Goal: Task Accomplishment & Management: Manage account settings

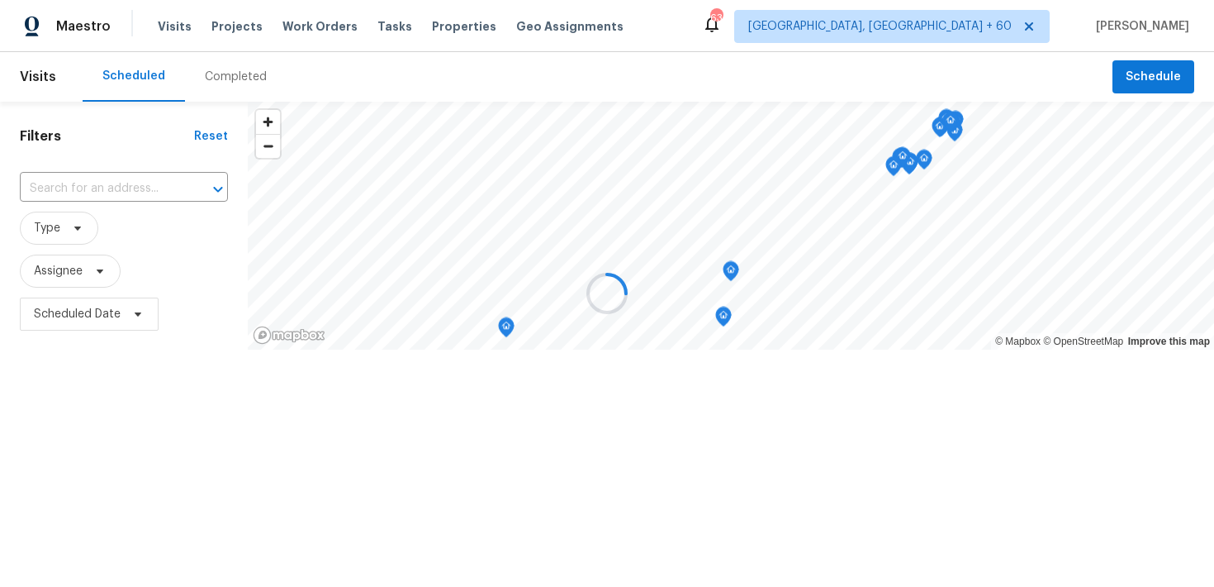
click at [211, 77] on div "Completed" at bounding box center [236, 77] width 62 height 17
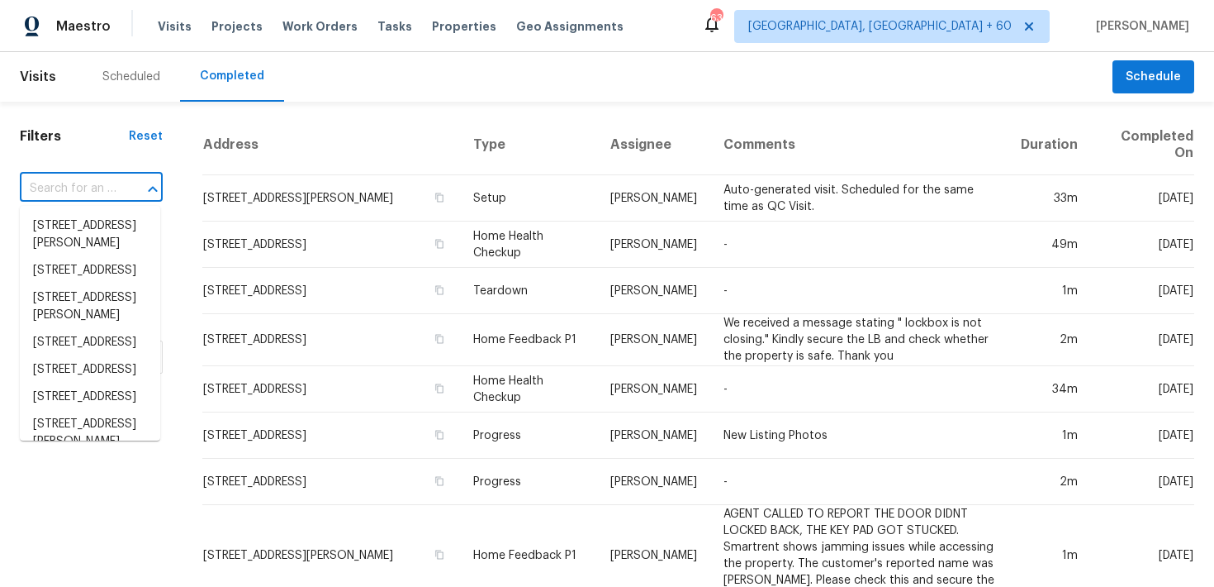
click at [54, 190] on input "text" at bounding box center [68, 189] width 97 height 26
paste input "9702 Spinnaker St Cheltenham, MD 20623"
type input "9702 Spinnaker St Cheltenham, MD 20623"
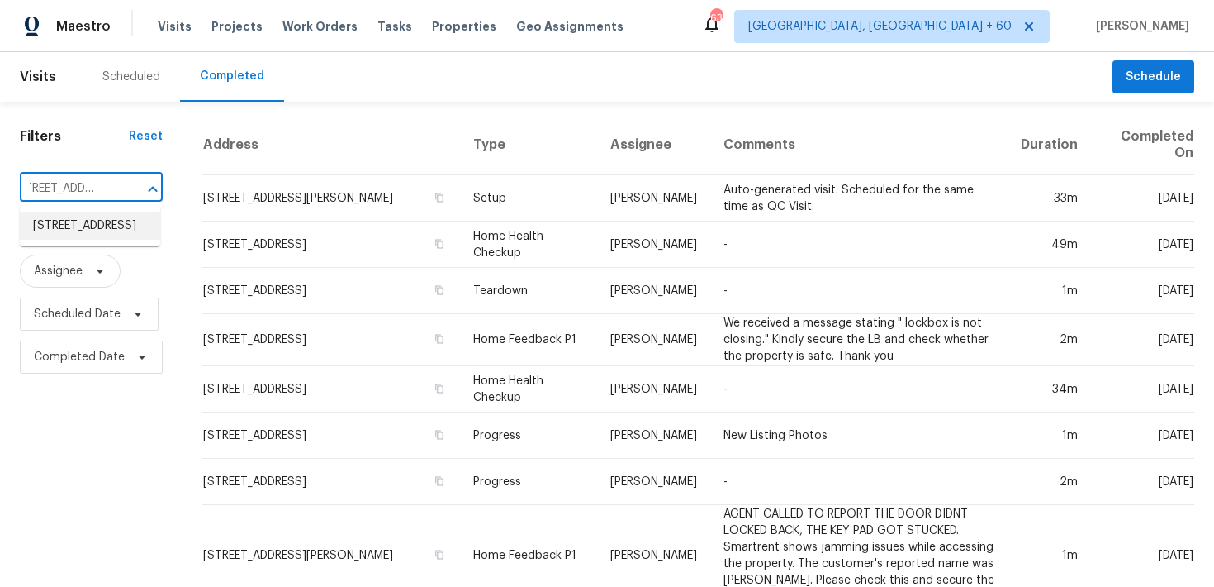
click at [55, 240] on li "9702 Spinnaker St, Cheltenham, MD 20623" at bounding box center [90, 225] width 140 height 27
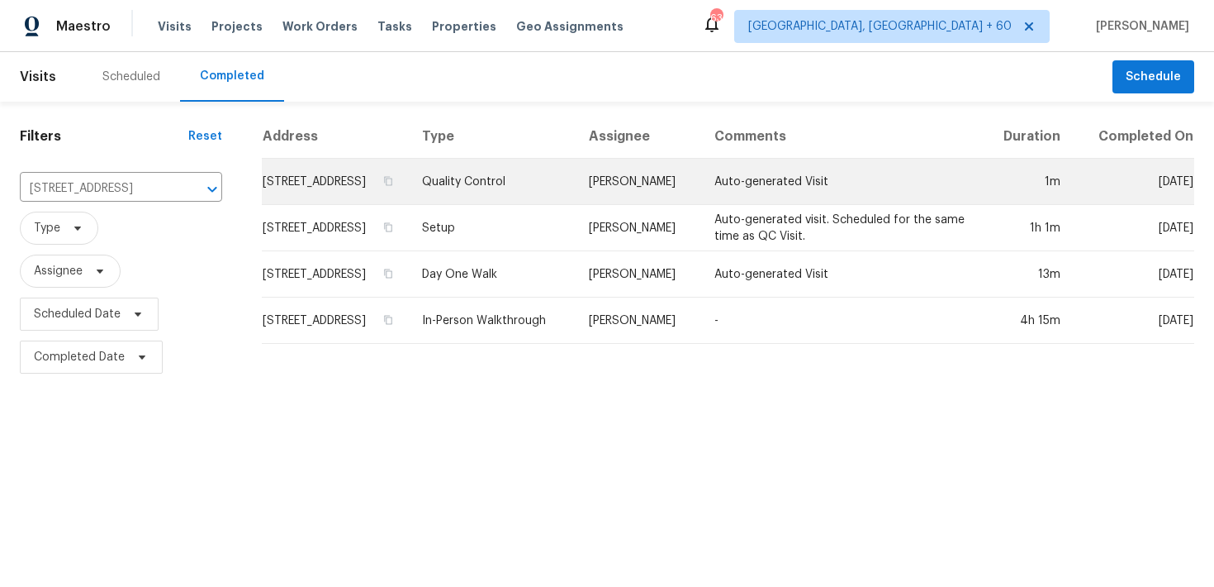
click at [513, 199] on td "Quality Control" at bounding box center [492, 182] width 167 height 46
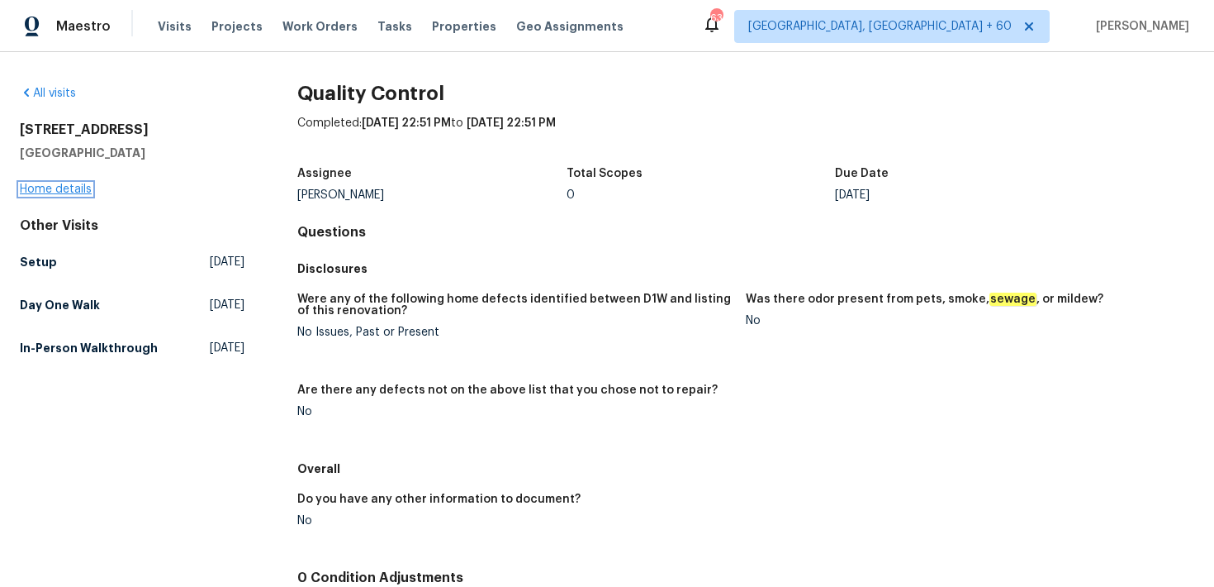
click at [51, 192] on link "Home details" at bounding box center [56, 189] width 72 height 12
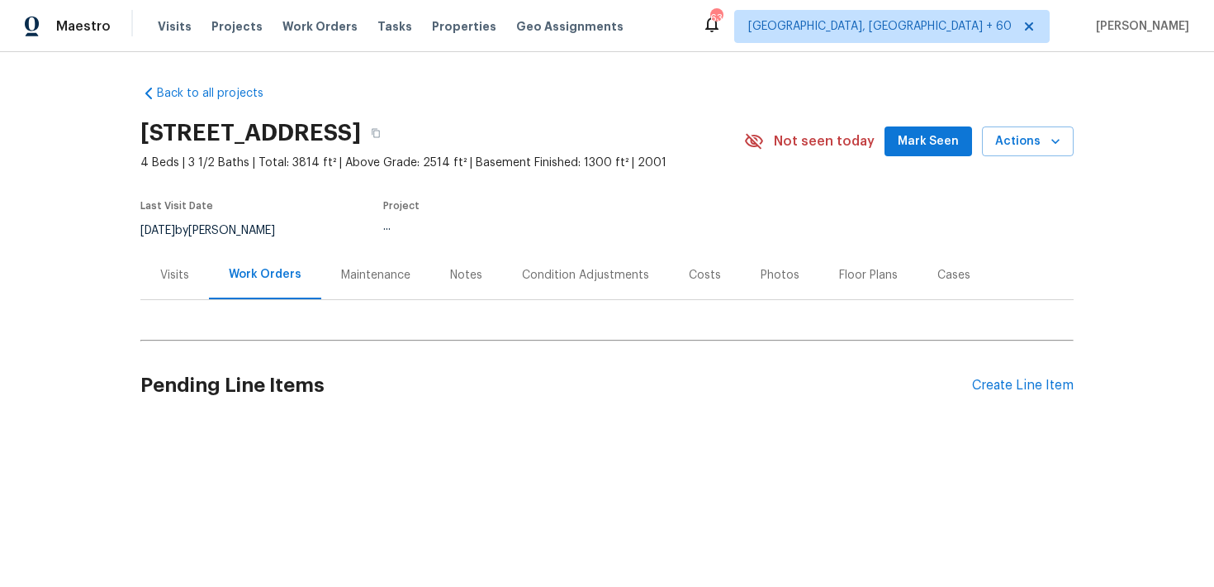
click at [387, 320] on div "Back to all projects 9702 Spinnaker St, Cheltenham, MD 20623 4 Beds | 3 1/2 Bat…" at bounding box center [607, 254] width 934 height 365
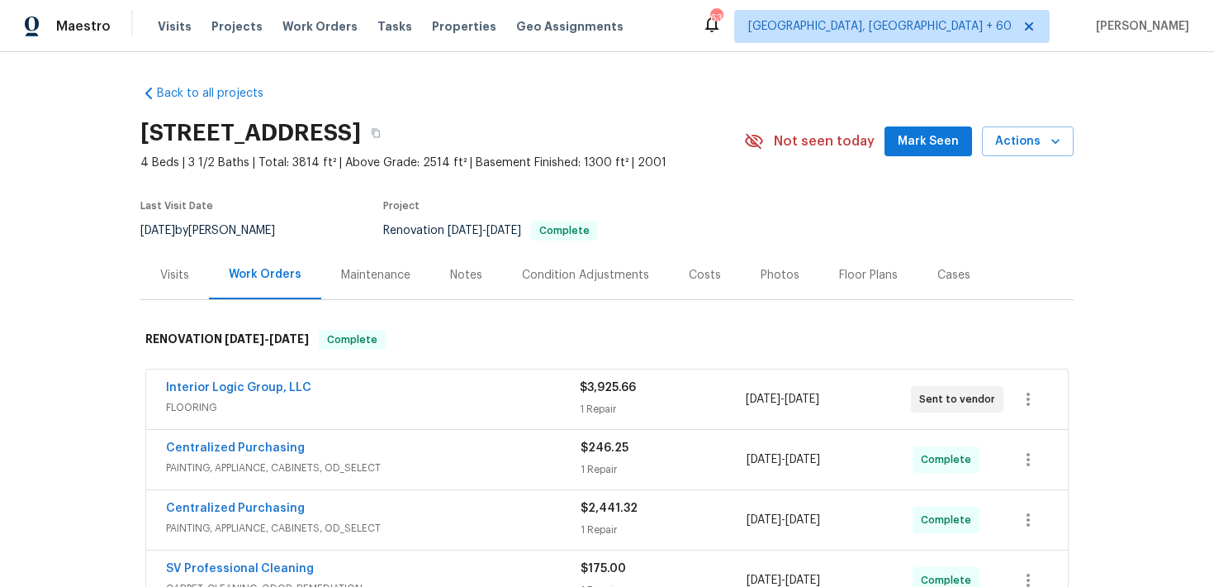
click at [159, 37] on div "Visits Projects Work Orders Tasks Properties Geo Assignments" at bounding box center [401, 26] width 486 height 33
click at [173, 30] on span "Visits" at bounding box center [175, 26] width 34 height 17
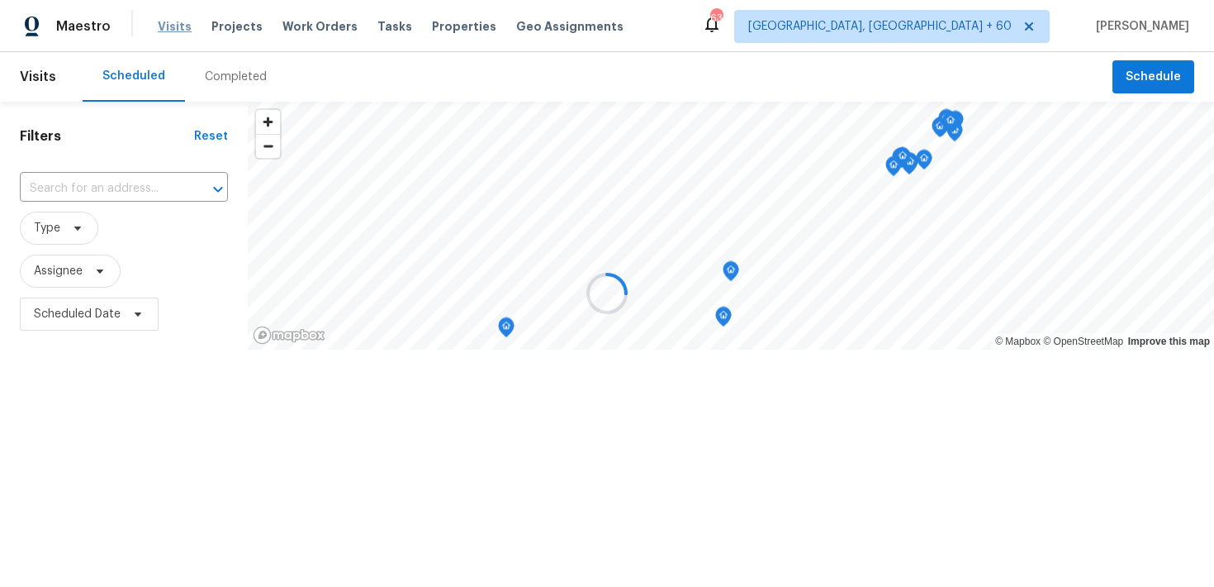
click at [173, 30] on div at bounding box center [607, 293] width 1214 height 587
click at [224, 72] on div at bounding box center [607, 293] width 1214 height 587
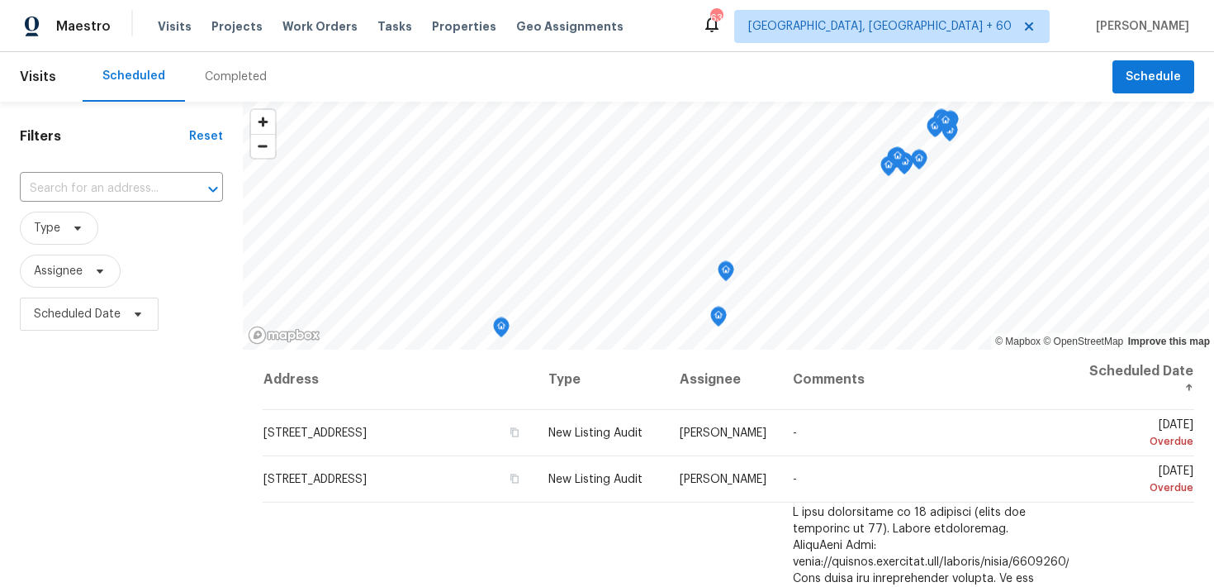
click at [244, 81] on div "Completed" at bounding box center [236, 77] width 62 height 17
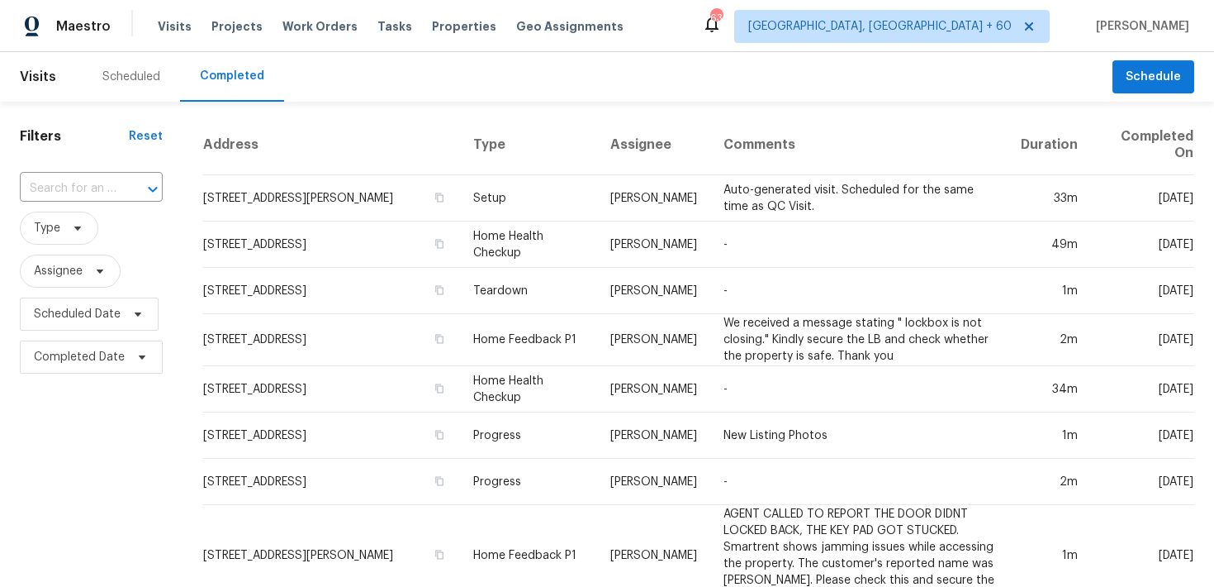
click at [126, 187] on div at bounding box center [141, 189] width 43 height 23
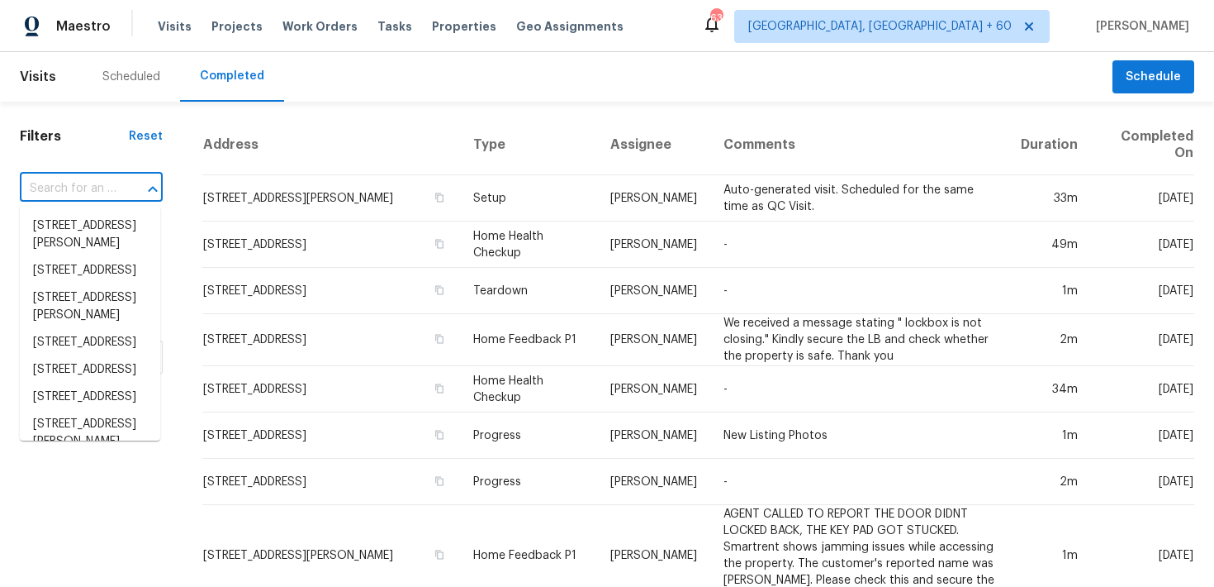
paste input "425 Liberty Hill Pass Morrisville, NC 27560"
type input "425 Liberty Hill Pass Morrisville, NC 27560"
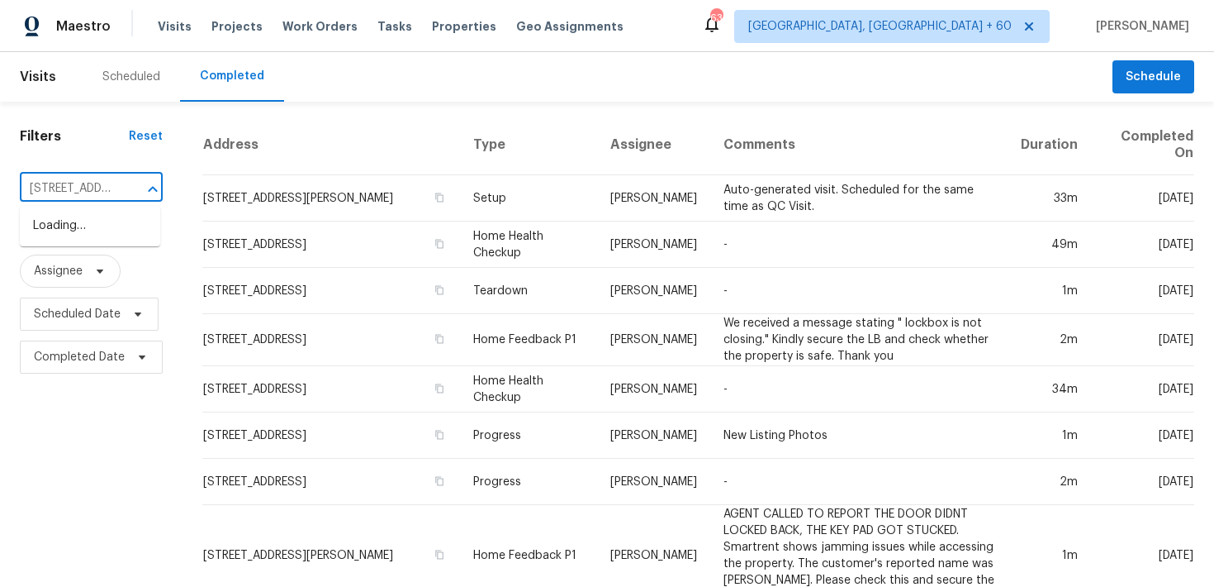
scroll to position [0, 142]
click at [74, 228] on li "425 Liberty Hill Pass, Morrisville, NC 27560" at bounding box center [90, 225] width 140 height 27
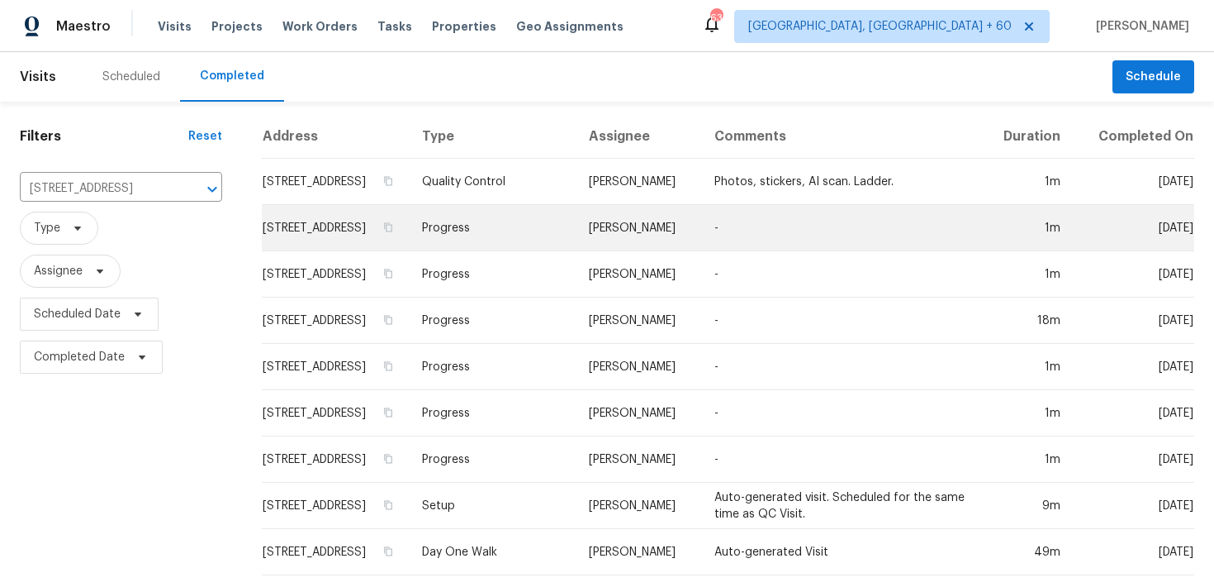
click at [511, 235] on td "Progress" at bounding box center [492, 228] width 167 height 46
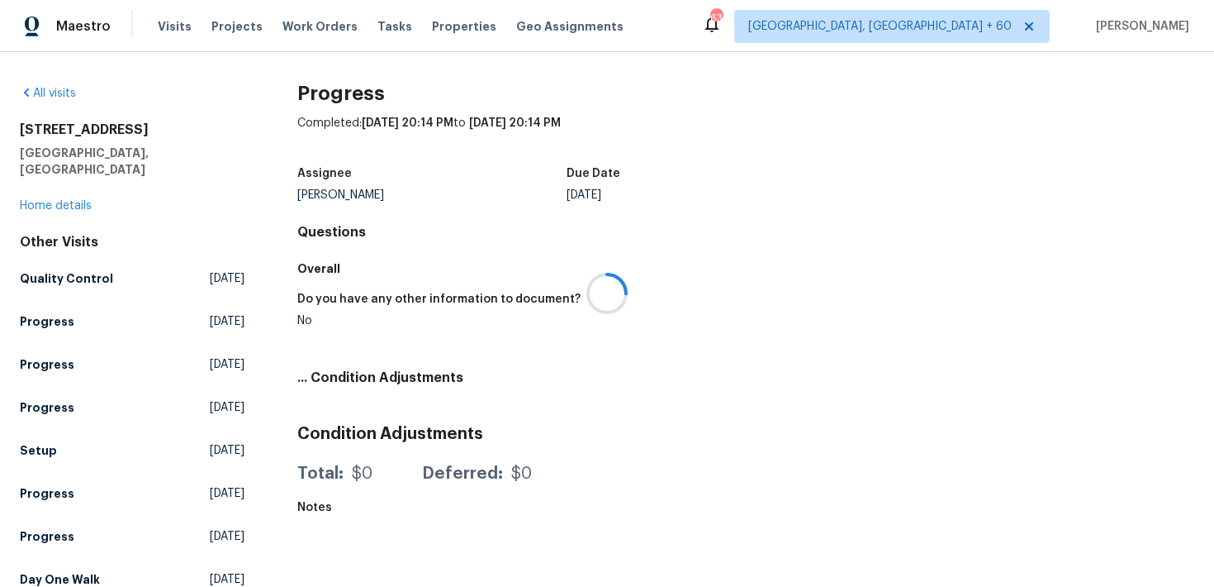
click at [42, 189] on div at bounding box center [607, 293] width 1214 height 587
click at [36, 200] on link "Home details" at bounding box center [56, 206] width 72 height 12
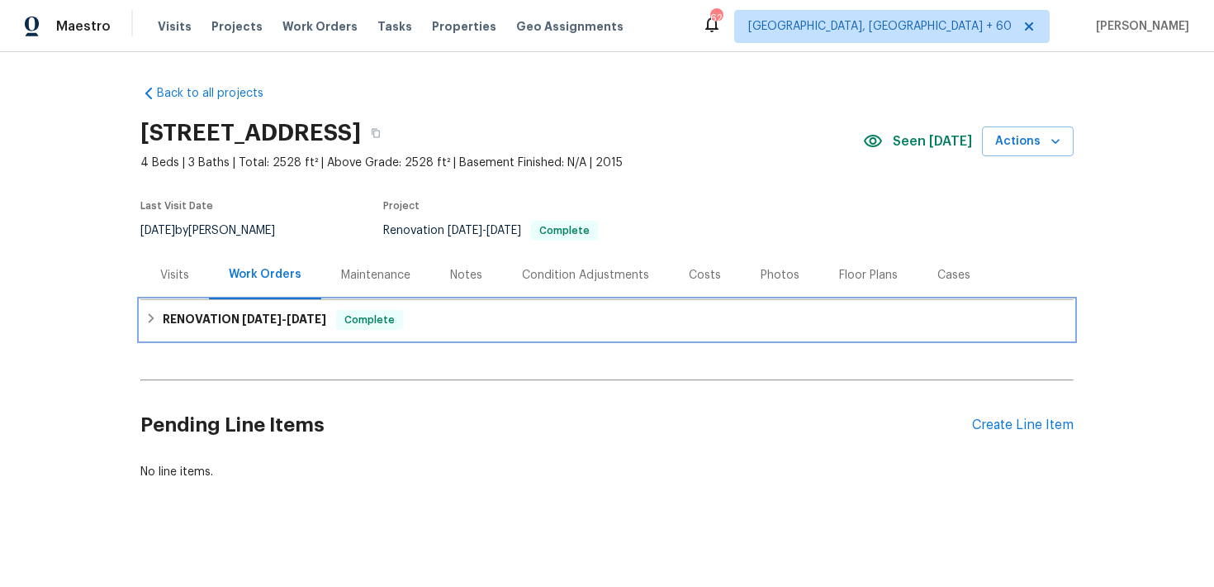
click at [435, 320] on div "RENOVATION 8/18/25 - 8/23/25 Complete" at bounding box center [607, 320] width 924 height 20
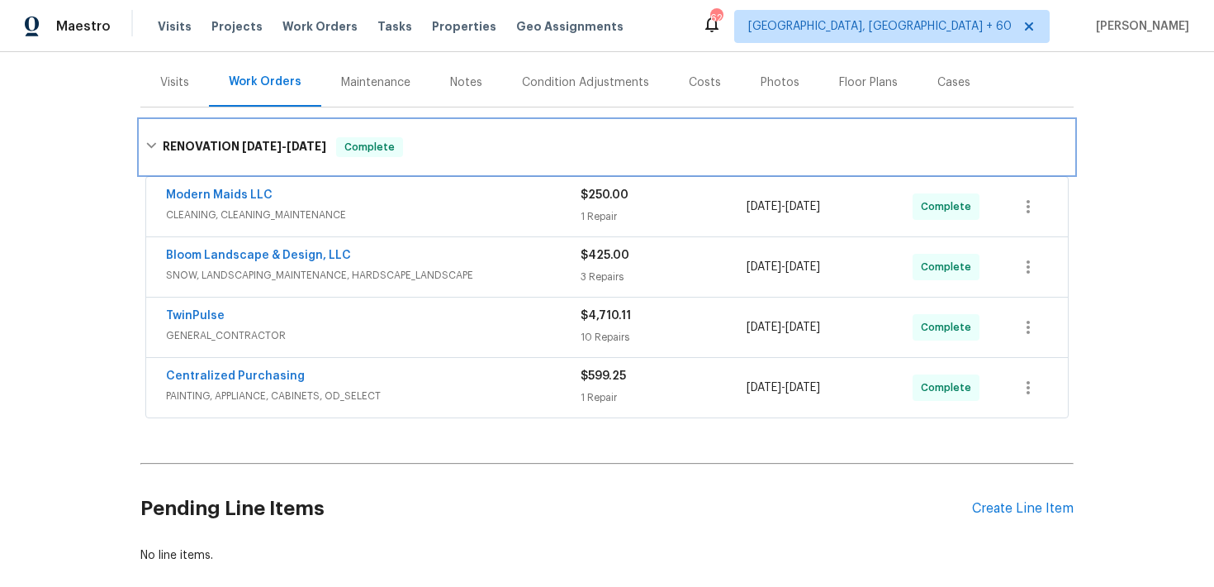
scroll to position [282, 0]
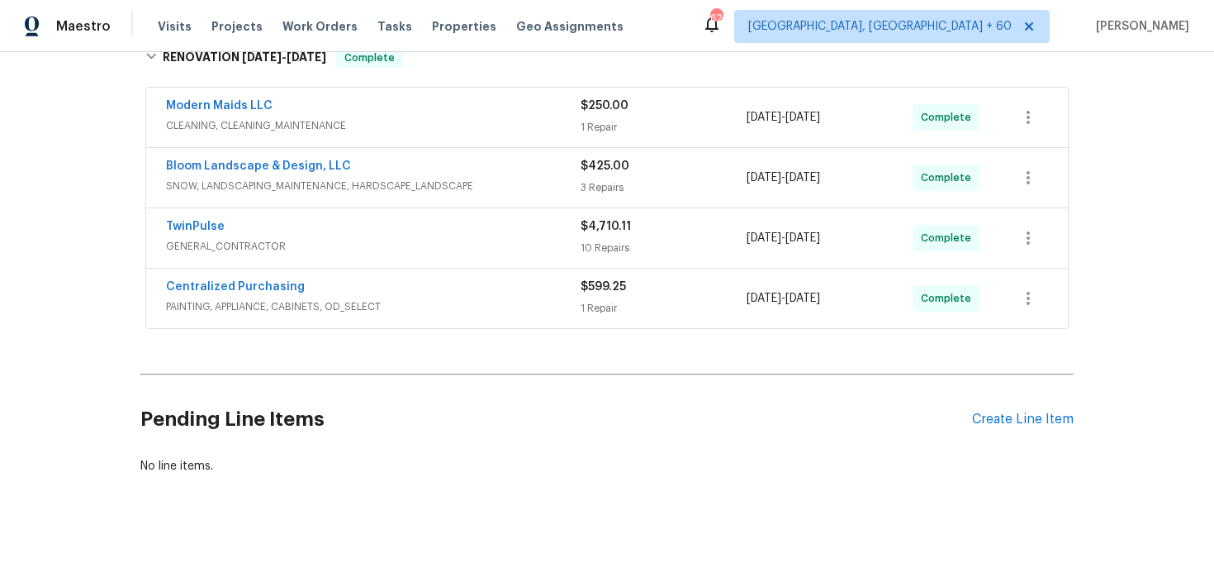
click at [591, 298] on div "$599.25 1 Repair" at bounding box center [664, 298] width 166 height 40
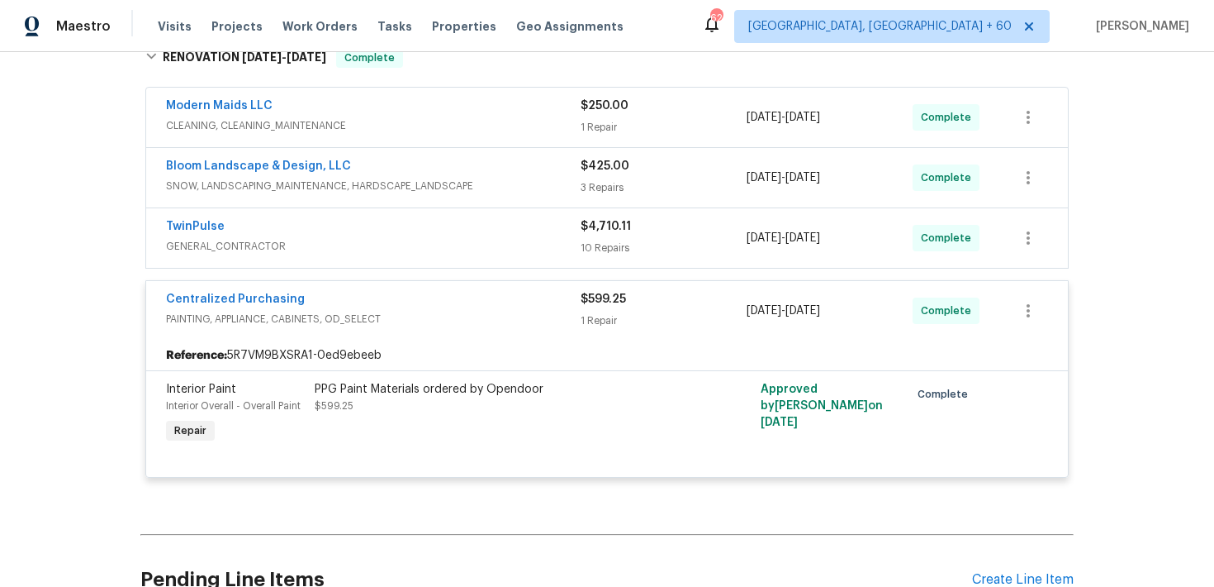
scroll to position [350, 0]
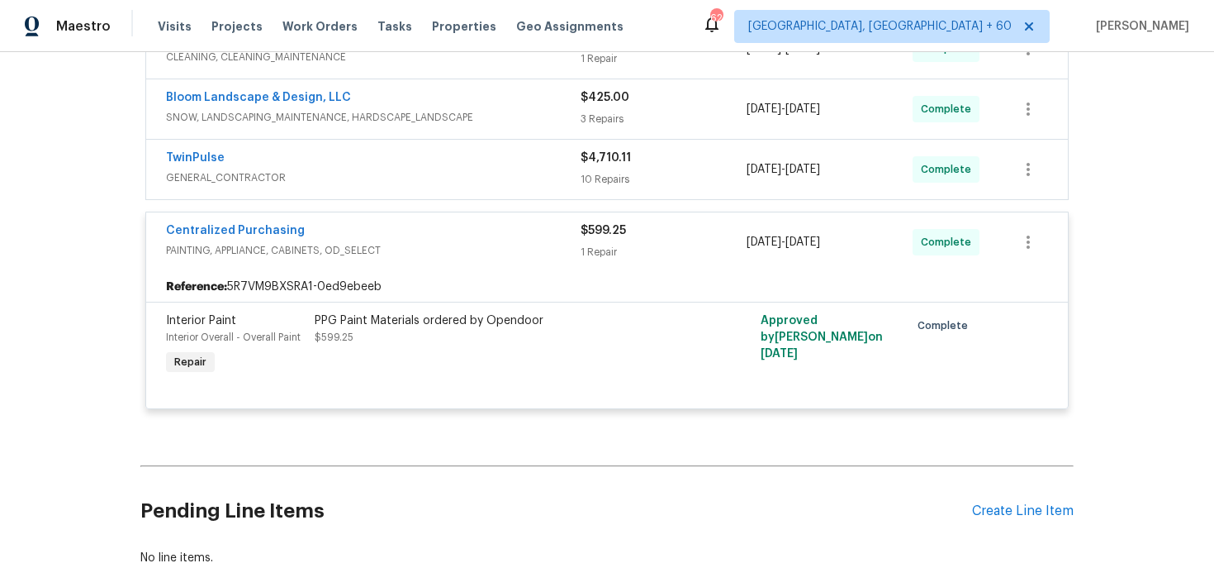
click at [584, 178] on div "10 Repairs" at bounding box center [664, 179] width 166 height 17
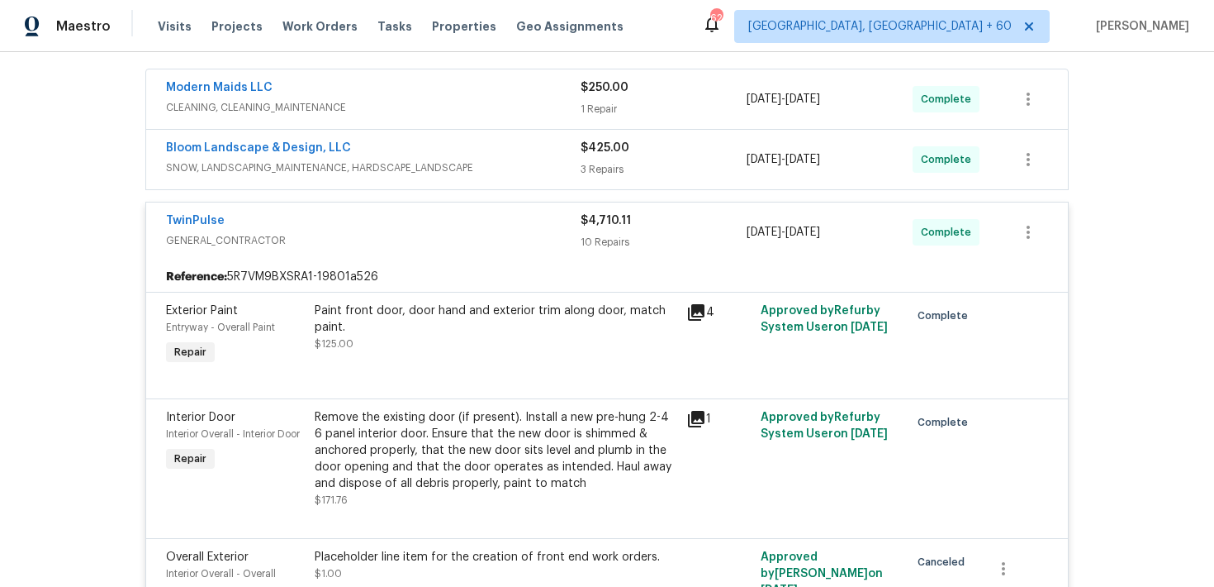
scroll to position [78, 0]
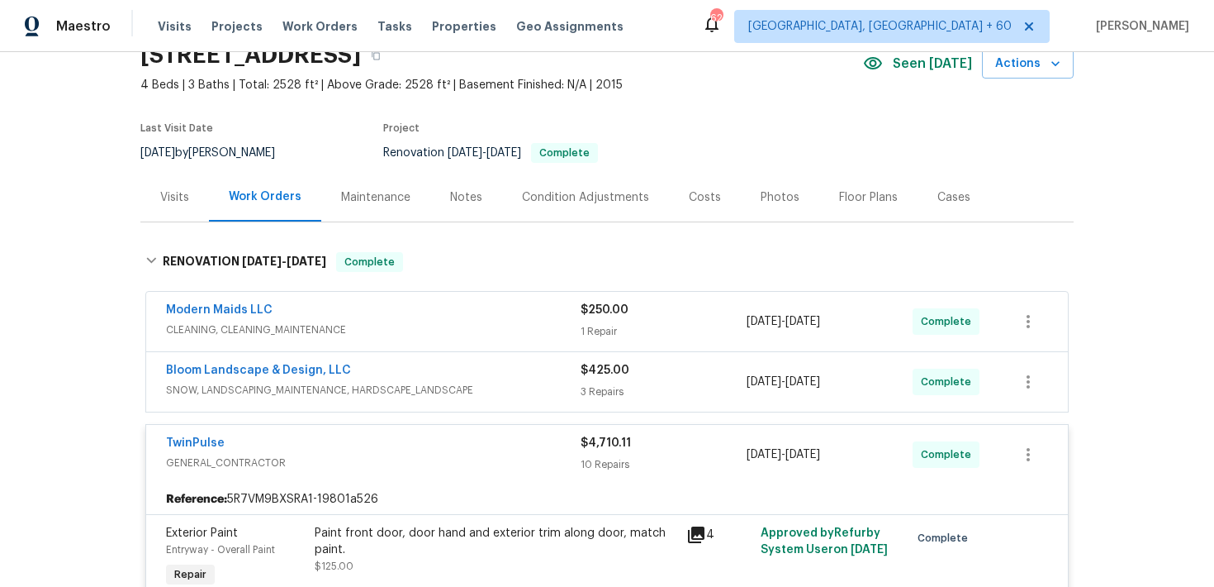
click at [608, 377] on div "$425.00" at bounding box center [664, 370] width 166 height 17
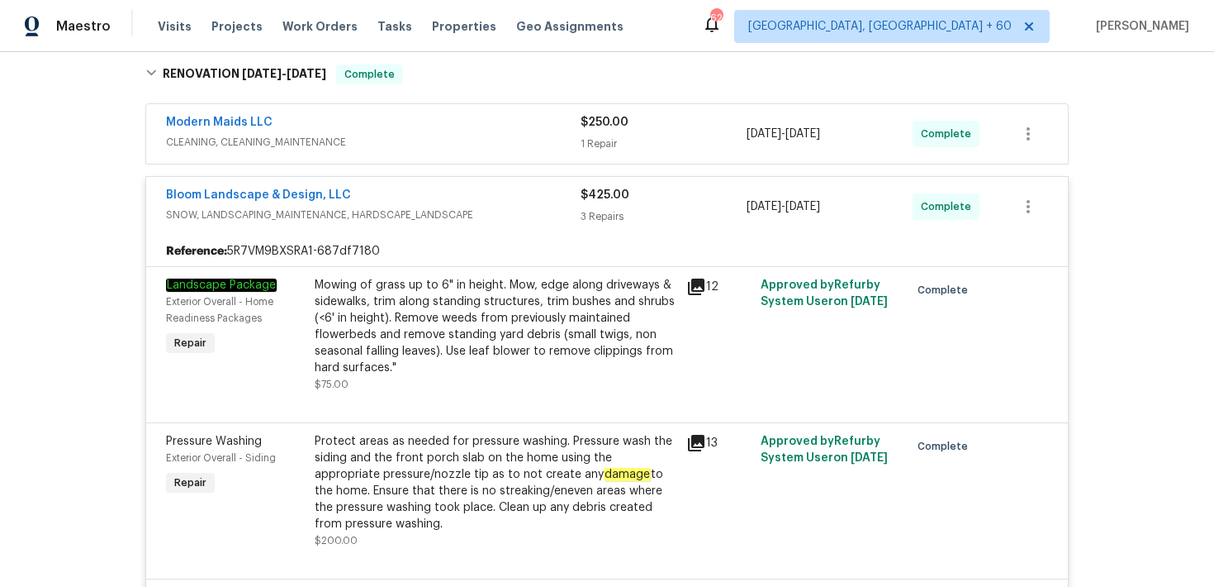
scroll to position [250, 0]
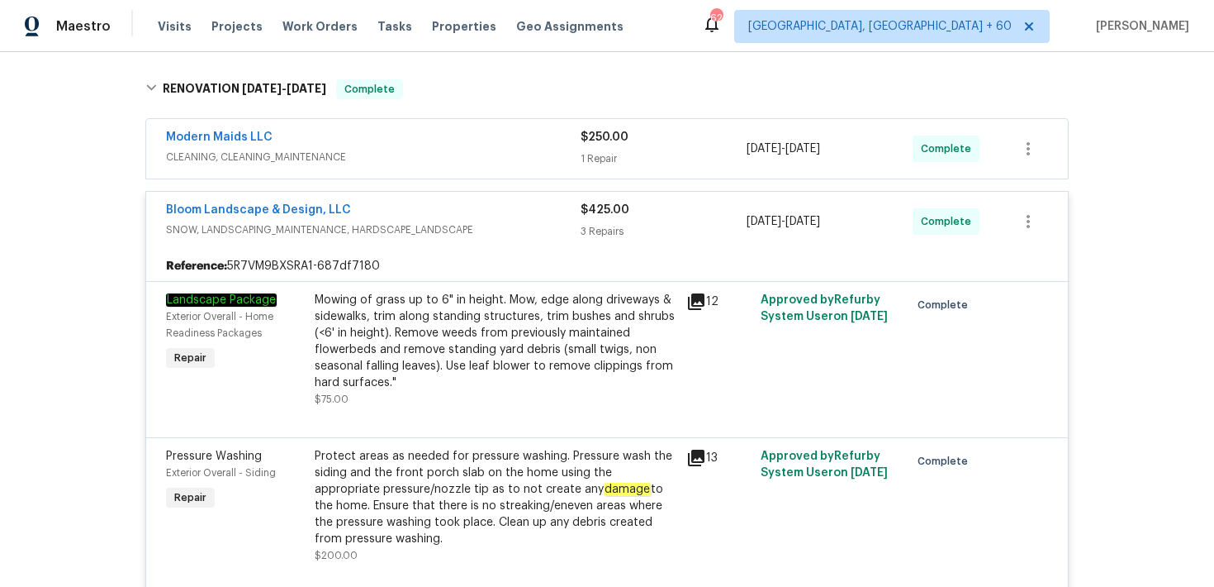
click at [604, 153] on div "1 Repair" at bounding box center [664, 158] width 166 height 17
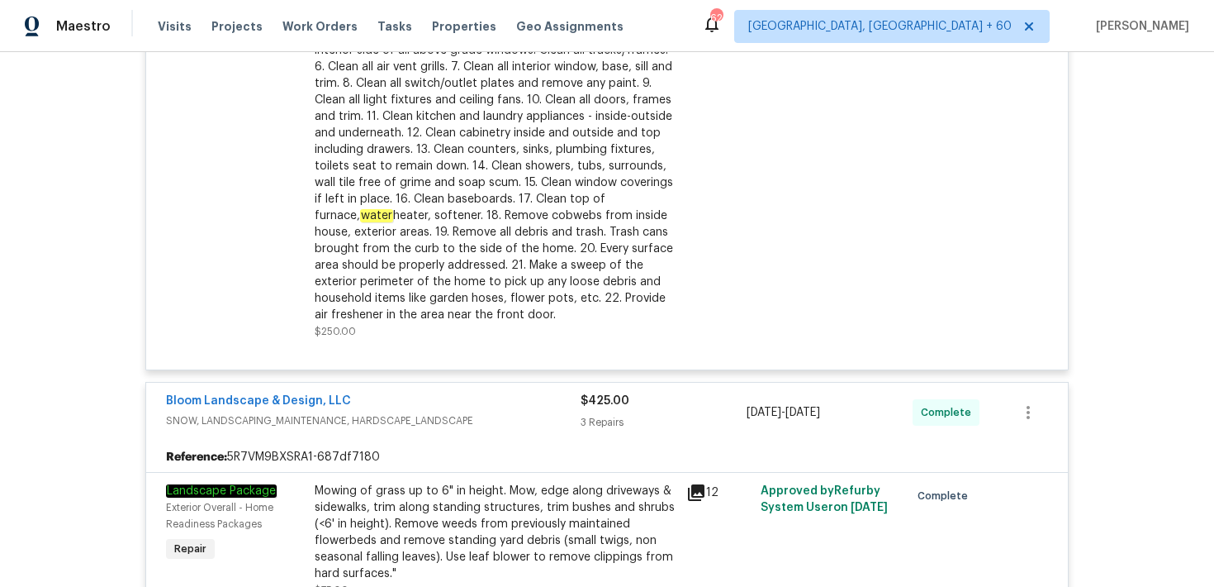
scroll to position [0, 0]
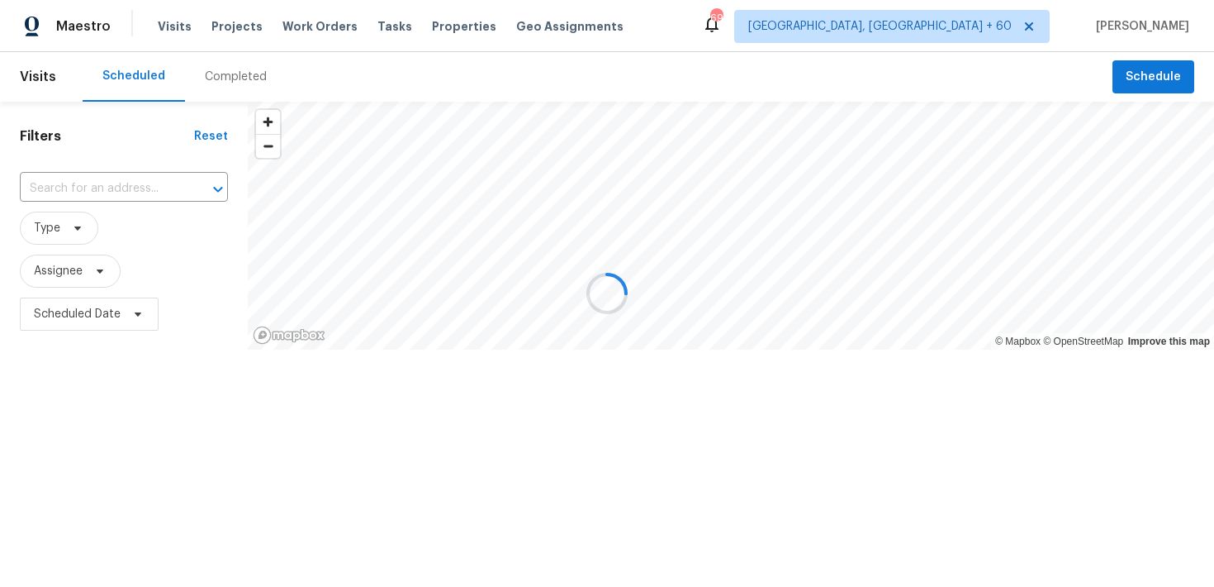
click at [215, 77] on div at bounding box center [607, 293] width 1214 height 587
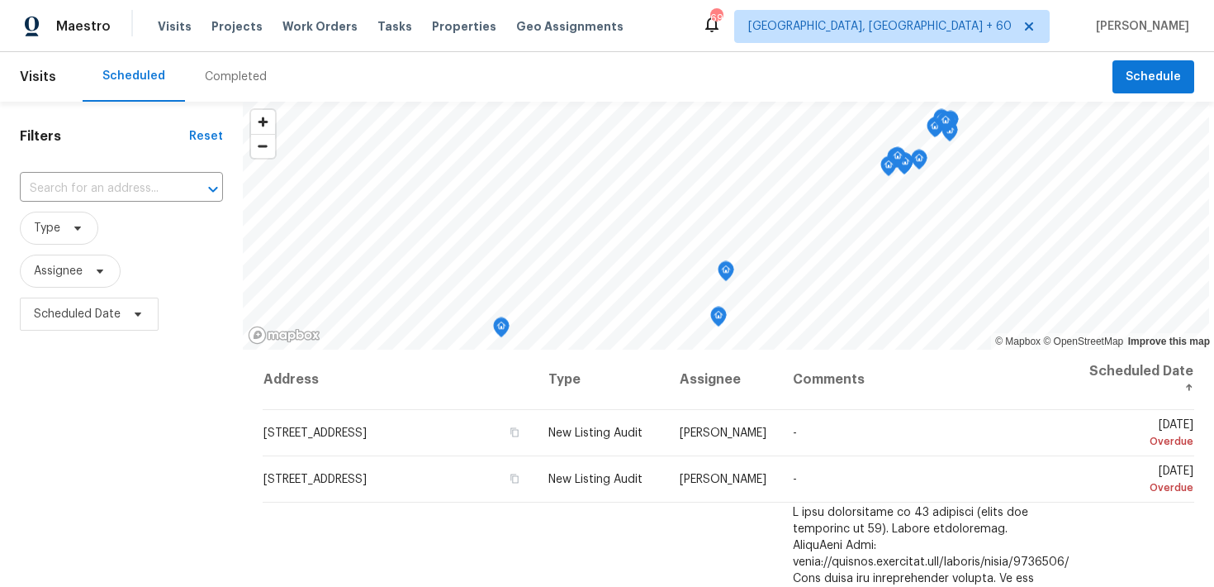
click at [215, 71] on div "Completed" at bounding box center [236, 77] width 62 height 17
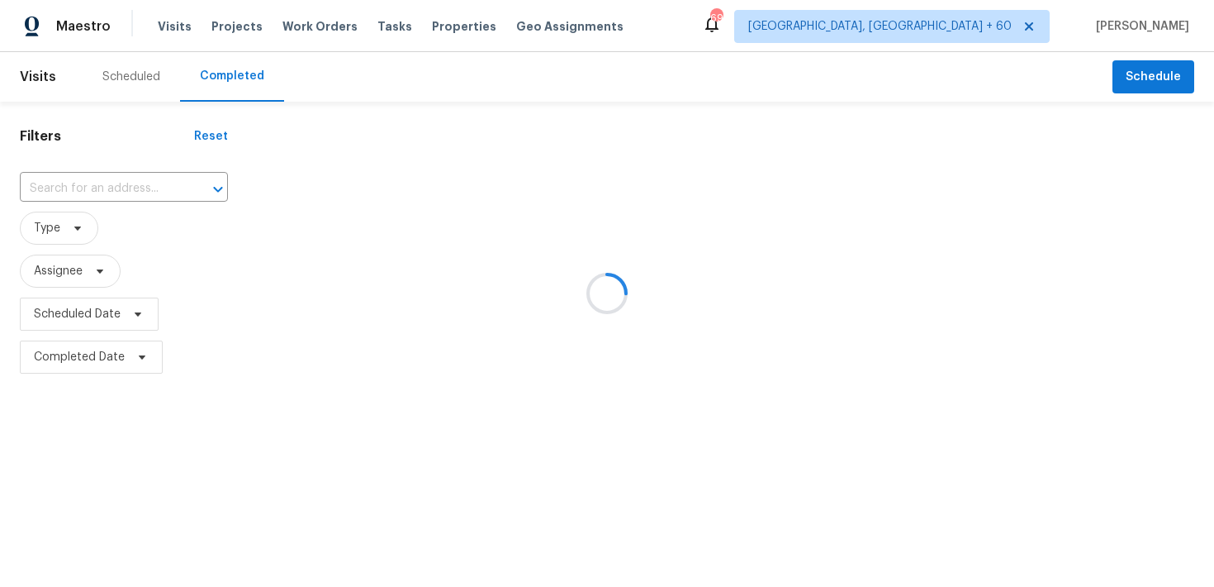
click at [106, 191] on div at bounding box center [607, 293] width 1214 height 587
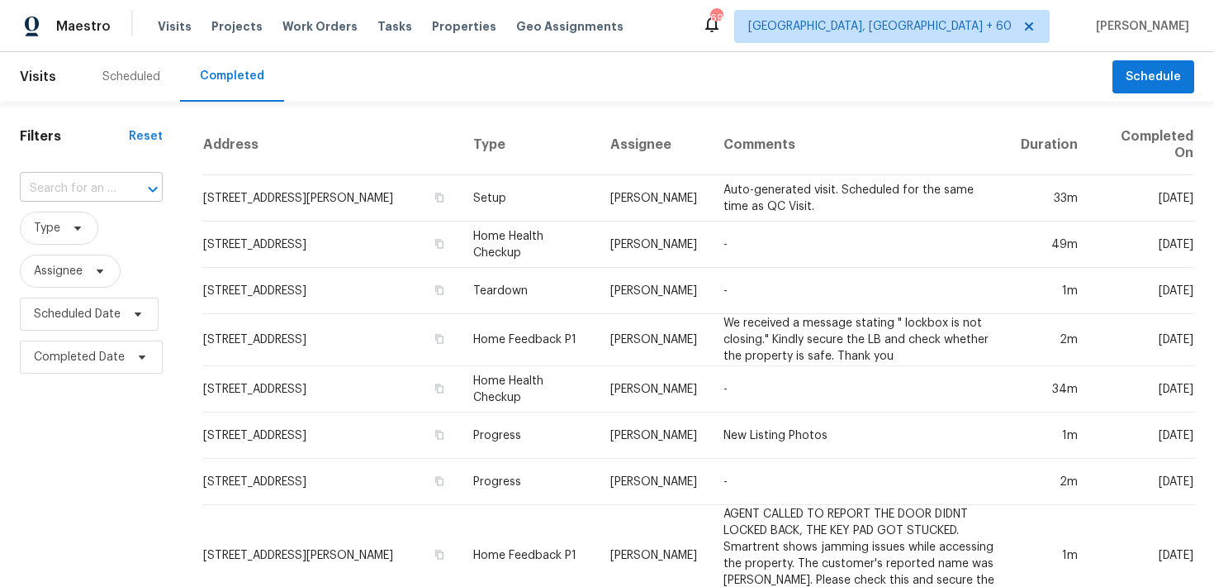
click at [68, 186] on input "text" at bounding box center [68, 189] width 97 height 26
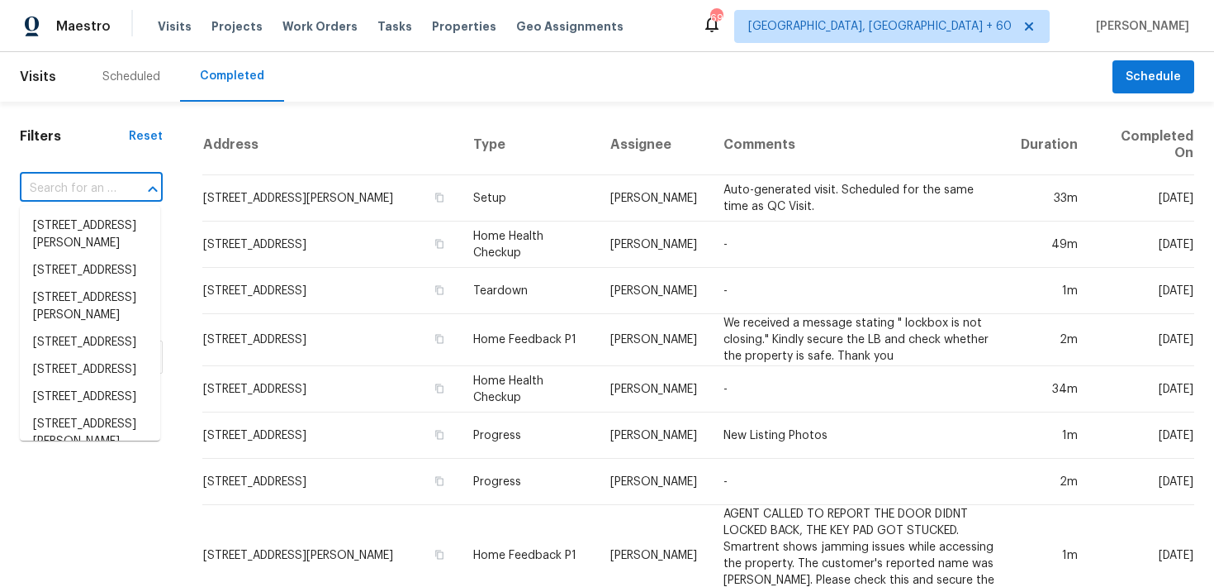
paste input "9702 Spinnaker St Cheltenham, MD 20623"
type input "9702 Spinnaker St Cheltenham, MD 20623"
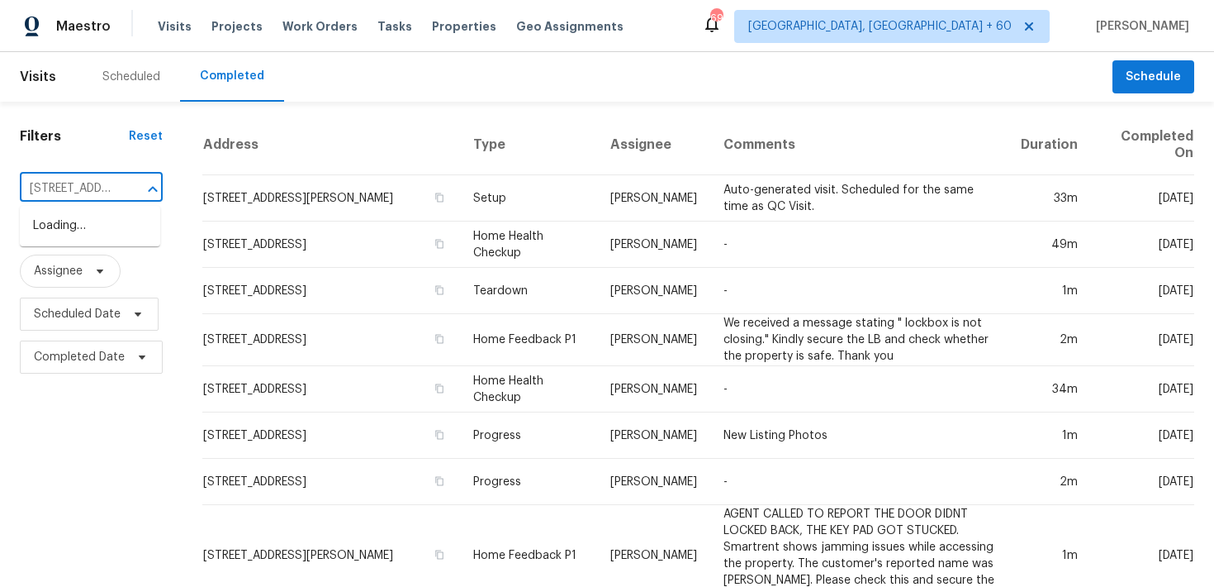
scroll to position [0, 145]
click at [46, 228] on li "9702 Spinnaker St, Cheltenham, MD 20623" at bounding box center [90, 225] width 140 height 27
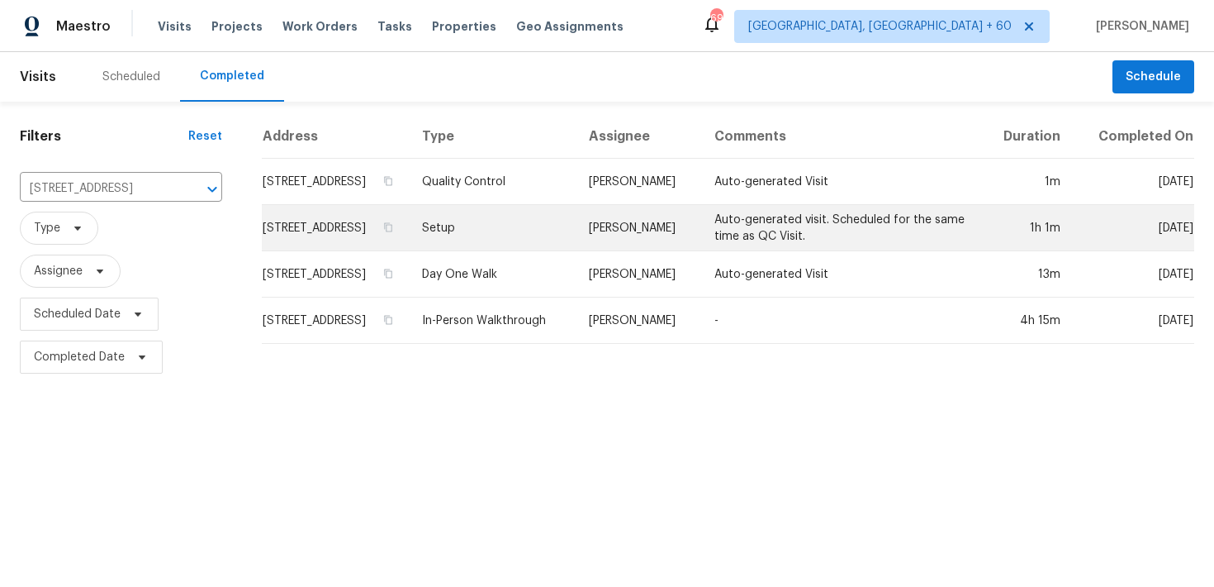
click at [493, 228] on td "Setup" at bounding box center [492, 228] width 167 height 46
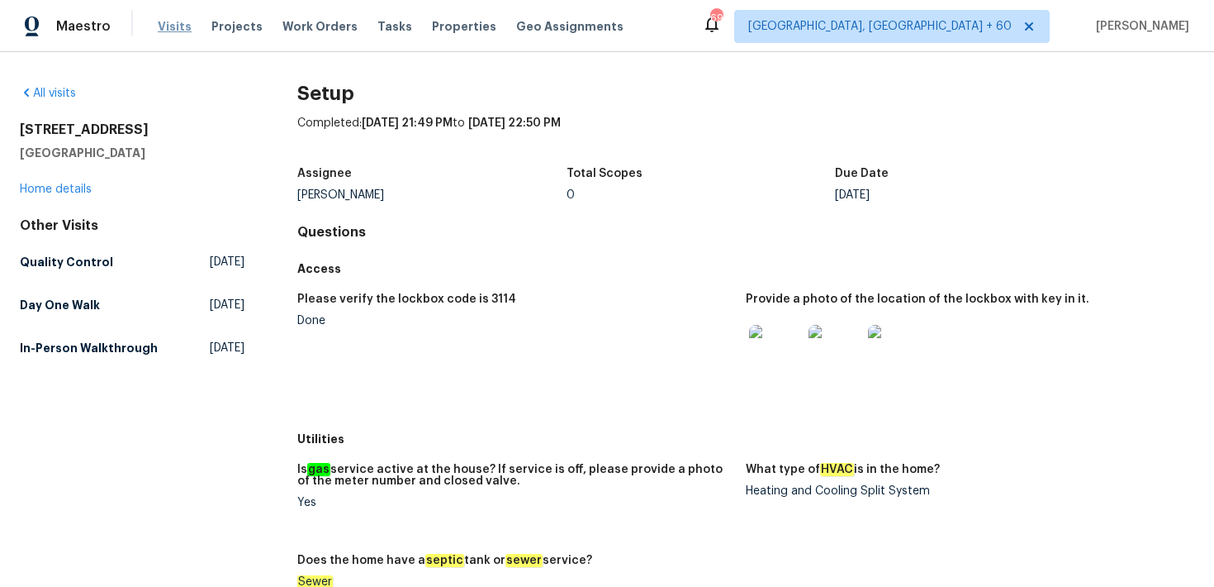
click at [179, 27] on span "Visits" at bounding box center [175, 26] width 34 height 17
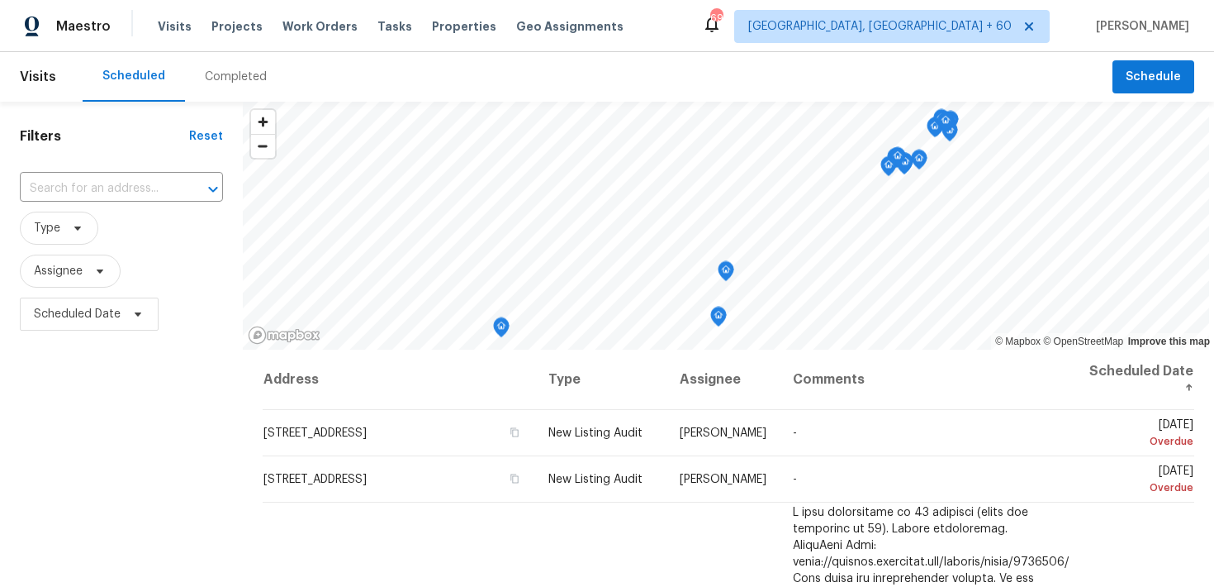
click at [221, 79] on div "Completed" at bounding box center [236, 77] width 62 height 17
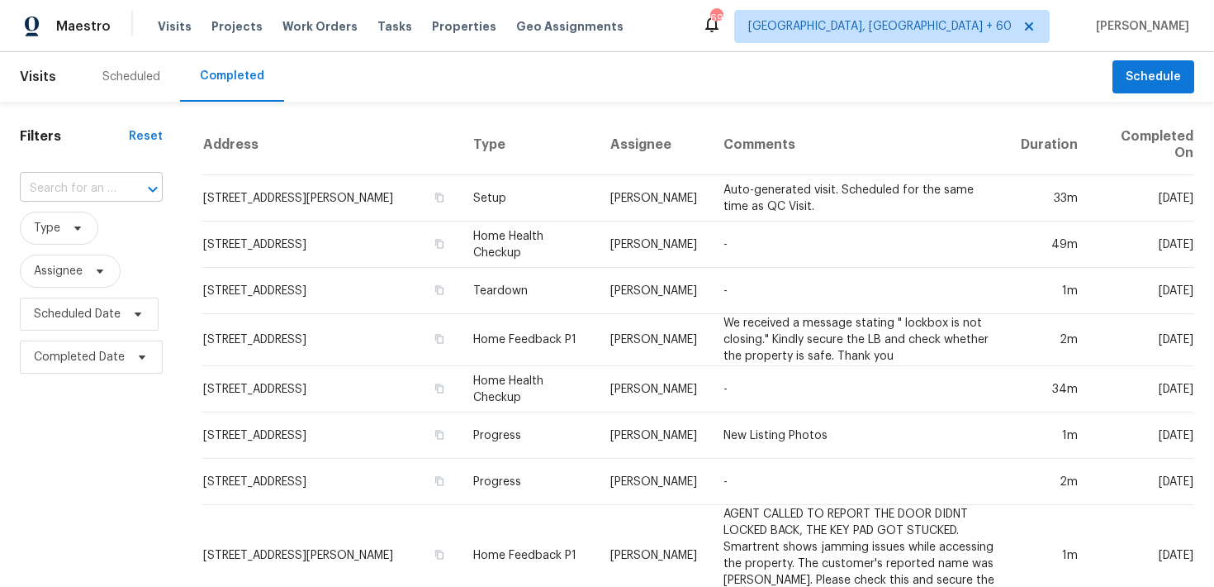
click at [49, 179] on input "text" at bounding box center [68, 189] width 97 height 26
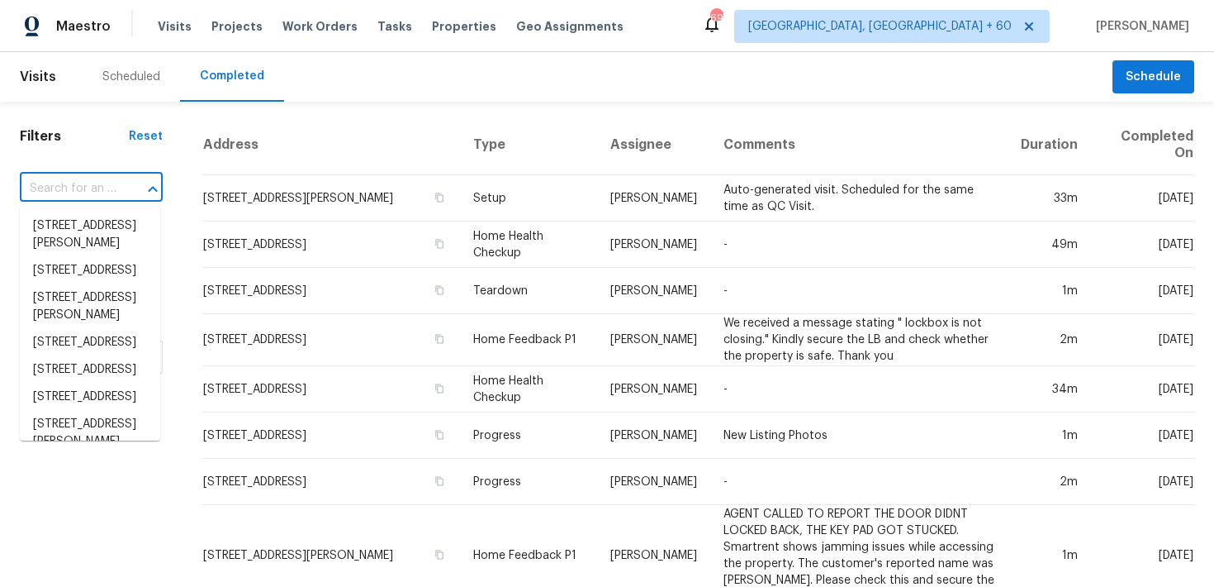
paste input "425 Liberty Hill Pass Morrisville, NC 27560"
type input "425 Liberty Hill Pass Morrisville, NC 27560"
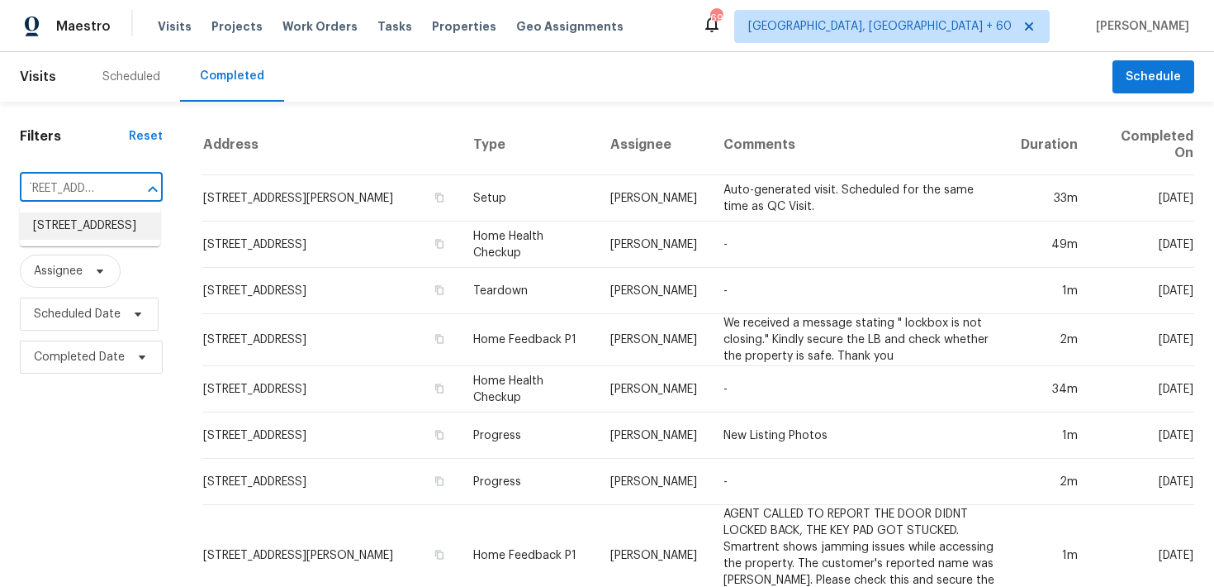
click at [48, 240] on li "425 Liberty Hill Pass, Morrisville, NC 27560" at bounding box center [90, 225] width 140 height 27
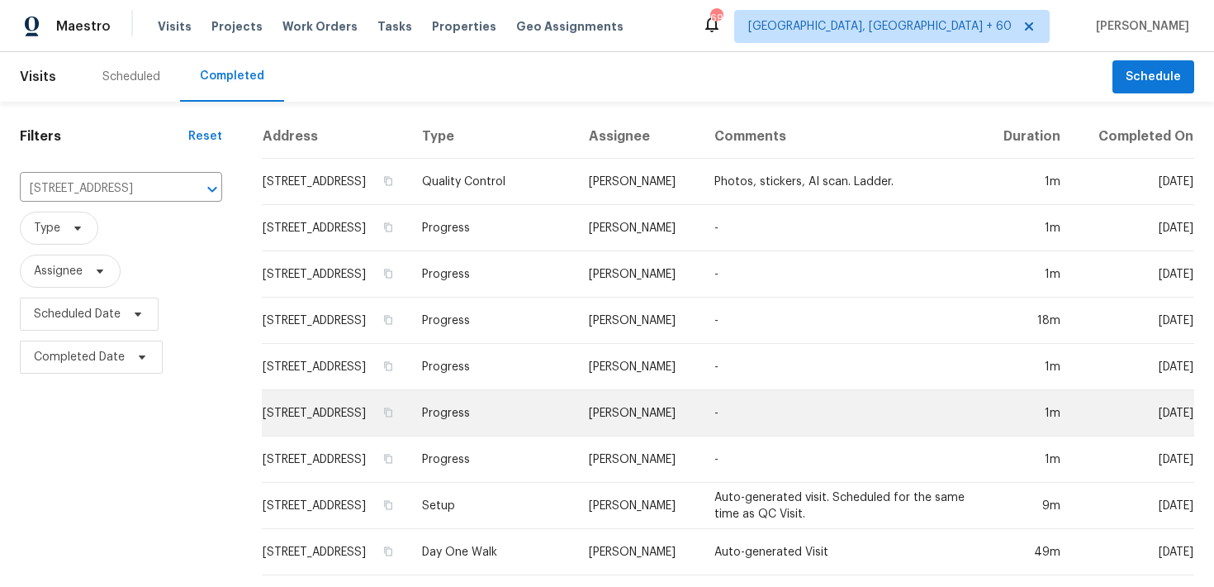
scroll to position [64, 0]
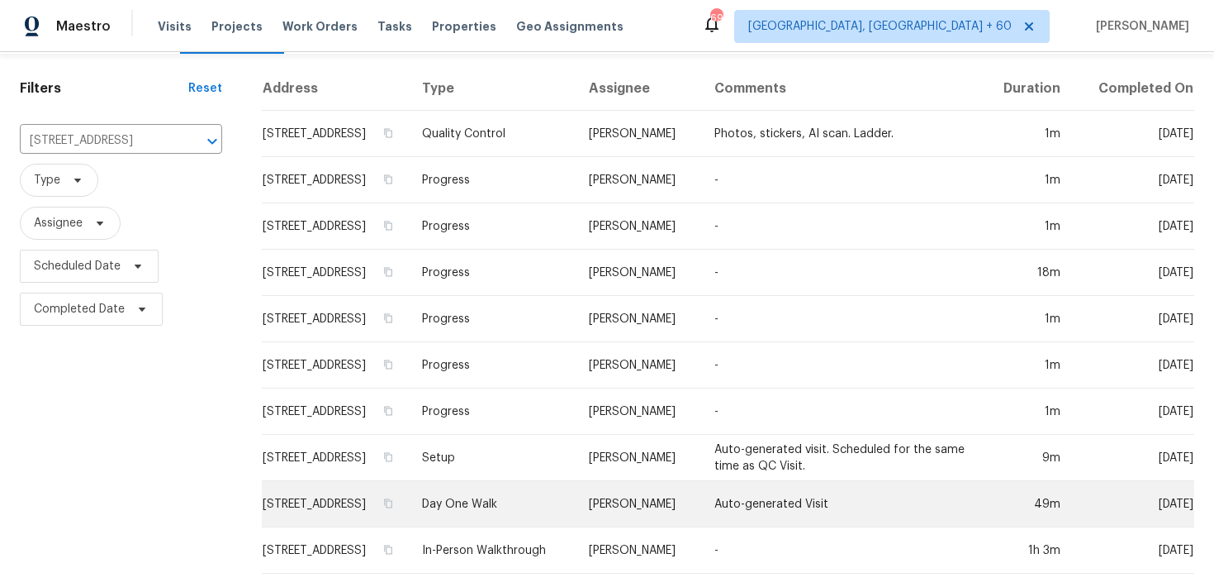
click at [504, 502] on td "Day One Walk" at bounding box center [492, 504] width 167 height 46
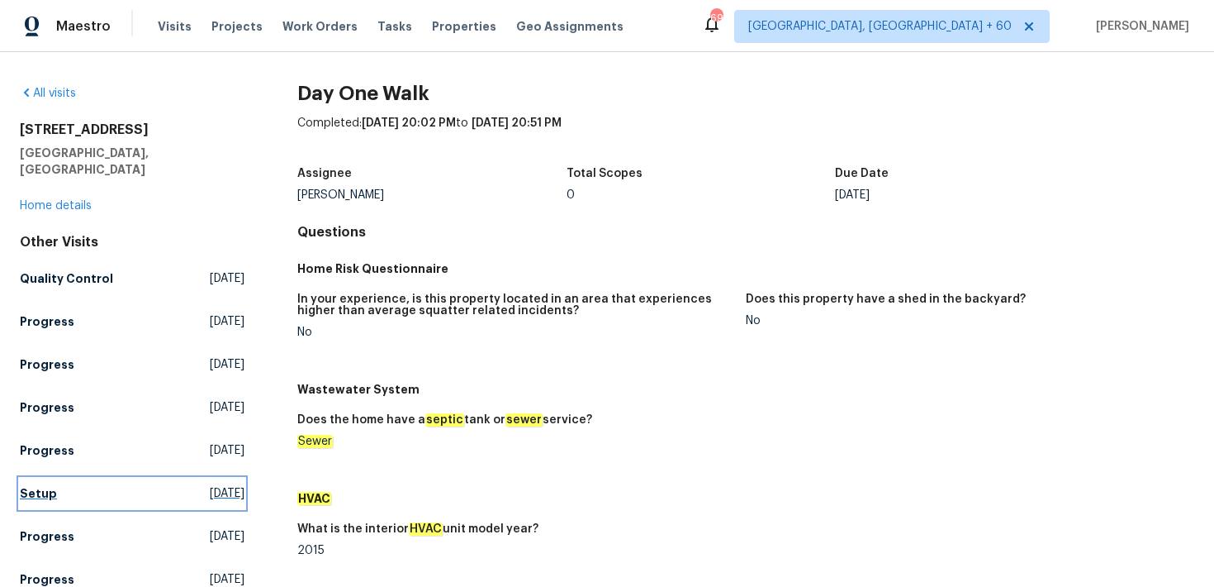
click at [38, 485] on h5 "Setup" at bounding box center [38, 493] width 37 height 17
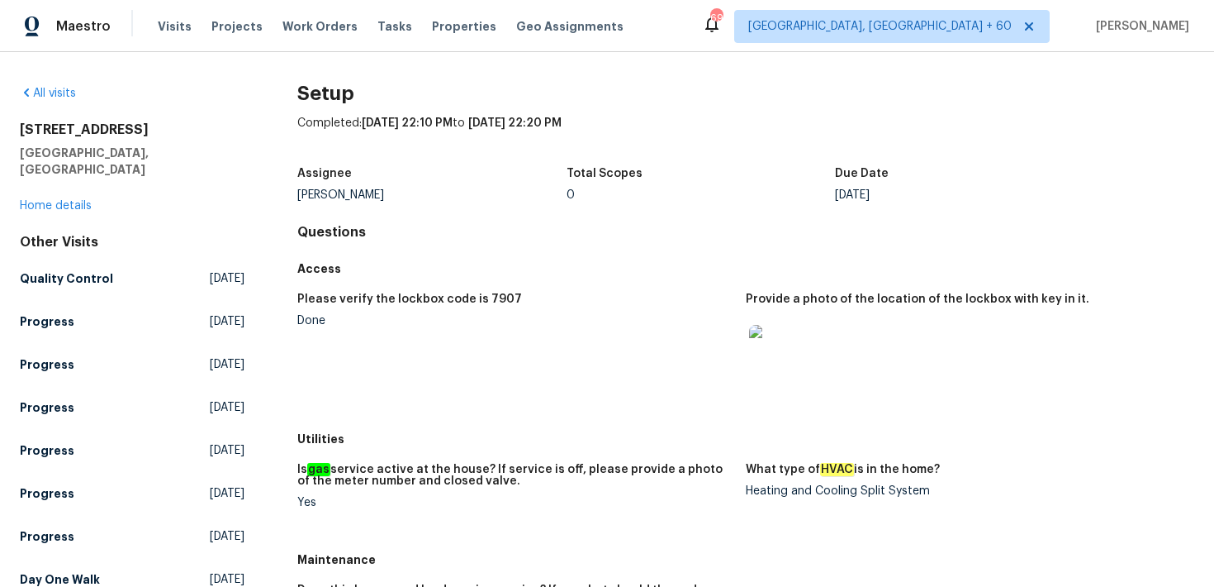
scroll to position [537, 0]
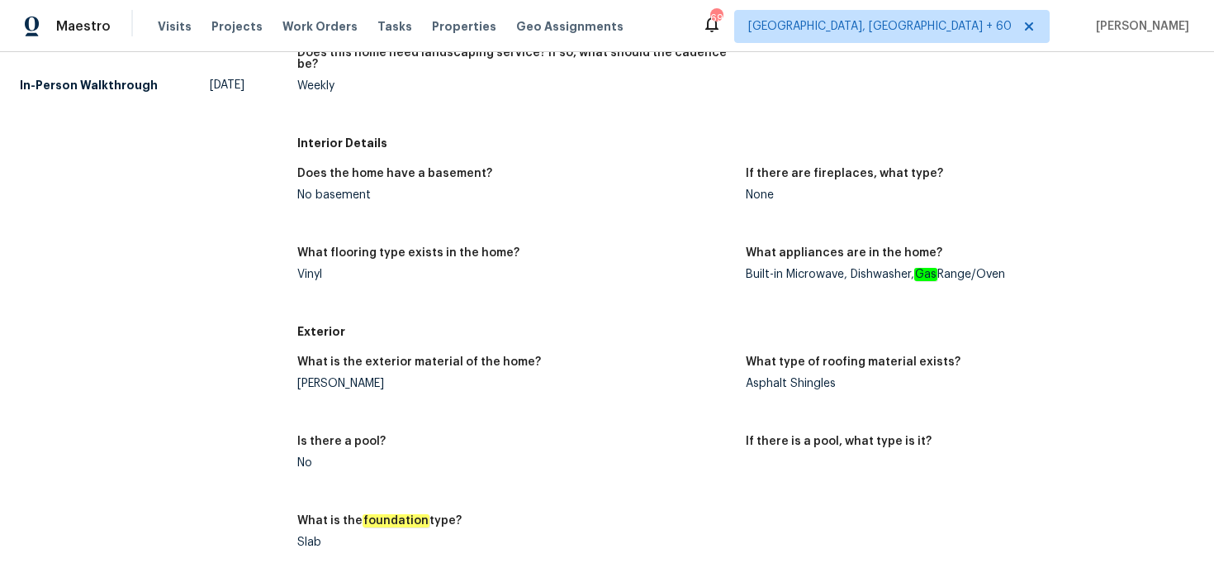
click at [303, 378] on div "Hardie Plank" at bounding box center [514, 384] width 435 height 12
copy div "Hardie Plank"
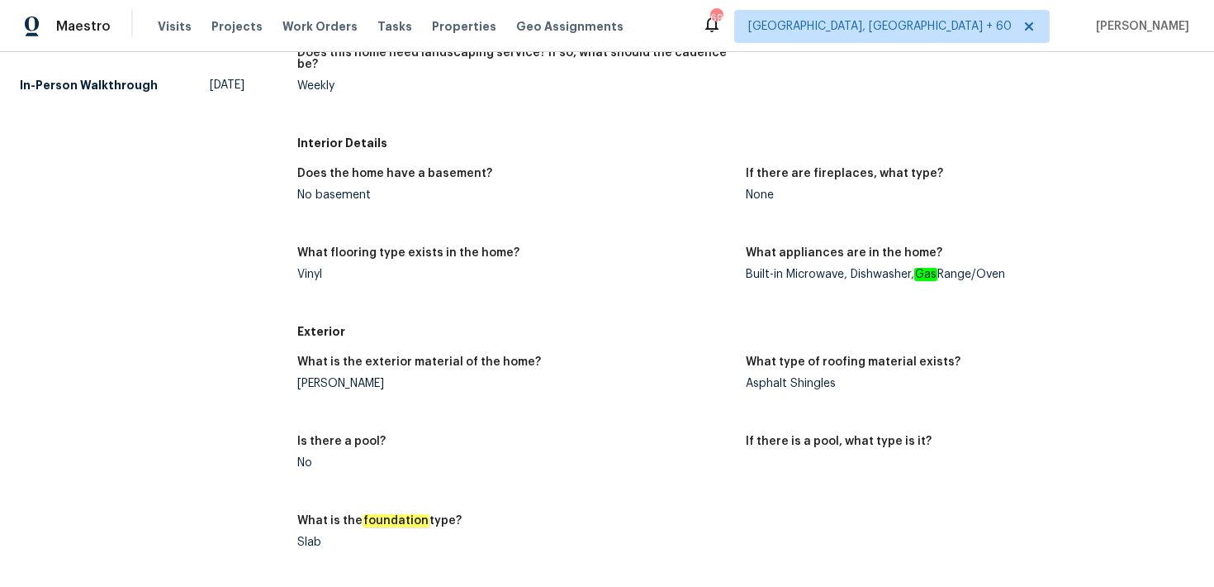
scroll to position [150, 0]
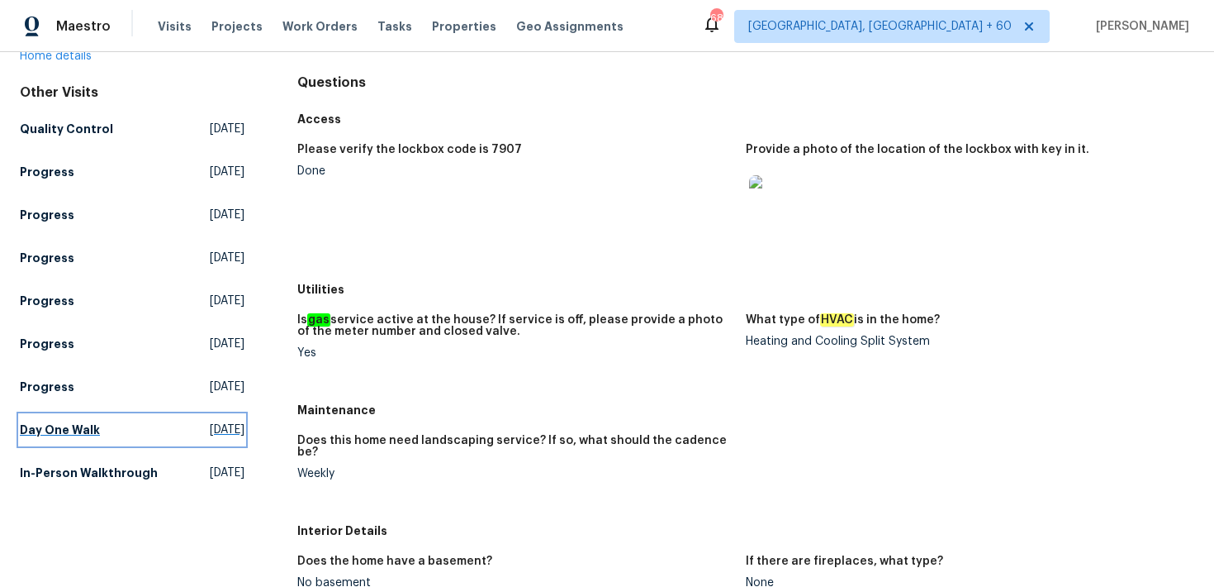
click at [69, 415] on link "Day One Walk Mon, Aug 18 2025" at bounding box center [132, 430] width 225 height 30
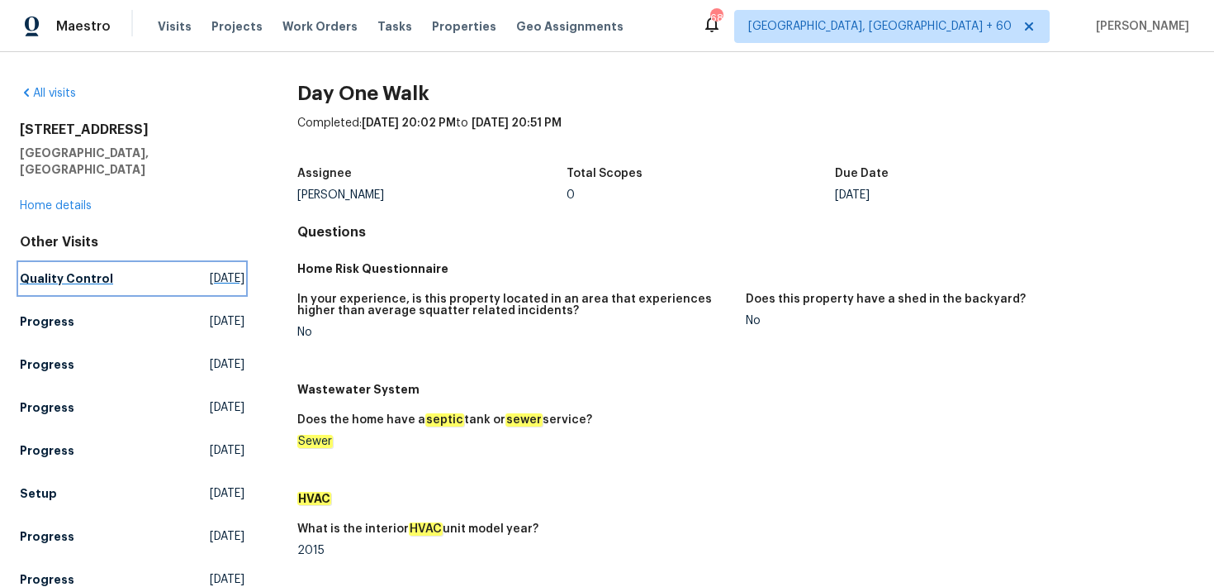
click at [50, 270] on h5 "Quality Control" at bounding box center [66, 278] width 93 height 17
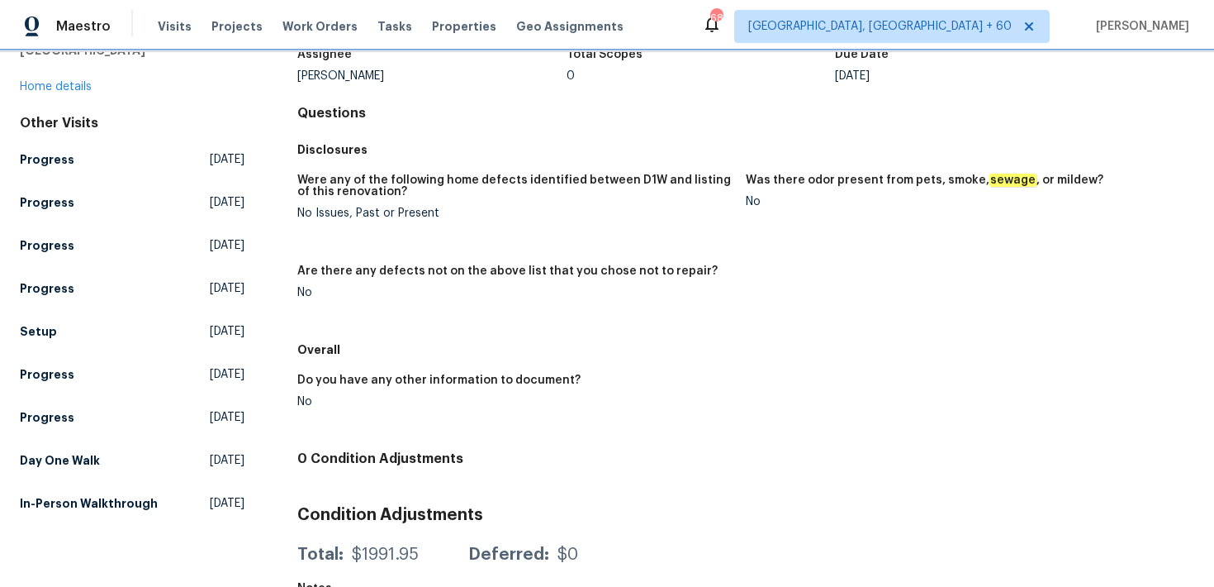
scroll to position [158, 0]
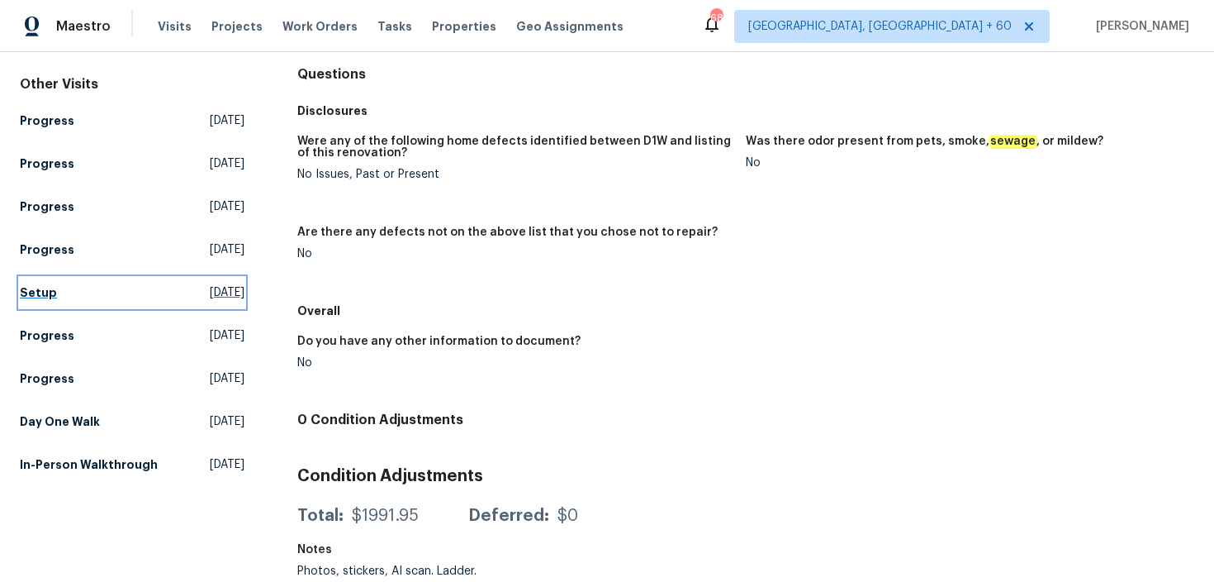
click at [55, 278] on link "Setup Wed, Aug 20 2025" at bounding box center [132, 293] width 225 height 30
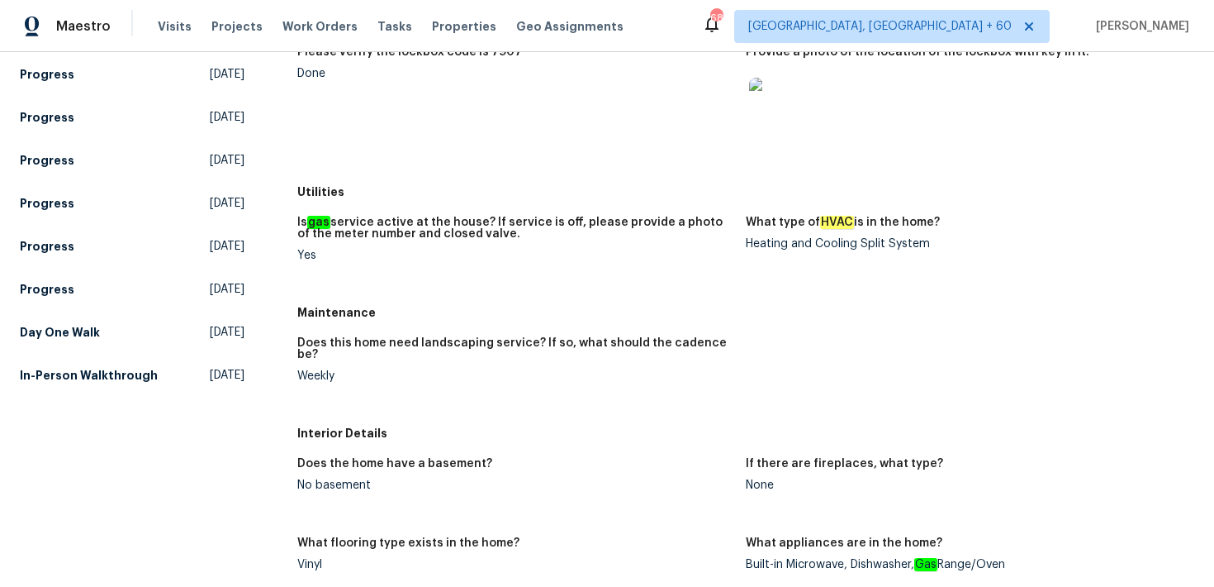
scroll to position [231, 0]
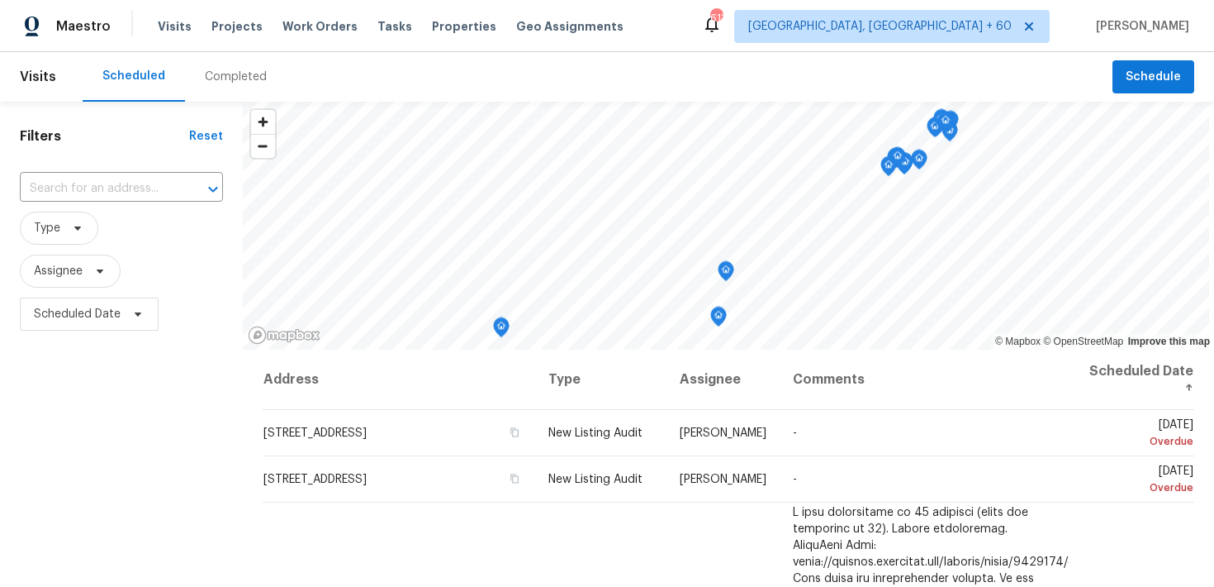
click at [209, 75] on div "Completed" at bounding box center [236, 77] width 62 height 17
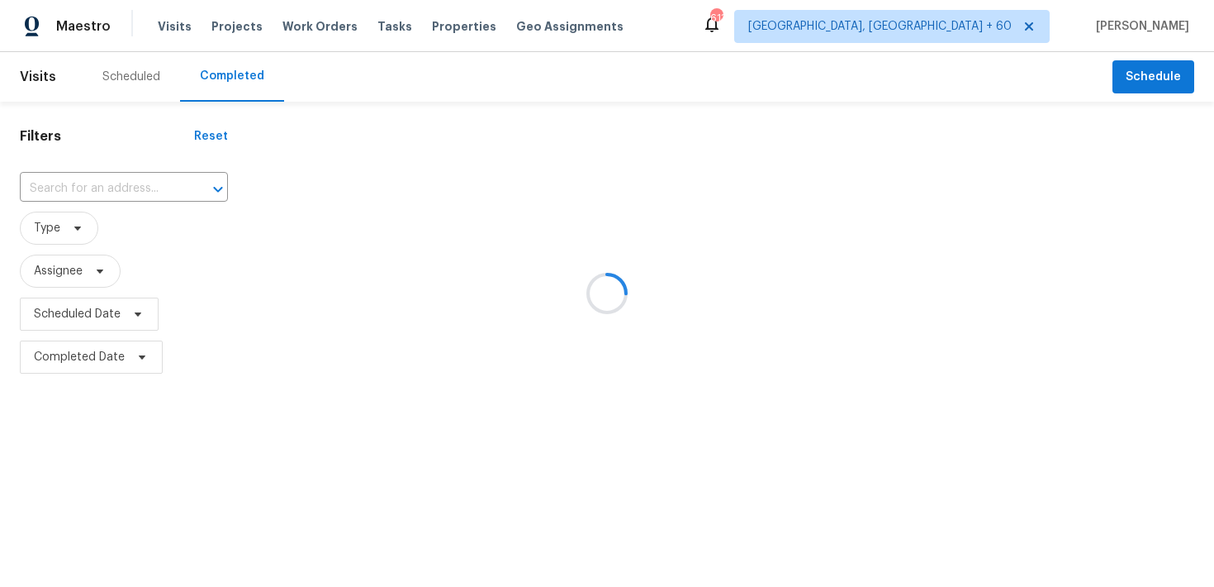
click at [61, 183] on div at bounding box center [607, 293] width 1214 height 587
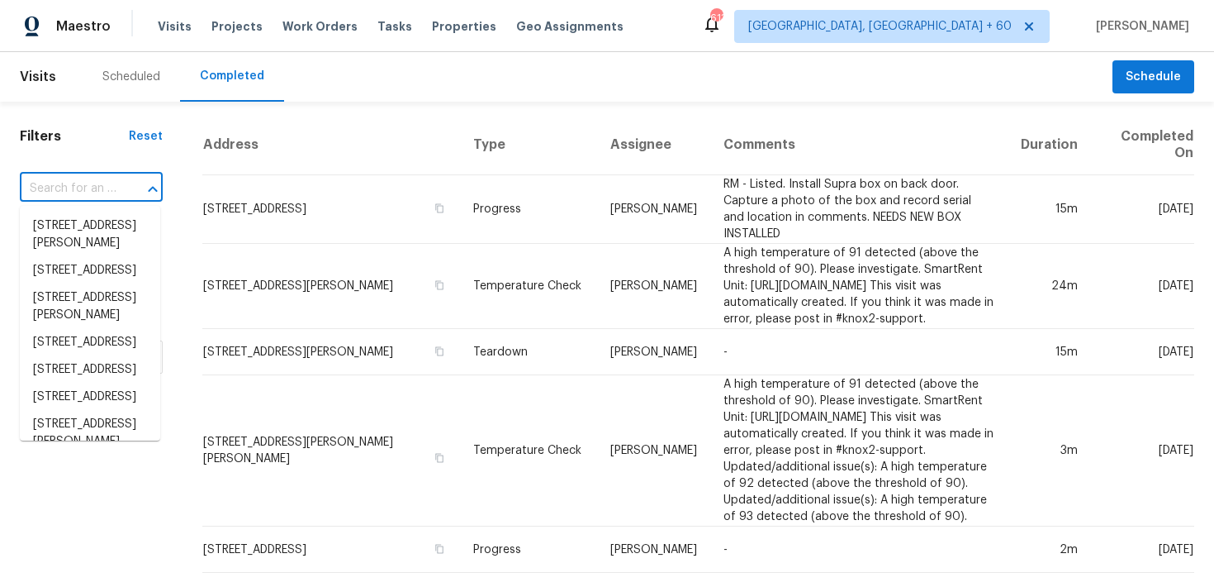
click at [61, 183] on input "text" at bounding box center [68, 189] width 97 height 26
paste input "[STREET_ADDRESS][PERSON_NAME]"
type input "[STREET_ADDRESS][PERSON_NAME]"
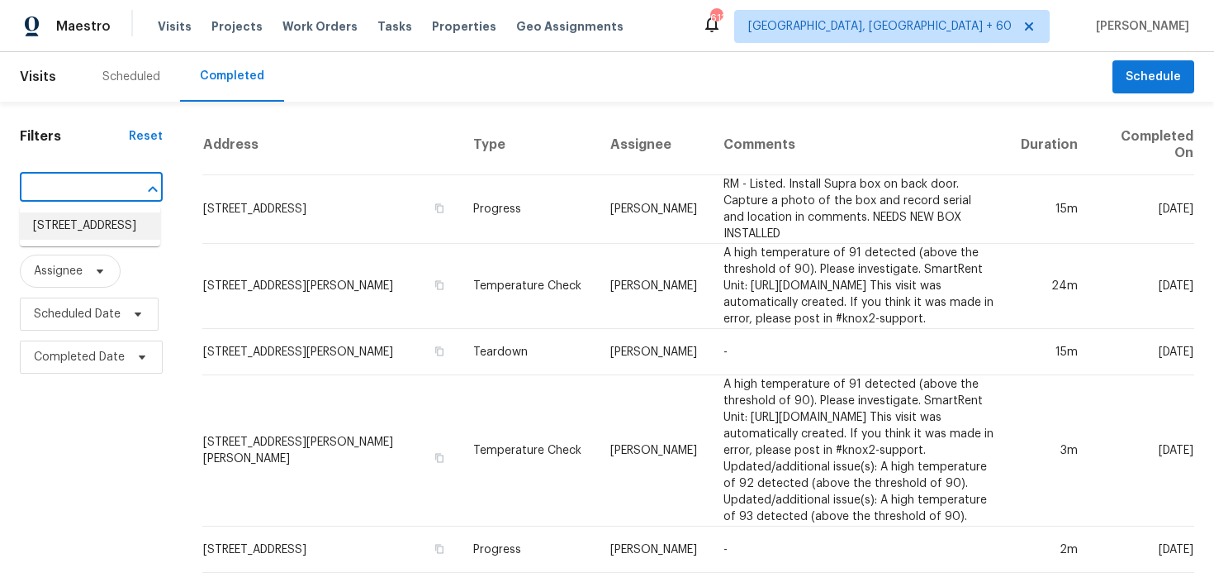
click at [72, 234] on li "[STREET_ADDRESS]" at bounding box center [90, 225] width 140 height 27
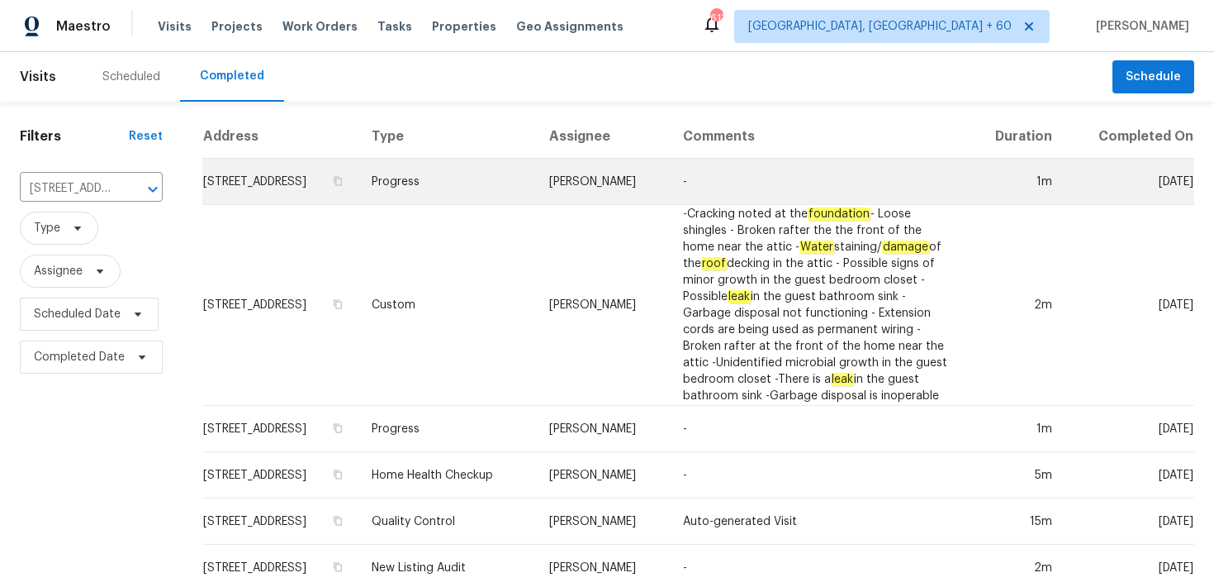
click at [479, 182] on td "Progress" at bounding box center [448, 182] width 178 height 46
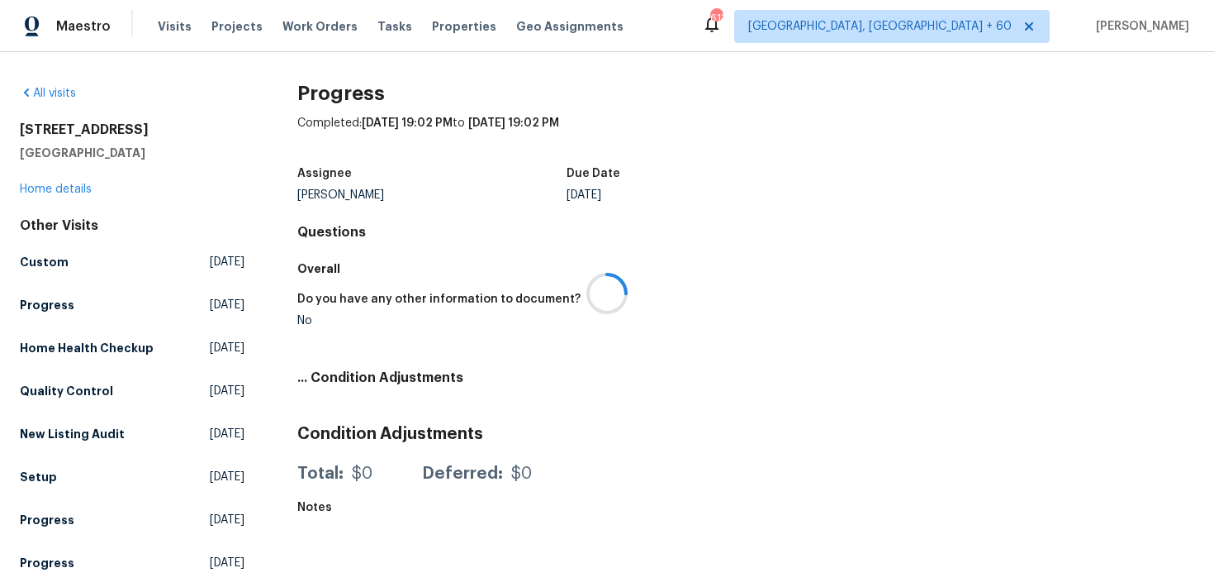
click at [52, 187] on div at bounding box center [607, 293] width 1214 height 587
click at [31, 190] on div at bounding box center [607, 293] width 1214 height 587
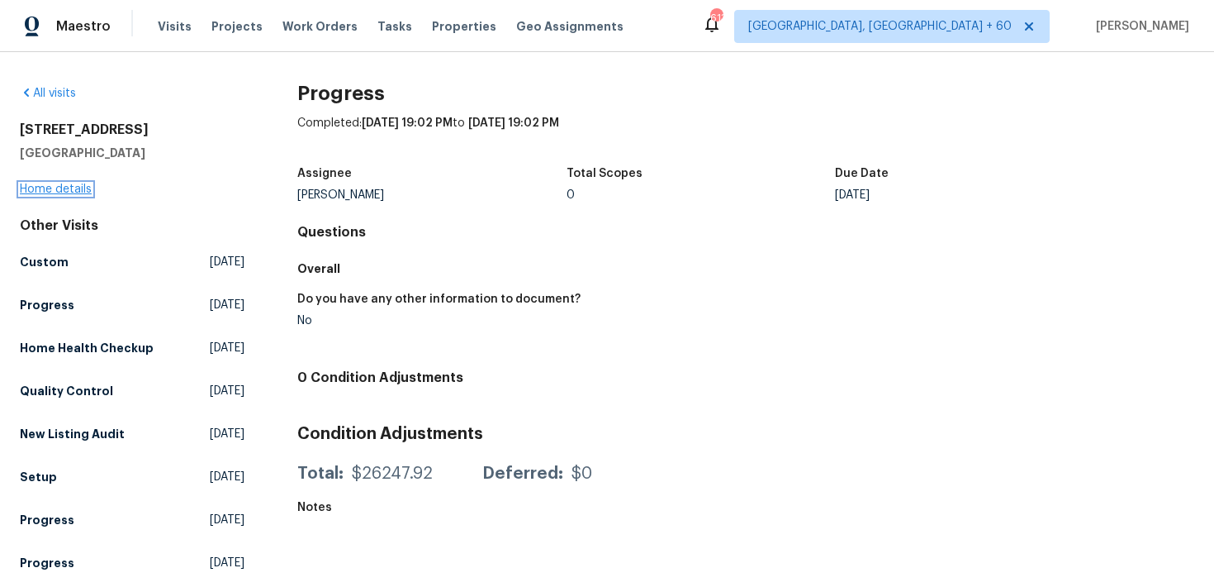
click at [52, 188] on link "Home details" at bounding box center [56, 189] width 72 height 12
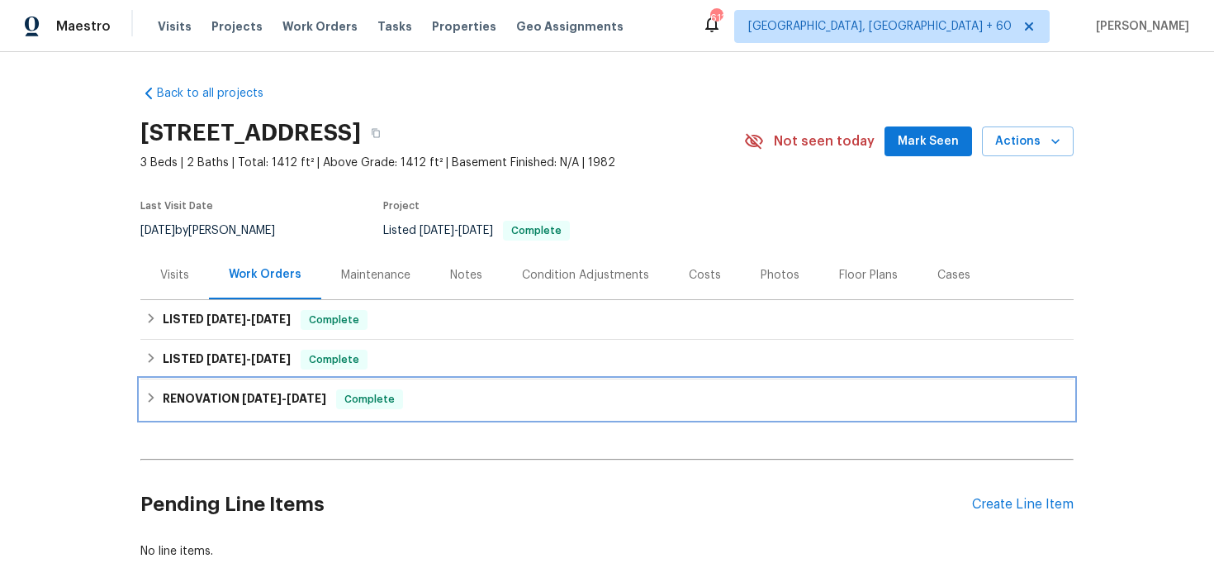
click at [351, 398] on span "Complete" at bounding box center [370, 399] width 64 height 17
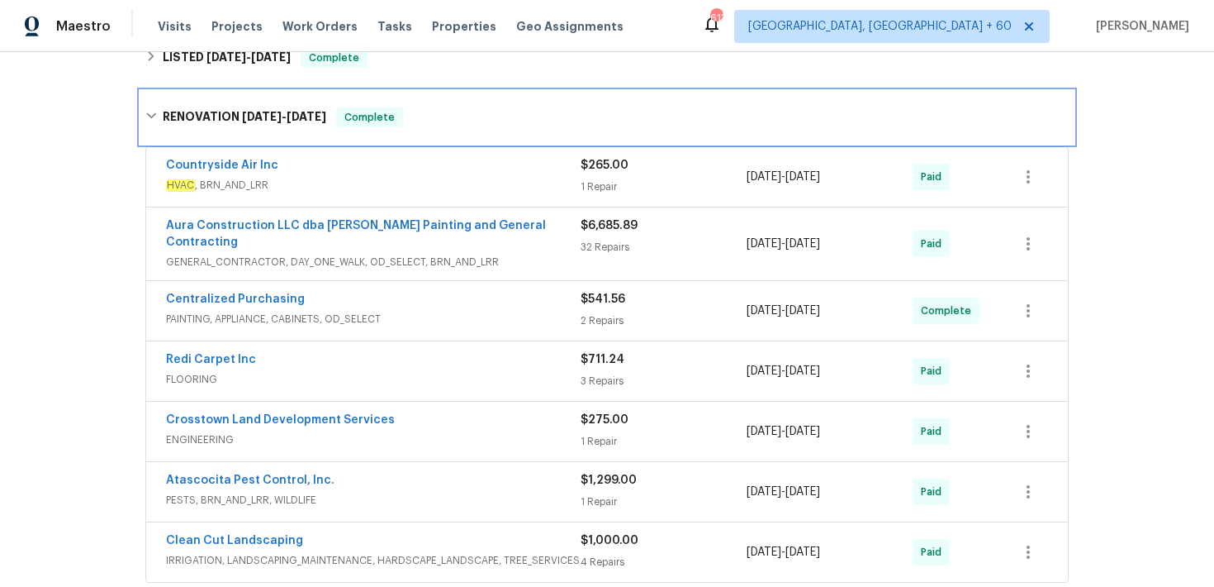
scroll to position [331, 0]
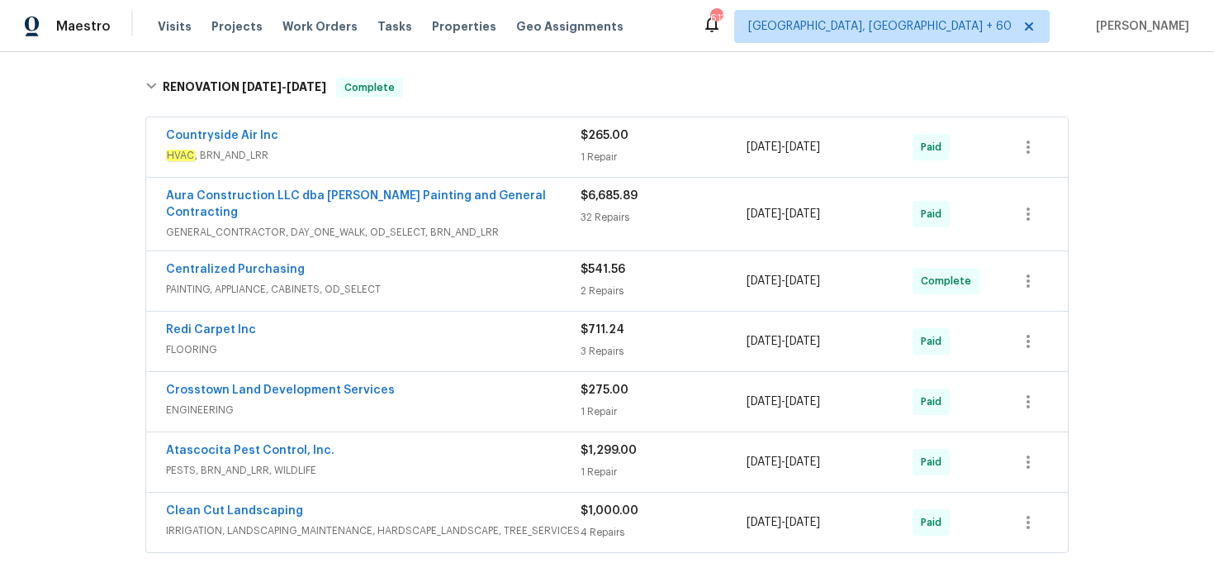
click at [606, 267] on div "$541.56 2 Repairs" at bounding box center [664, 281] width 166 height 40
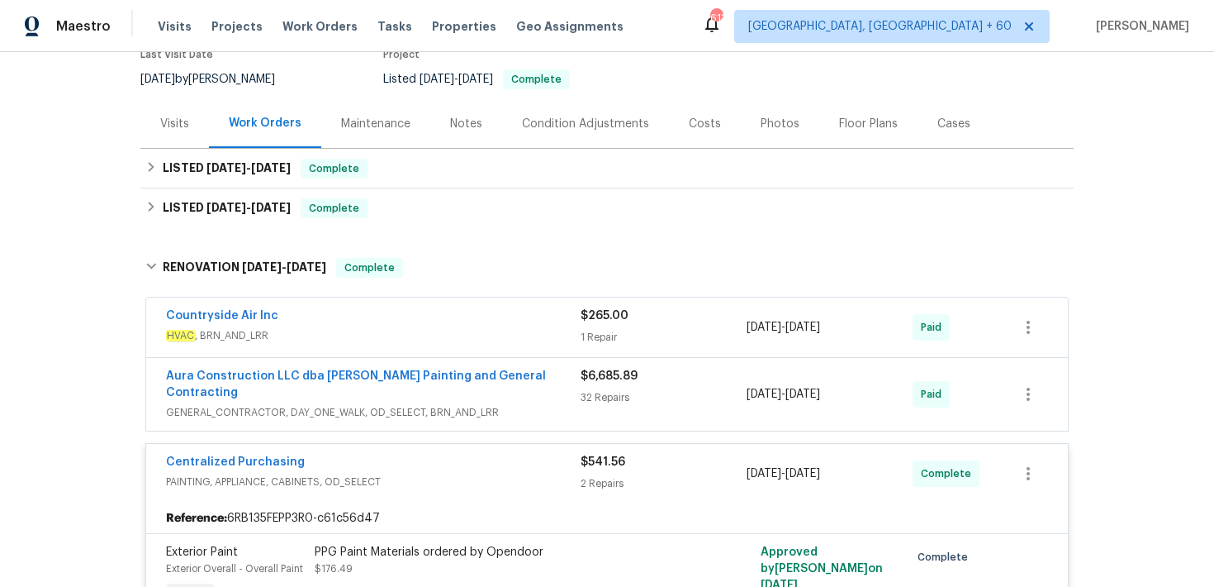
scroll to position [102, 0]
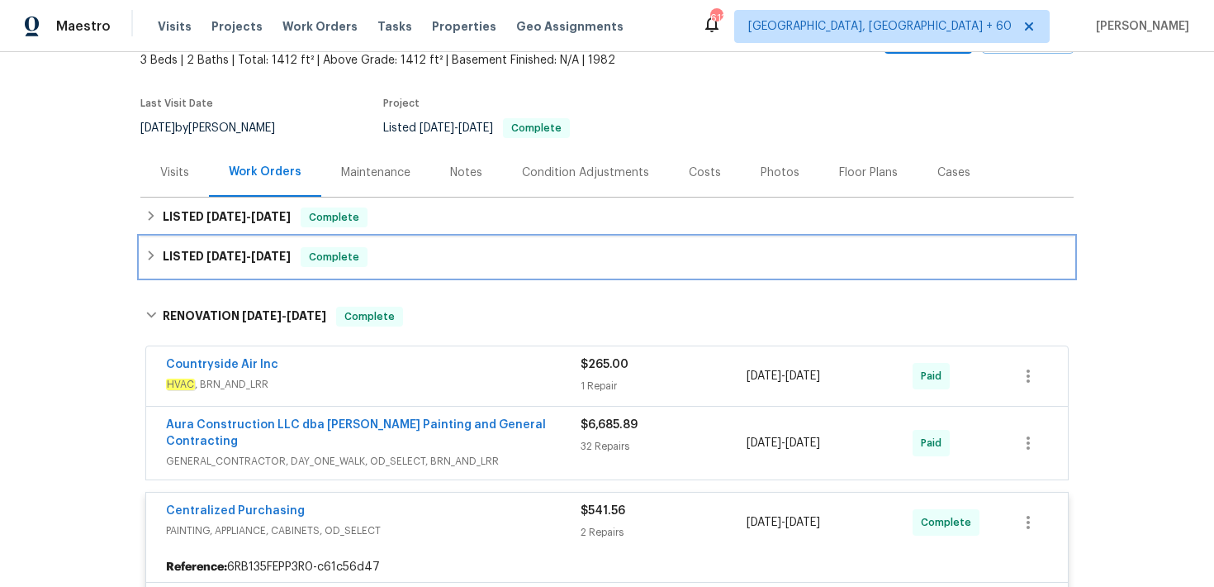
click at [430, 259] on div "LISTED [DATE] - [DATE] Complete" at bounding box center [607, 257] width 924 height 20
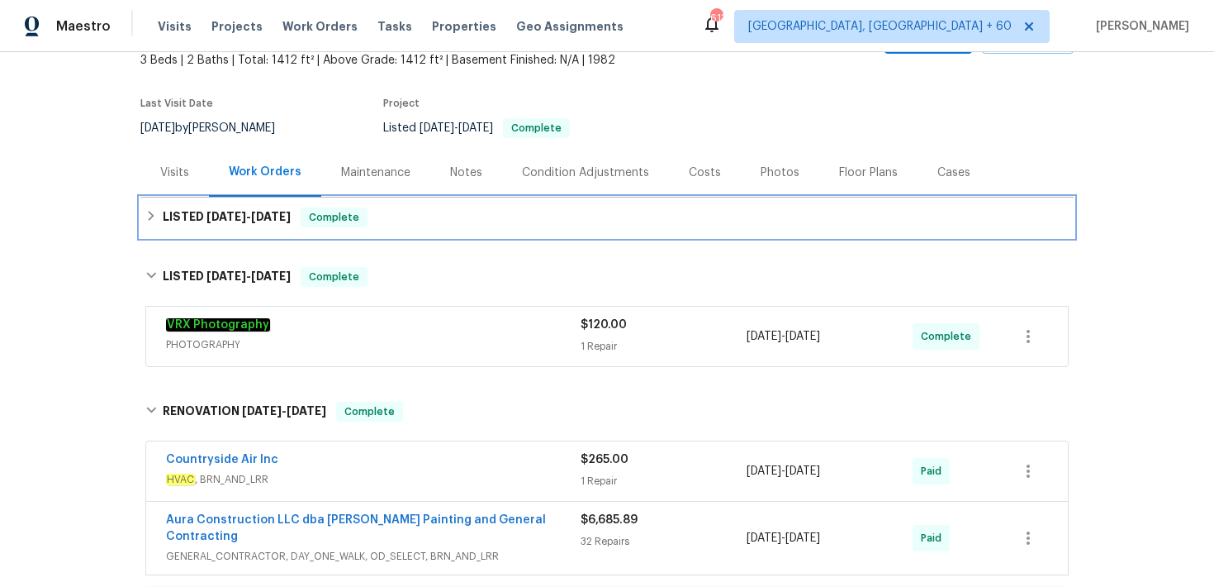
click at [530, 207] on div "LISTED [DATE] - [DATE] Complete" at bounding box center [607, 217] width 924 height 20
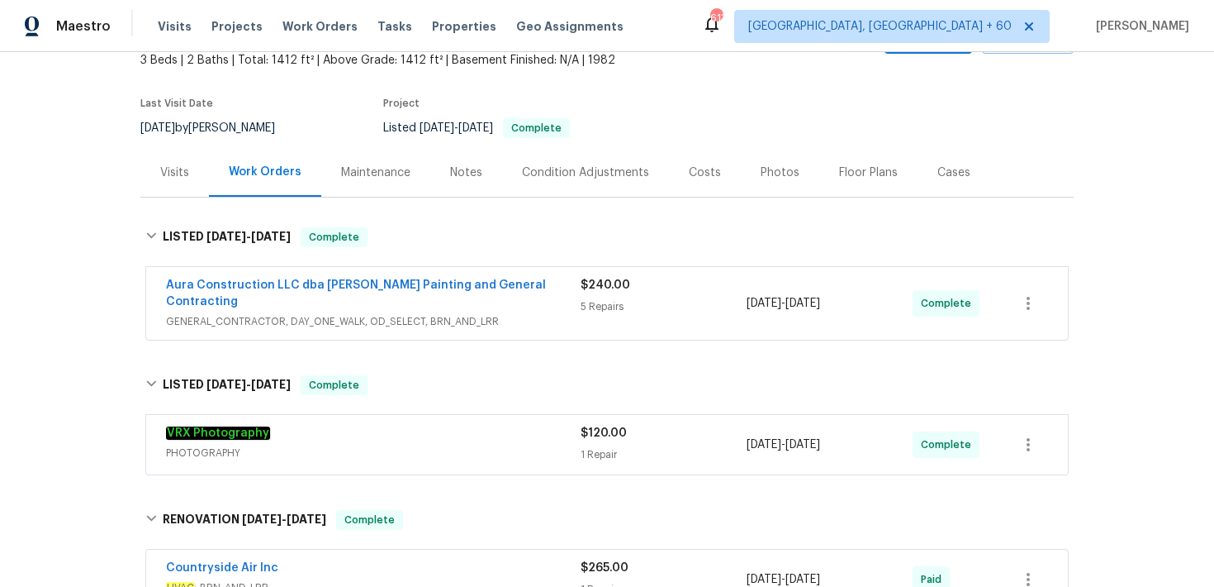
click at [600, 302] on div "5 Repairs" at bounding box center [664, 306] width 166 height 17
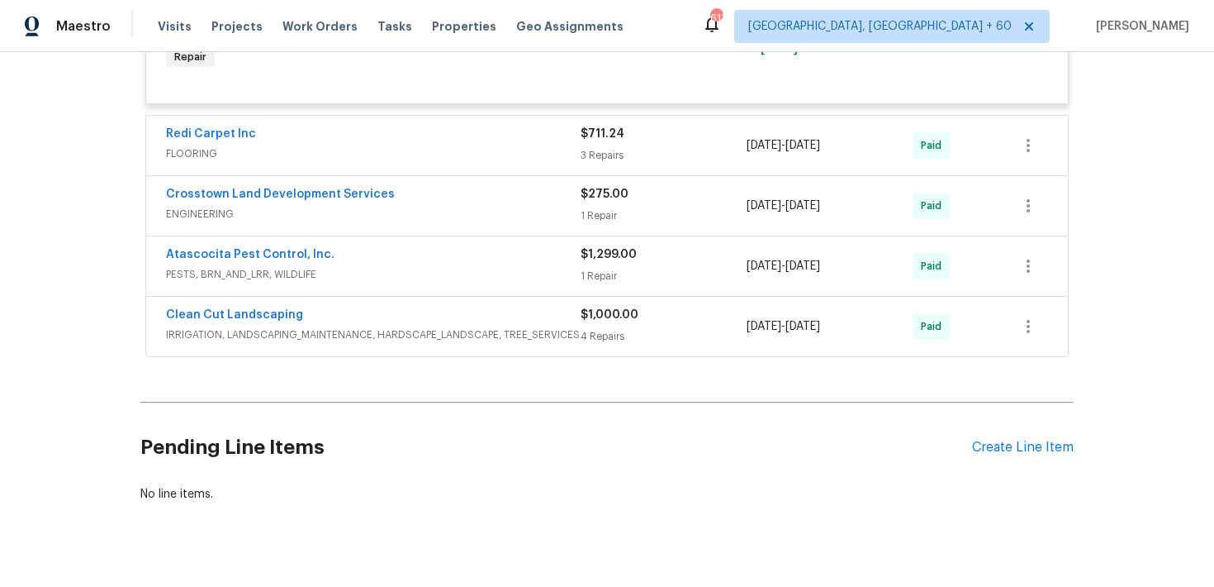
scroll to position [1723, 0]
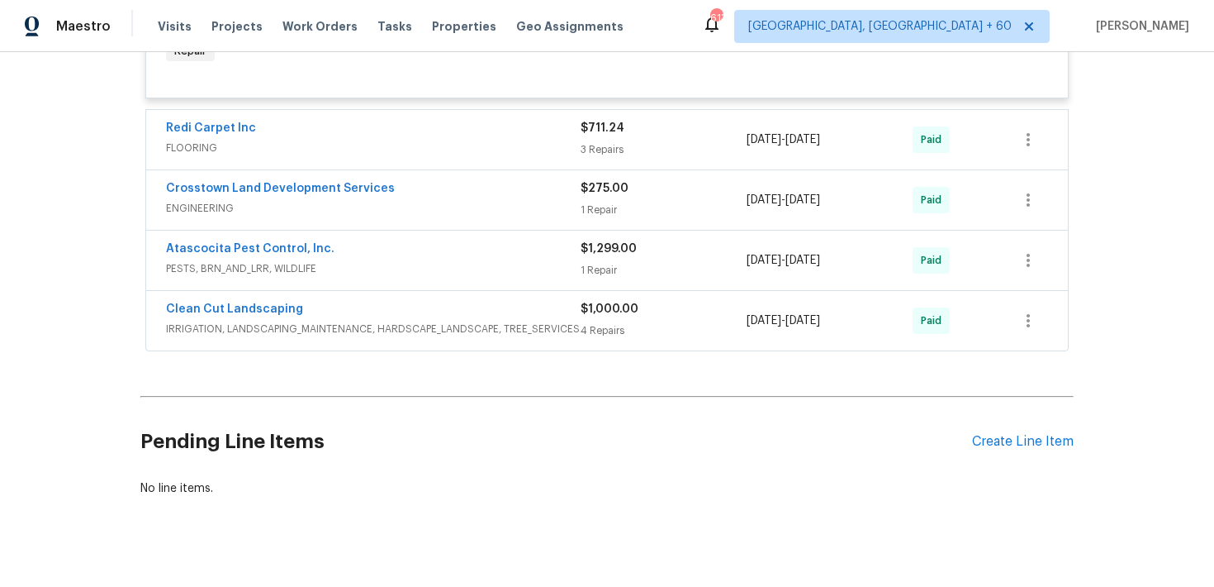
click at [603, 141] on div "3 Repairs" at bounding box center [664, 149] width 166 height 17
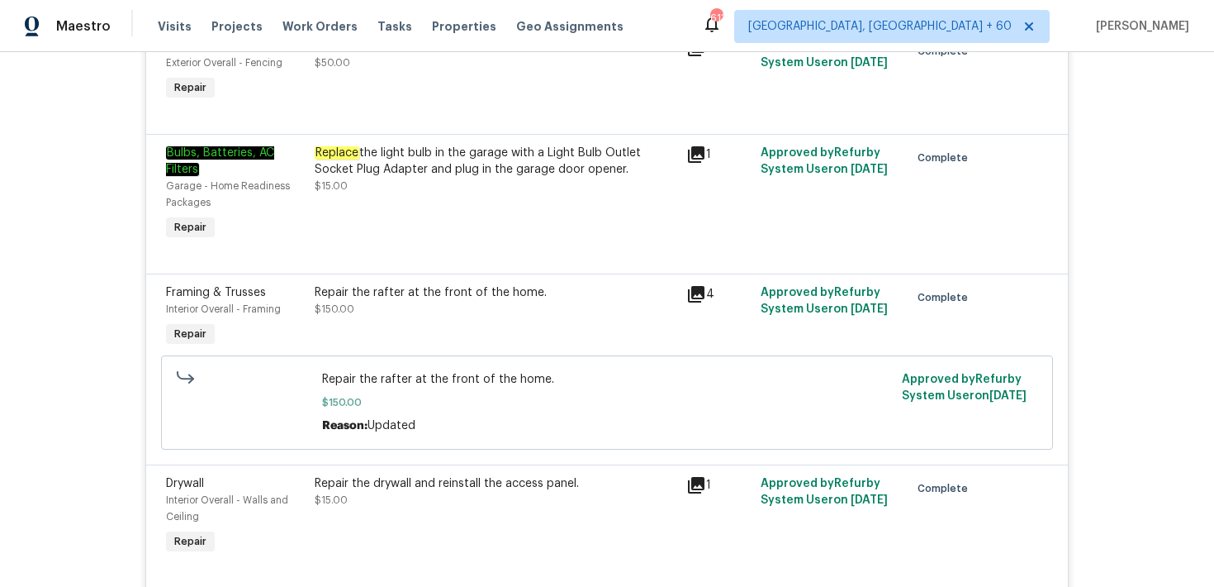
scroll to position [0, 0]
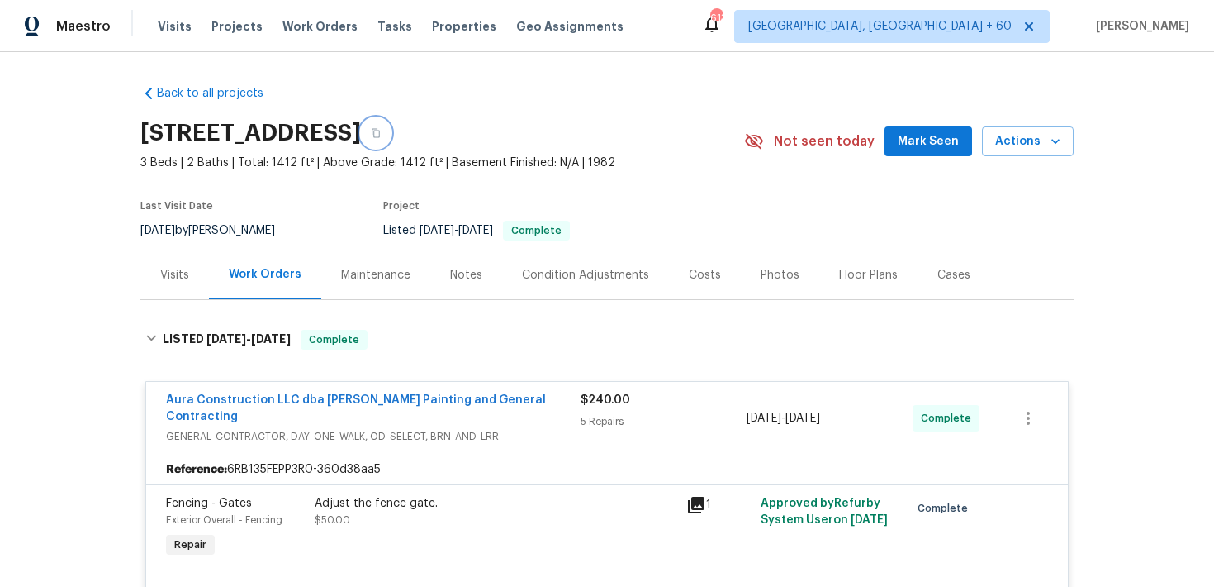
click at [391, 124] on button "button" at bounding box center [376, 133] width 30 height 30
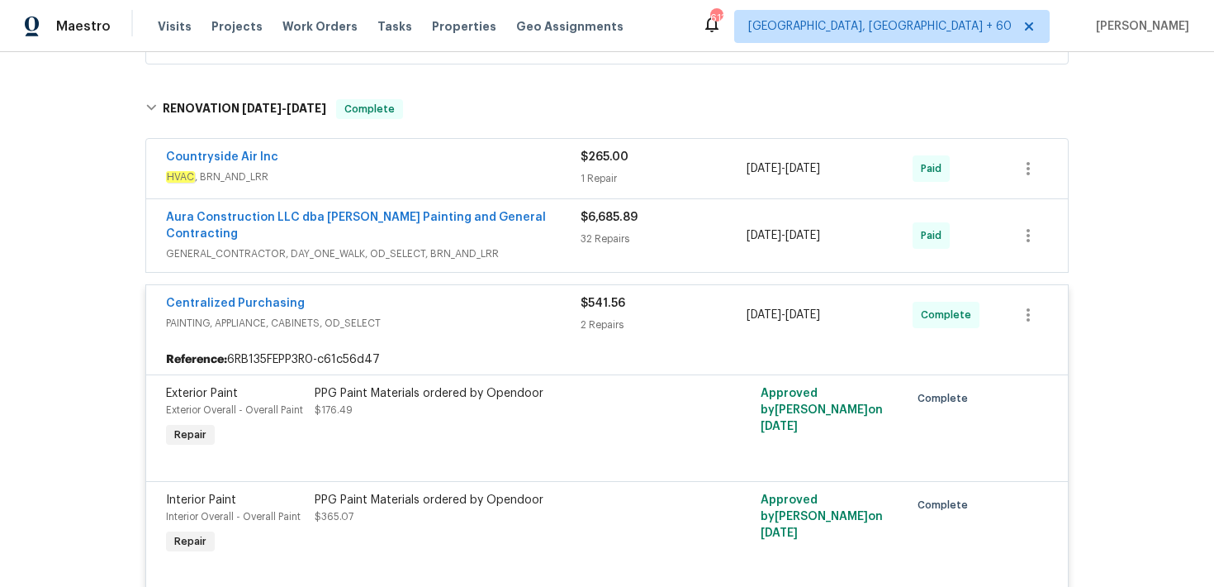
scroll to position [1246, 0]
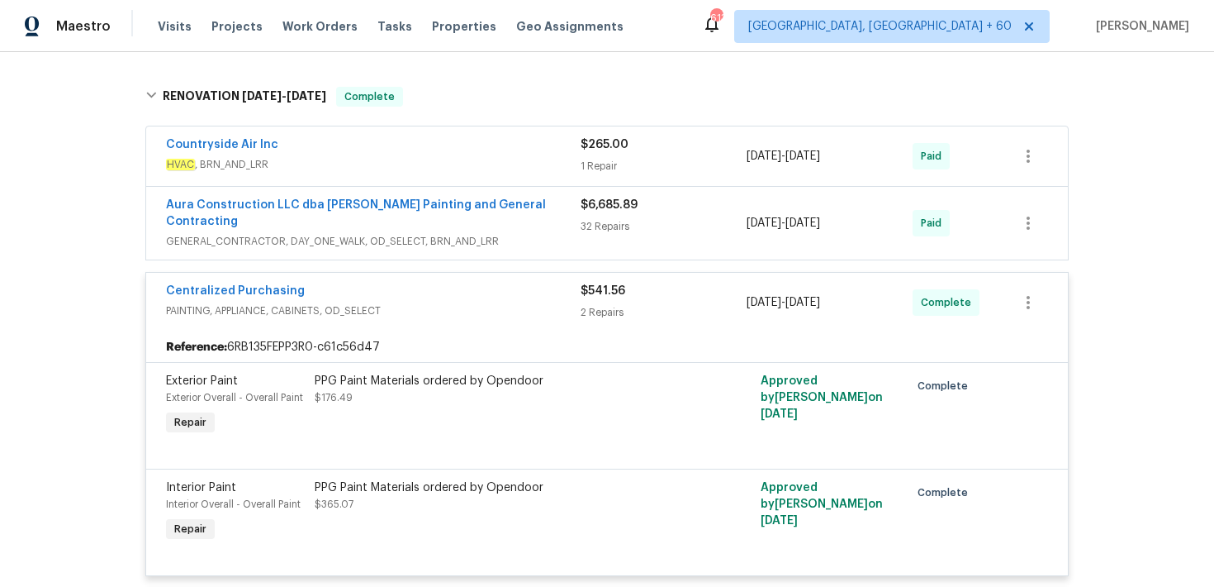
click at [578, 139] on div "Countryside Air Inc" at bounding box center [373, 146] width 415 height 20
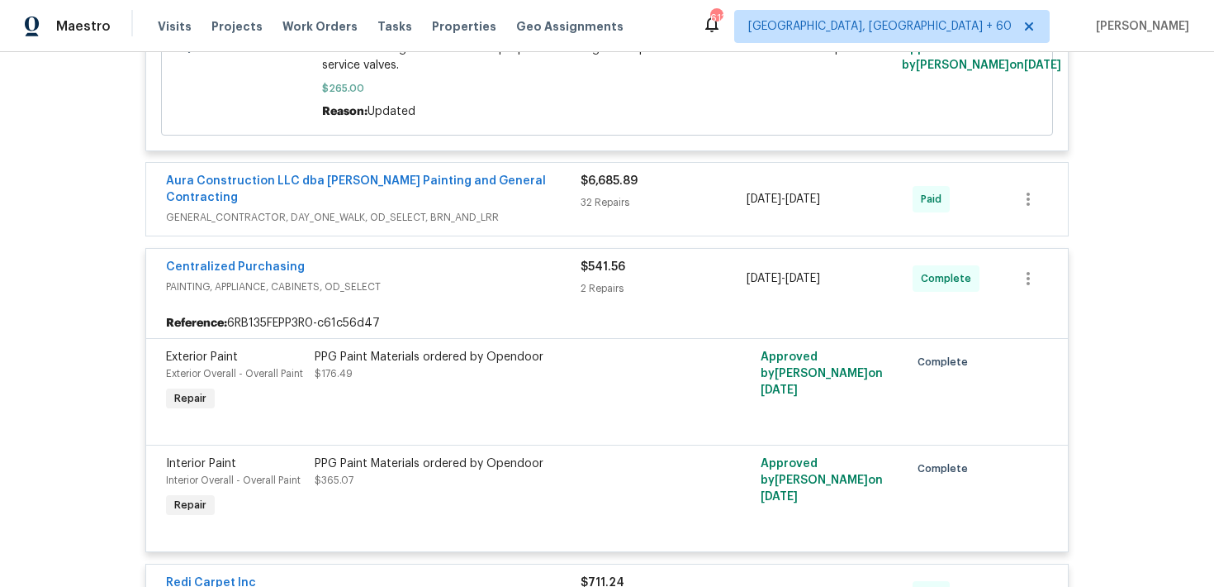
scroll to position [1602, 0]
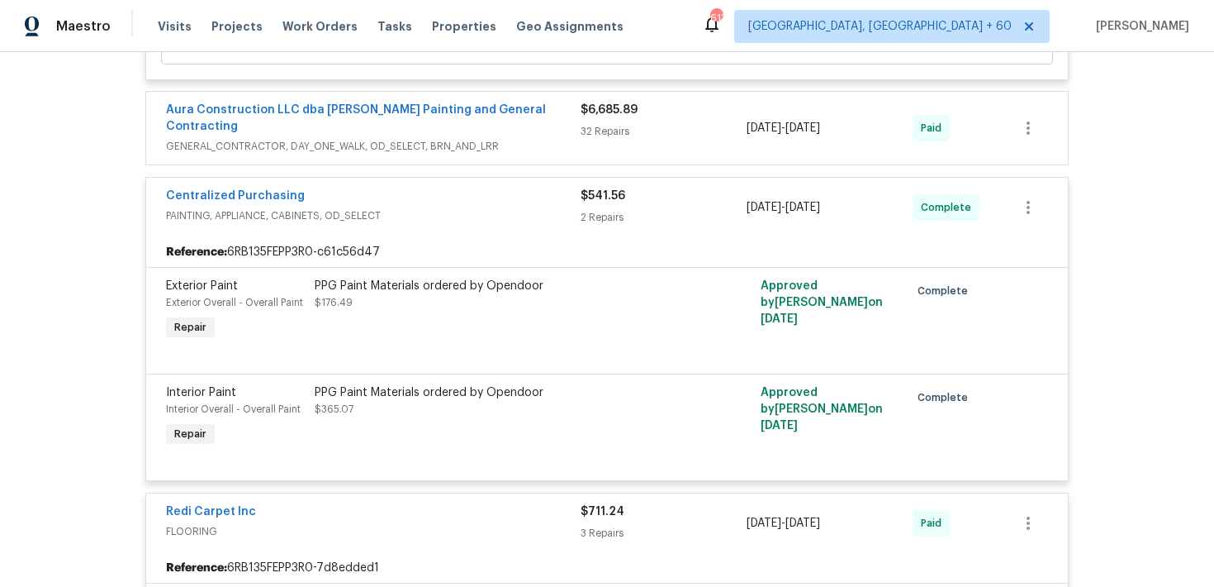
click at [606, 127] on div "32 Repairs" at bounding box center [664, 131] width 166 height 17
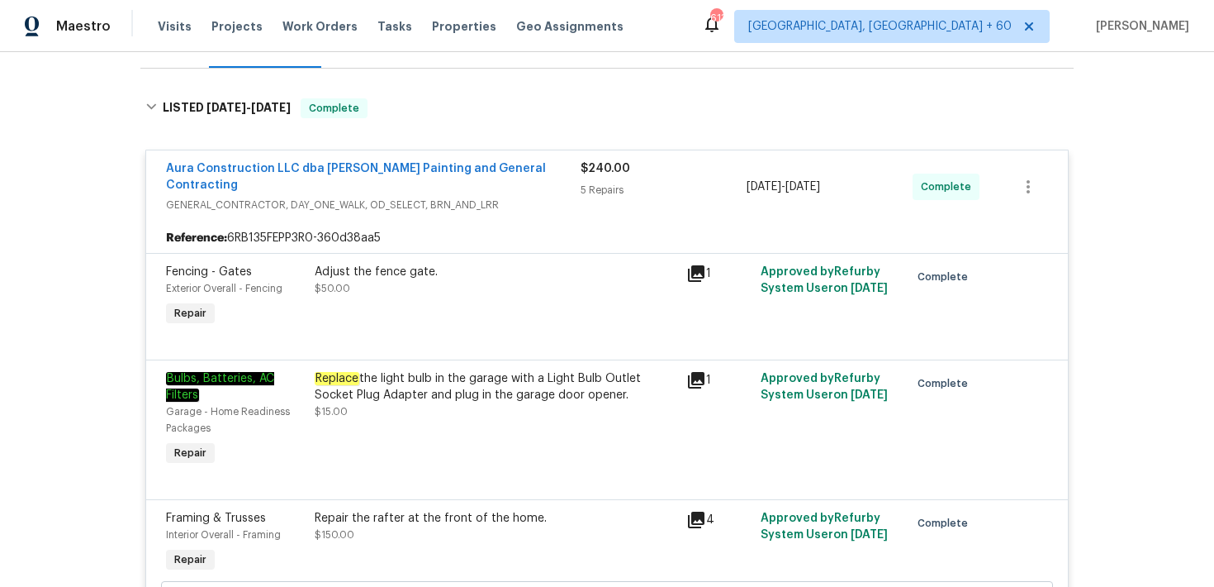
scroll to position [0, 0]
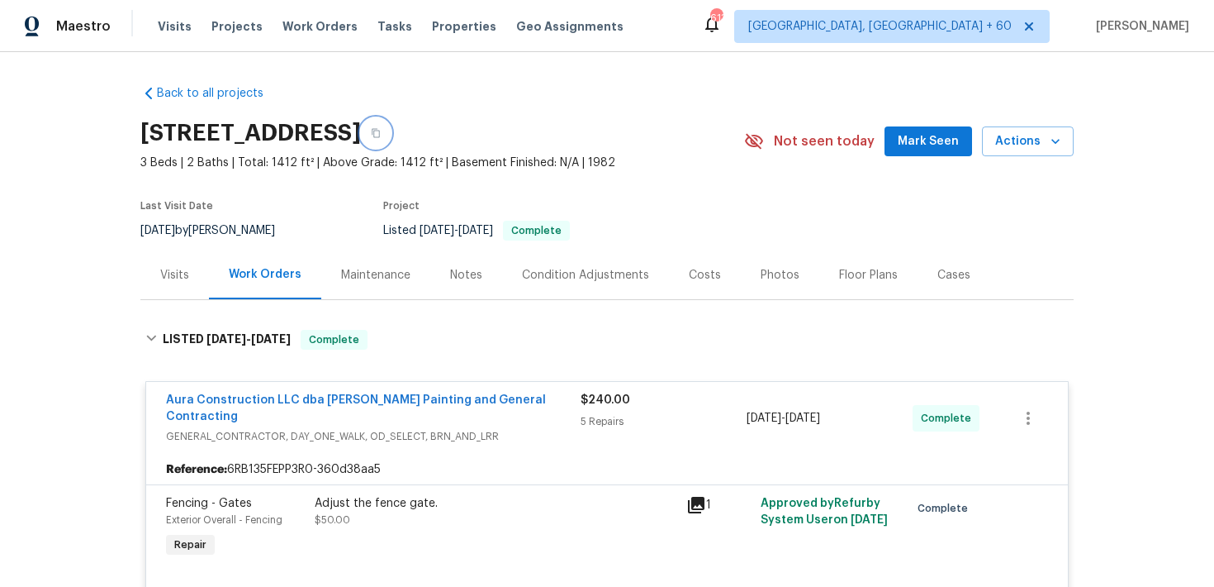
click at [381, 129] on icon "button" at bounding box center [376, 133] width 10 height 10
click at [167, 30] on span "Visits" at bounding box center [175, 26] width 34 height 17
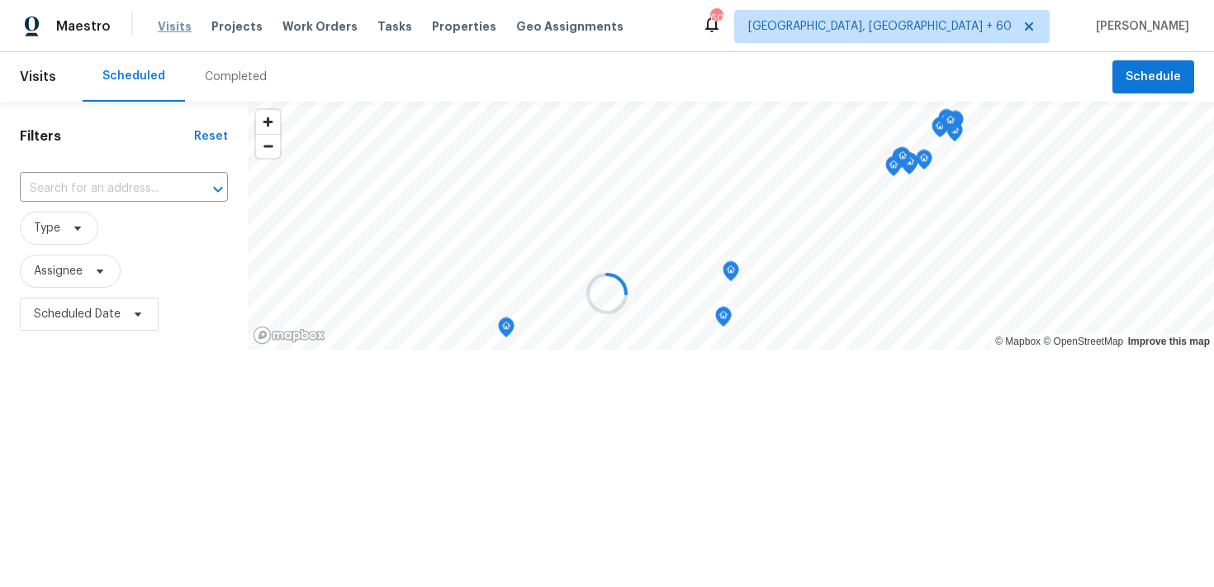
click at [167, 30] on div at bounding box center [607, 293] width 1214 height 587
click at [220, 81] on div at bounding box center [607, 293] width 1214 height 587
click at [218, 76] on div at bounding box center [607, 293] width 1214 height 587
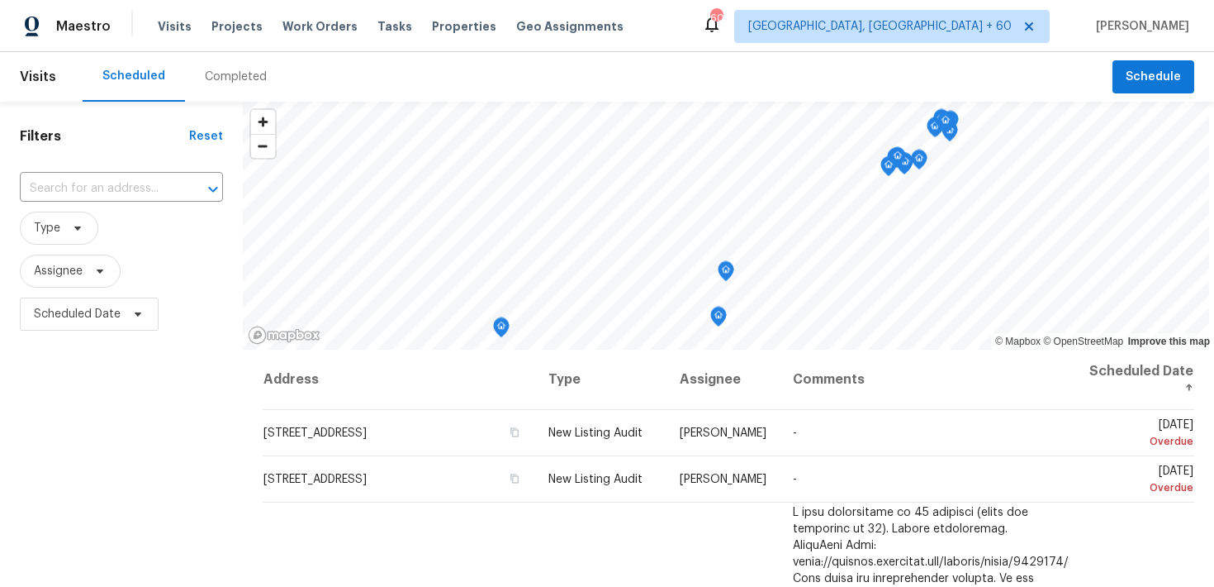
click at [226, 85] on div "Completed" at bounding box center [236, 77] width 102 height 50
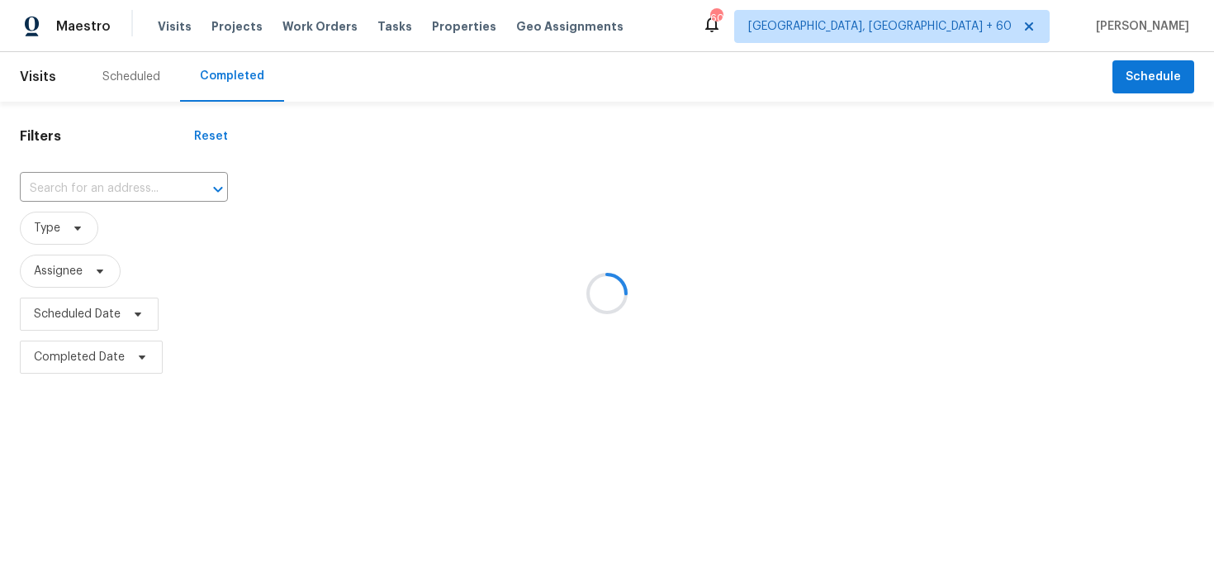
click at [56, 202] on div at bounding box center [607, 293] width 1214 height 587
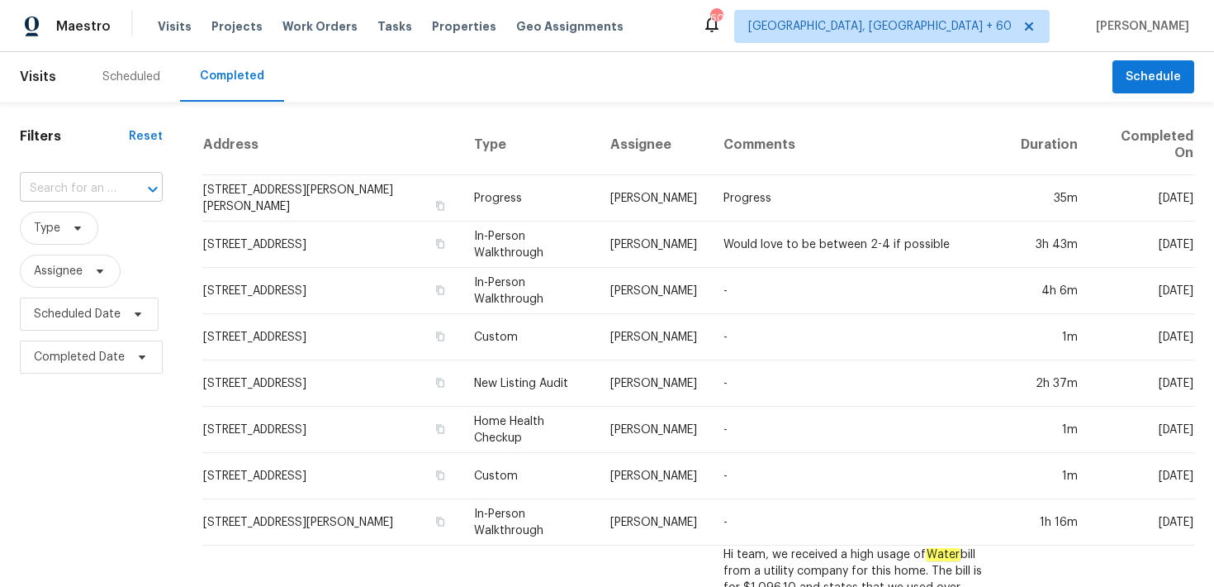
click at [54, 183] on input "text" at bounding box center [68, 189] width 97 height 26
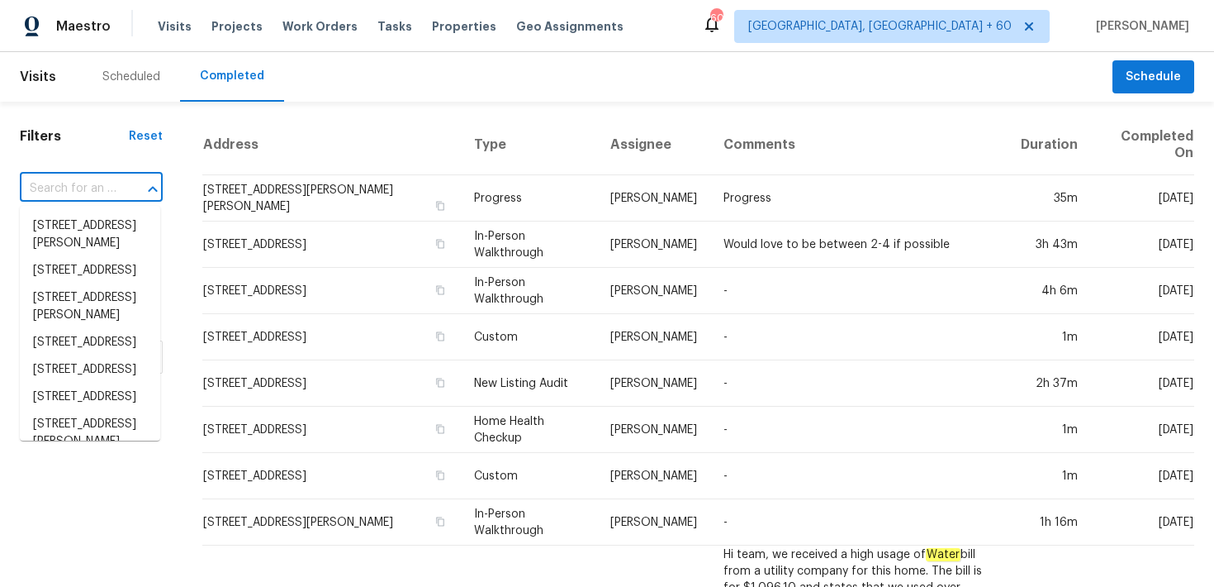
paste input "[STREET_ADDRESS]"
type input "[STREET_ADDRESS]"
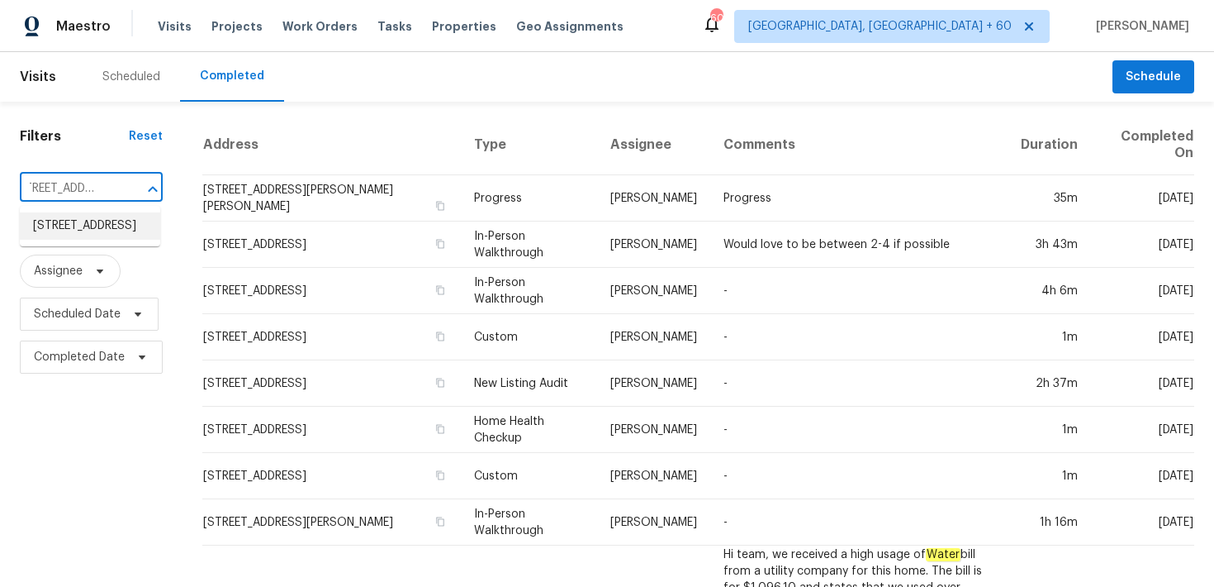
click at [57, 230] on li "[STREET_ADDRESS]" at bounding box center [90, 225] width 140 height 27
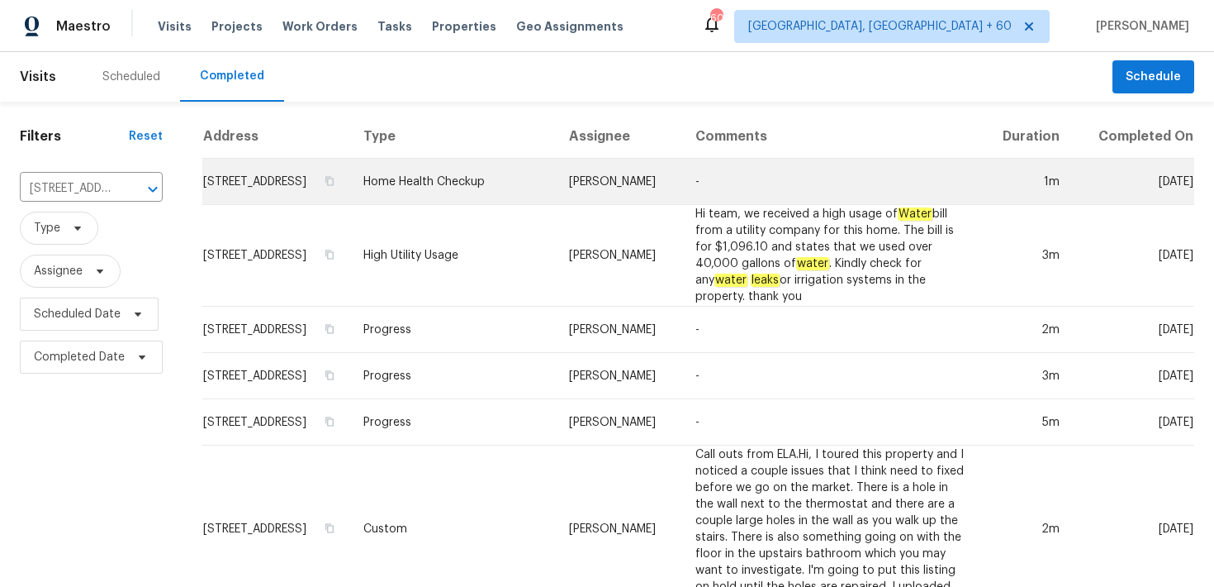
click at [471, 200] on td "Home Health Checkup" at bounding box center [453, 182] width 206 height 46
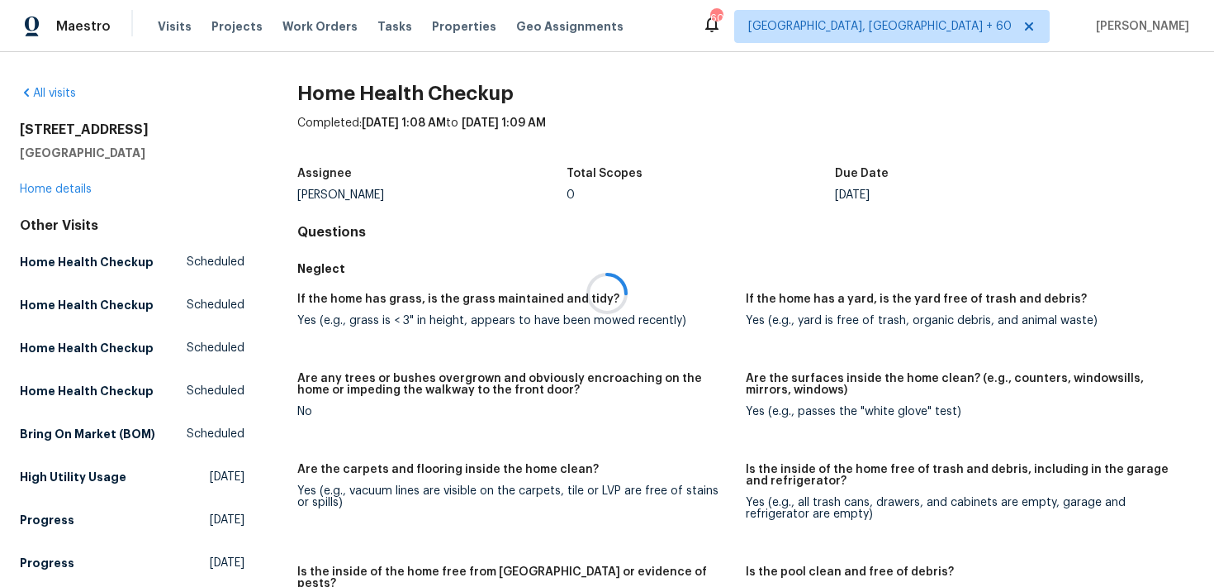
click at [39, 192] on div at bounding box center [607, 293] width 1214 height 587
click at [41, 192] on link "Home details" at bounding box center [56, 189] width 72 height 12
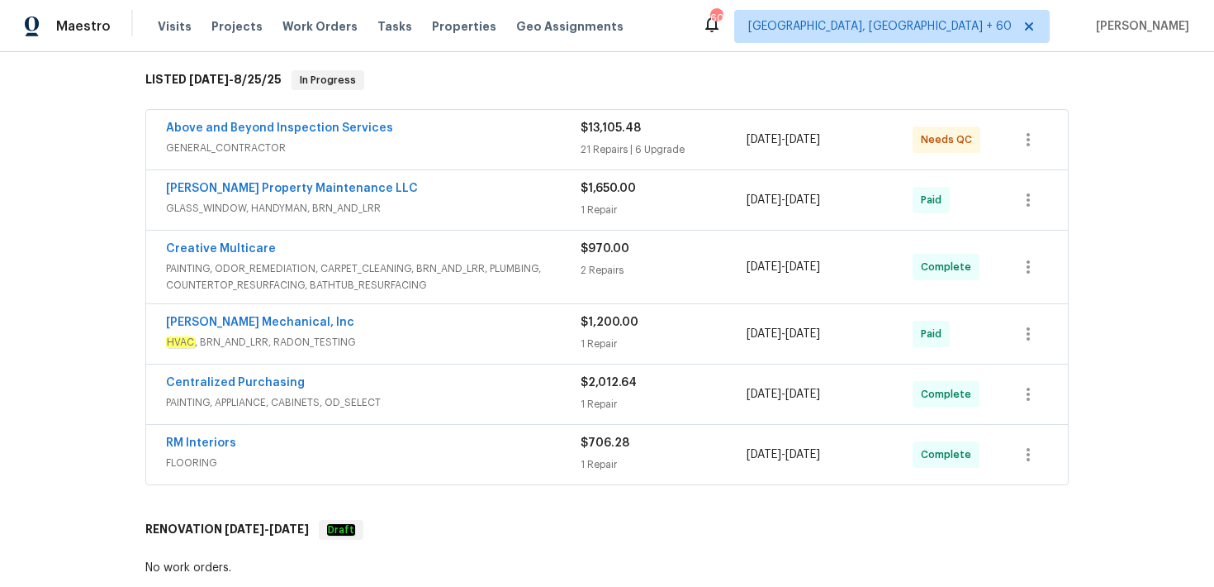
scroll to position [253, 0]
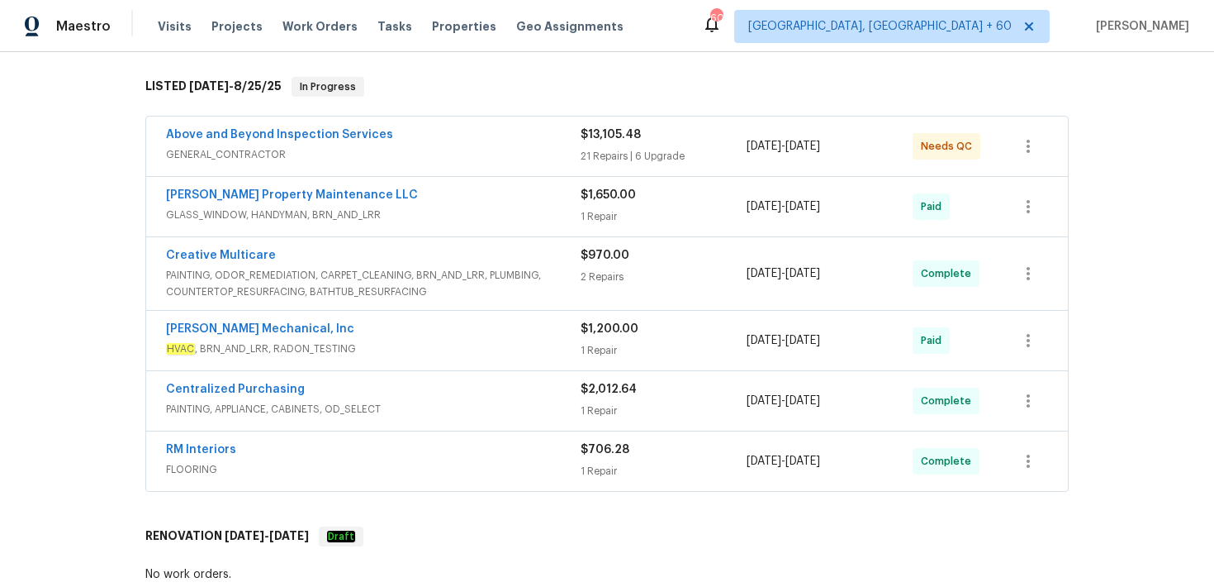
click at [598, 461] on div "$706.28 1 Repair" at bounding box center [664, 461] width 166 height 40
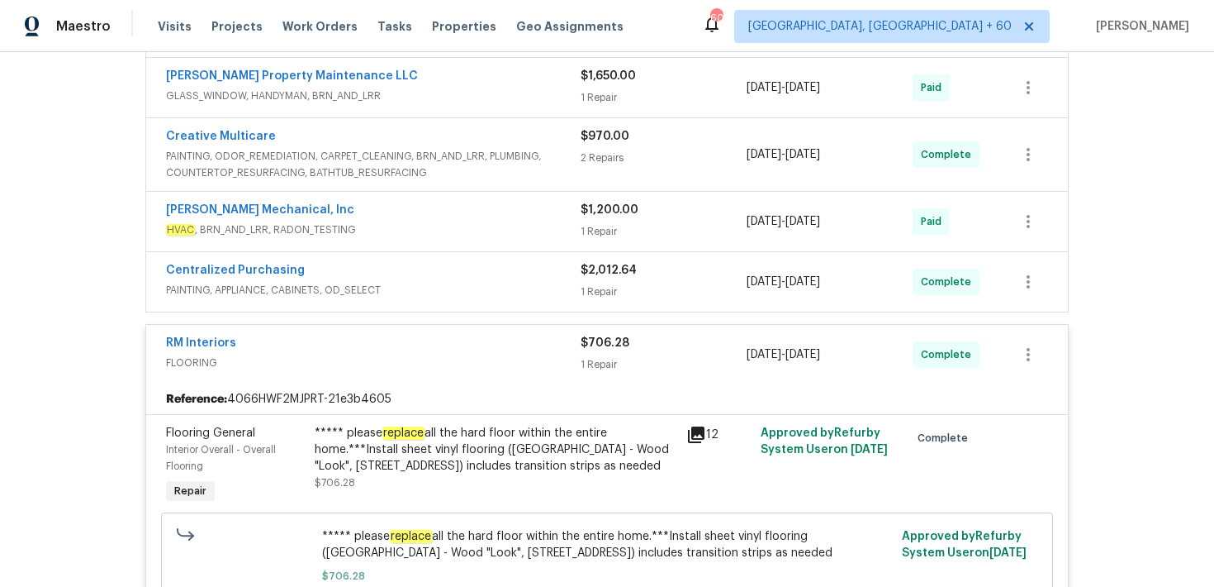
scroll to position [373, 0]
click at [594, 348] on div "$706.28" at bounding box center [664, 342] width 166 height 17
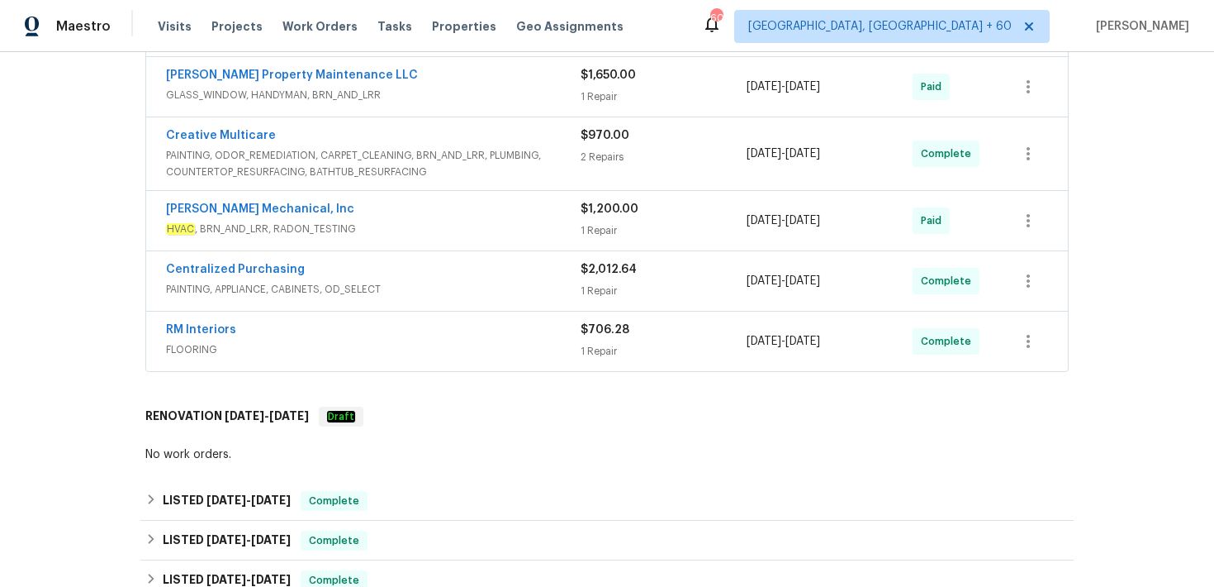
click at [599, 287] on div "1 Repair" at bounding box center [664, 291] width 166 height 17
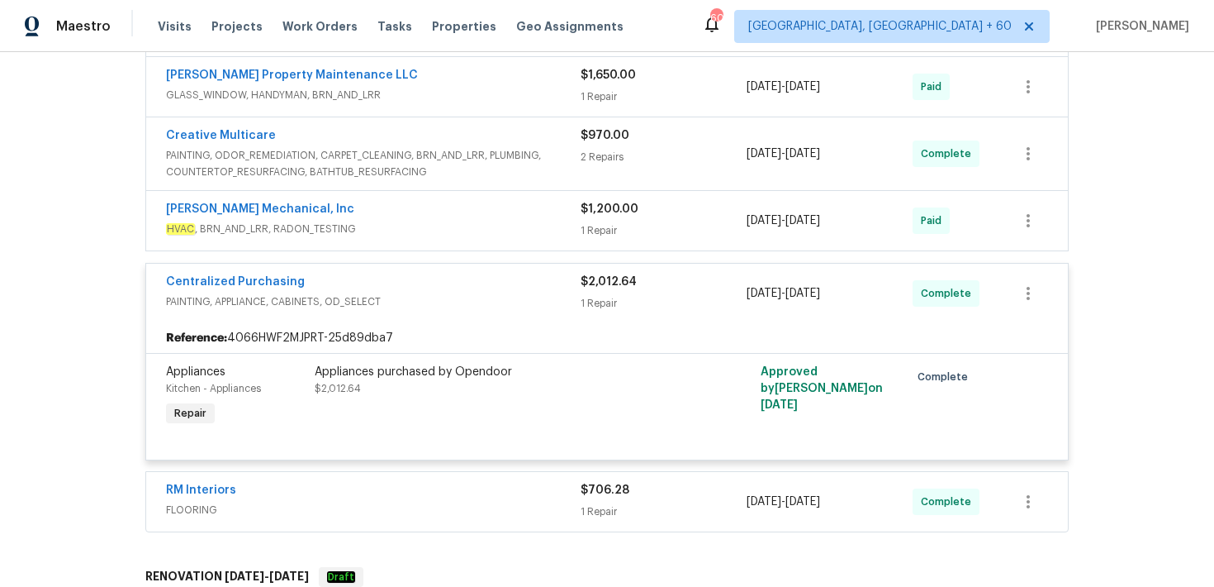
click at [601, 307] on div "1 Repair" at bounding box center [664, 303] width 166 height 17
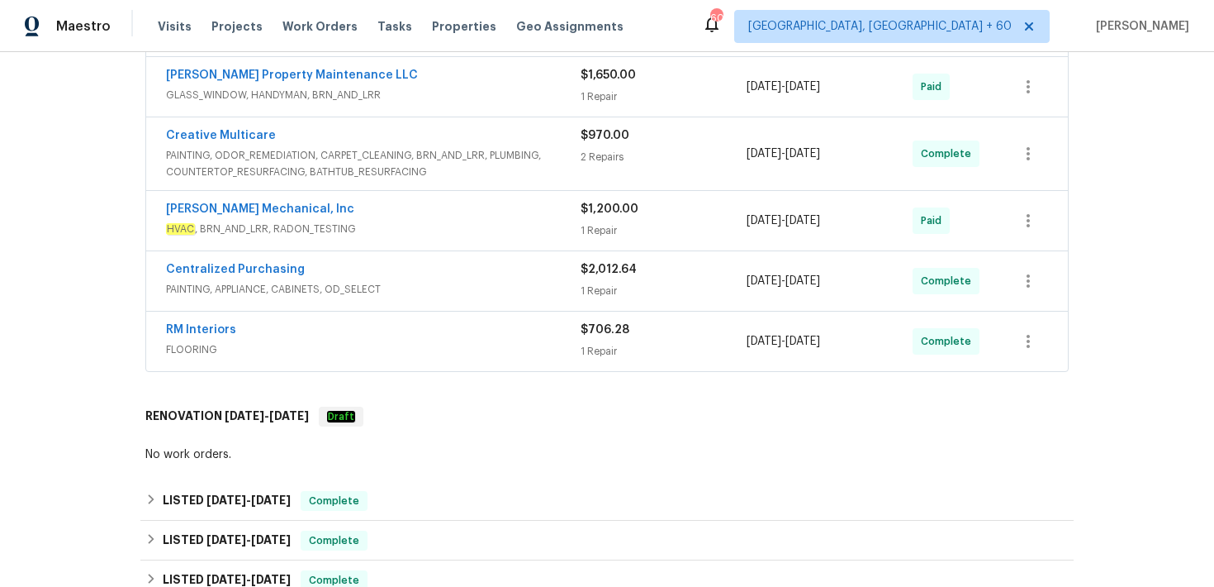
click at [604, 233] on div "1 Repair" at bounding box center [664, 230] width 166 height 17
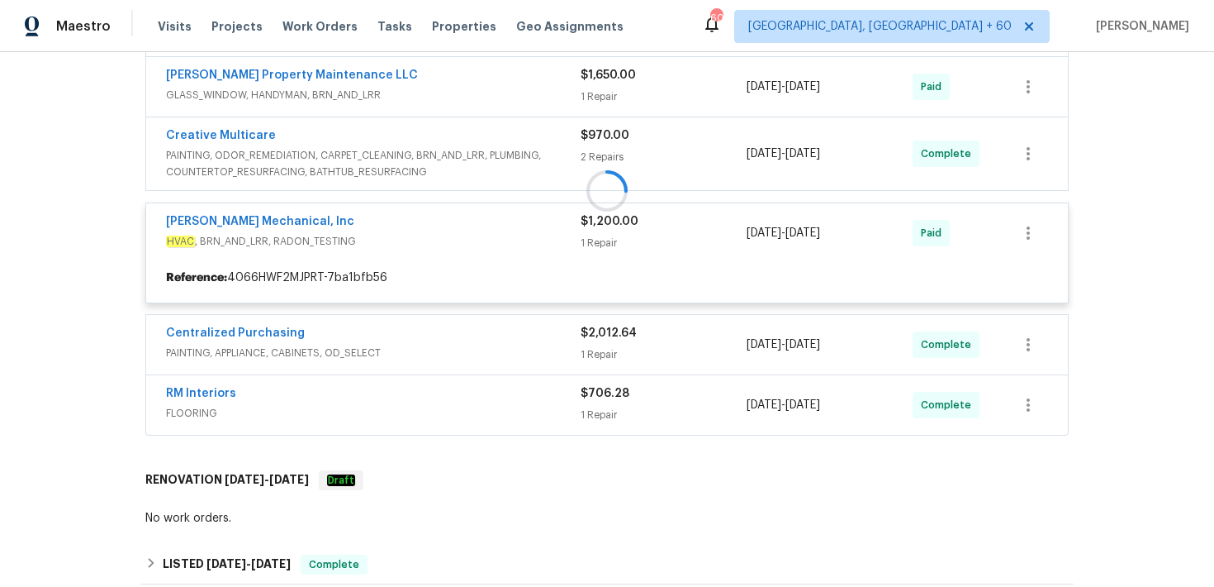
scroll to position [364, 0]
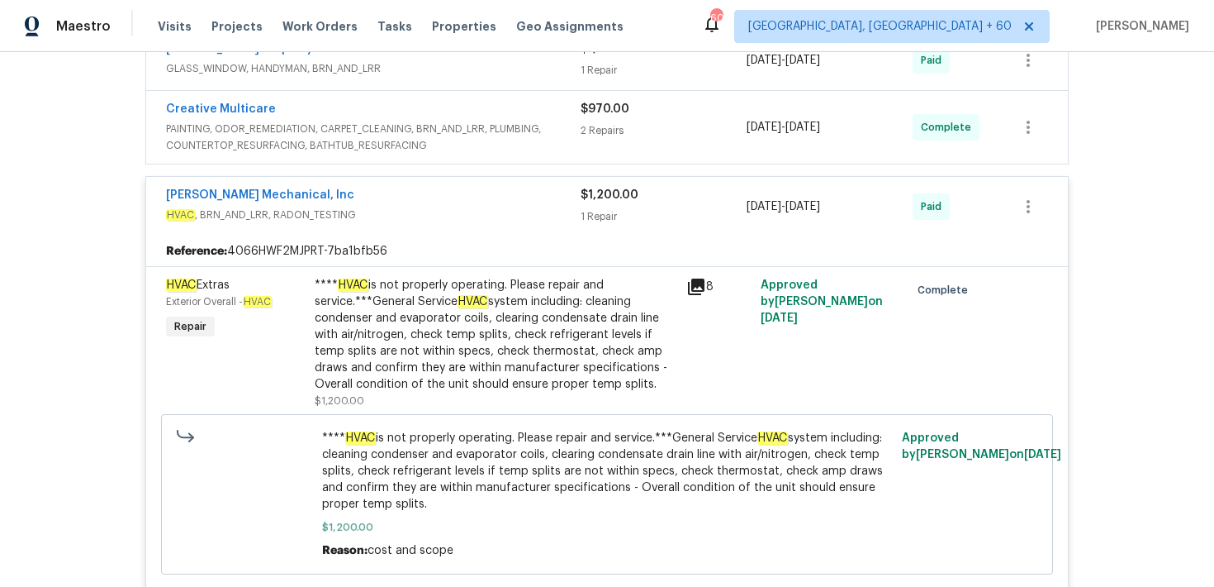
click at [599, 221] on div "1 Repair" at bounding box center [664, 216] width 166 height 17
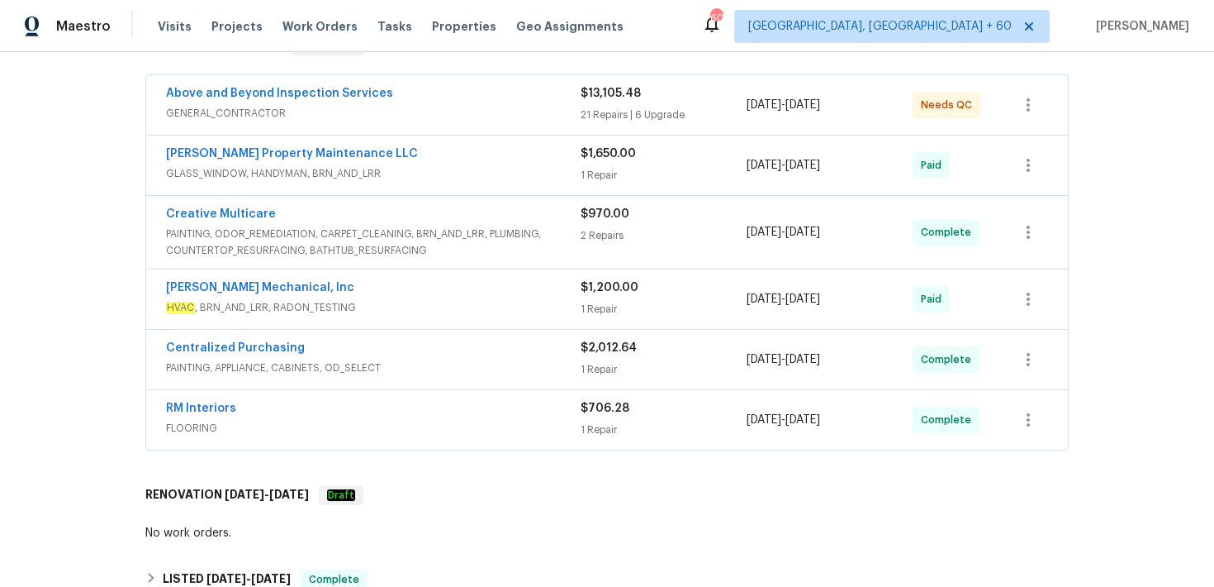
scroll to position [278, 0]
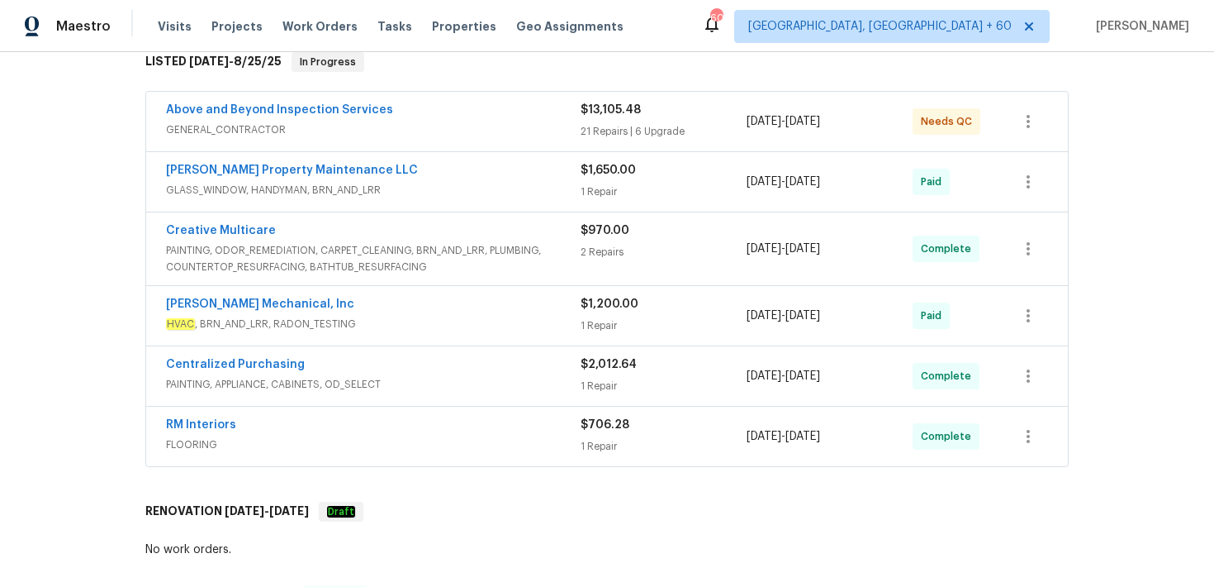
click at [599, 234] on span "$970.00" at bounding box center [605, 231] width 49 height 12
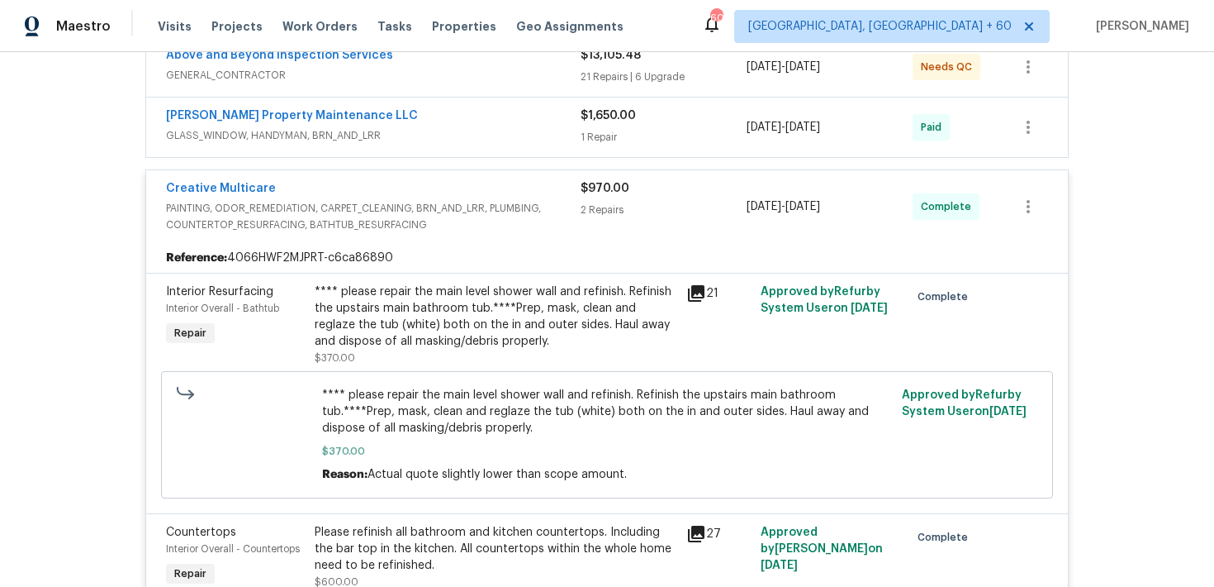
click at [604, 207] on div "2 Repairs" at bounding box center [664, 210] width 166 height 17
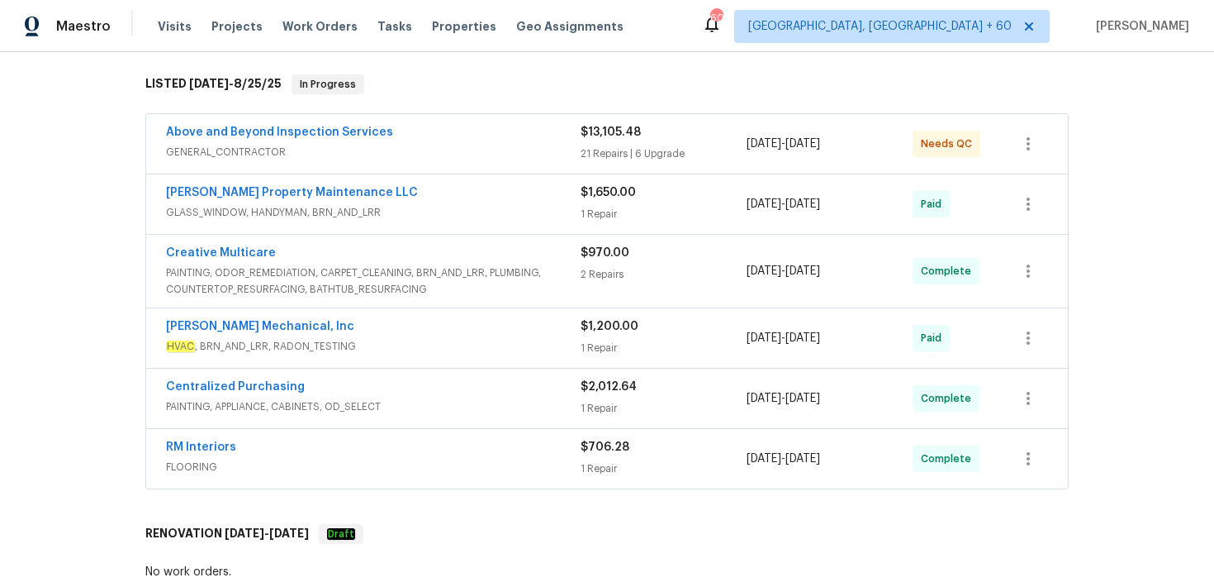
scroll to position [254, 0]
click at [604, 207] on div "1 Repair" at bounding box center [664, 215] width 166 height 17
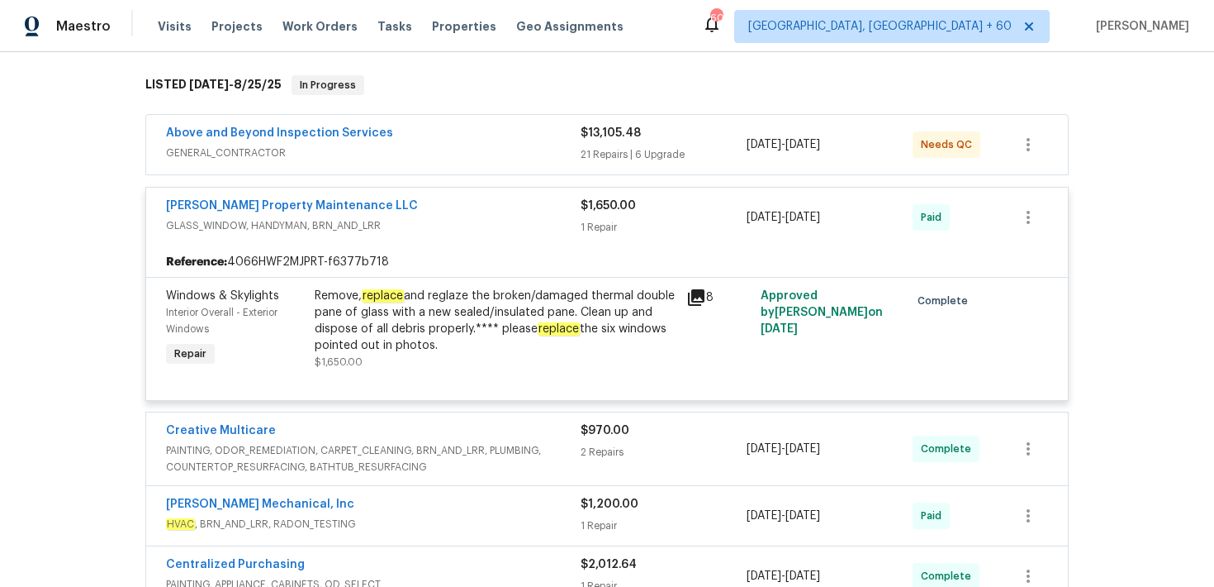
click at [605, 216] on div "$1,650.00 1 Repair" at bounding box center [664, 217] width 166 height 40
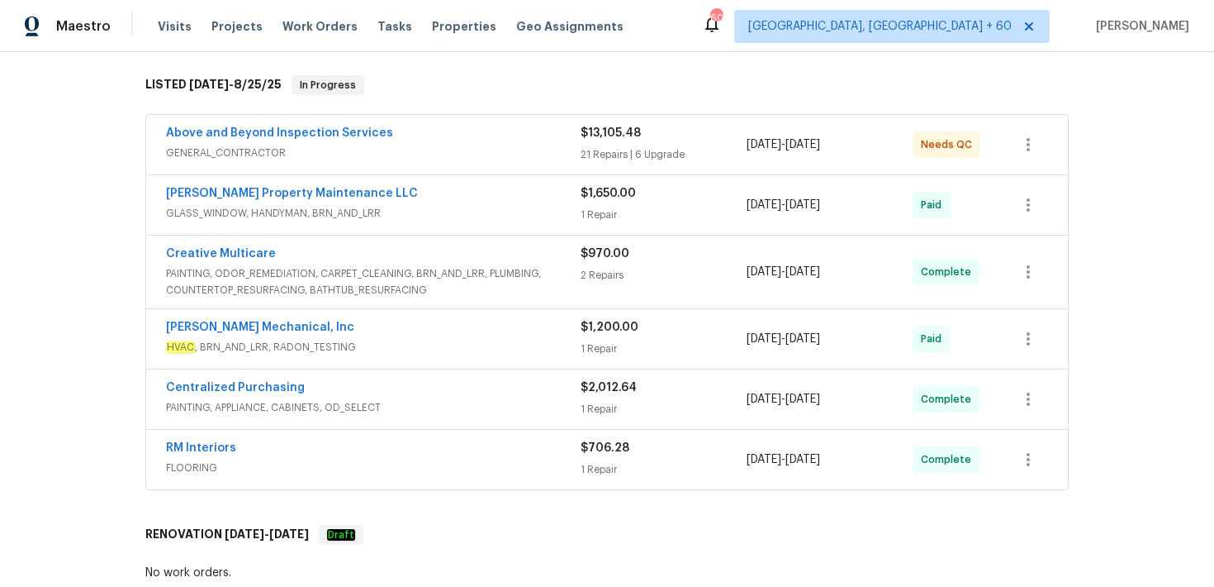
click at [602, 150] on div "21 Repairs | 6 Upgrade" at bounding box center [664, 154] width 166 height 17
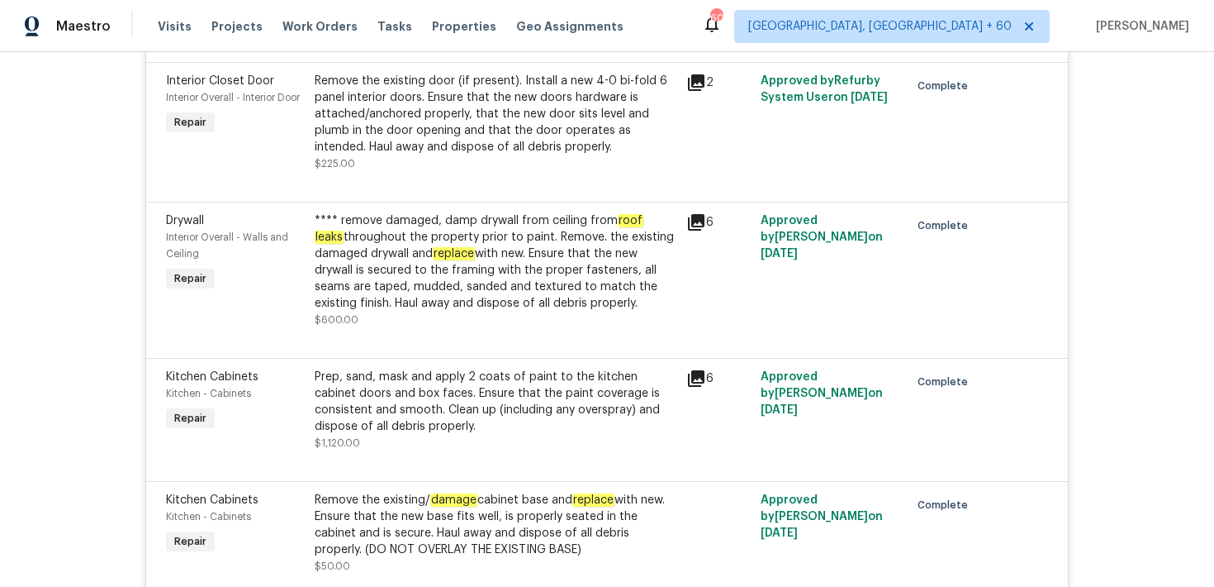
scroll to position [4560, 0]
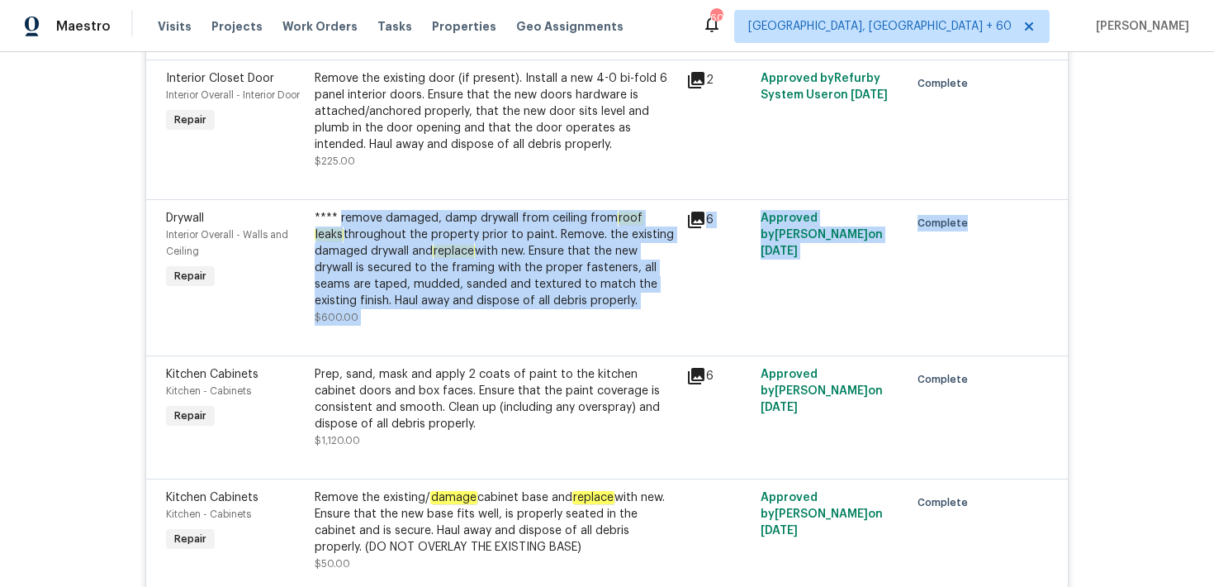
drag, startPoint x: 336, startPoint y: 179, endPoint x: 520, endPoint y: 289, distance: 214.5
click at [520, 289] on div "Drywall Interior Overall - Walls and Ceiling Repair **** remove damaged, damp d…" at bounding box center [607, 277] width 922 height 156
click at [551, 266] on div "**** remove damaged, damp drywall from ceiling from roof leaks throughout the p…" at bounding box center [496, 259] width 362 height 99
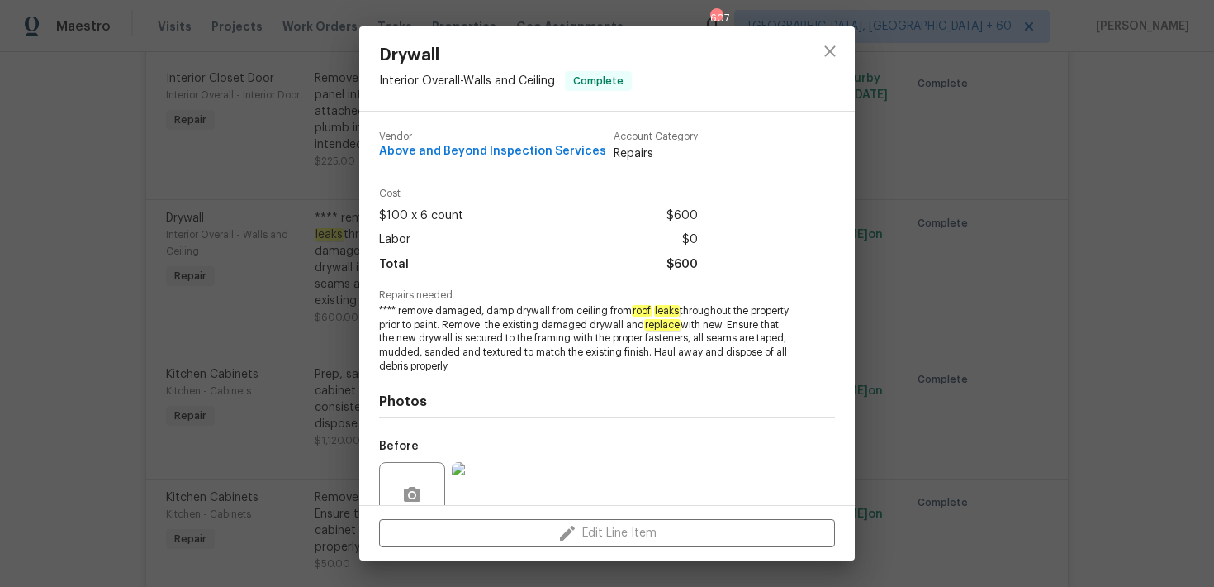
drag, startPoint x: 536, startPoint y: 364, endPoint x: 401, endPoint y: 313, distance: 144.8
click at [399, 312] on span "**** remove damaged, damp drywall from ceiling from roof leaks throughout the p…" at bounding box center [584, 338] width 411 height 69
copy span "remove damaged, damp drywall from ceiling from roof leaks throughout the proper…"
click at [927, 295] on div "Drywall Interior Overall - Walls and Ceiling Complete Vendor Above and Beyond I…" at bounding box center [607, 293] width 1214 height 587
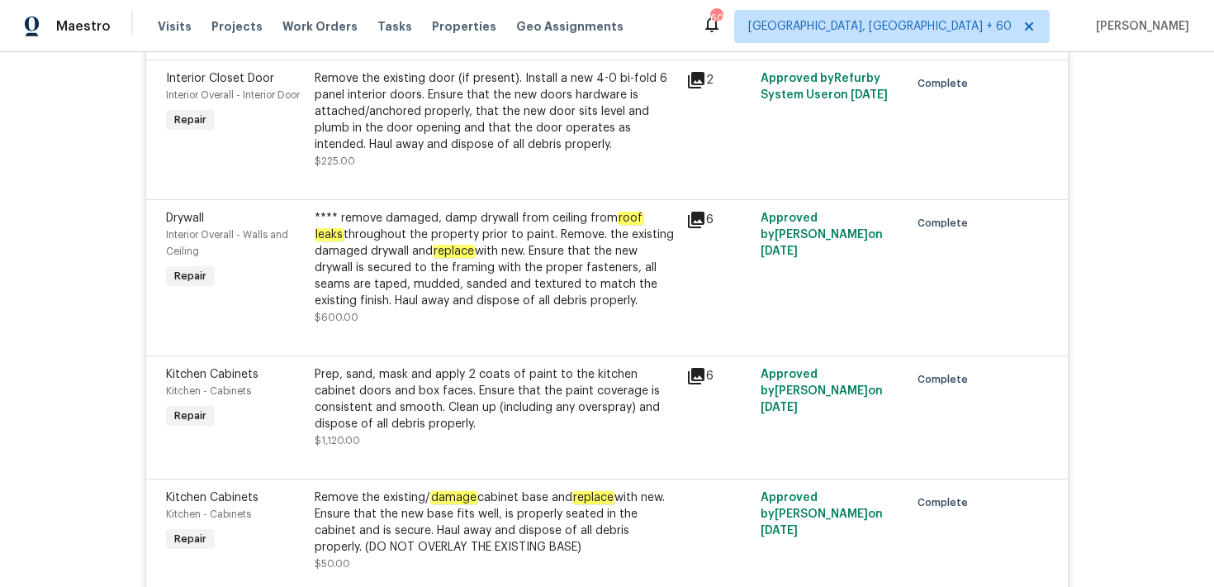
click at [691, 231] on div "6" at bounding box center [719, 268] width 74 height 126
click at [677, 235] on div "**** remove damaged, damp drywall from ceiling from roof leaks throughout the p…" at bounding box center [496, 268] width 372 height 126
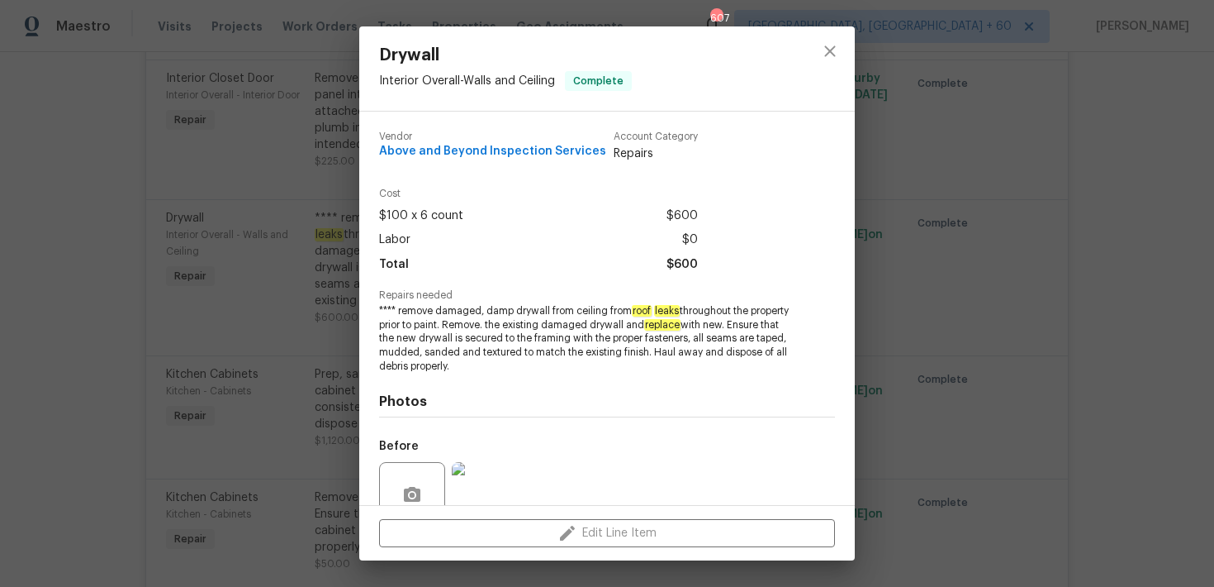
scroll to position [147, 0]
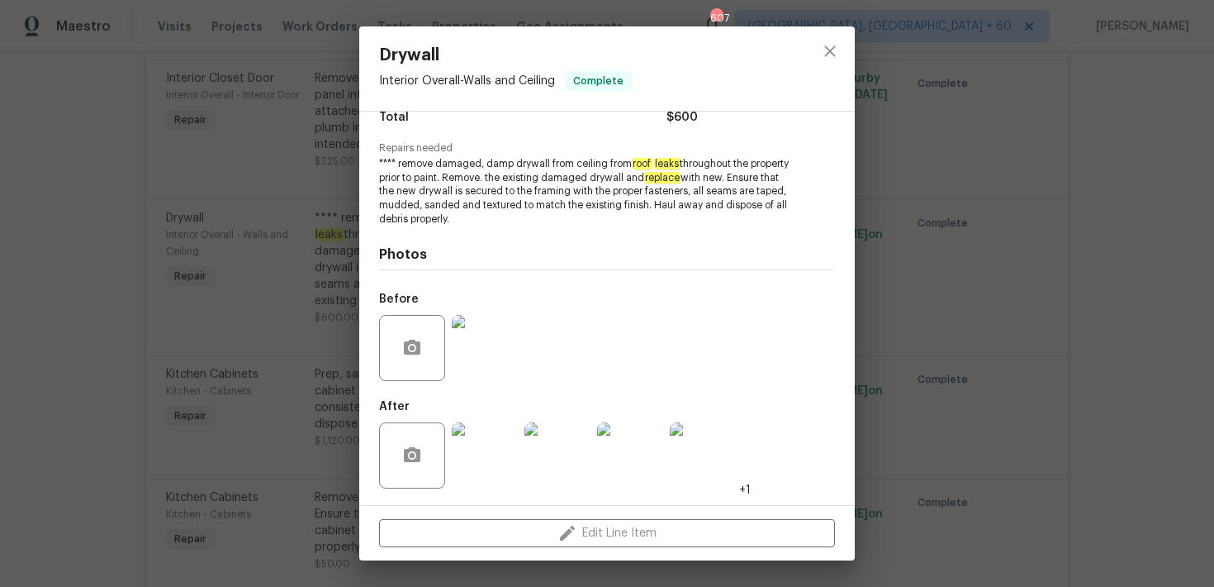
click at [481, 341] on img at bounding box center [485, 348] width 66 height 66
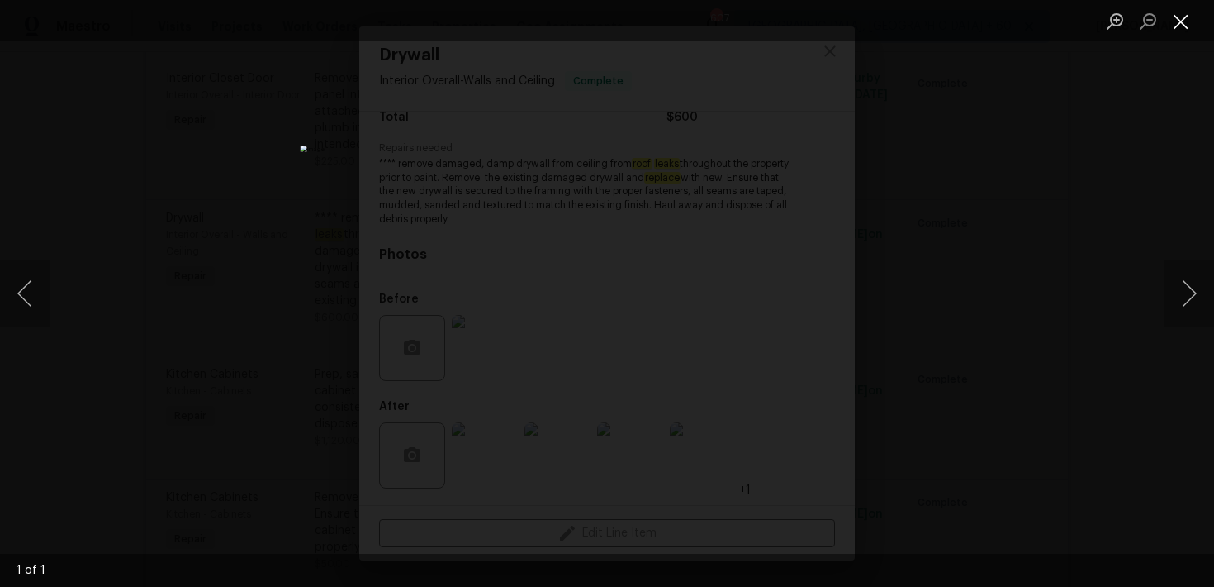
click at [1188, 26] on button "Close lightbox" at bounding box center [1181, 21] width 33 height 29
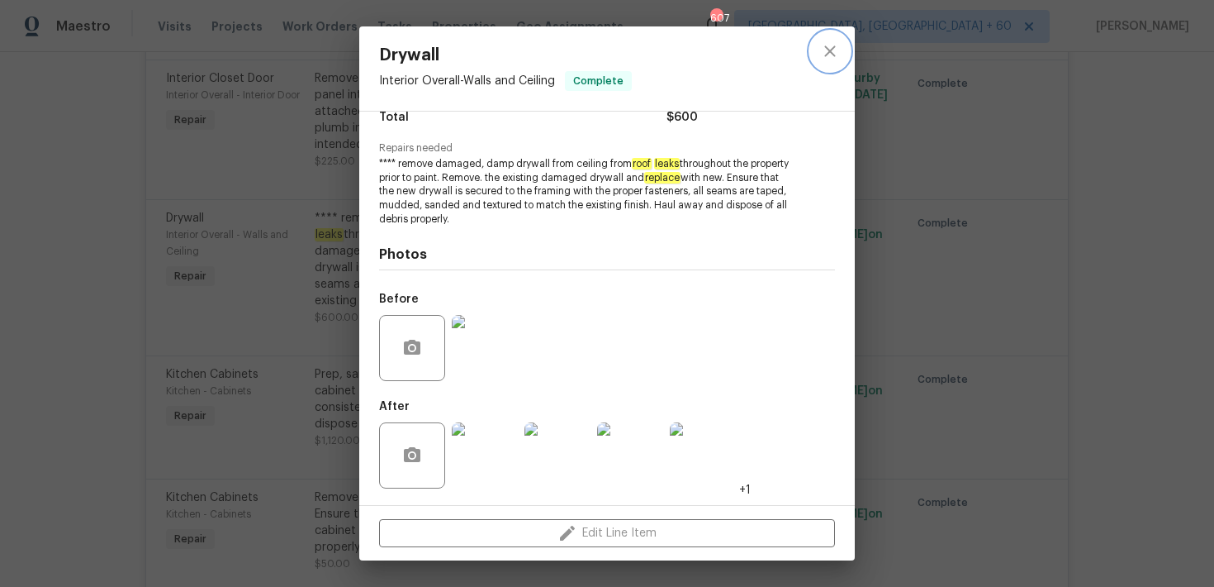
click at [833, 41] on icon "close" at bounding box center [830, 51] width 20 height 20
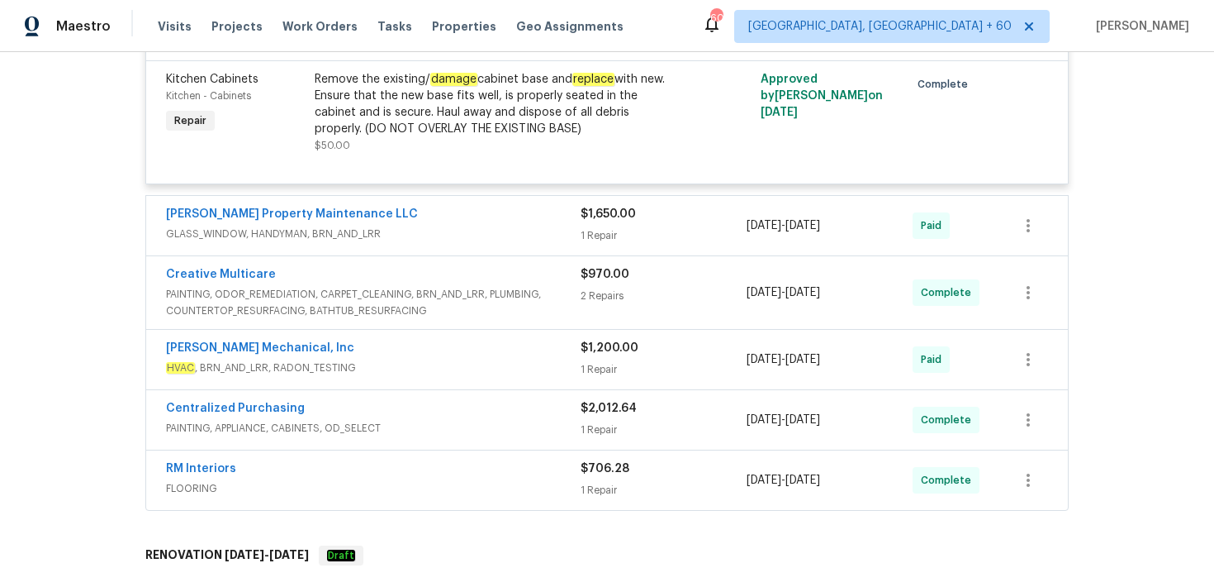
scroll to position [4983, 0]
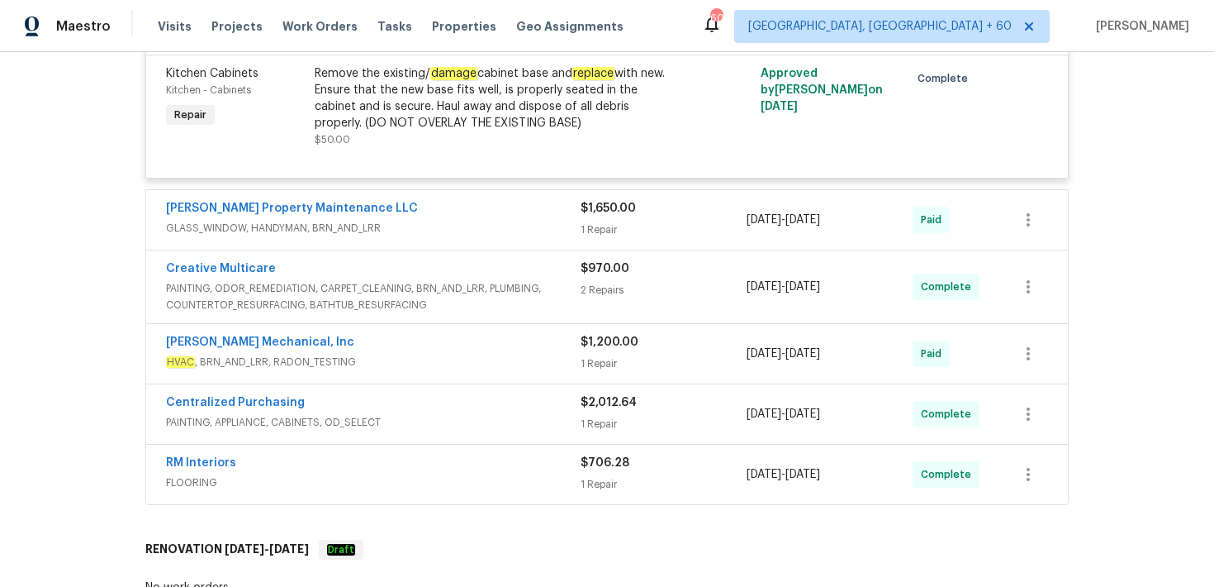
click at [596, 221] on div "1 Repair" at bounding box center [664, 229] width 166 height 17
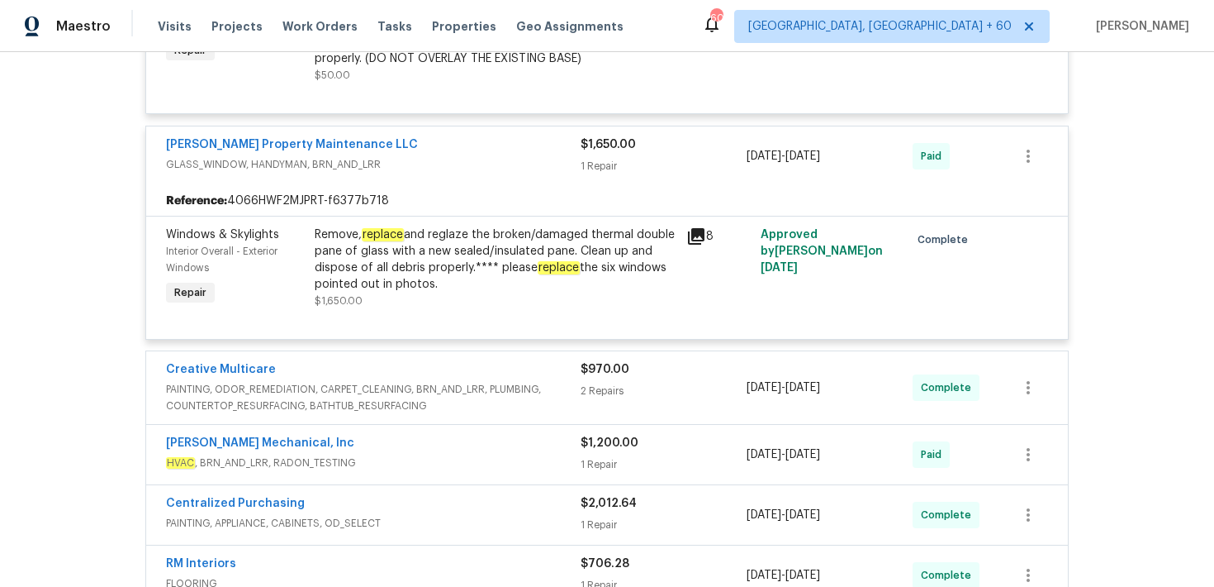
scroll to position [5058, 0]
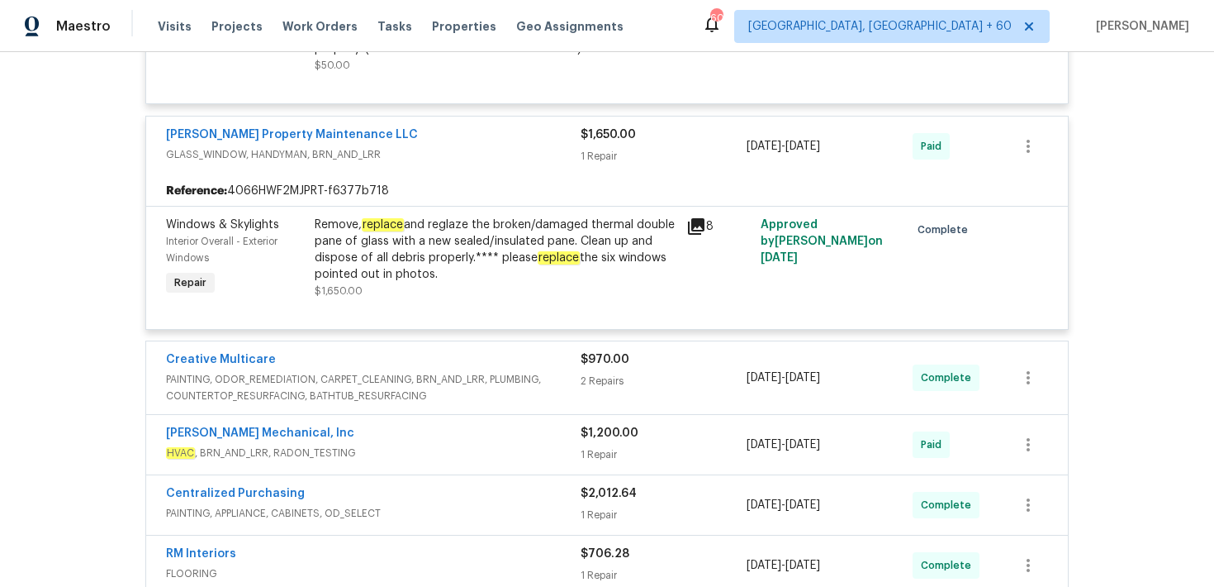
click at [593, 354] on div "$970.00 2 Repairs" at bounding box center [664, 377] width 166 height 53
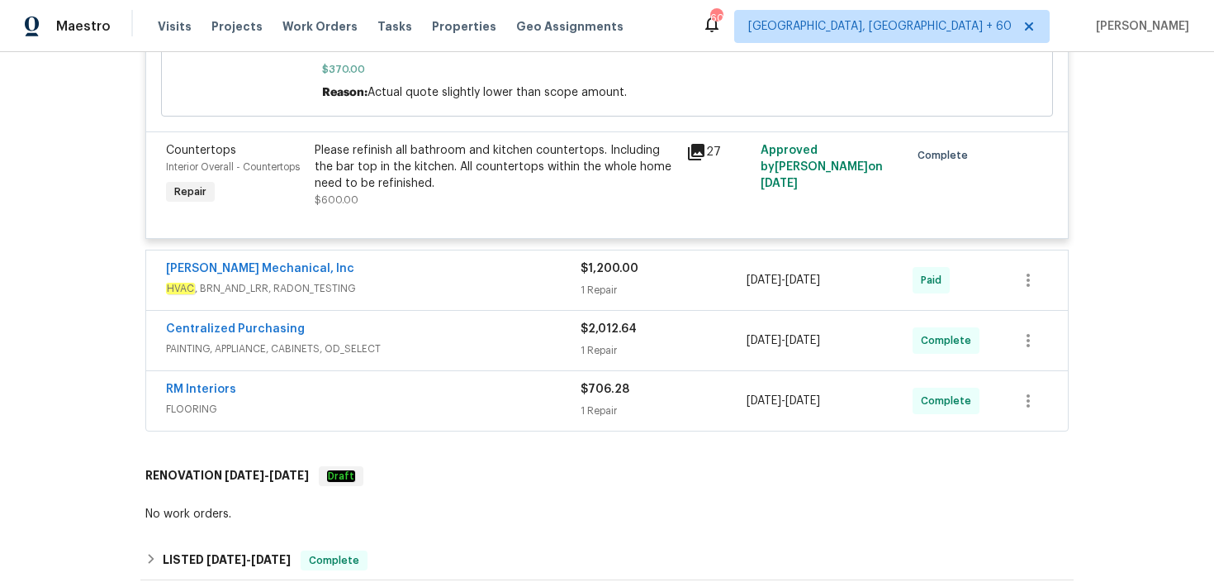
scroll to position [5620, 0]
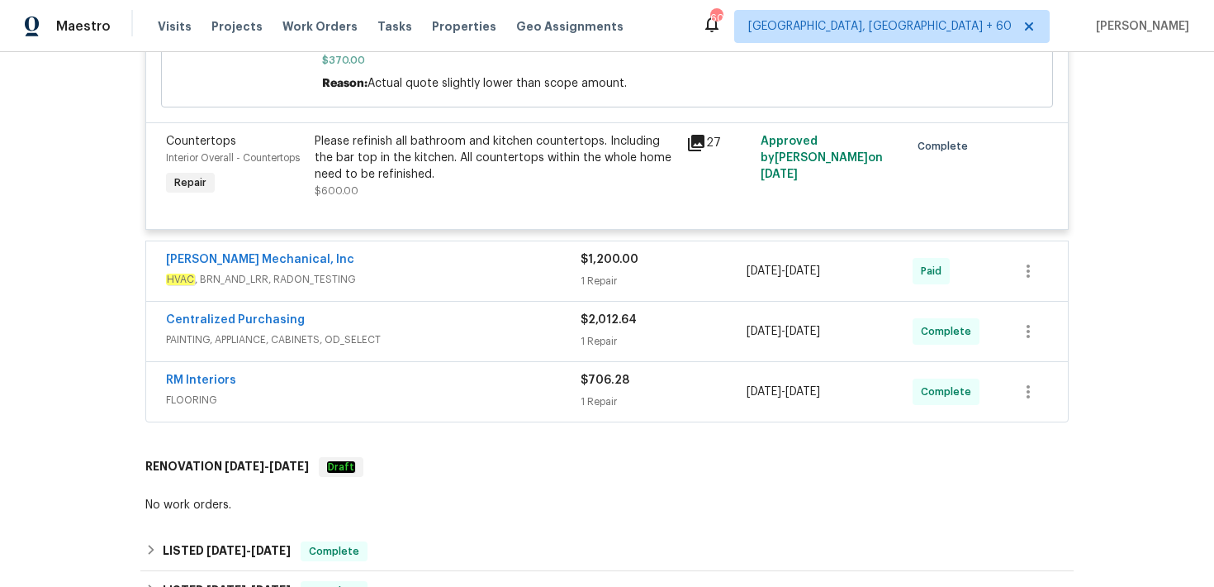
click at [618, 314] on span "$2,012.64" at bounding box center [609, 320] width 56 height 12
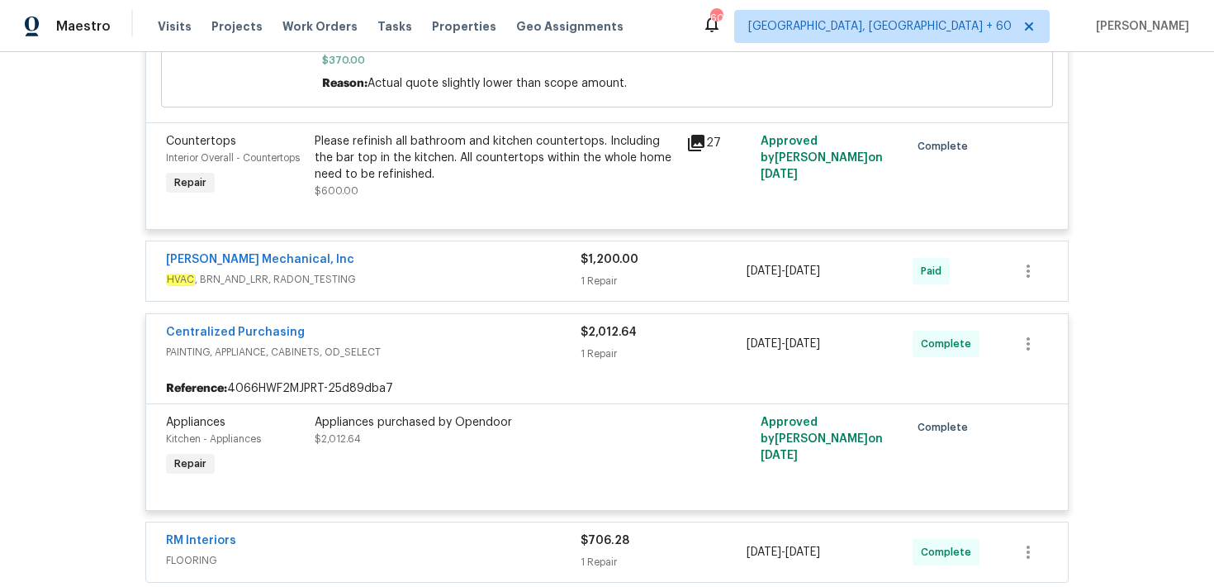
click at [590, 345] on div "1 Repair" at bounding box center [664, 353] width 166 height 17
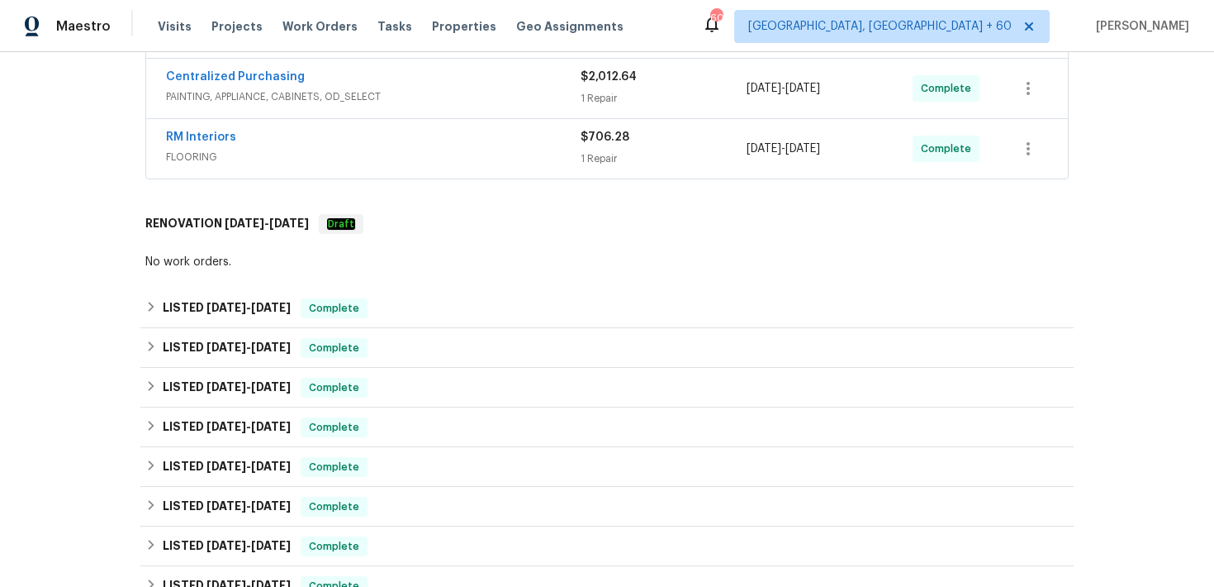
scroll to position [5866, 0]
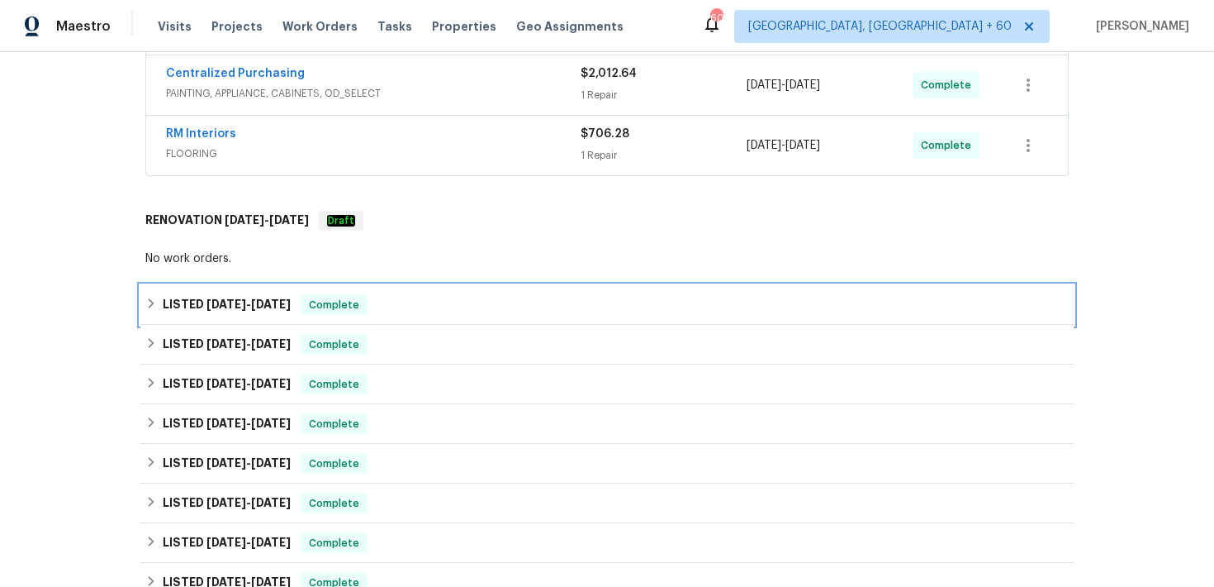
click at [511, 295] on div "LISTED [DATE] - [DATE] Complete" at bounding box center [607, 305] width 924 height 20
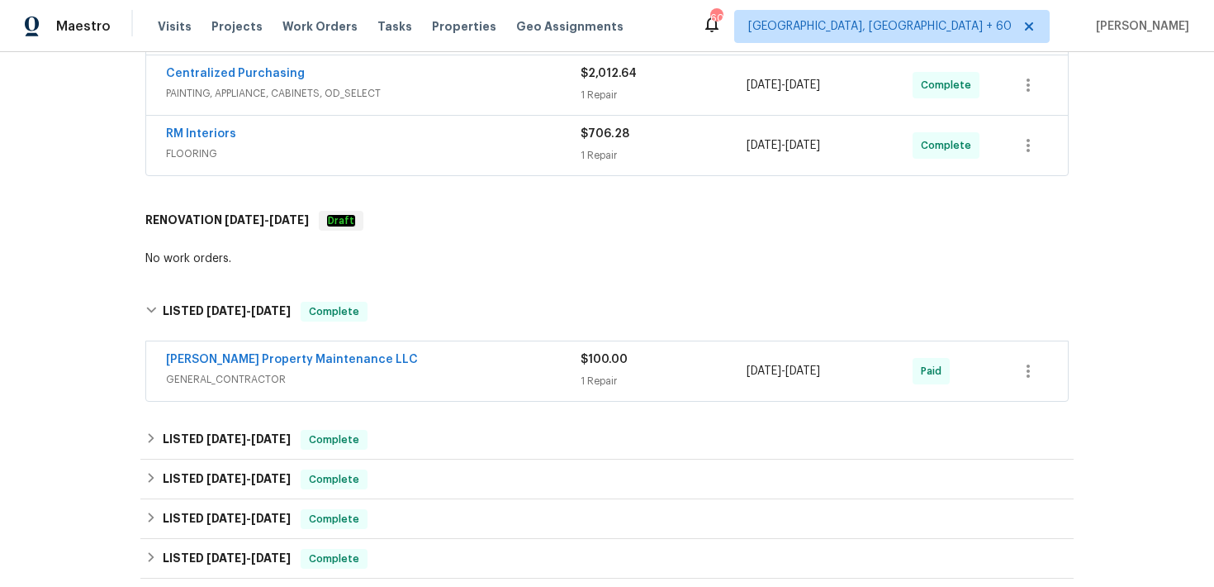
click at [630, 359] on div "[PERSON_NAME] Property Maintenance LLC GENERAL_CONTRACTOR $100.00 1 Repair [DAT…" at bounding box center [607, 370] width 922 height 59
click at [601, 373] on div "1 Repair" at bounding box center [664, 381] width 166 height 17
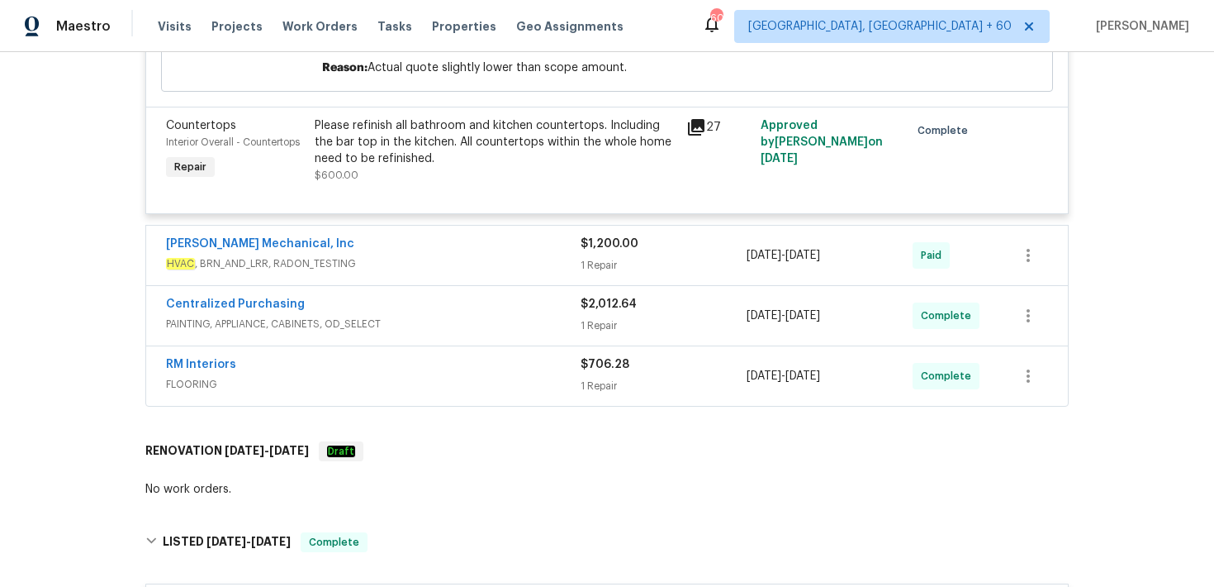
scroll to position [5581, 0]
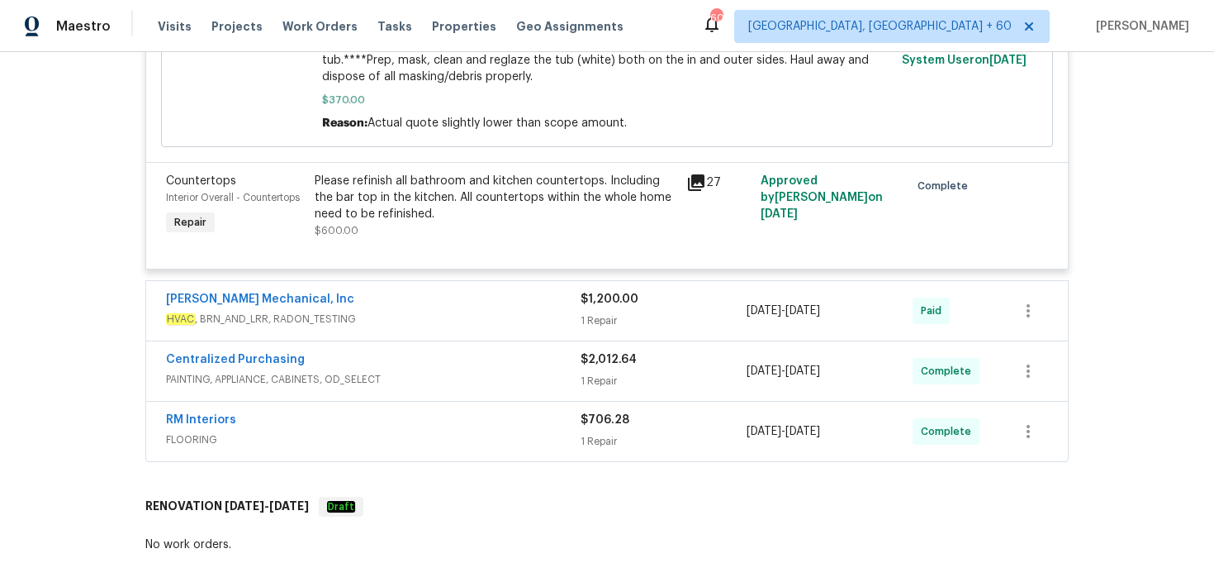
click at [602, 312] on div "1 Repair" at bounding box center [664, 320] width 166 height 17
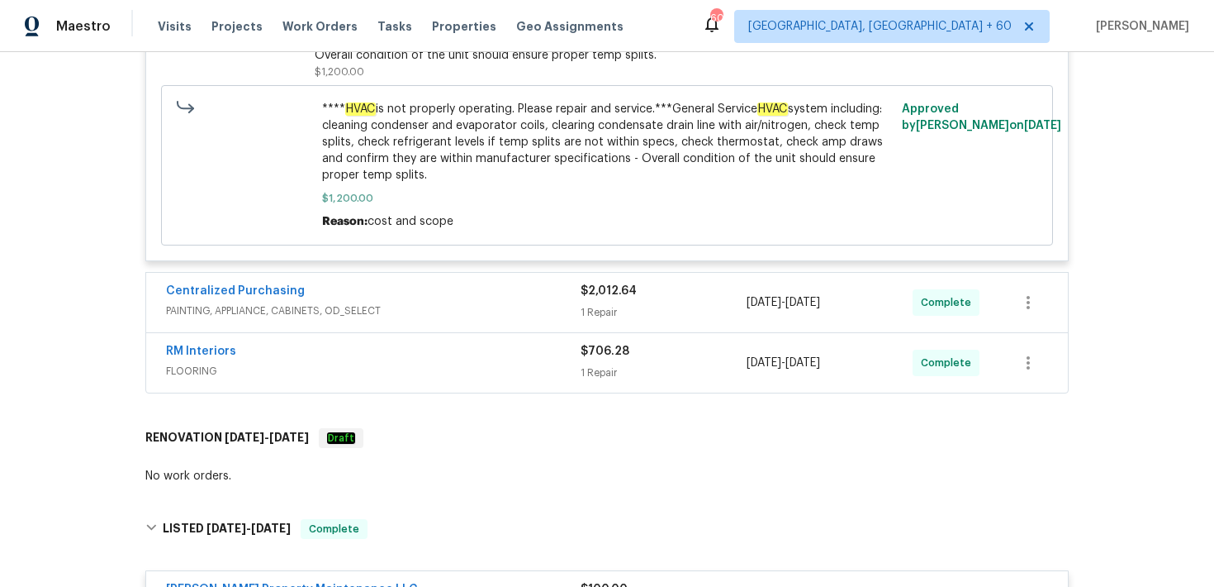
scroll to position [6034, 0]
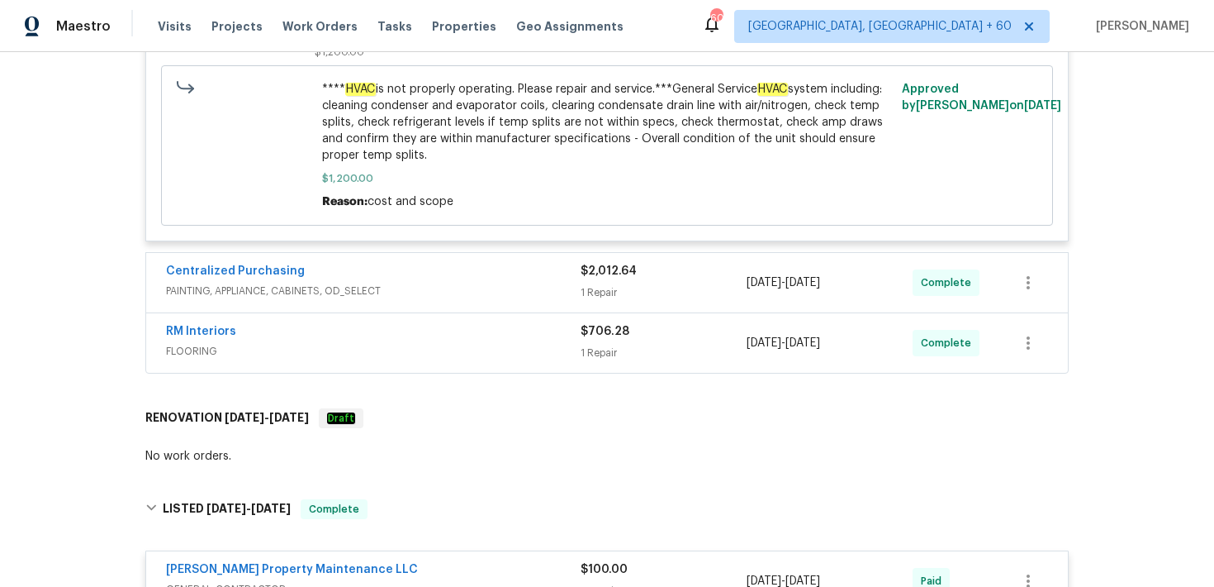
click at [589, 284] on div "1 Repair" at bounding box center [664, 292] width 166 height 17
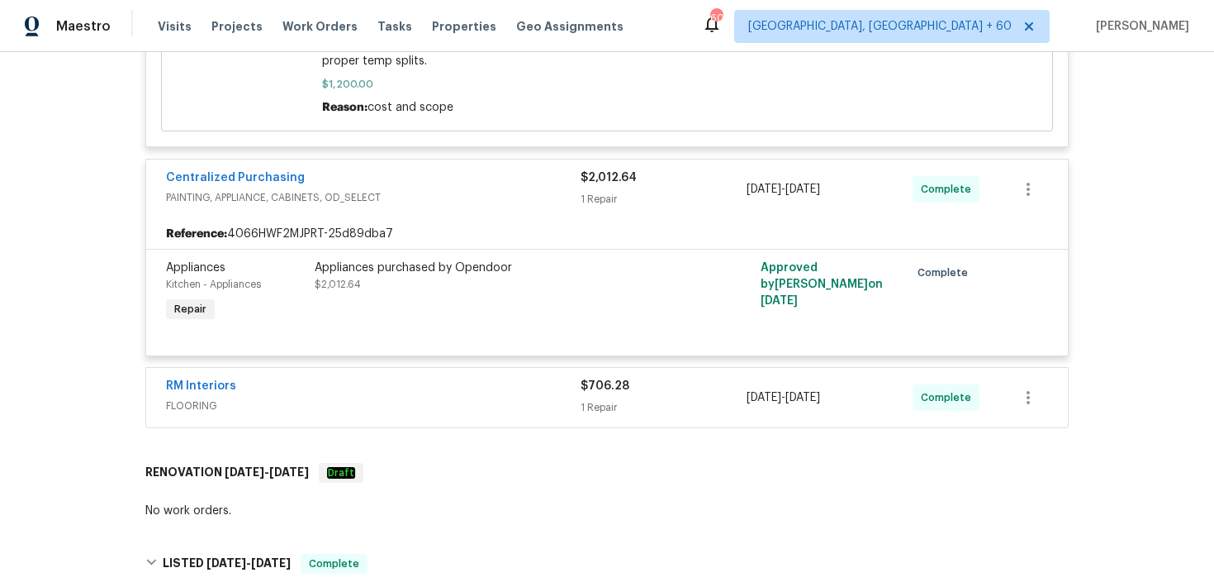
scroll to position [6149, 0]
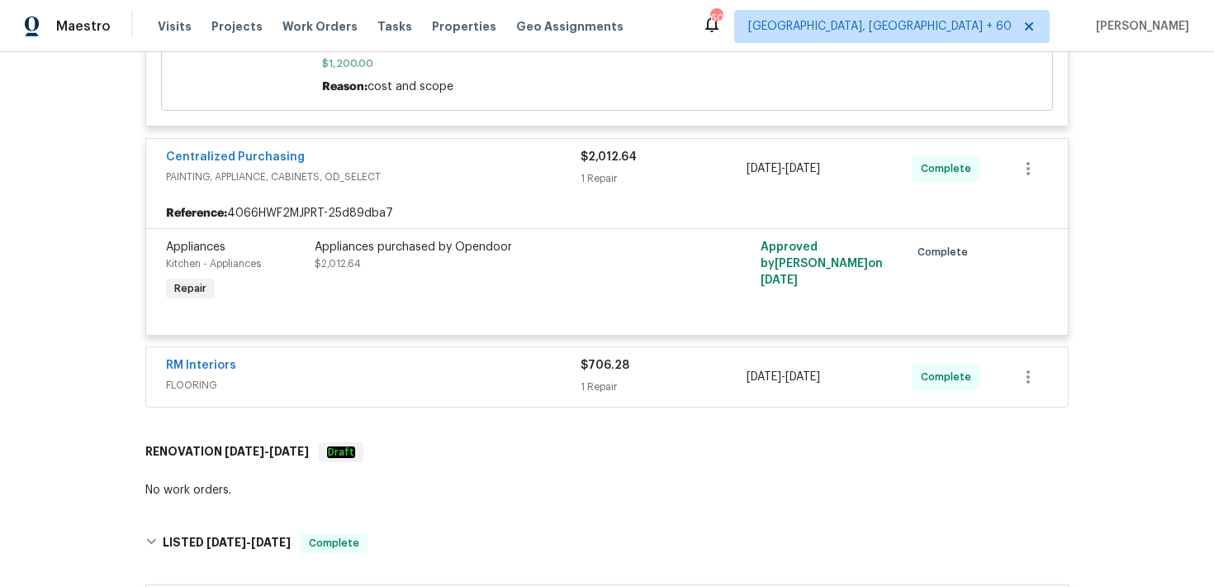
click at [602, 357] on div "$706.28" at bounding box center [664, 365] width 166 height 17
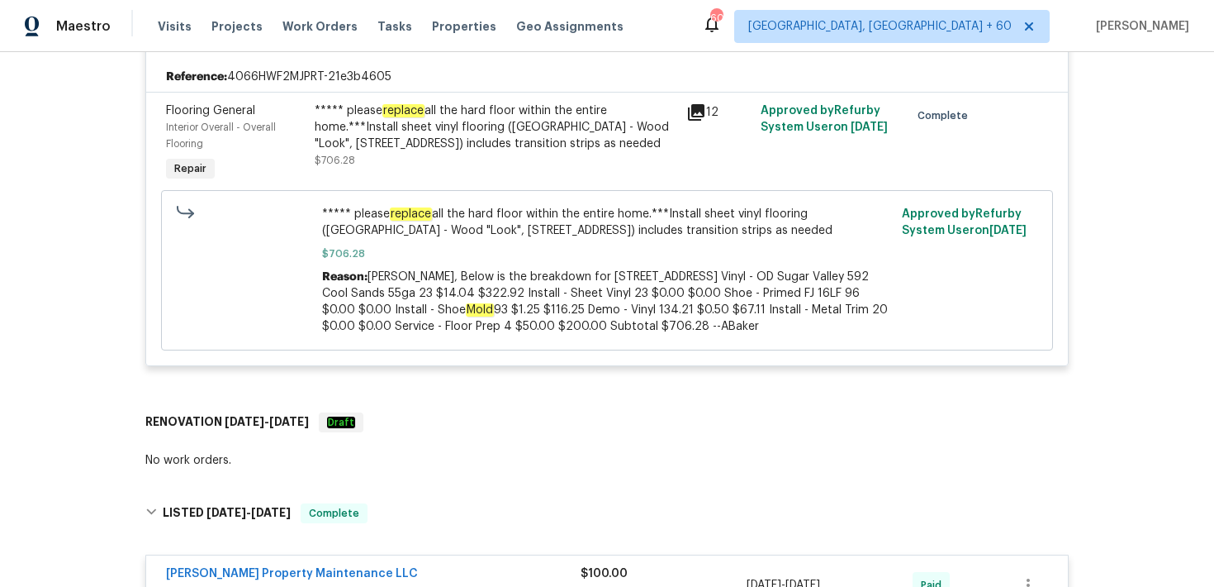
scroll to position [6475, 0]
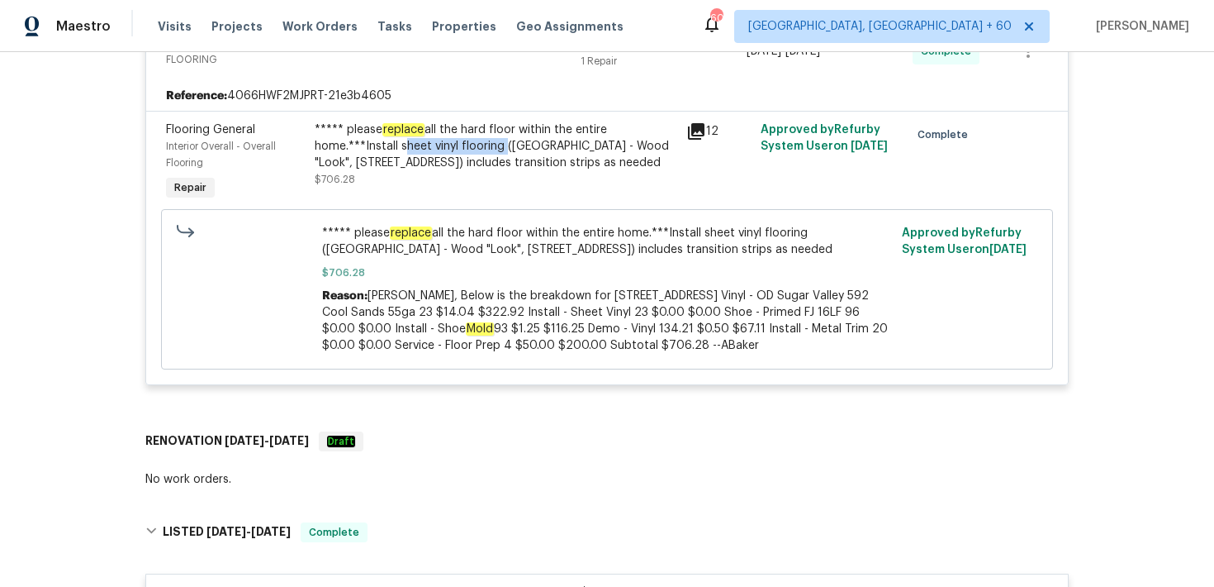
drag, startPoint x: 399, startPoint y: 110, endPoint x: 500, endPoint y: 110, distance: 100.8
click at [500, 121] on div "***** please replace all the hard floor within the entire home.***Install sheet…" at bounding box center [496, 146] width 362 height 50
copy div "sheet vinyl flooring"
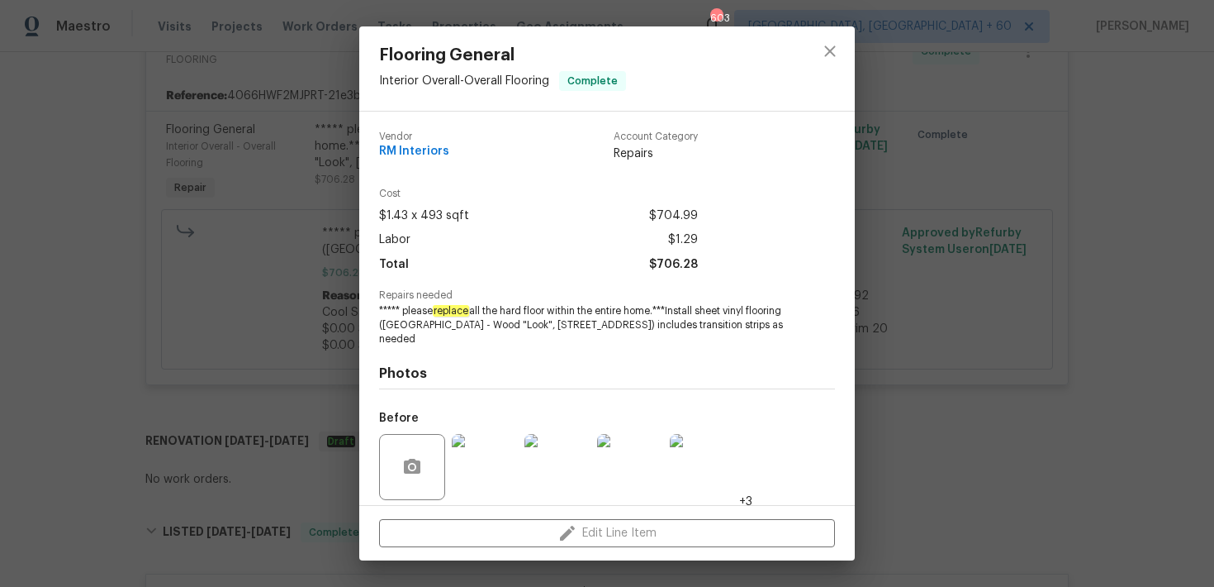
click at [133, 157] on div "Flooring General Interior Overall - Overall Flooring Complete Vendor RM Interio…" at bounding box center [607, 293] width 1214 height 587
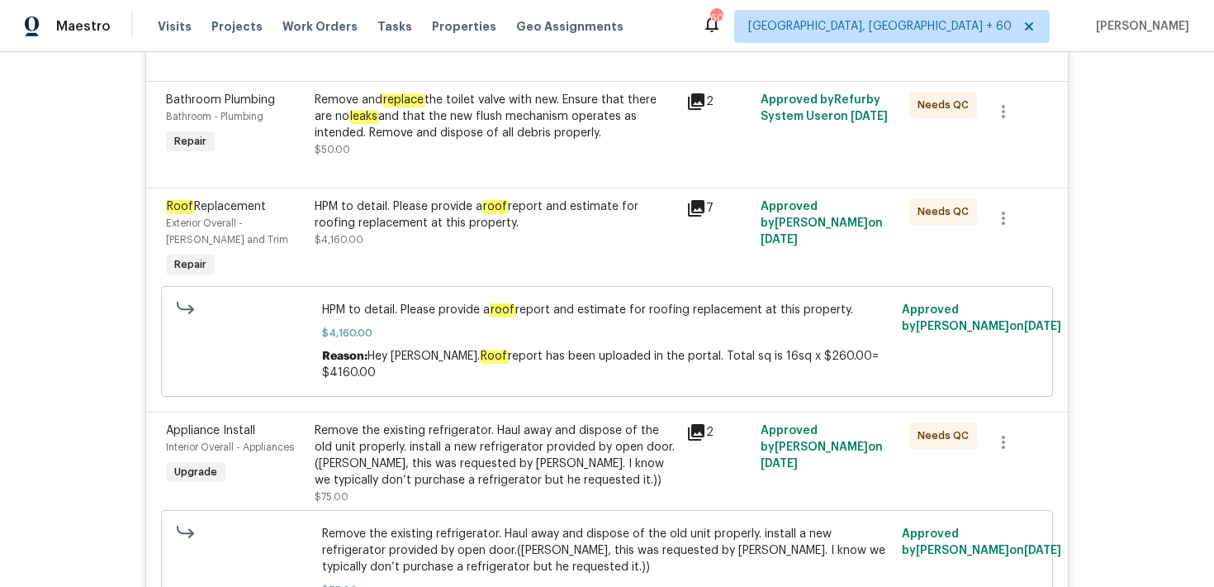
scroll to position [0, 0]
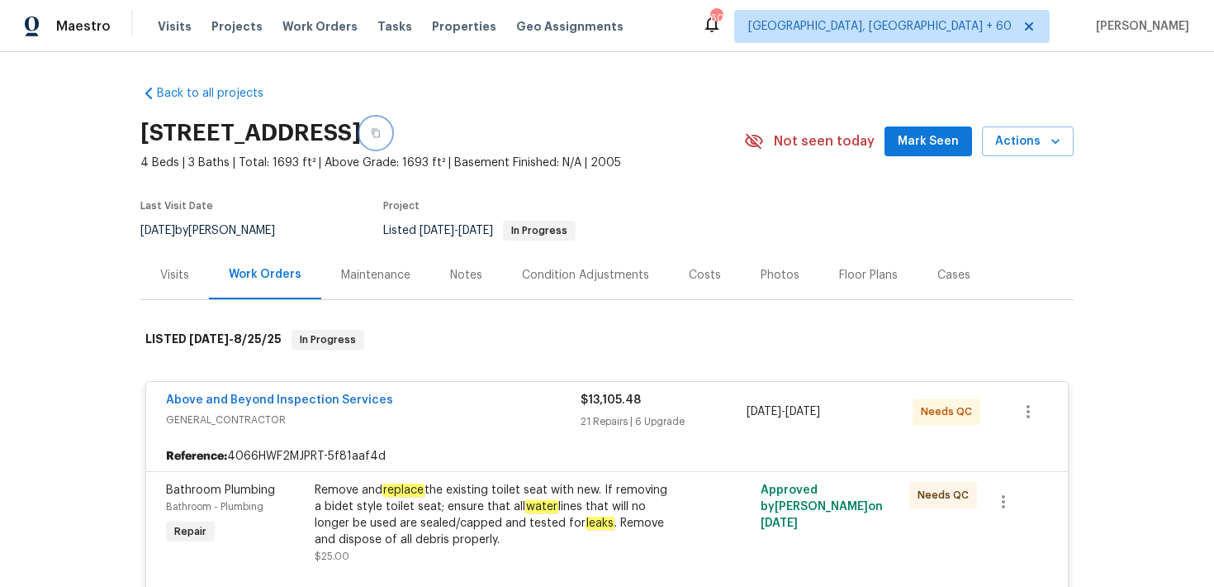
click at [391, 140] on button "button" at bounding box center [376, 133] width 30 height 30
click at [164, 36] on div "Visits Projects Work Orders Tasks Properties Geo Assignments" at bounding box center [401, 26] width 486 height 33
click at [169, 25] on span "Visits" at bounding box center [175, 26] width 34 height 17
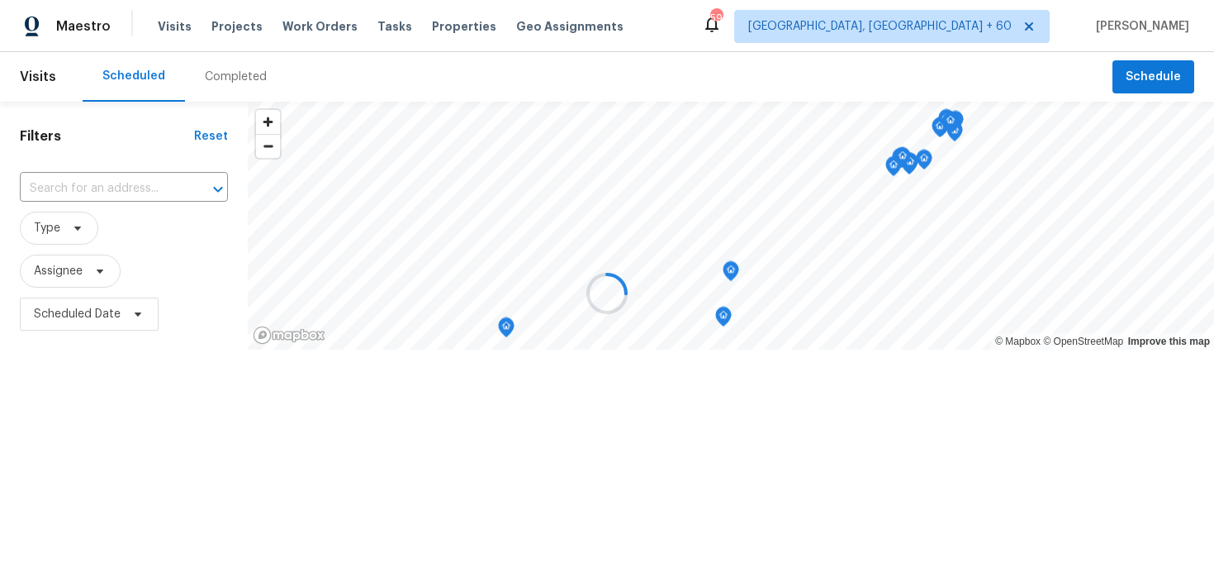
click at [207, 77] on div at bounding box center [607, 293] width 1214 height 587
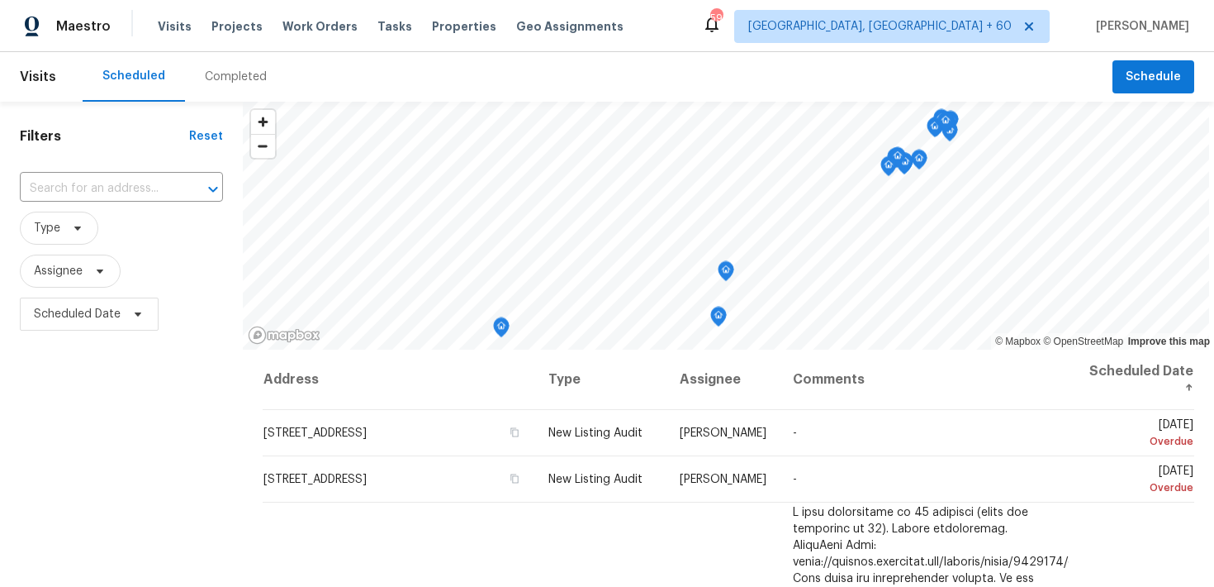
click at [219, 67] on div "Completed" at bounding box center [236, 77] width 102 height 50
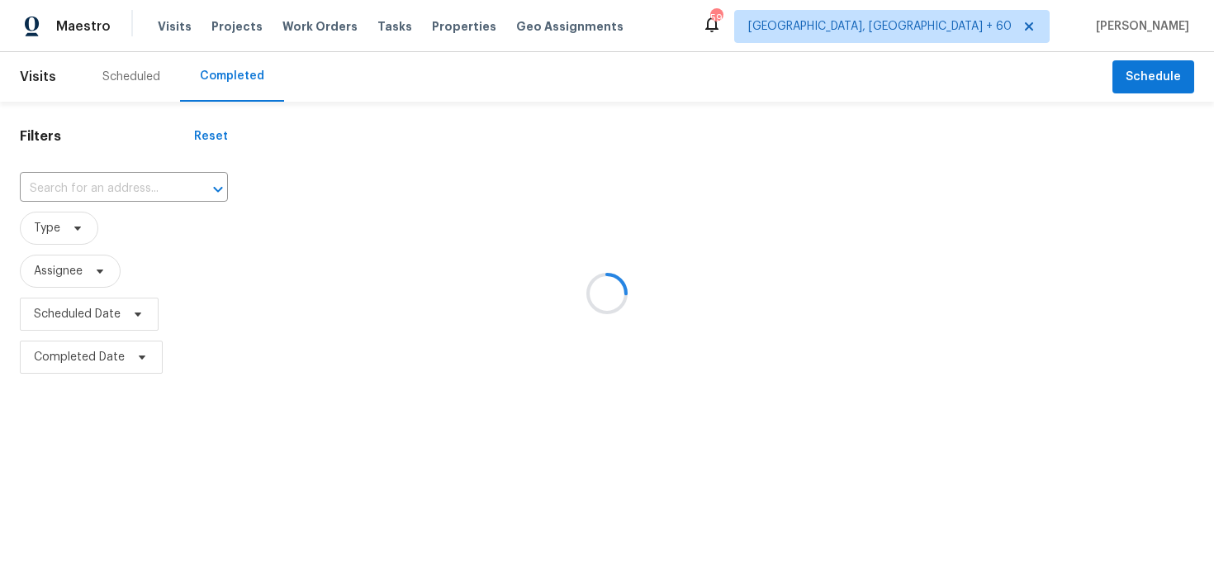
click at [30, 183] on div at bounding box center [607, 293] width 1214 height 587
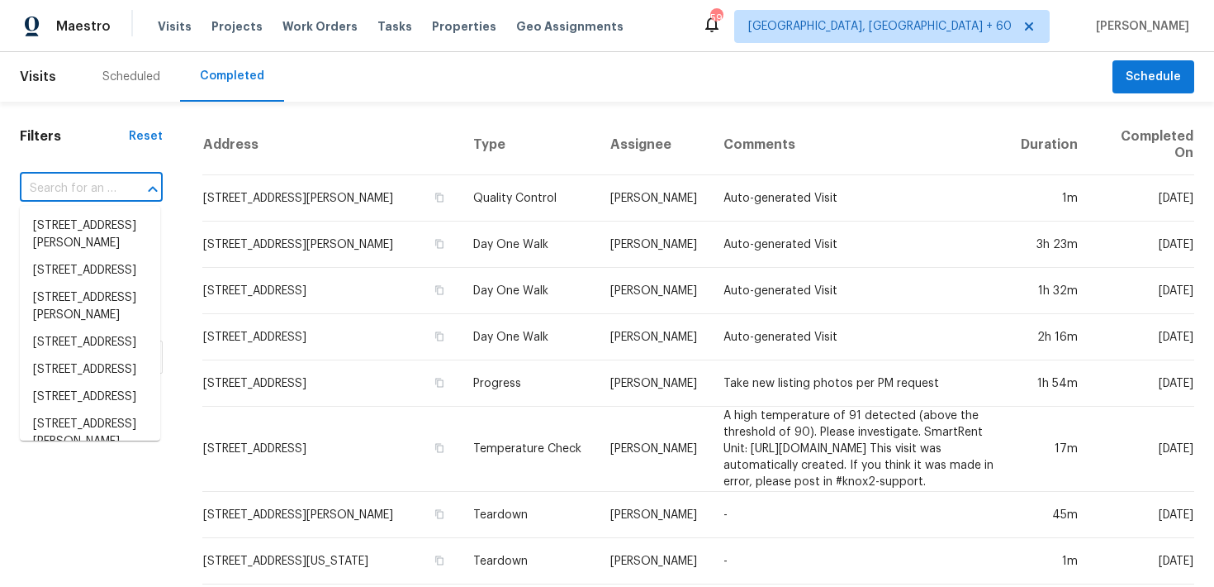
click at [39, 188] on input "text" at bounding box center [68, 189] width 97 height 26
paste input "[STREET_ADDRESS][PERSON_NAME]"
type input "[STREET_ADDRESS][PERSON_NAME]"
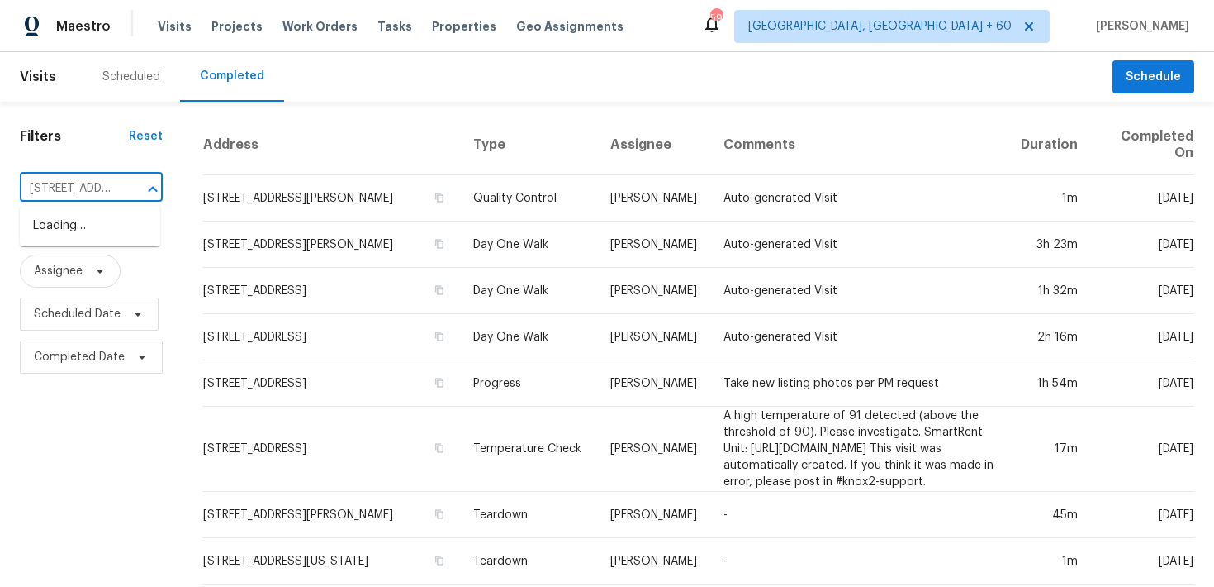
scroll to position [0, 118]
click at [65, 240] on li "[STREET_ADDRESS][PERSON_NAME]" at bounding box center [90, 234] width 140 height 45
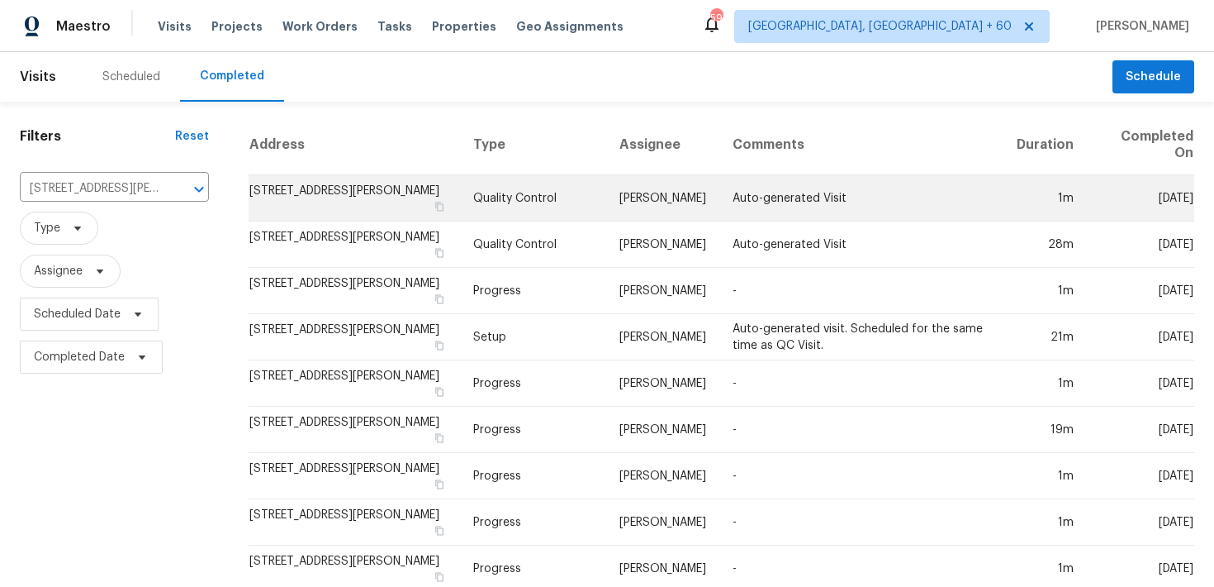
click at [503, 197] on td "Quality Control" at bounding box center [533, 198] width 146 height 46
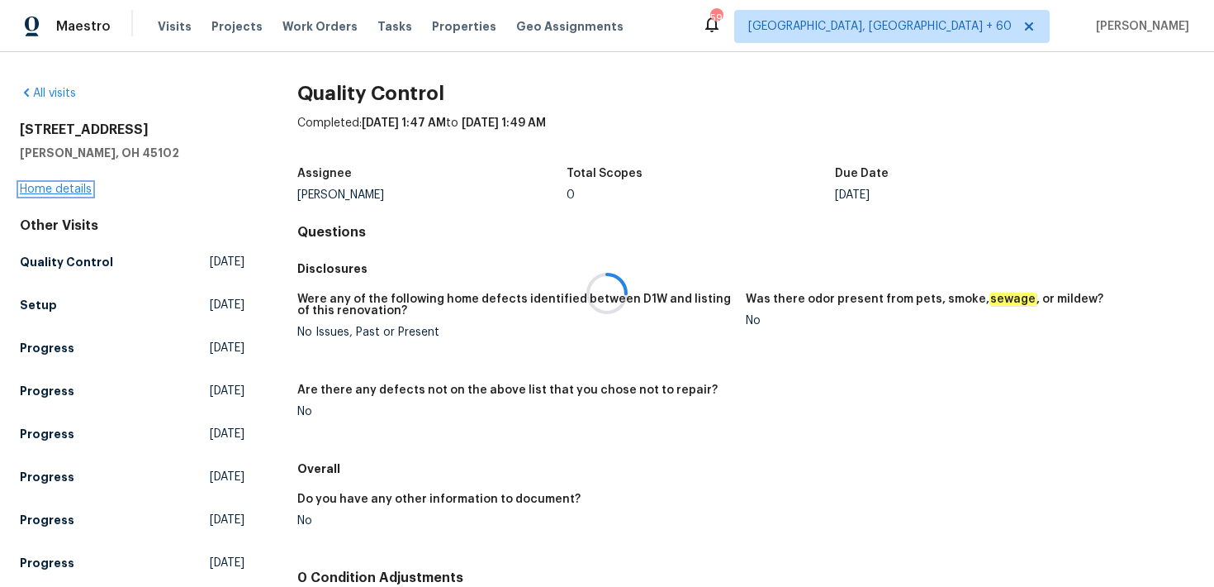
click at [34, 192] on link "Home details" at bounding box center [56, 189] width 72 height 12
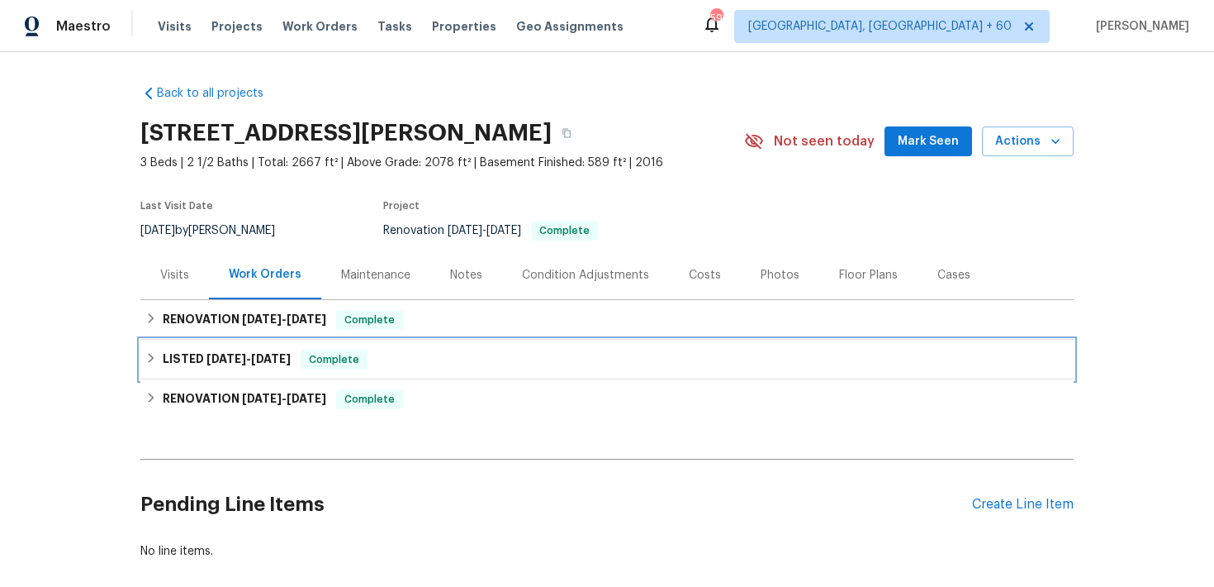
click at [366, 353] on span "Complete" at bounding box center [334, 359] width 64 height 17
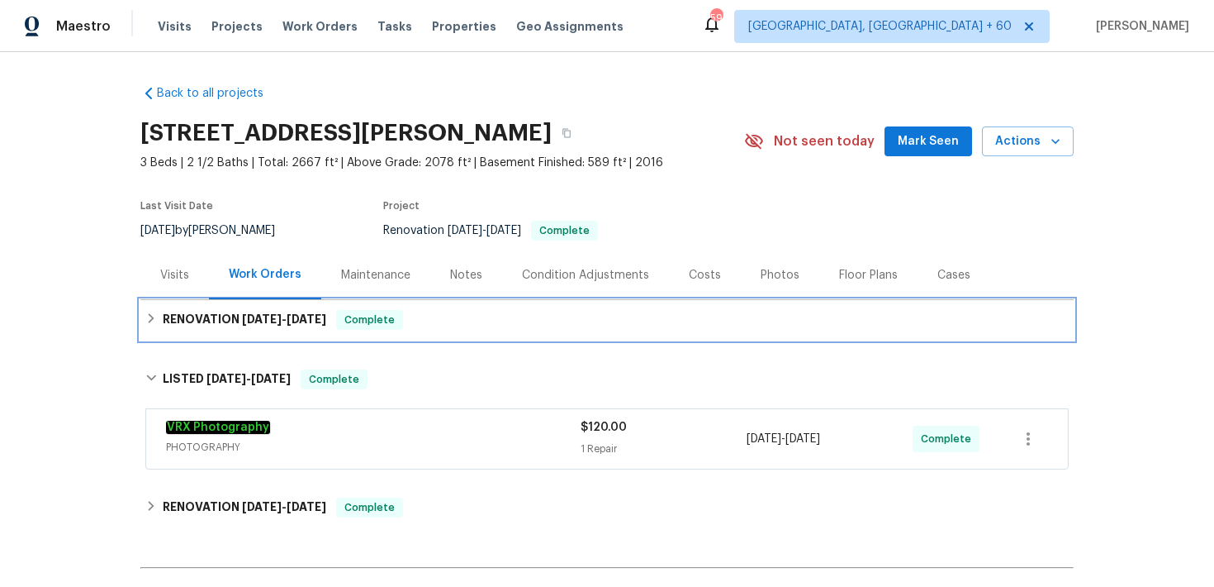
click at [448, 320] on div "RENOVATION [DATE] - [DATE] Complete" at bounding box center [607, 320] width 924 height 20
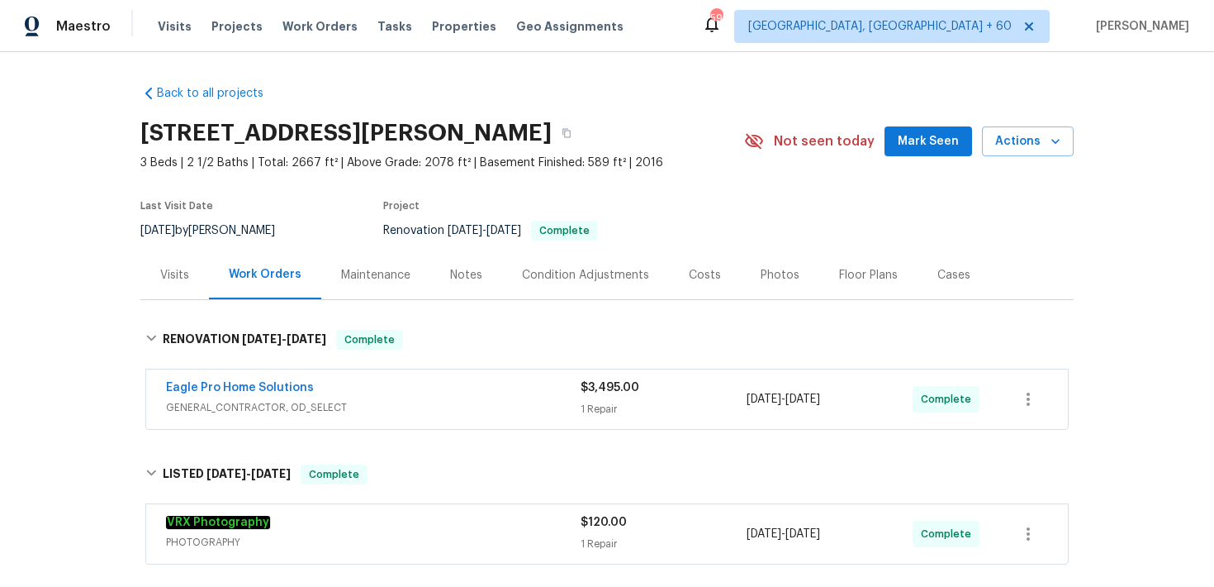
click at [564, 397] on div "Eagle Pro Home Solutions" at bounding box center [373, 389] width 415 height 20
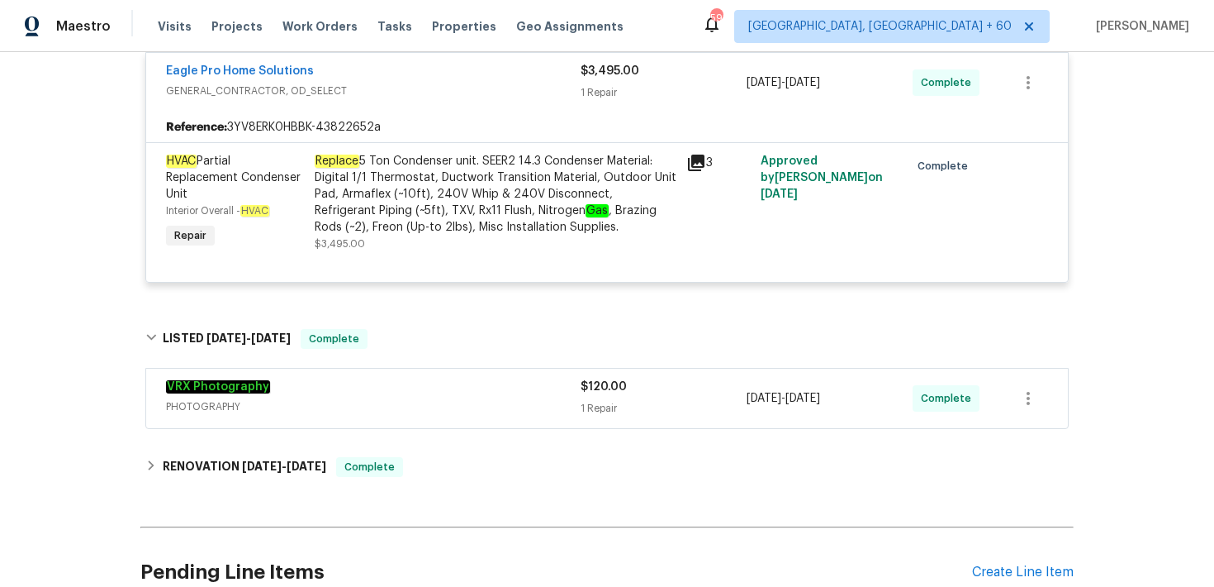
scroll to position [361, 0]
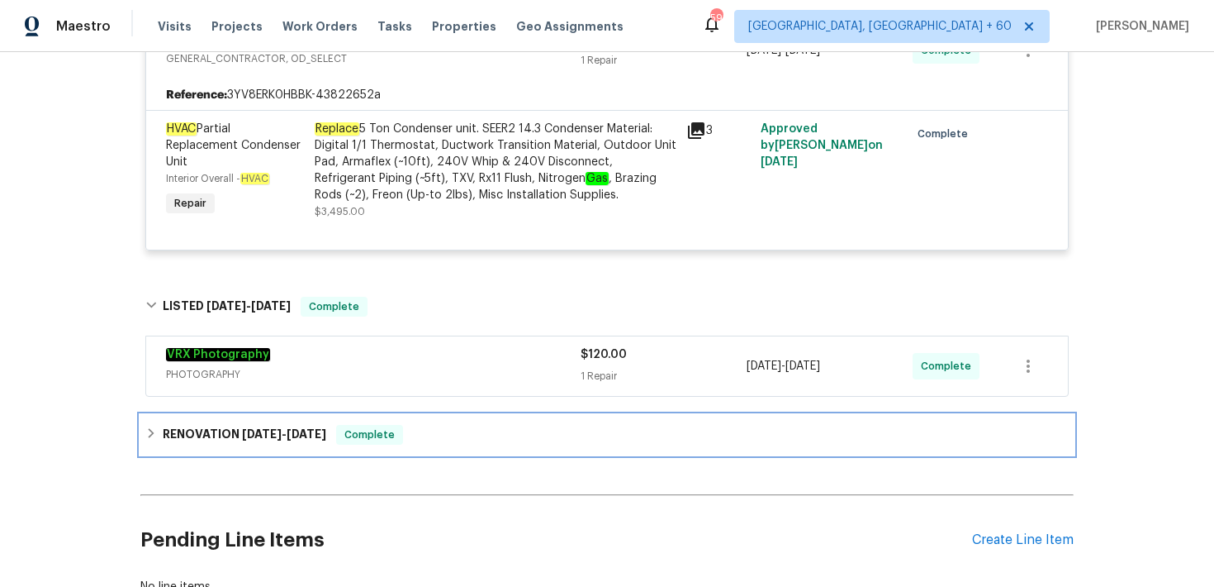
click at [455, 441] on div "RENOVATION [DATE] - [DATE] Complete" at bounding box center [607, 435] width 924 height 20
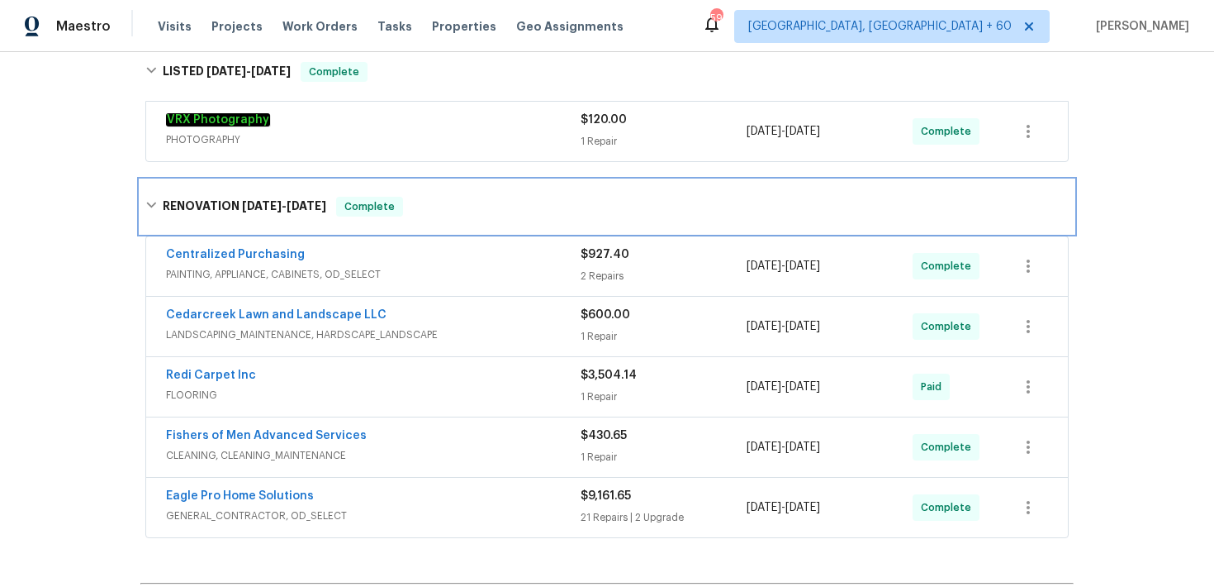
scroll to position [620, 0]
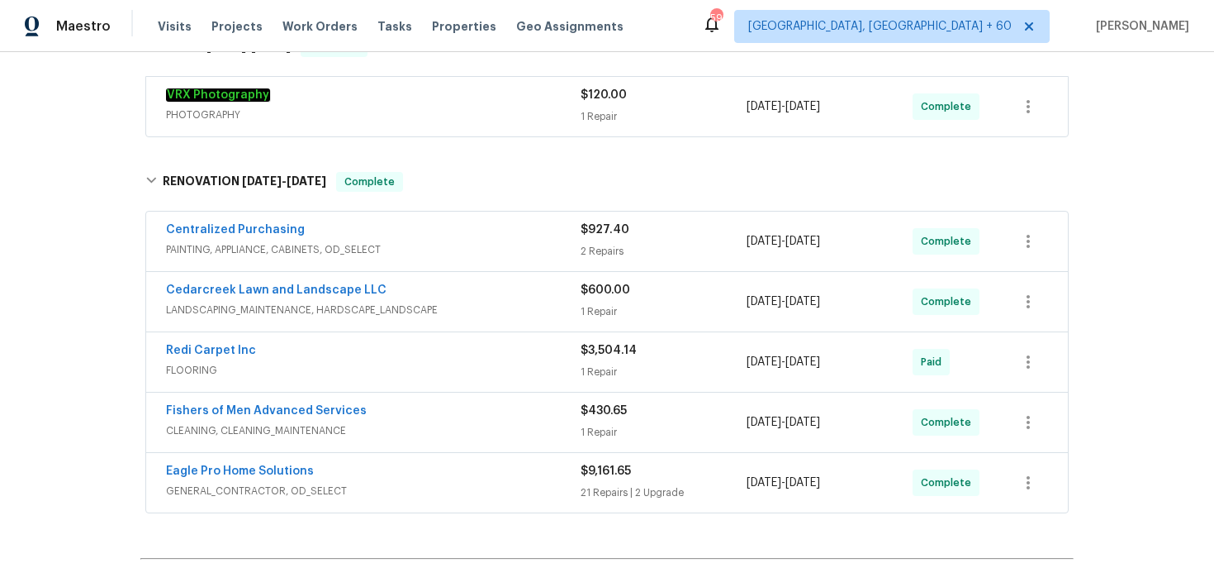
click at [597, 487] on div "21 Repairs | 2 Upgrade" at bounding box center [664, 492] width 166 height 17
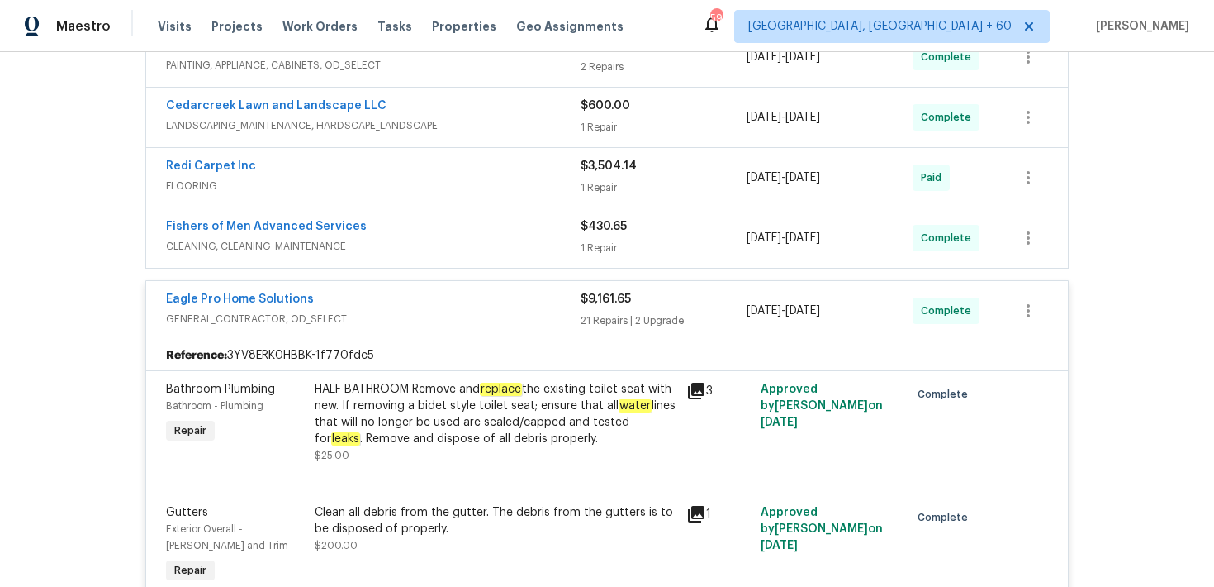
scroll to position [776, 0]
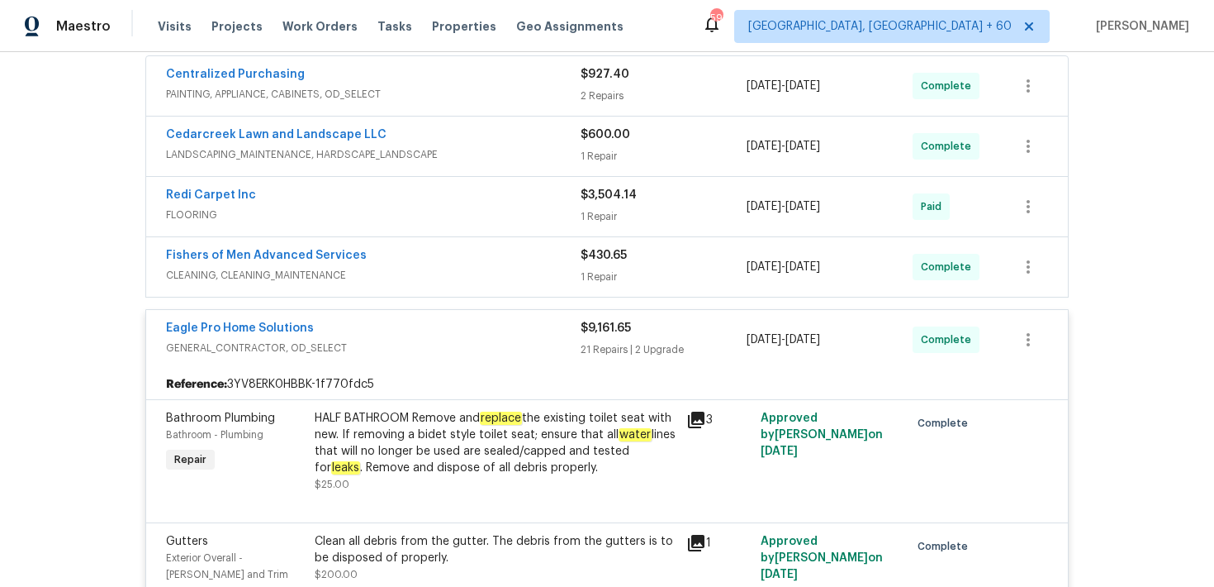
click at [603, 351] on div "21 Repairs | 2 Upgrade" at bounding box center [664, 349] width 166 height 17
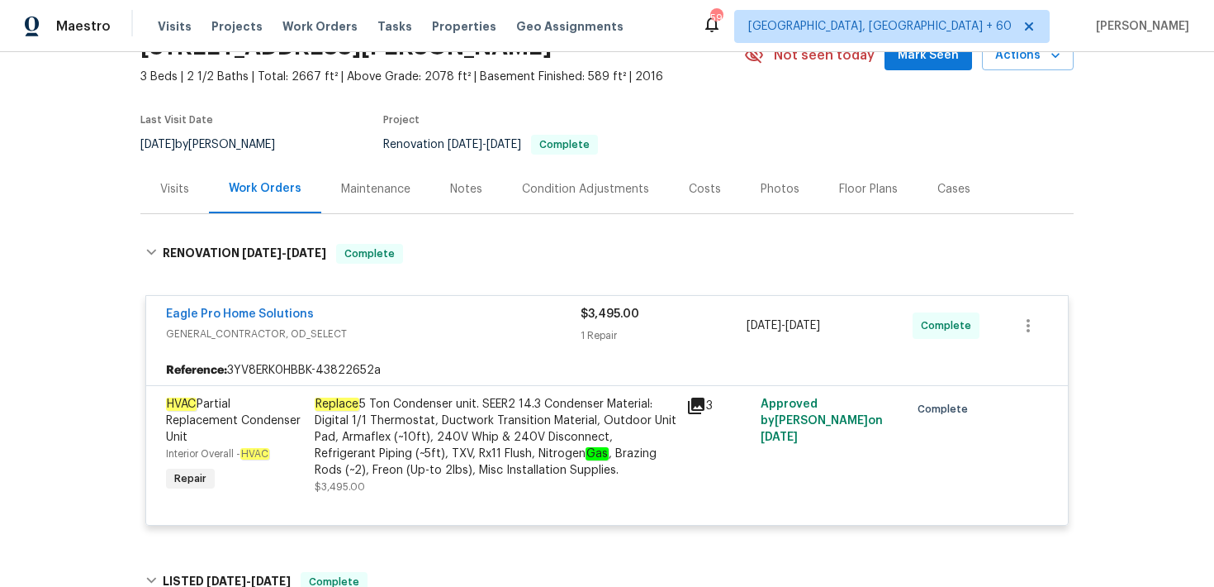
scroll to position [114, 0]
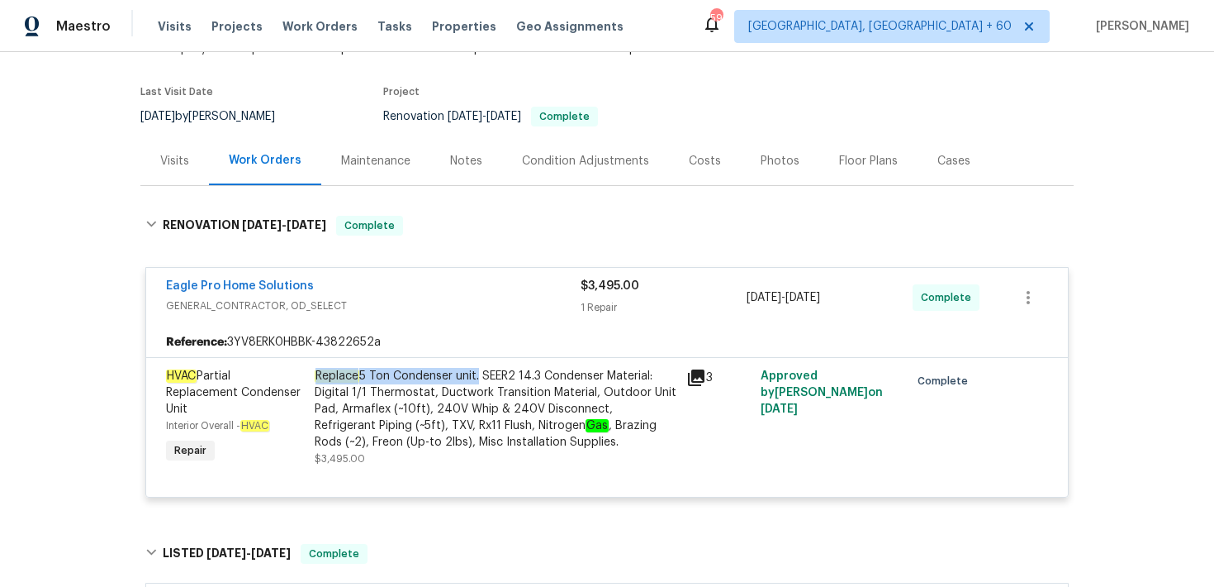
drag, startPoint x: 313, startPoint y: 377, endPoint x: 480, endPoint y: 376, distance: 166.9
click at [480, 376] on div "Replace 5 Ton Condenser unit. SEER2 14.3 Condenser Material: Digital 1/1 Thermo…" at bounding box center [496, 417] width 372 height 109
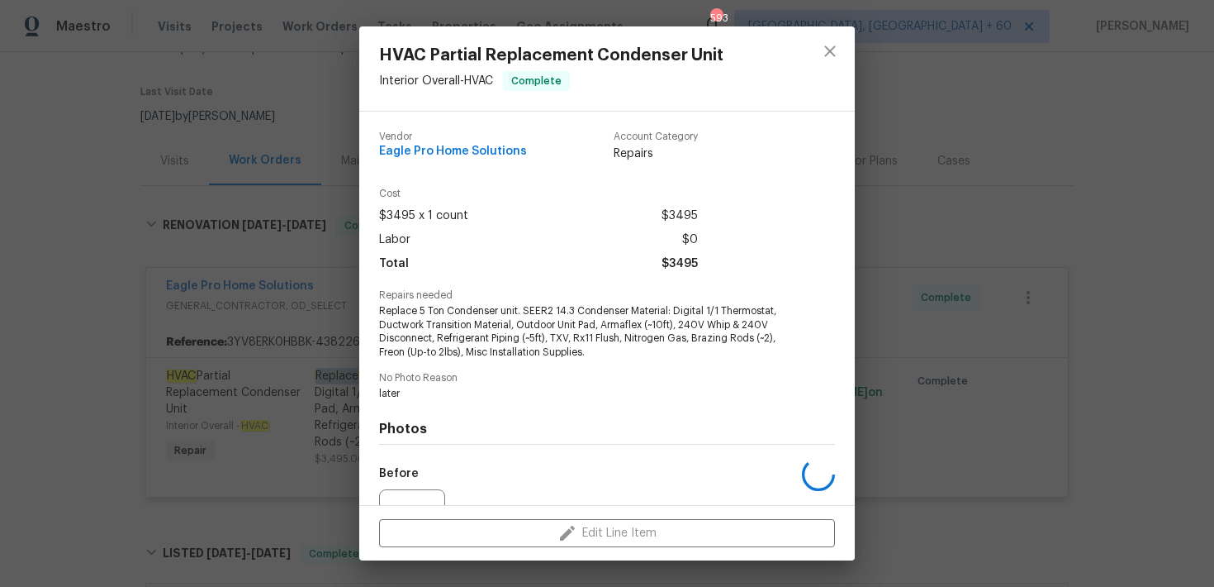
copy div "Replace 5 Ton Condenser unit"
click at [836, 49] on icon "close" at bounding box center [830, 51] width 20 height 20
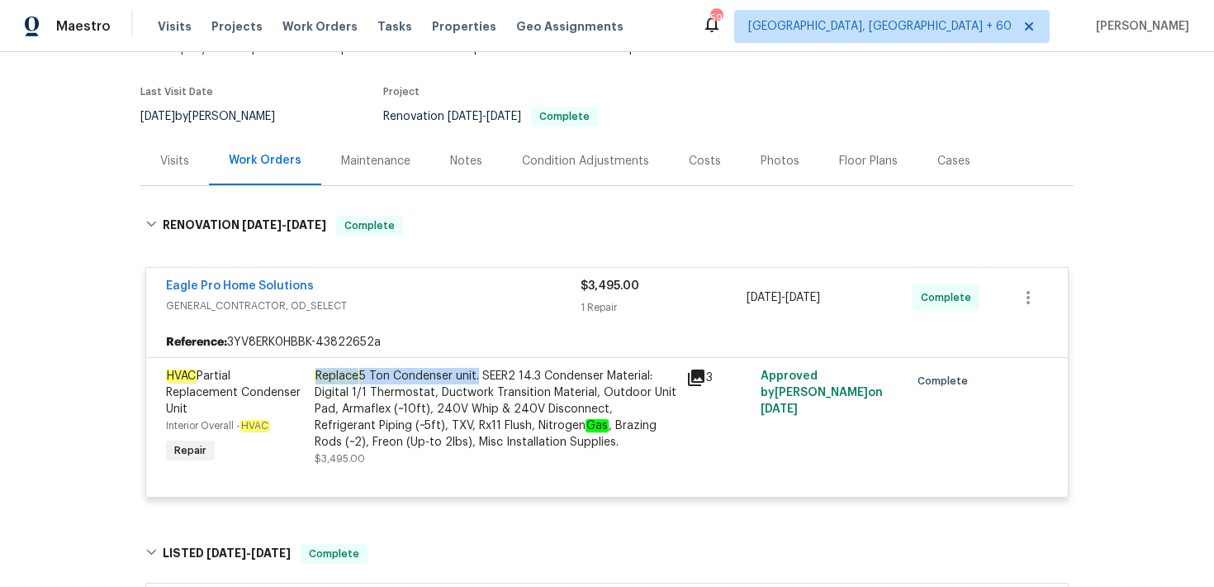
scroll to position [0, 0]
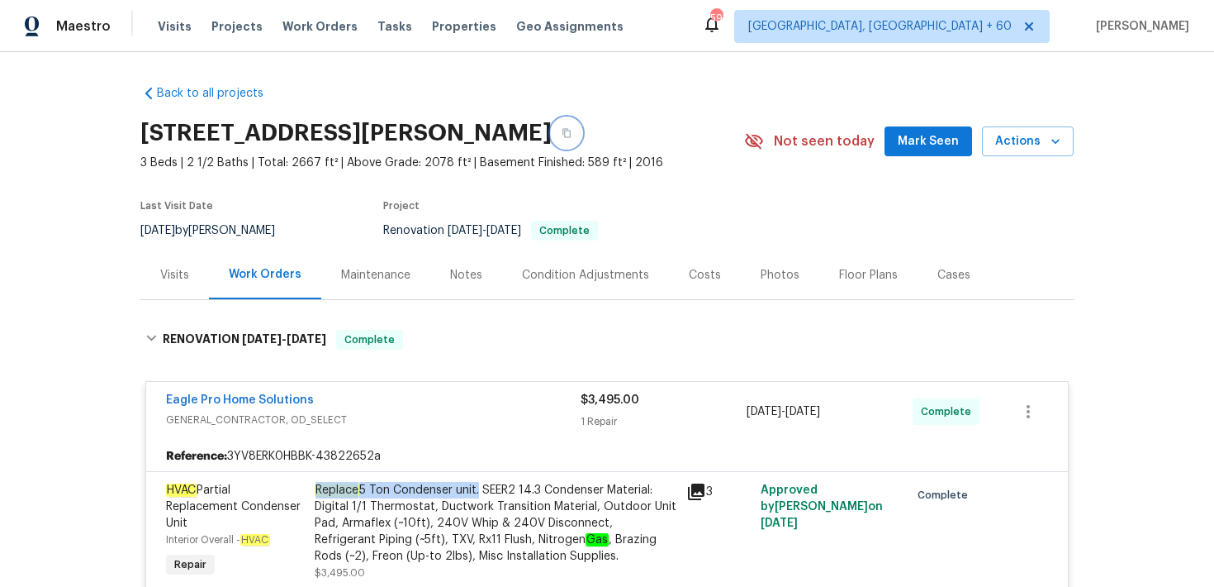
click at [572, 129] on icon "button" at bounding box center [567, 133] width 10 height 10
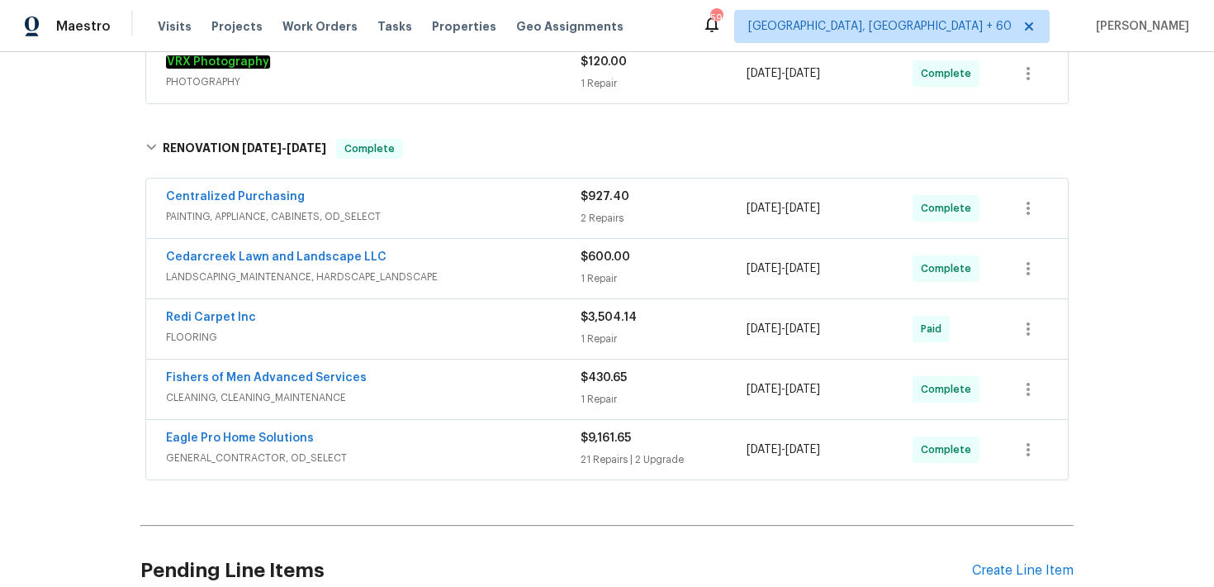
scroll to position [805, 0]
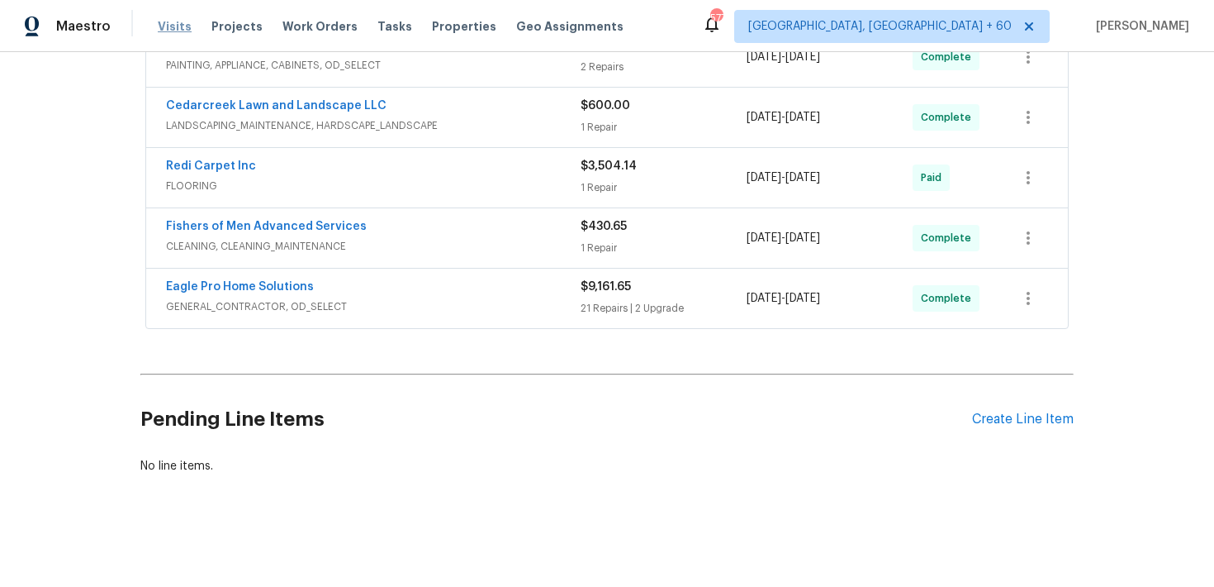
click at [164, 30] on span "Visits" at bounding box center [175, 26] width 34 height 17
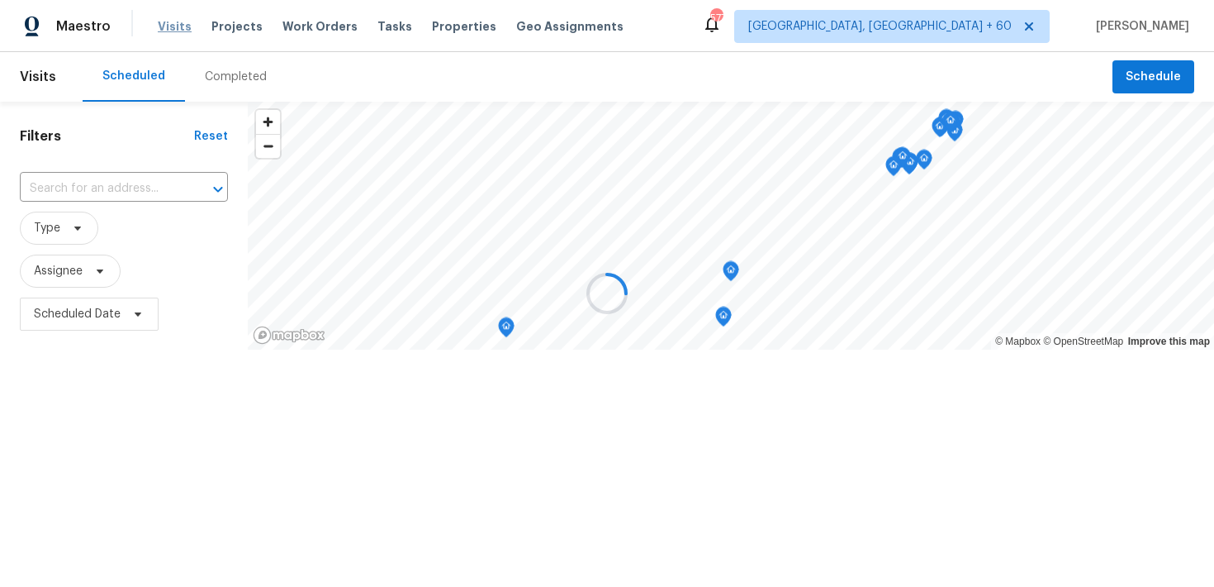
click at [164, 30] on div at bounding box center [607, 293] width 1214 height 587
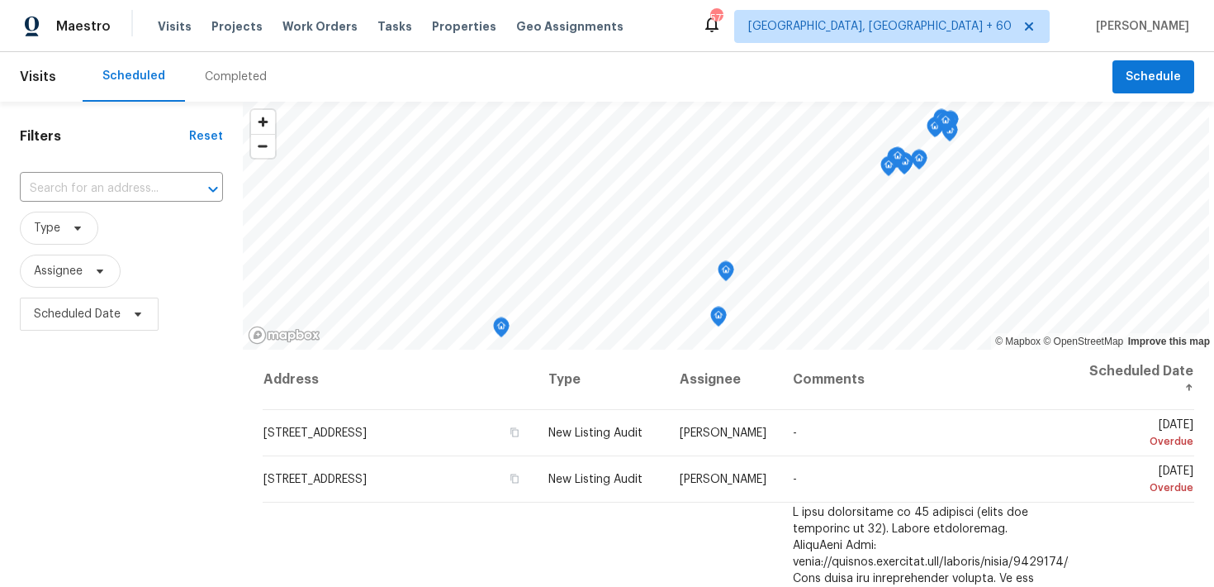
click at [211, 72] on div "Completed" at bounding box center [236, 77] width 62 height 17
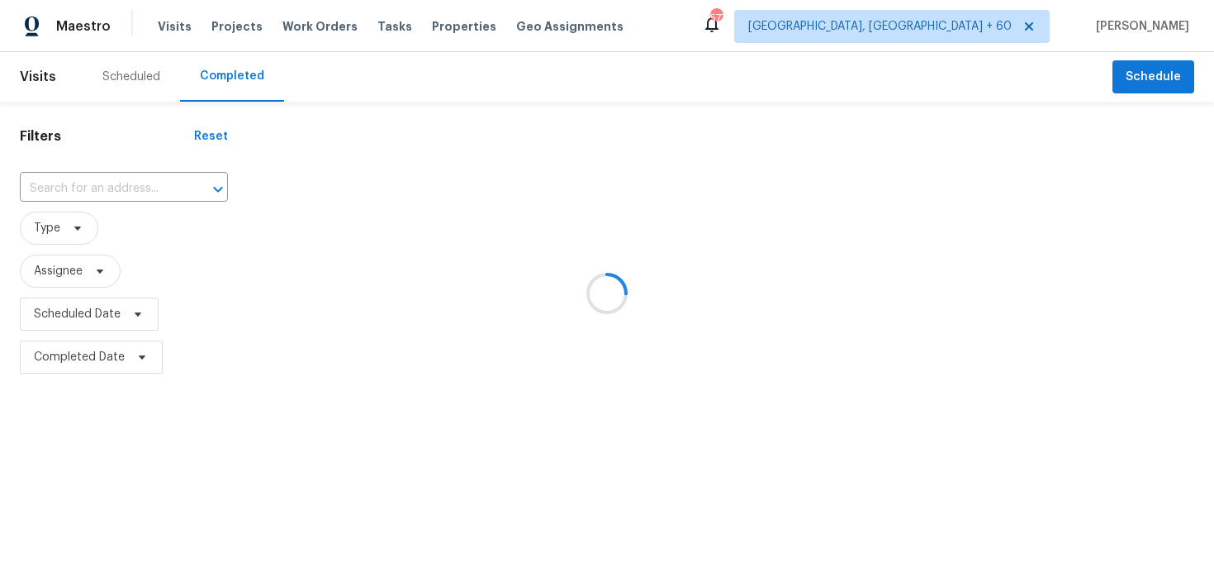
click at [46, 180] on div at bounding box center [607, 293] width 1214 height 587
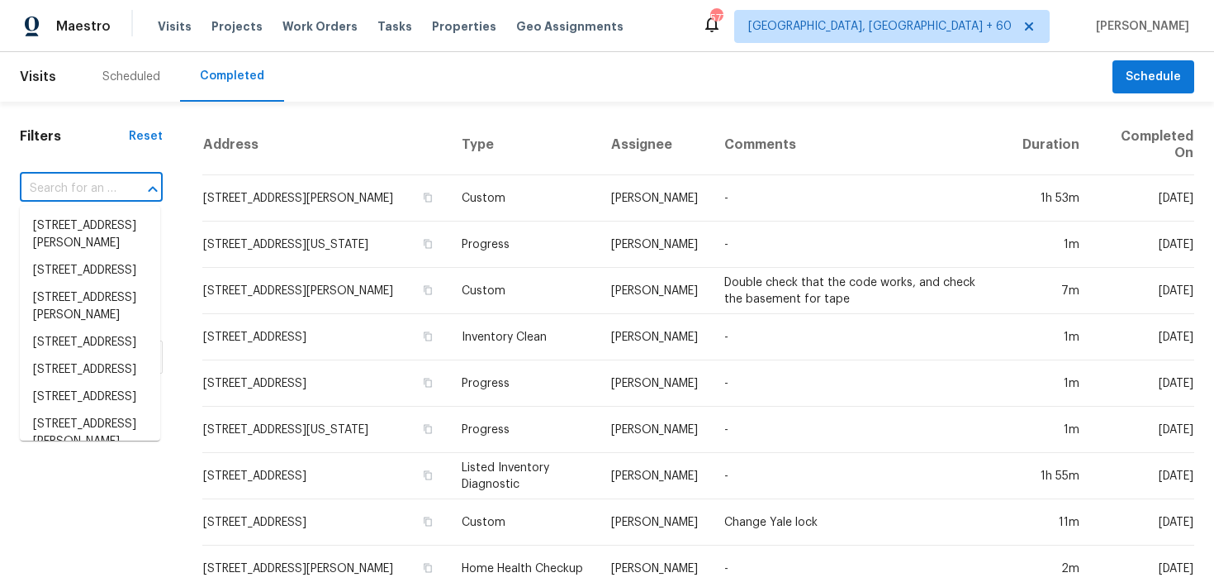
click at [59, 194] on input "text" at bounding box center [68, 189] width 97 height 26
paste input "[STREET_ADDRESS][PERSON_NAME]"
type input "[STREET_ADDRESS][PERSON_NAME]"
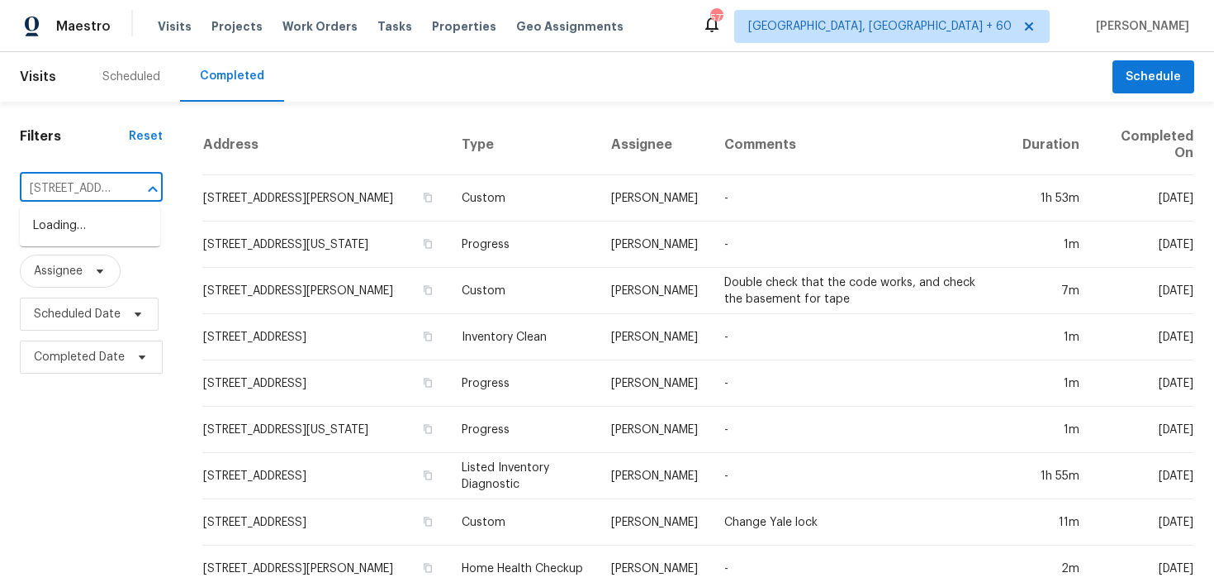
scroll to position [0, 142]
click at [78, 234] on li "[STREET_ADDRESS][PERSON_NAME]" at bounding box center [90, 234] width 140 height 45
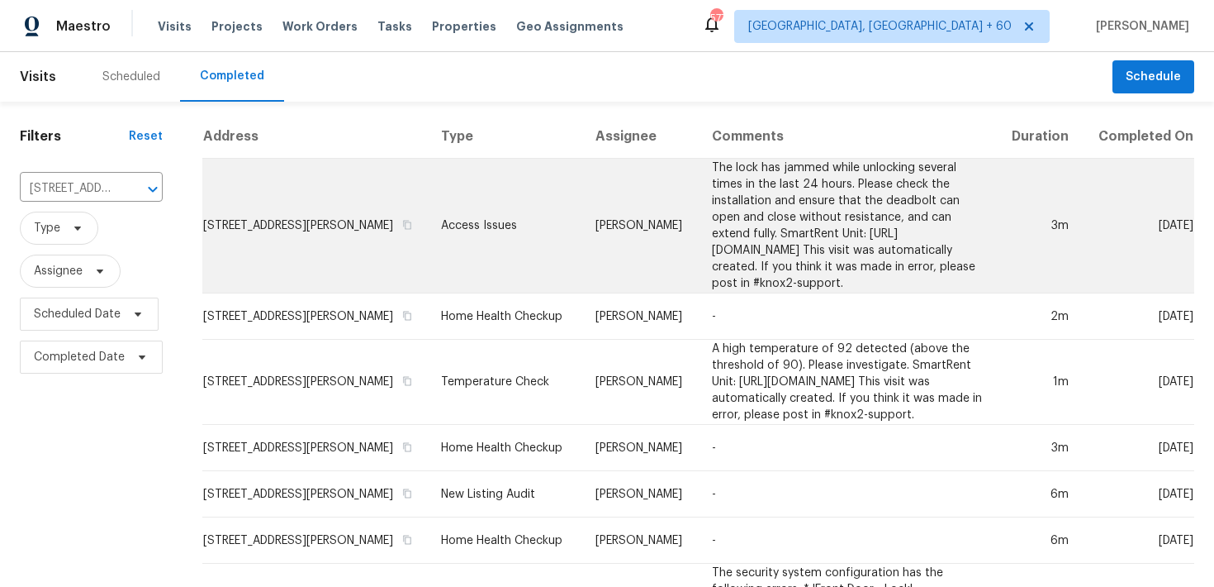
click at [469, 235] on td "Access Issues" at bounding box center [505, 226] width 154 height 135
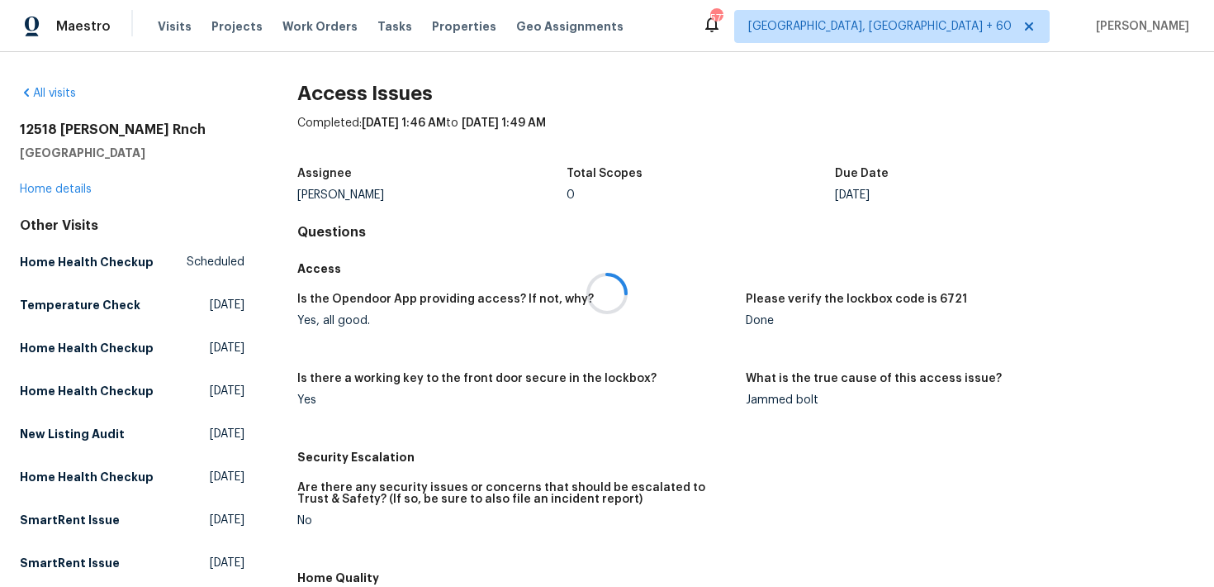
click at [23, 194] on div at bounding box center [607, 293] width 1214 height 587
click at [44, 193] on link "Home details" at bounding box center [56, 189] width 72 height 12
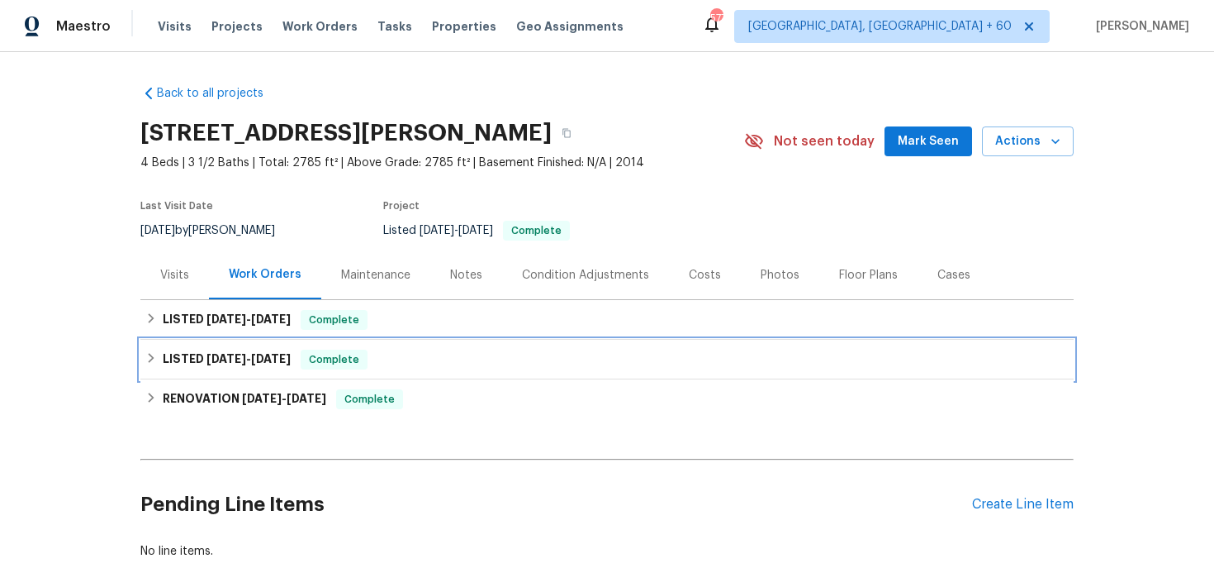
click at [341, 362] on span "Complete" at bounding box center [334, 359] width 64 height 17
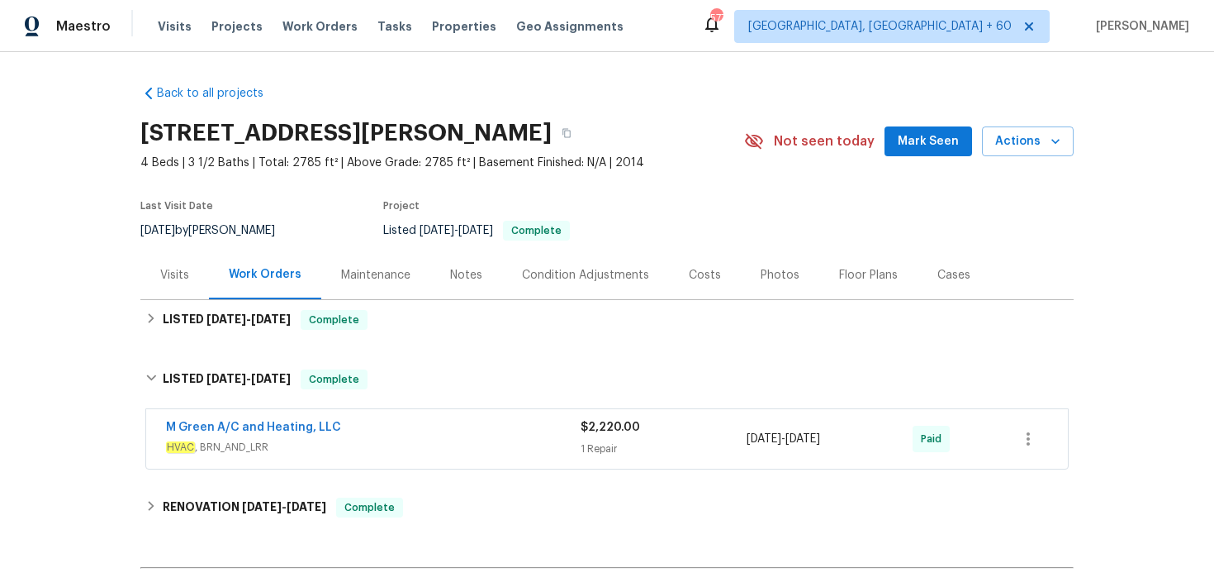
click at [501, 423] on div "M Green A/C and Heating, LLC" at bounding box center [373, 429] width 415 height 20
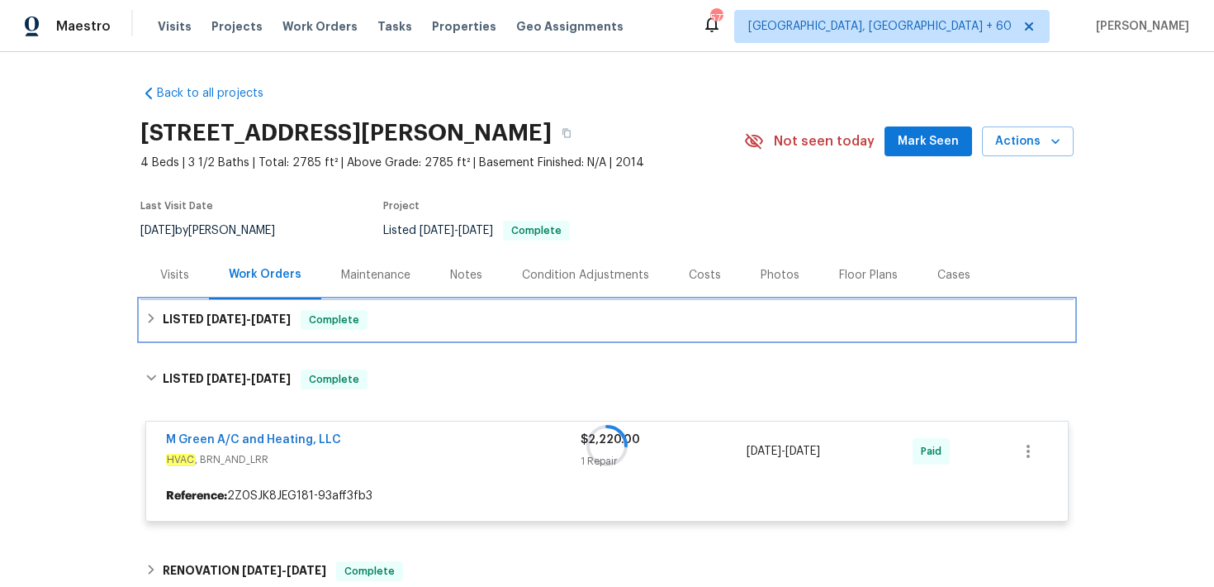
click at [435, 316] on div "LISTED [DATE] - [DATE] Complete" at bounding box center [607, 320] width 924 height 20
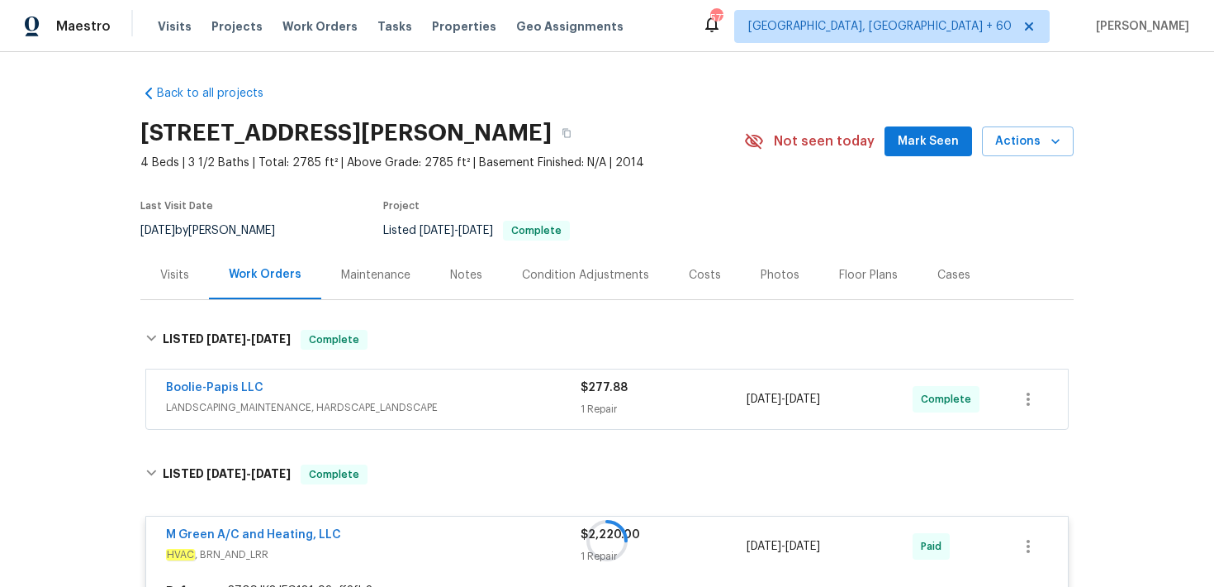
click at [584, 403] on div "1 Repair" at bounding box center [664, 409] width 166 height 17
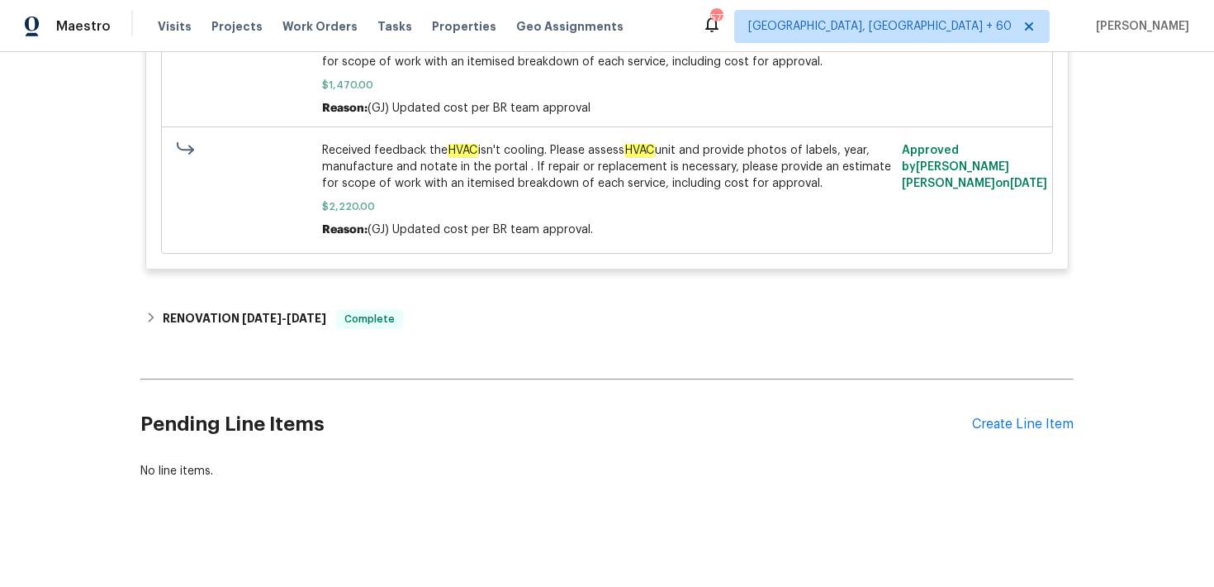
scroll to position [1099, 0]
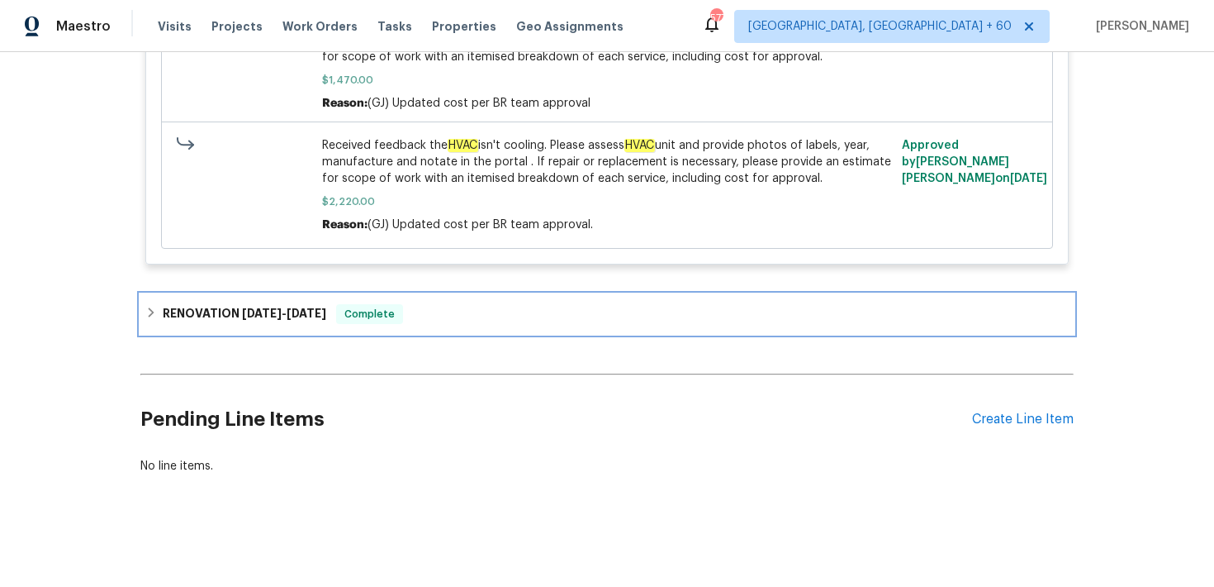
click at [454, 310] on div "RENOVATION [DATE] - [DATE] Complete" at bounding box center [607, 314] width 924 height 20
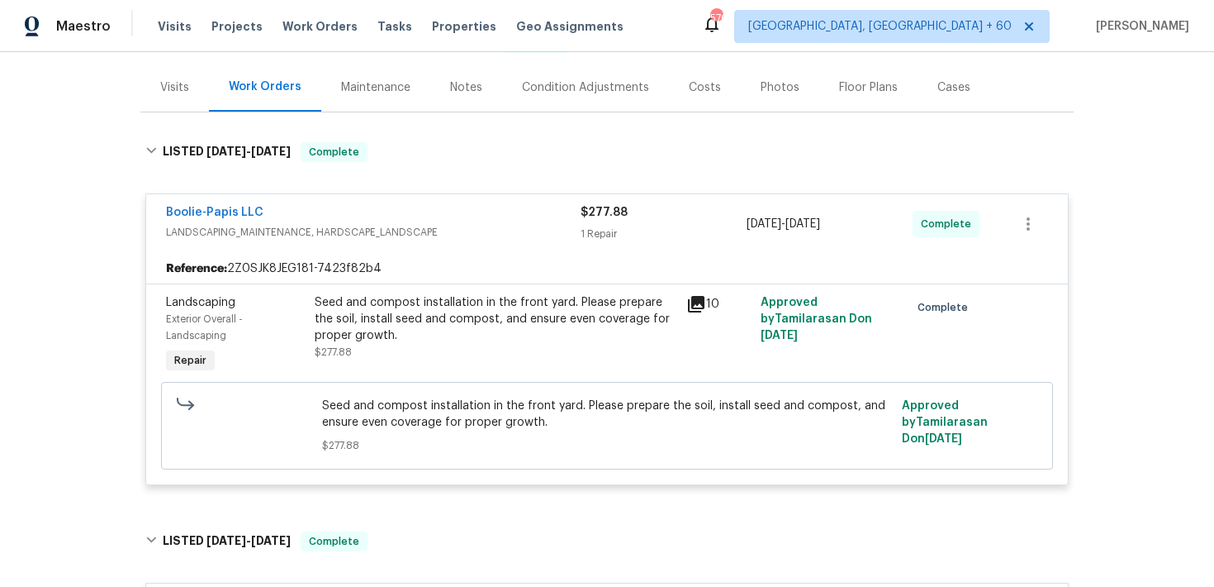
scroll to position [0, 0]
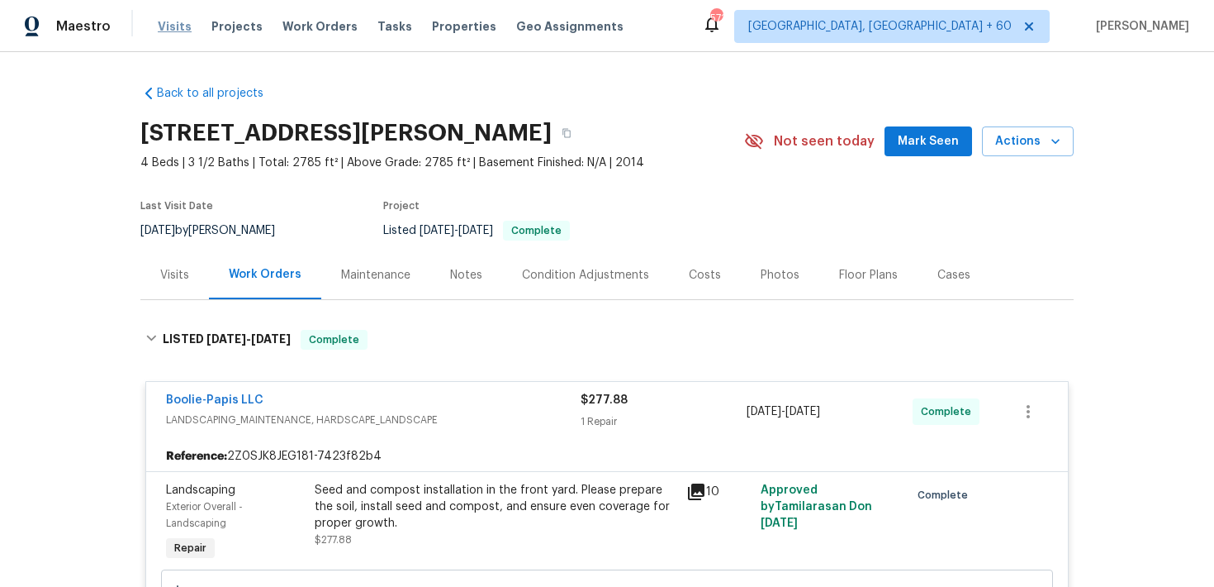
click at [162, 25] on span "Visits" at bounding box center [175, 26] width 34 height 17
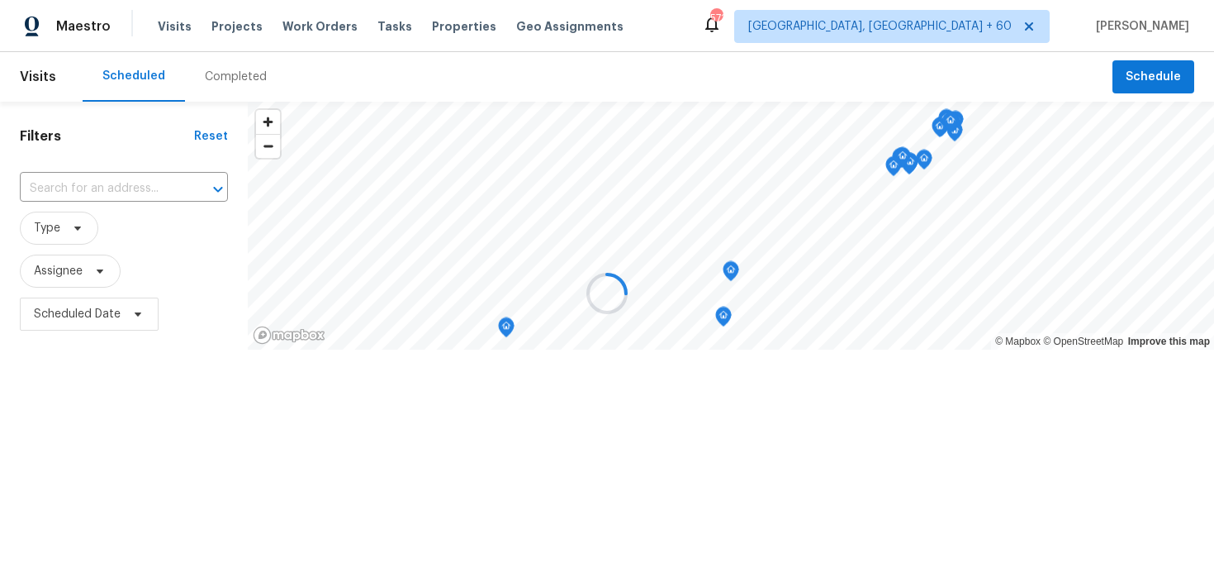
click at [217, 72] on div at bounding box center [607, 293] width 1214 height 587
click at [226, 74] on div at bounding box center [607, 293] width 1214 height 587
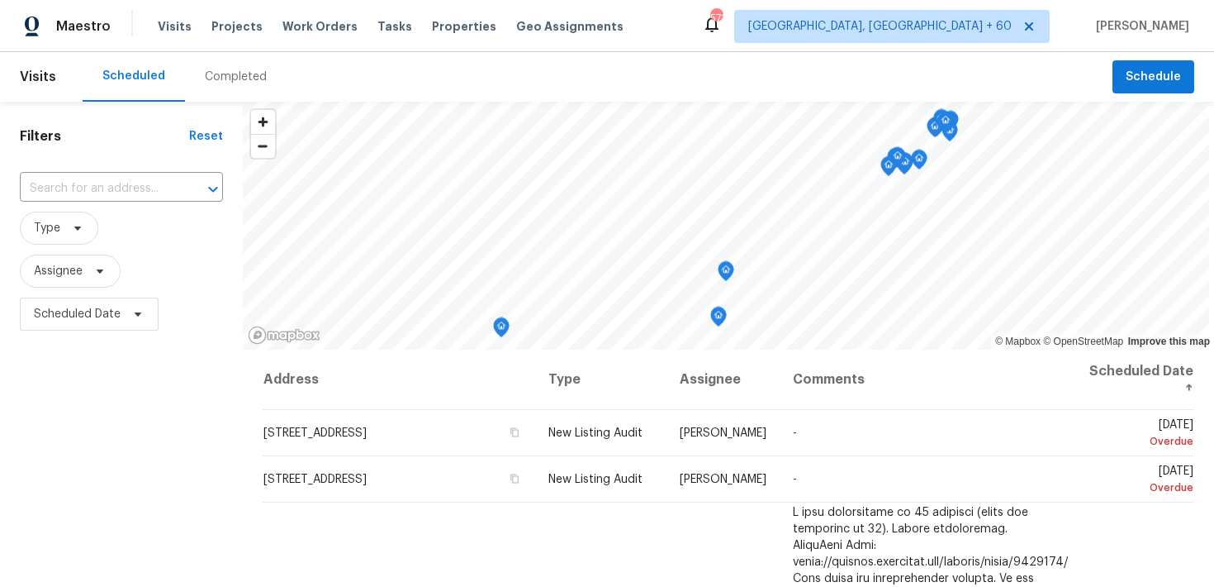
click at [219, 69] on div "Completed" at bounding box center [236, 77] width 62 height 17
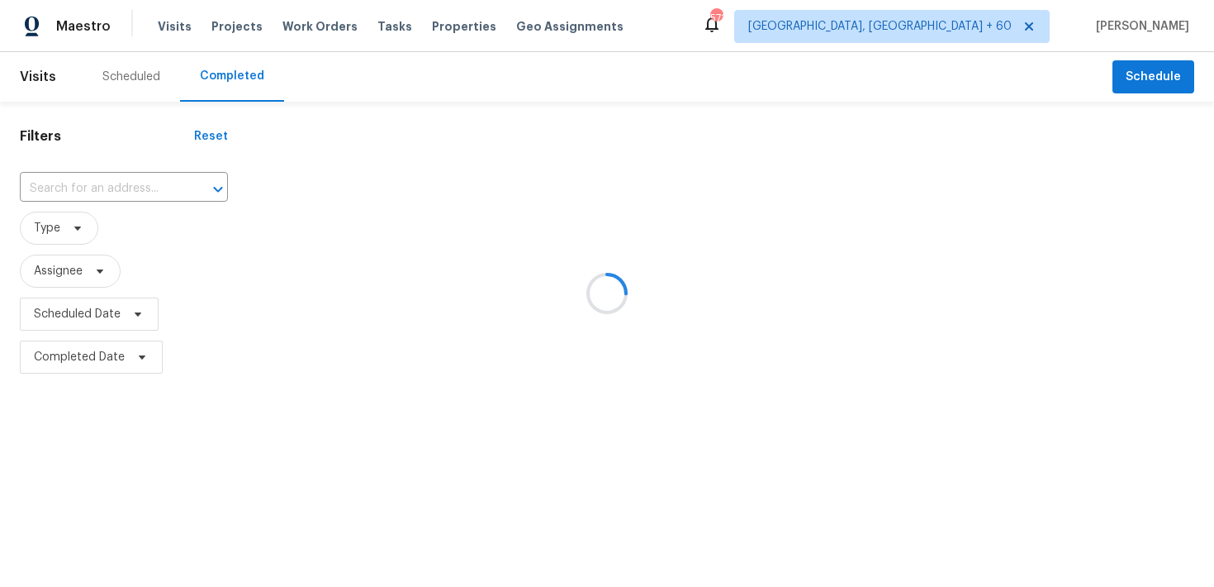
click at [58, 185] on div at bounding box center [607, 293] width 1214 height 587
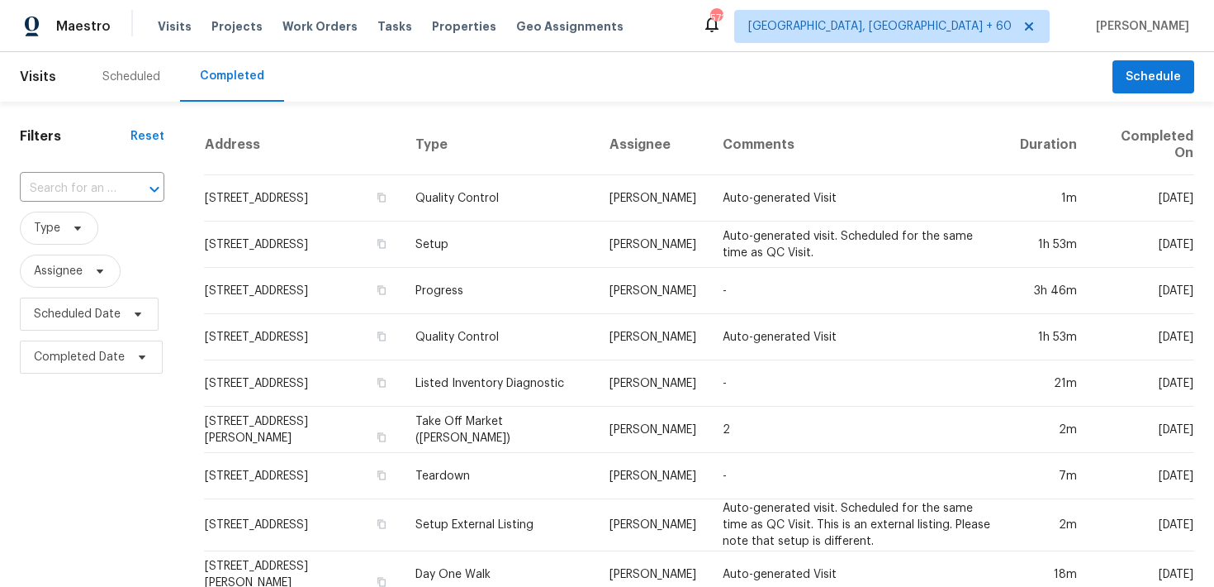
click at [37, 188] on input "text" at bounding box center [69, 189] width 98 height 26
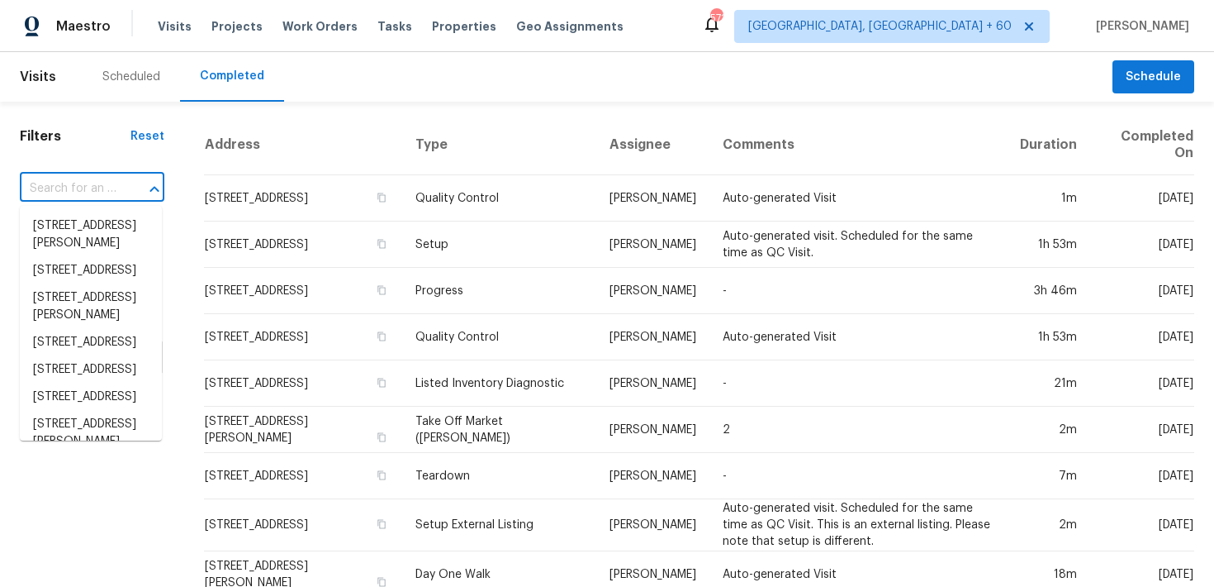
paste input "[STREET_ADDRESS][PERSON_NAME]"
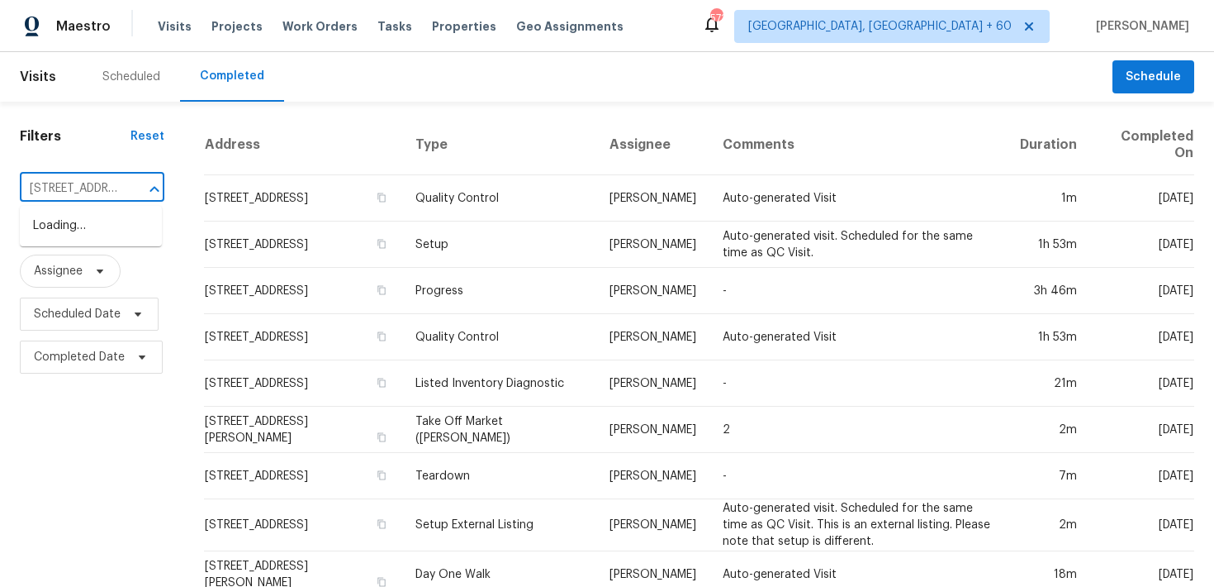
scroll to position [0, 180]
type input "[STREET_ADDRESS][PERSON_NAME]"
click at [65, 197] on input "text" at bounding box center [69, 189] width 98 height 26
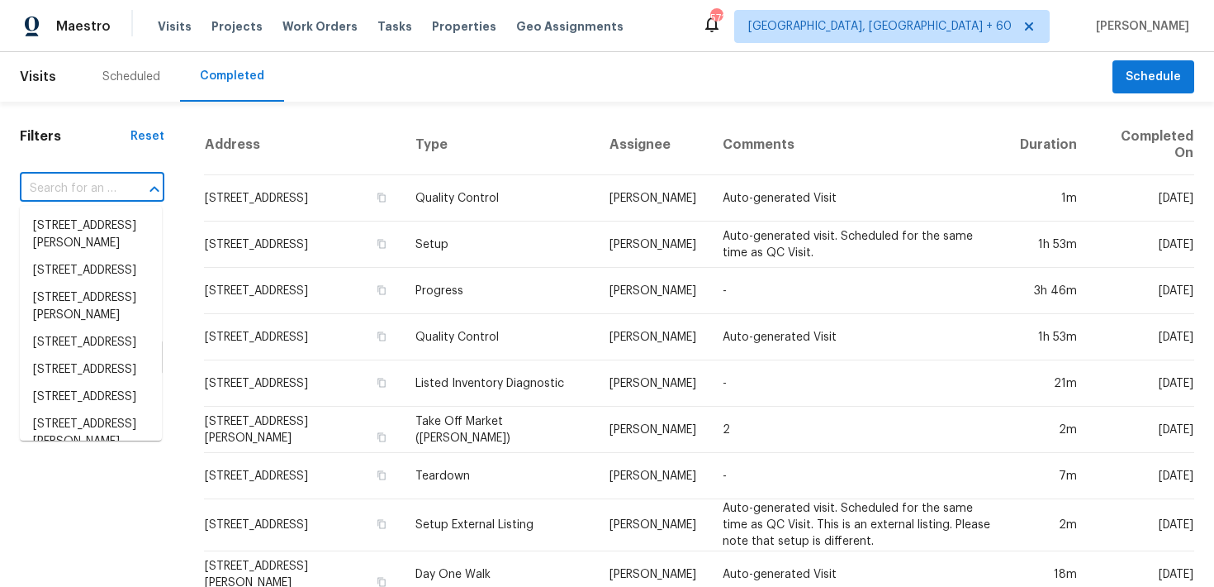
paste input "[STREET_ADDRESS][PERSON_NAME]"
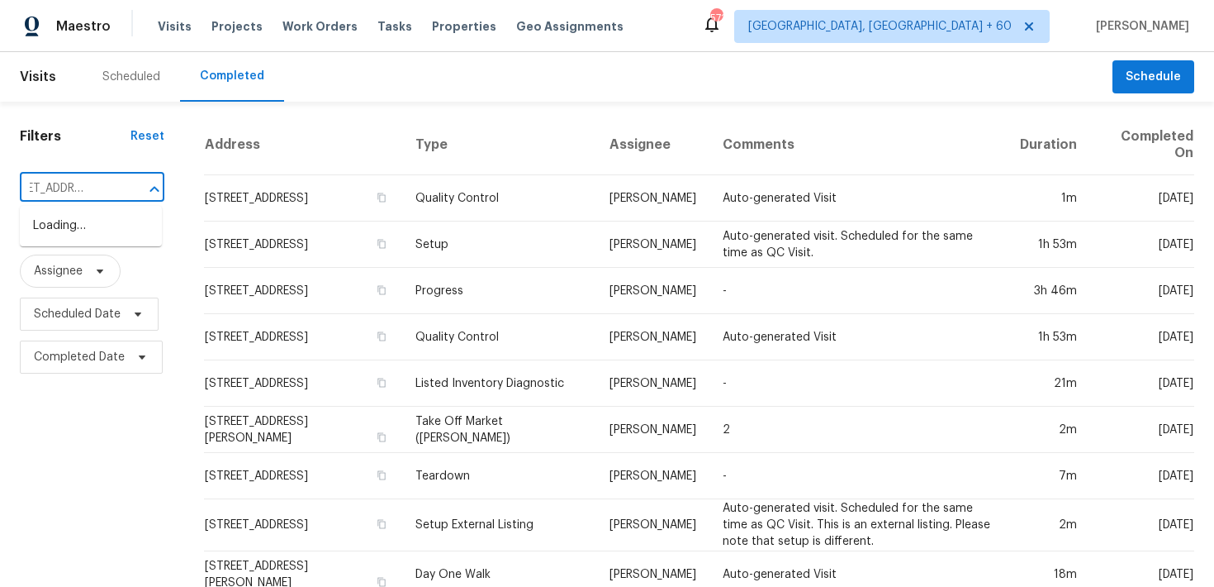
scroll to position [0, 40]
type input "[STREET_ADDRESS][PERSON_NAME]"
click at [53, 239] on li "[STREET_ADDRESS][PERSON_NAME]" at bounding box center [91, 234] width 142 height 45
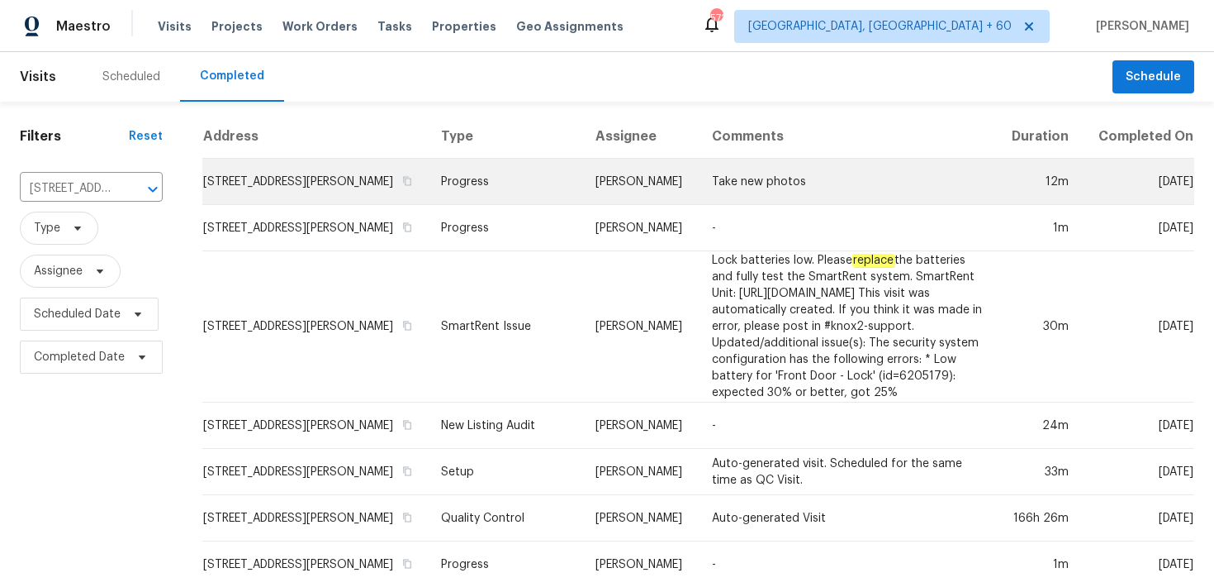
click at [445, 197] on td "Progress" at bounding box center [505, 182] width 154 height 46
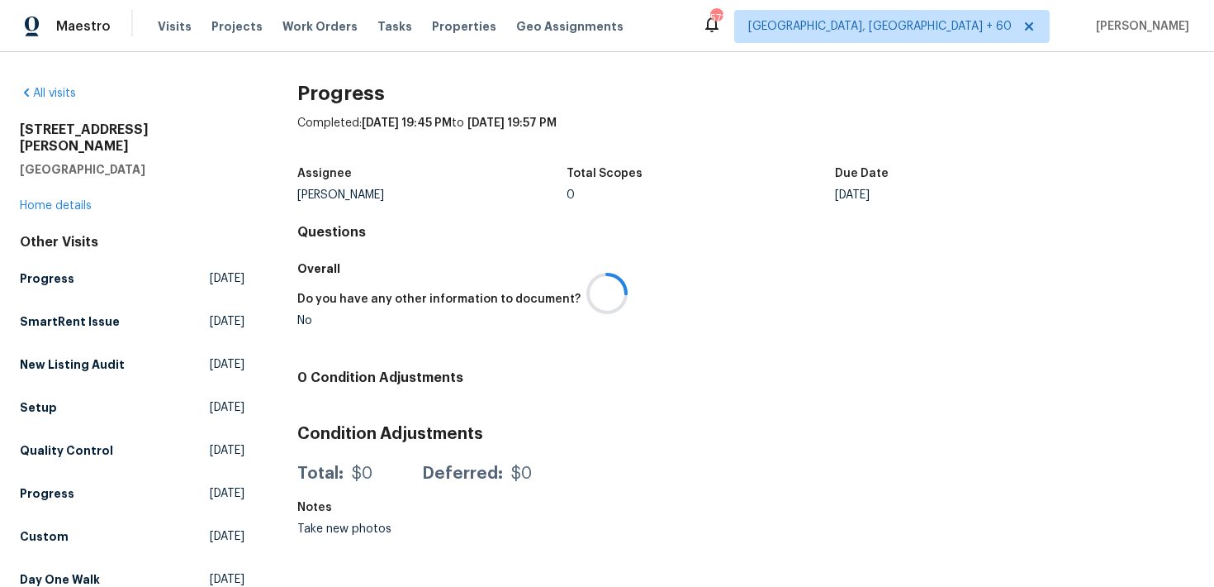
click at [38, 192] on div at bounding box center [607, 293] width 1214 height 587
click at [35, 185] on div at bounding box center [607, 293] width 1214 height 587
click at [52, 200] on link "Home details" at bounding box center [56, 206] width 72 height 12
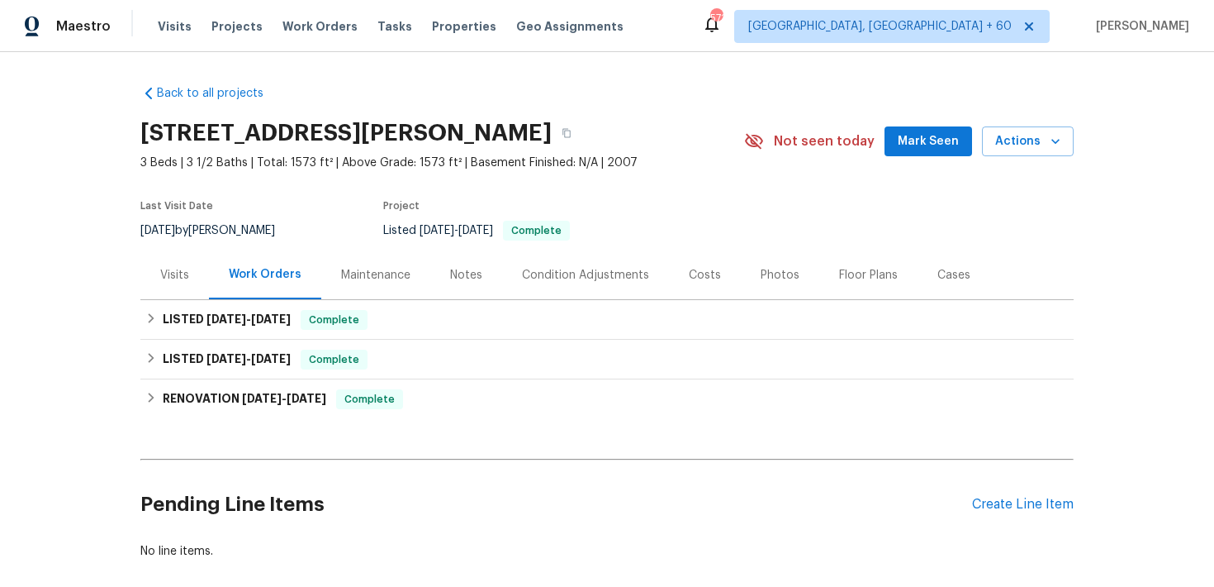
scroll to position [85, 0]
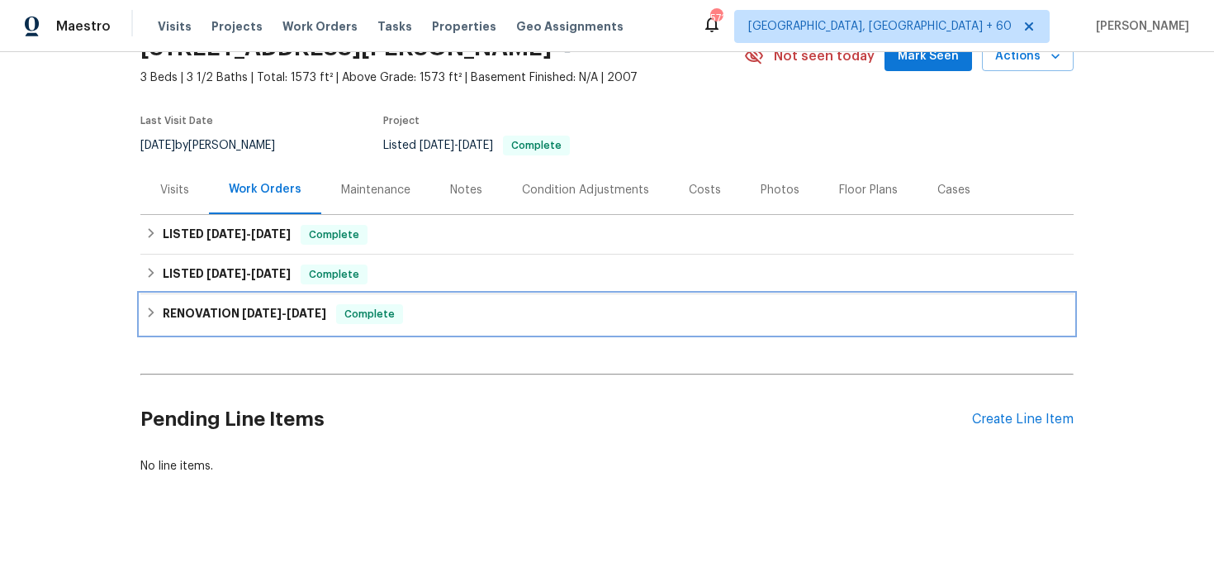
click at [387, 325] on div "RENOVATION [DATE] - [DATE] Complete" at bounding box center [607, 314] width 934 height 40
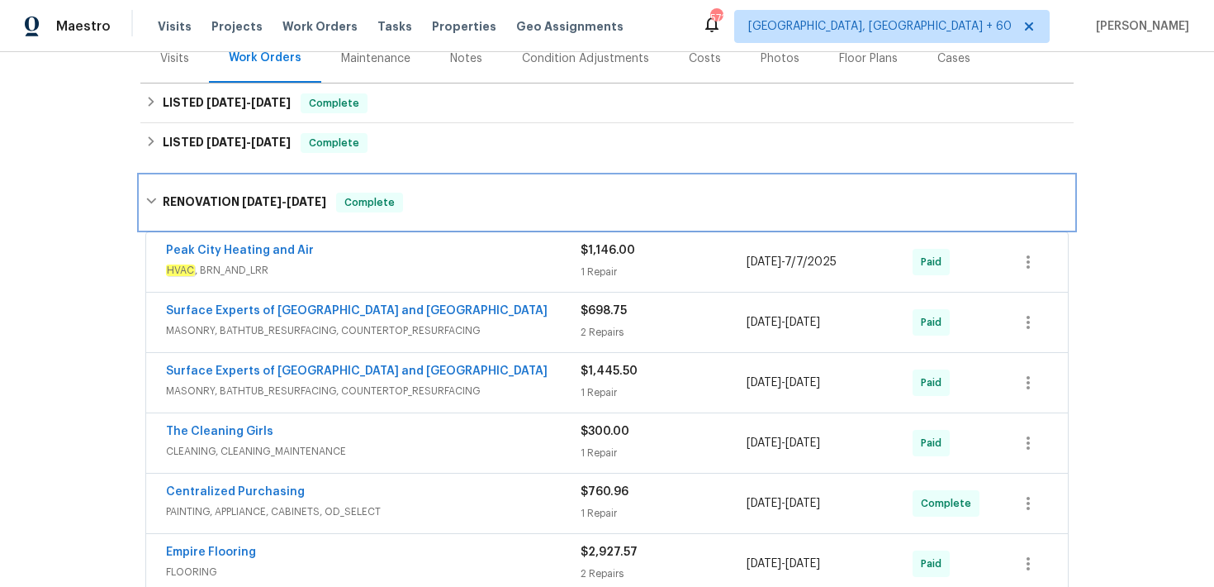
scroll to position [116, 0]
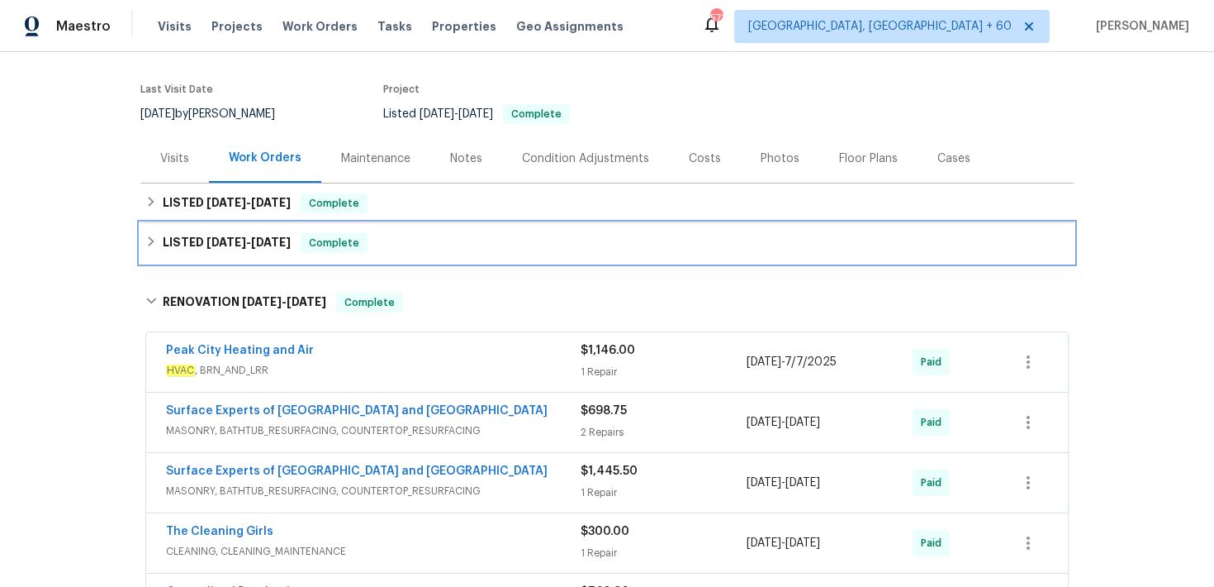
click at [449, 240] on div "LISTED [DATE] - [DATE] Complete" at bounding box center [607, 243] width 924 height 20
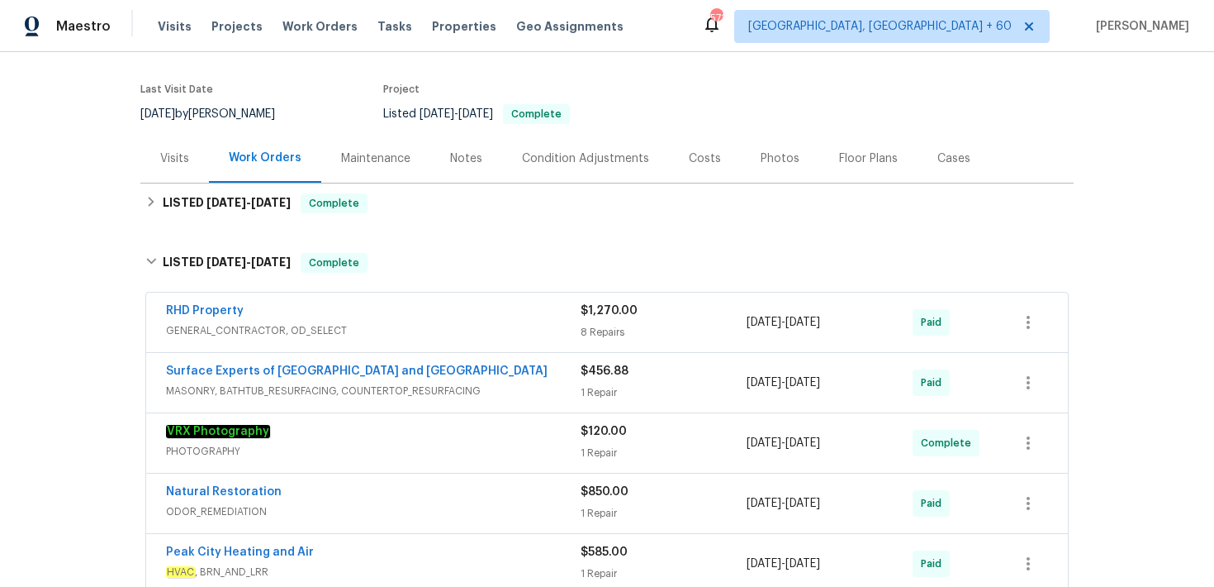
click at [587, 326] on div "8 Repairs" at bounding box center [664, 332] width 166 height 17
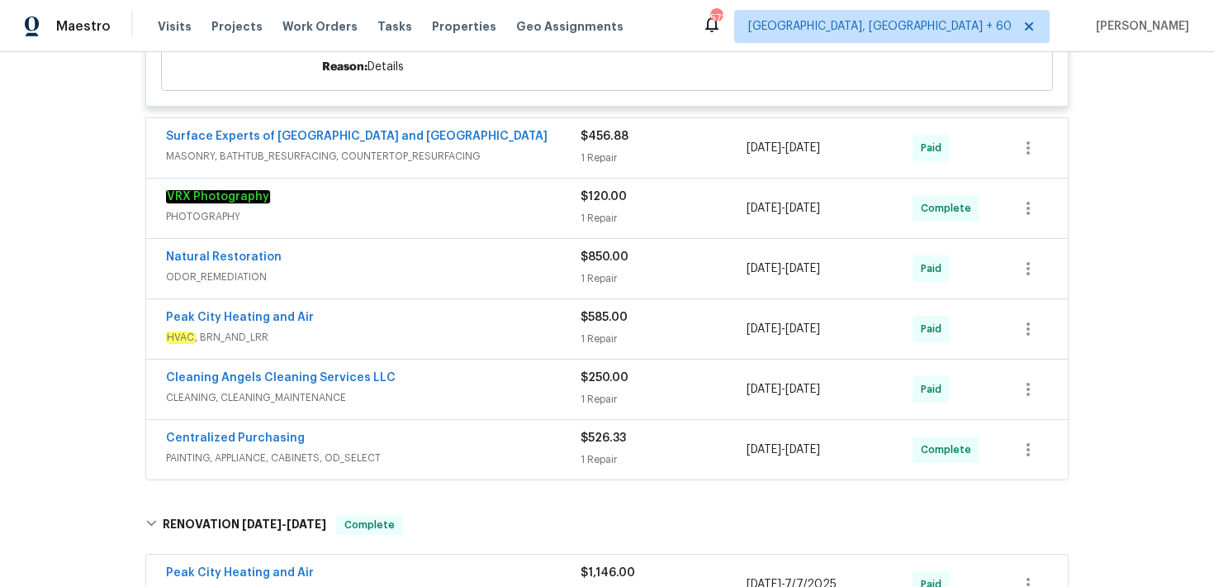
scroll to position [1835, 0]
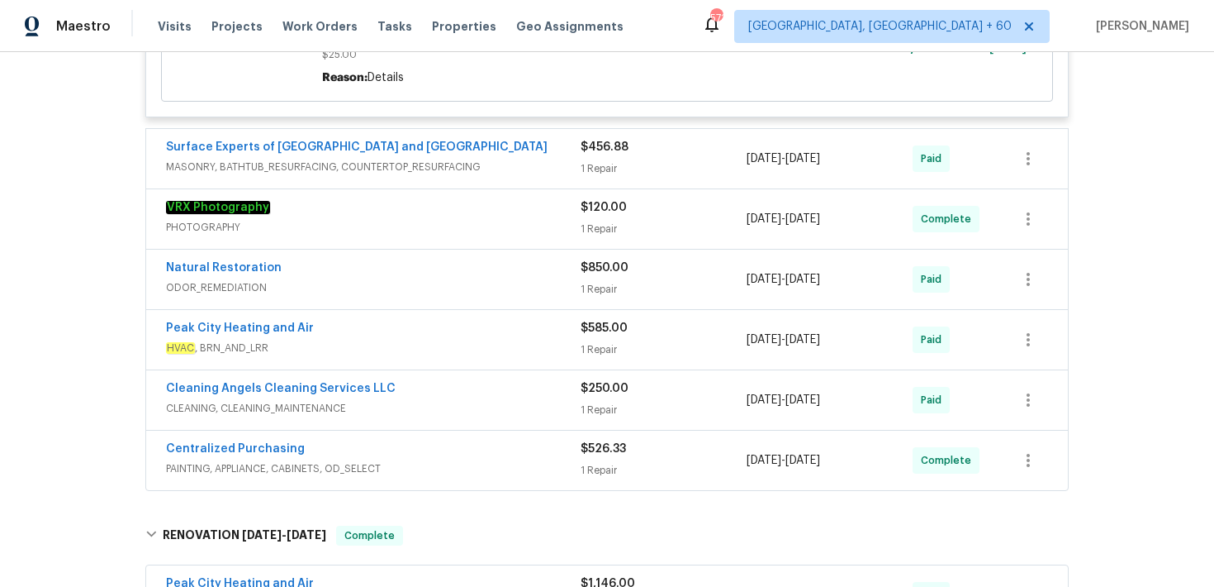
click at [579, 231] on span "PHOTOGRAPHY" at bounding box center [373, 227] width 415 height 17
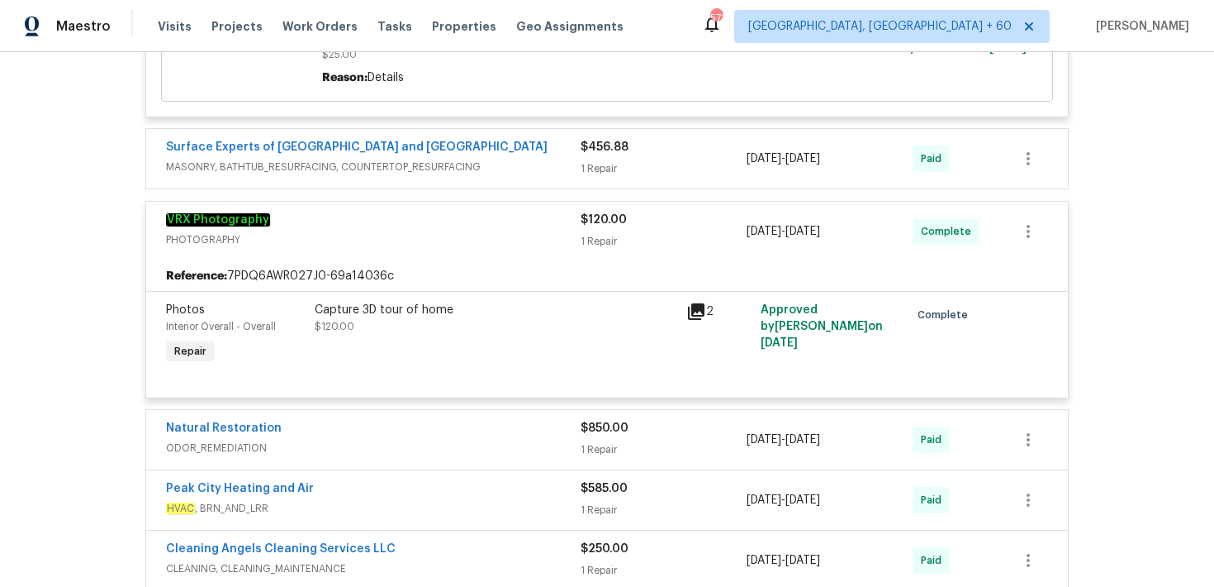
click at [587, 248] on div "1 Repair" at bounding box center [664, 241] width 166 height 17
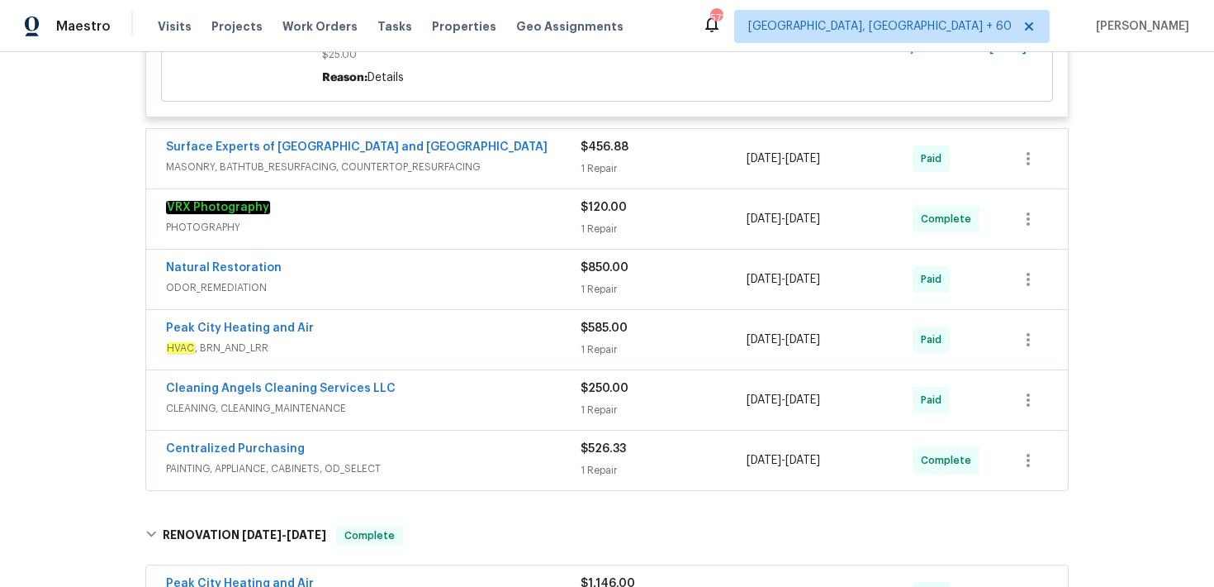
click at [587, 248] on div "VRX Photography PHOTOGRAPHY $120.00 1 Repair [DATE] - [DATE] Complete" at bounding box center [607, 218] width 922 height 59
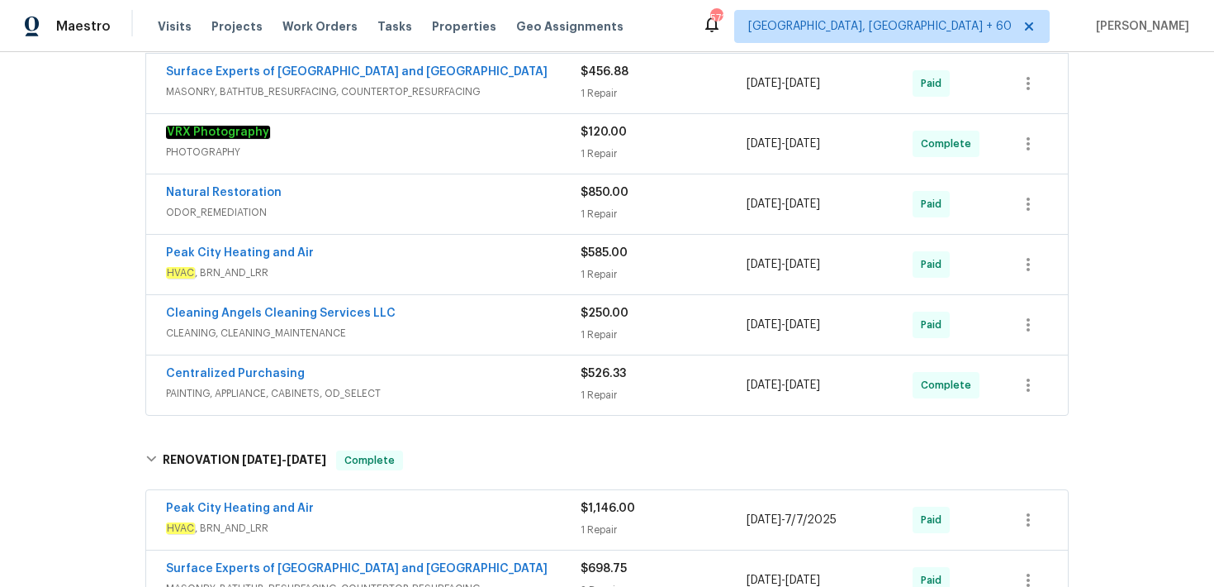
scroll to position [1913, 0]
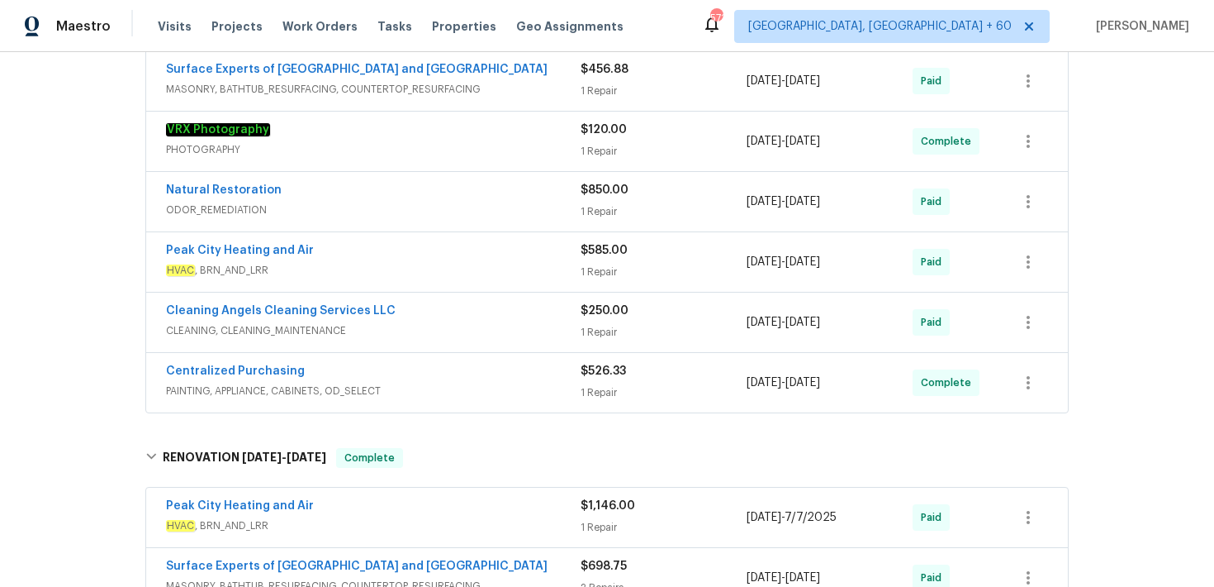
click at [601, 330] on div "1 Repair" at bounding box center [664, 332] width 166 height 17
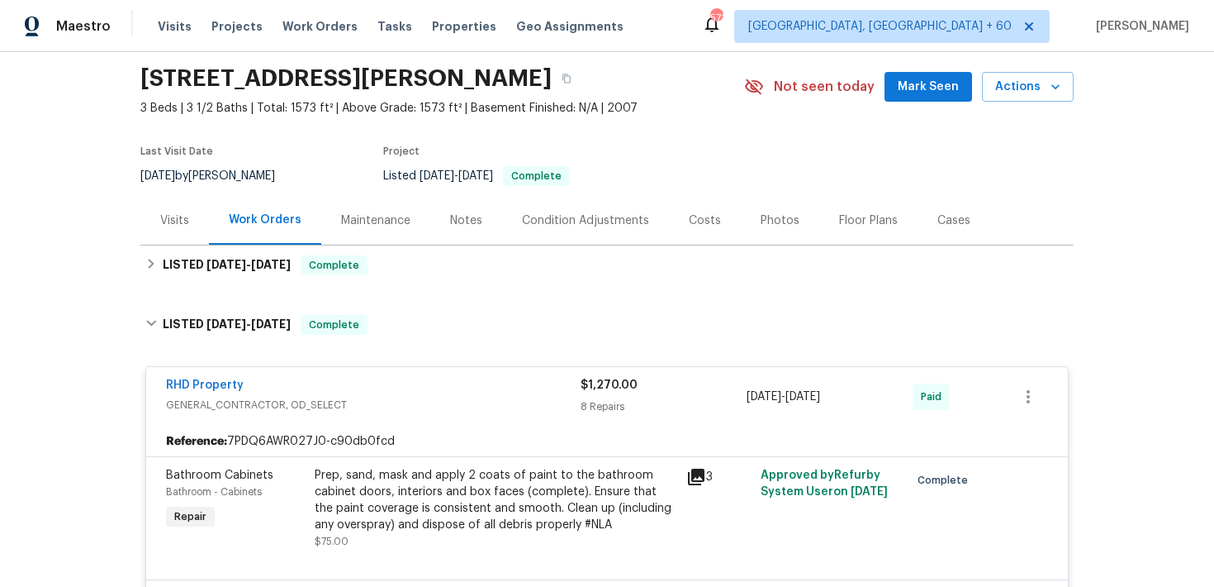
scroll to position [0, 0]
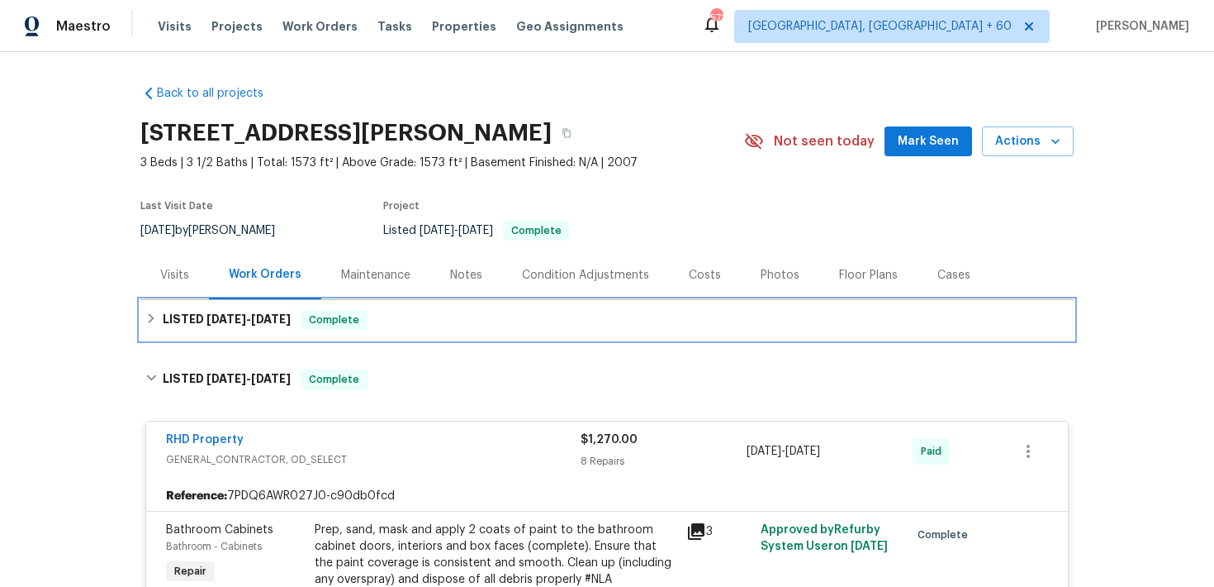
click at [409, 327] on div "LISTED [DATE] - [DATE] Complete" at bounding box center [607, 320] width 924 height 20
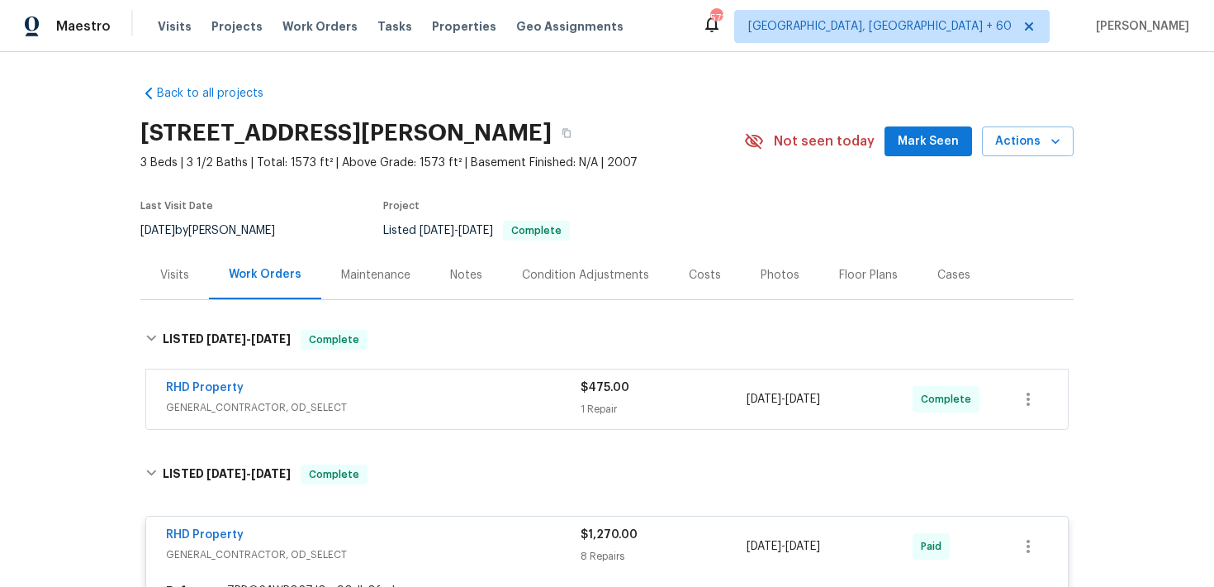
click at [580, 397] on div "RHD Property GENERAL_CONTRACTOR, OD_SELECT $475.00 1 Repair [DATE] - [DATE] Com…" at bounding box center [587, 399] width 843 height 40
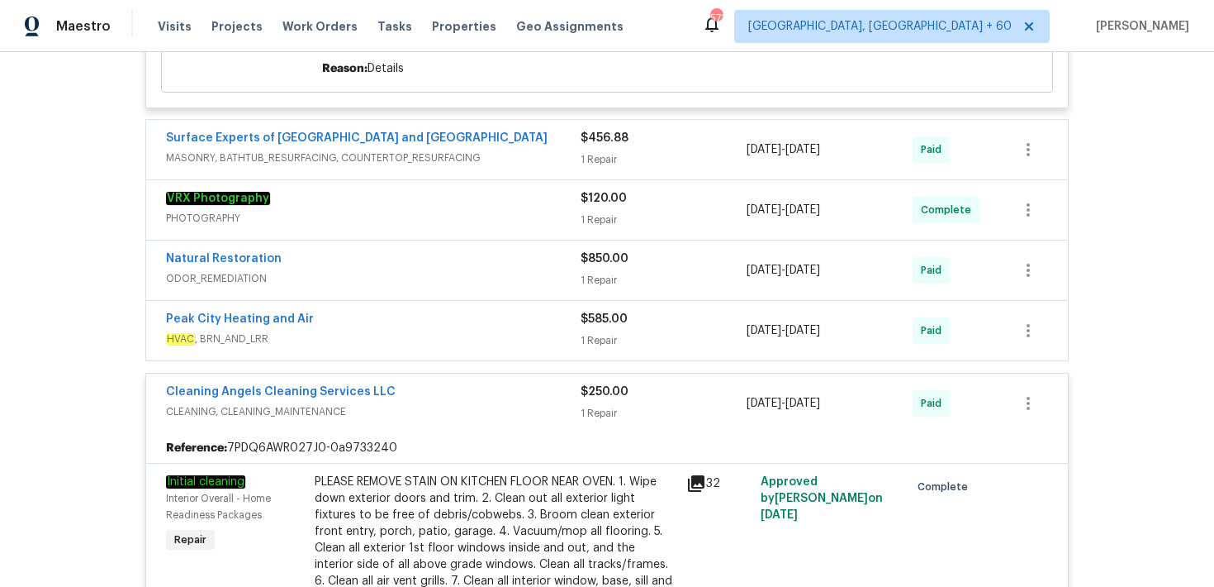
scroll to position [2319, 0]
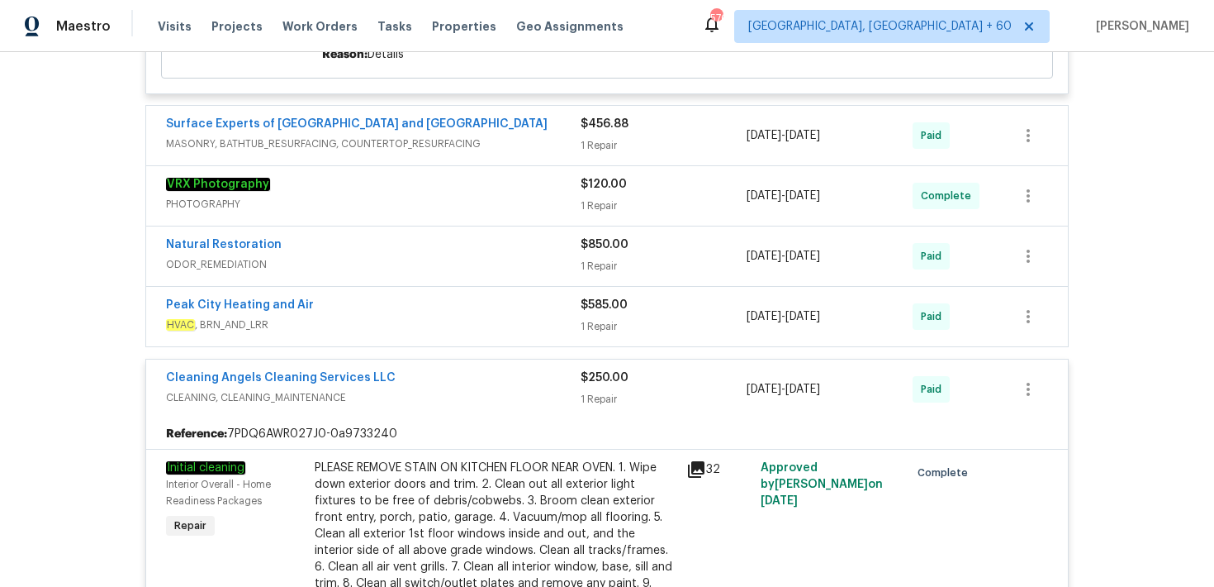
click at [582, 269] on div "1 Repair" at bounding box center [664, 266] width 166 height 17
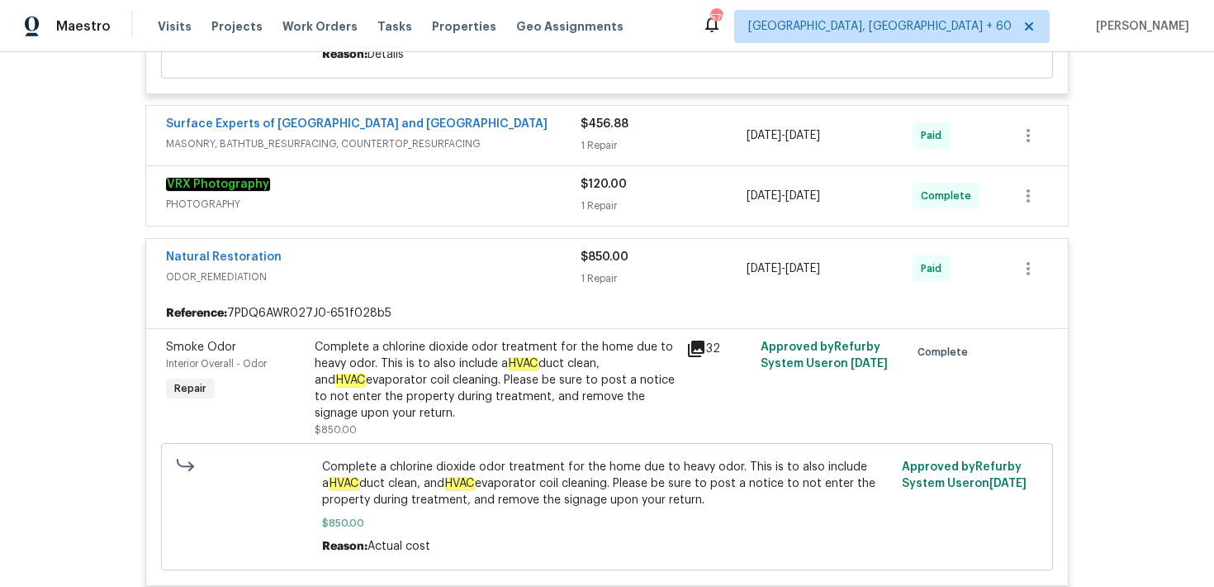
click at [595, 286] on div "1 Repair" at bounding box center [664, 278] width 166 height 17
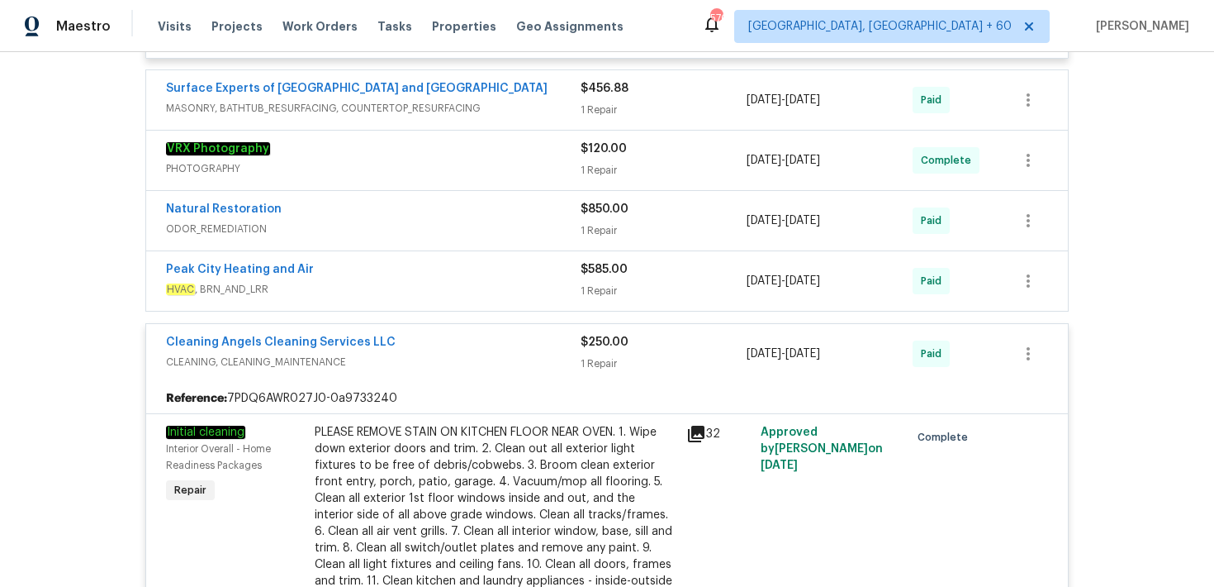
scroll to position [2376, 0]
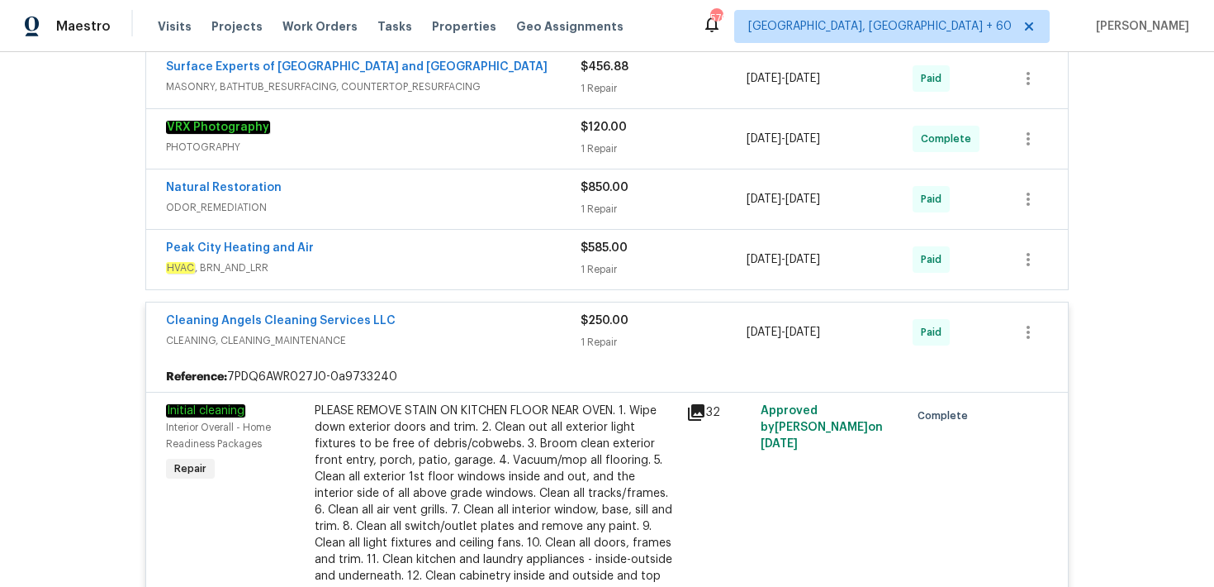
click at [596, 278] on div "1 Repair" at bounding box center [664, 269] width 166 height 17
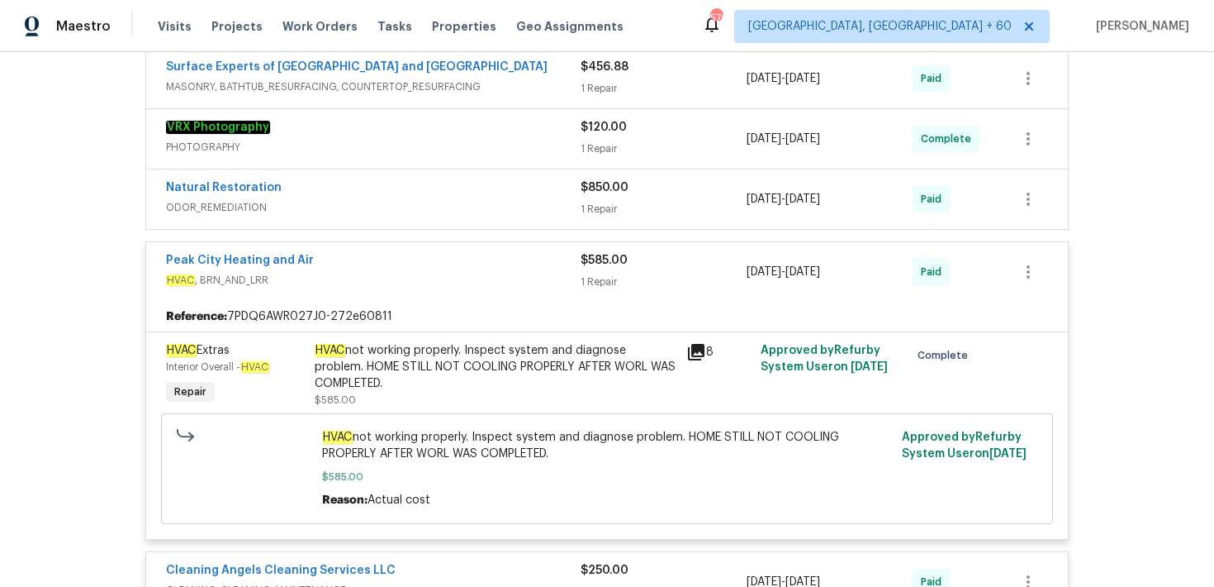
click at [595, 289] on div "1 Repair" at bounding box center [664, 281] width 166 height 17
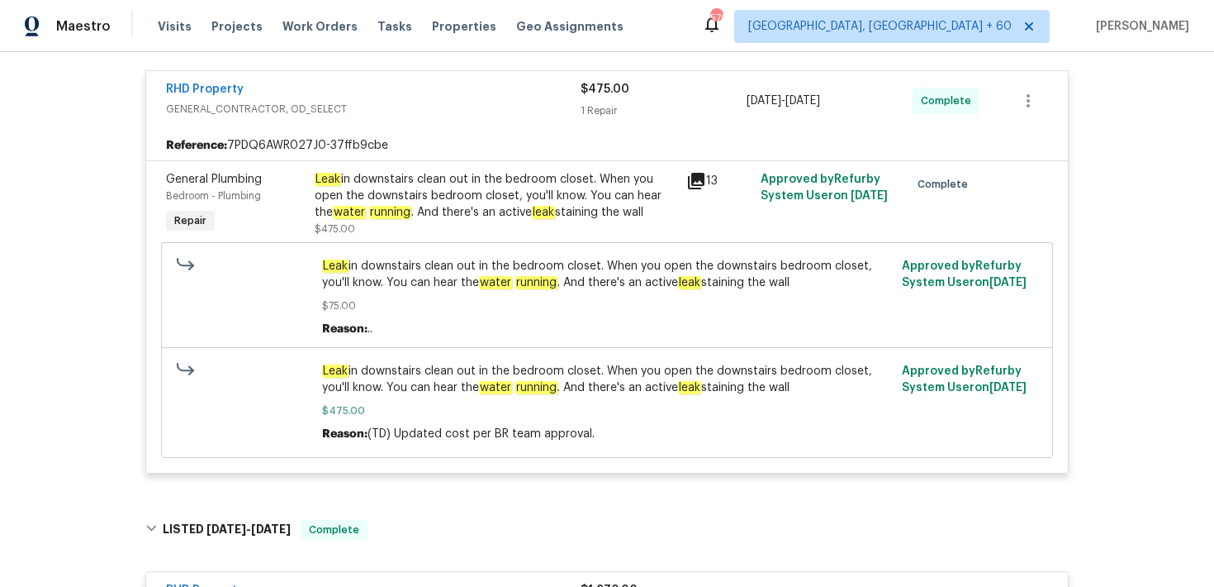
scroll to position [310, 0]
drag, startPoint x: 365, startPoint y: 197, endPoint x: 516, endPoint y: 196, distance: 150.4
click at [516, 196] on div "Leak in downstairs clean out in the bedroom closet. When you open the downstair…" at bounding box center [496, 197] width 362 height 50
copy div "downstairs bedroom closet,"
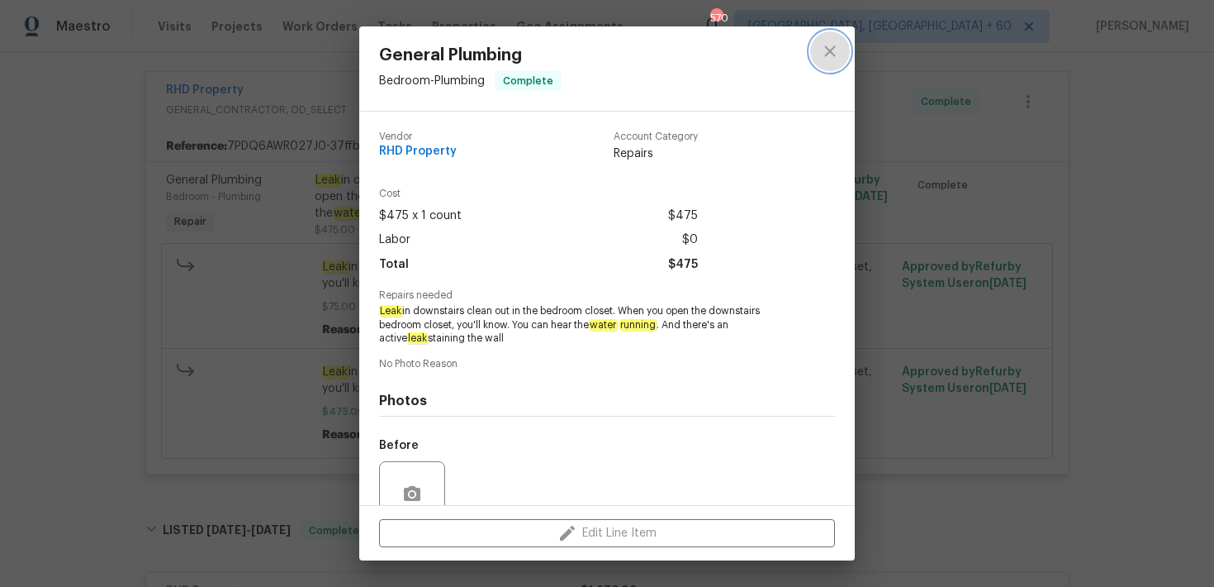
click at [839, 50] on icon "close" at bounding box center [830, 51] width 20 height 20
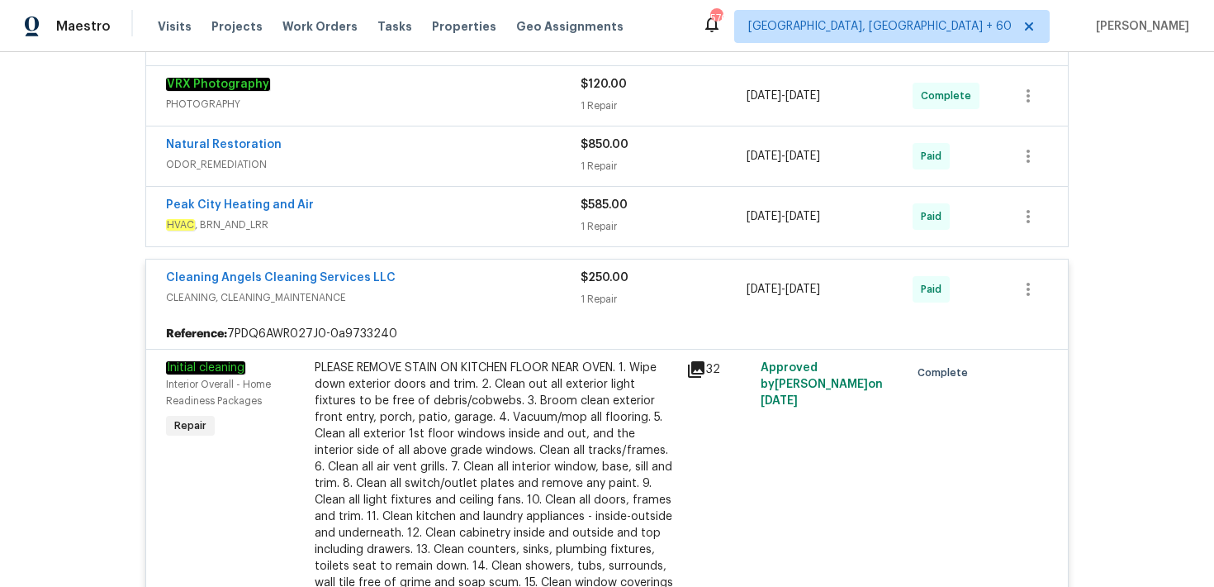
scroll to position [2382, 0]
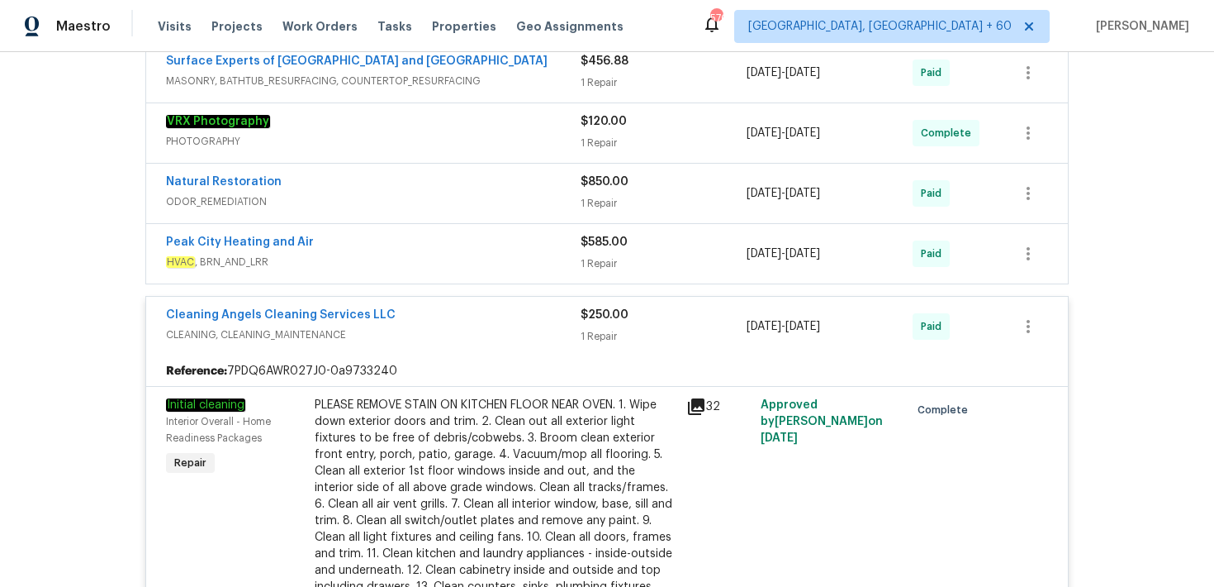
click at [601, 144] on div "1 Repair" at bounding box center [664, 143] width 166 height 17
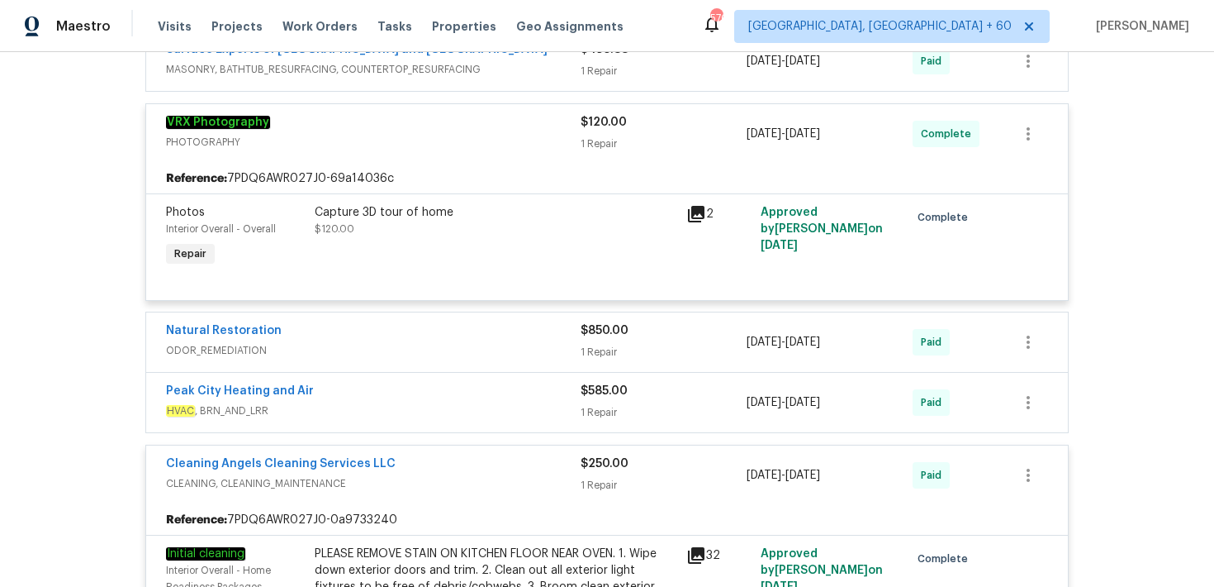
scroll to position [2421, 0]
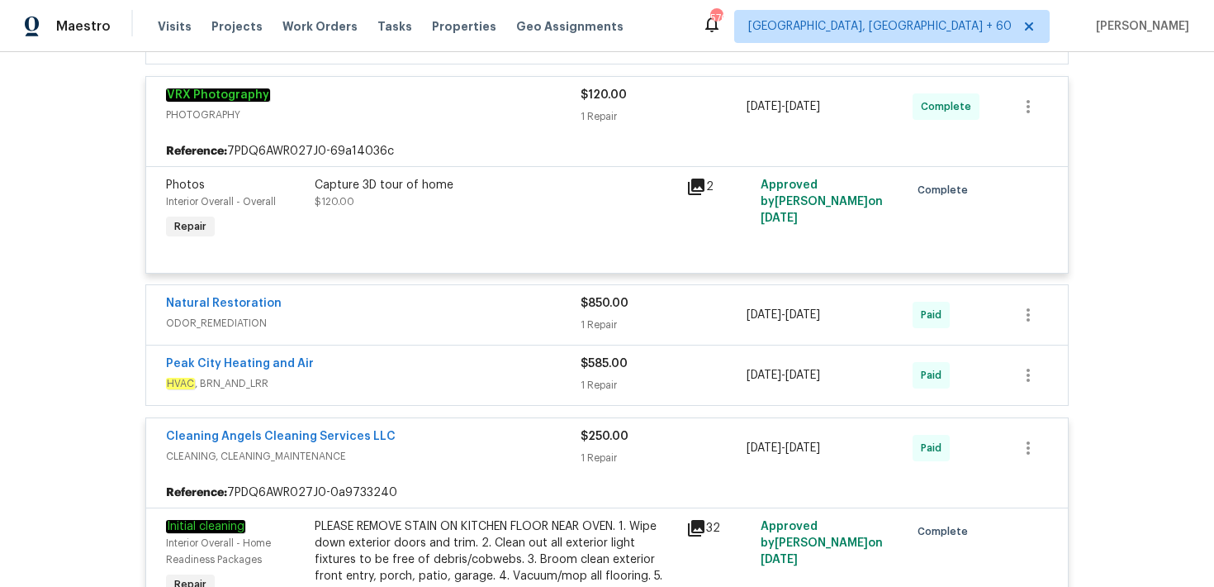
click at [595, 321] on div "$850.00 1 Repair" at bounding box center [664, 315] width 166 height 40
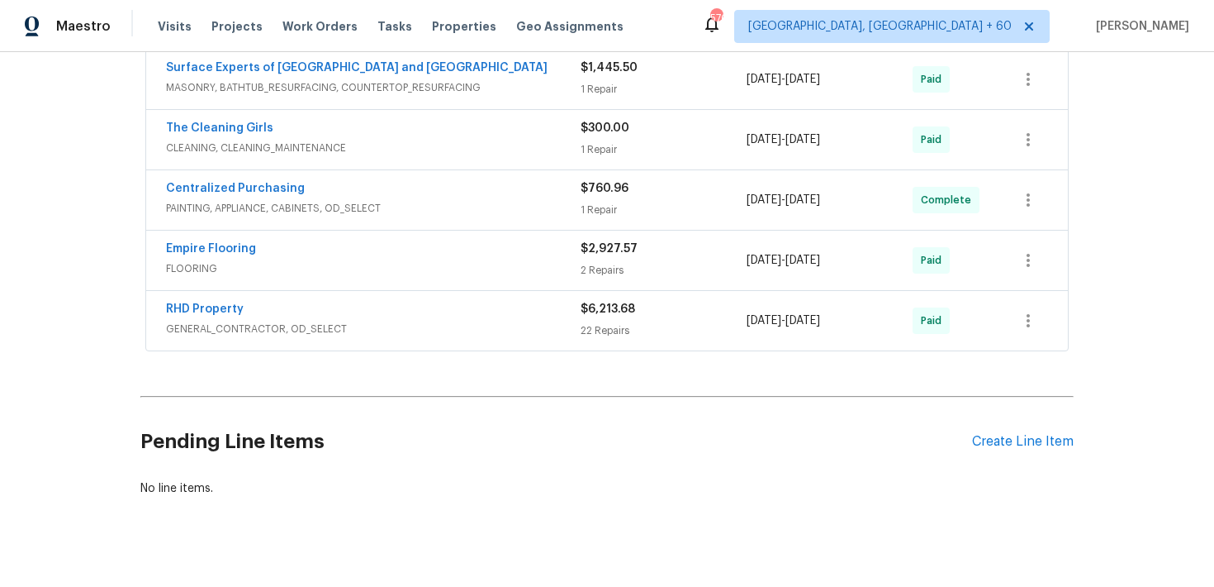
scroll to position [3848, 0]
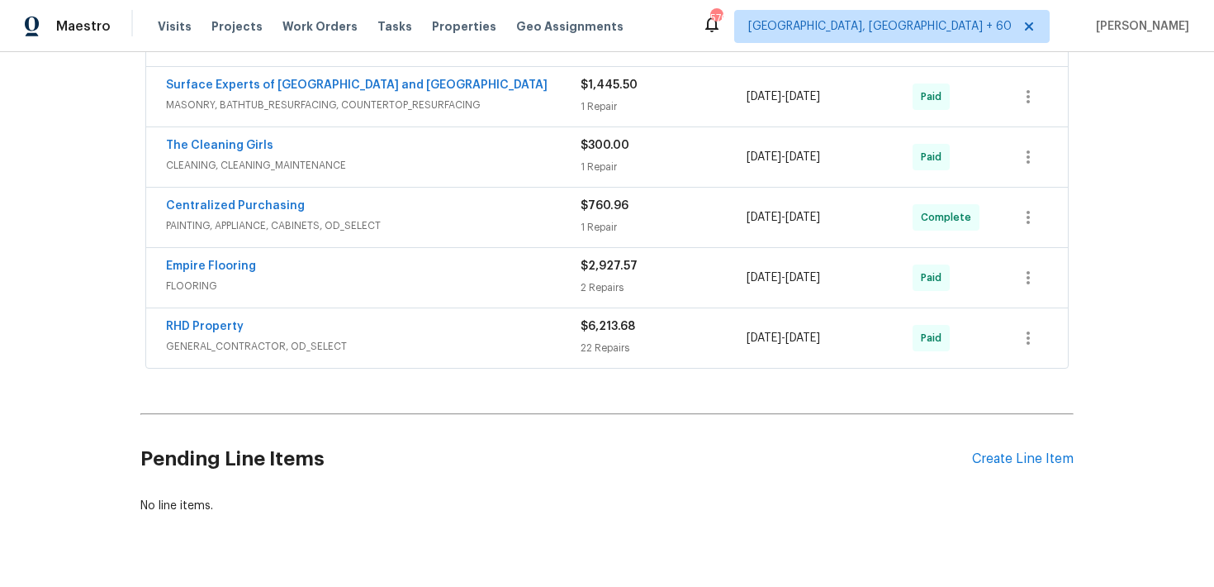
click at [596, 356] on div "22 Repairs" at bounding box center [664, 348] width 166 height 17
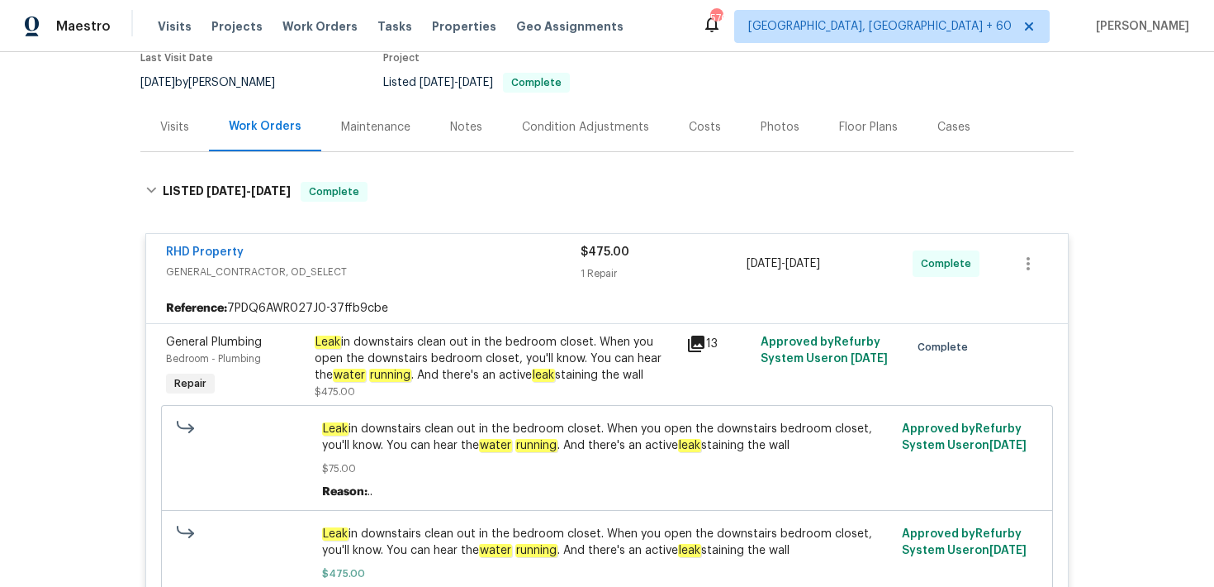
scroll to position [0, 0]
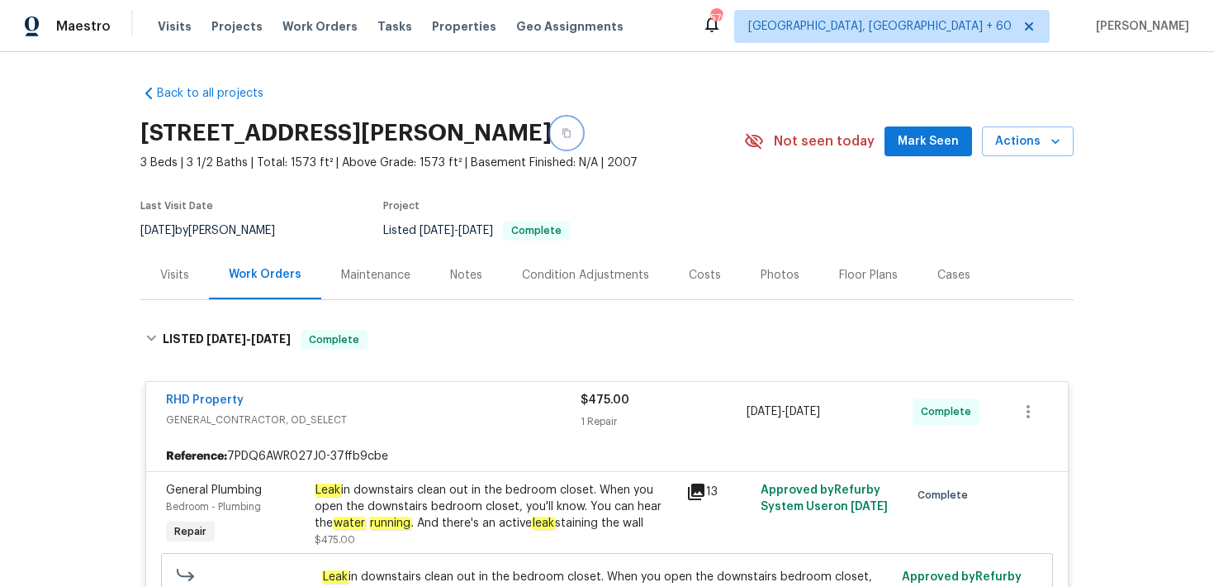
click at [582, 142] on button "button" at bounding box center [567, 133] width 30 height 30
click at [165, 24] on span "Visits" at bounding box center [175, 26] width 34 height 17
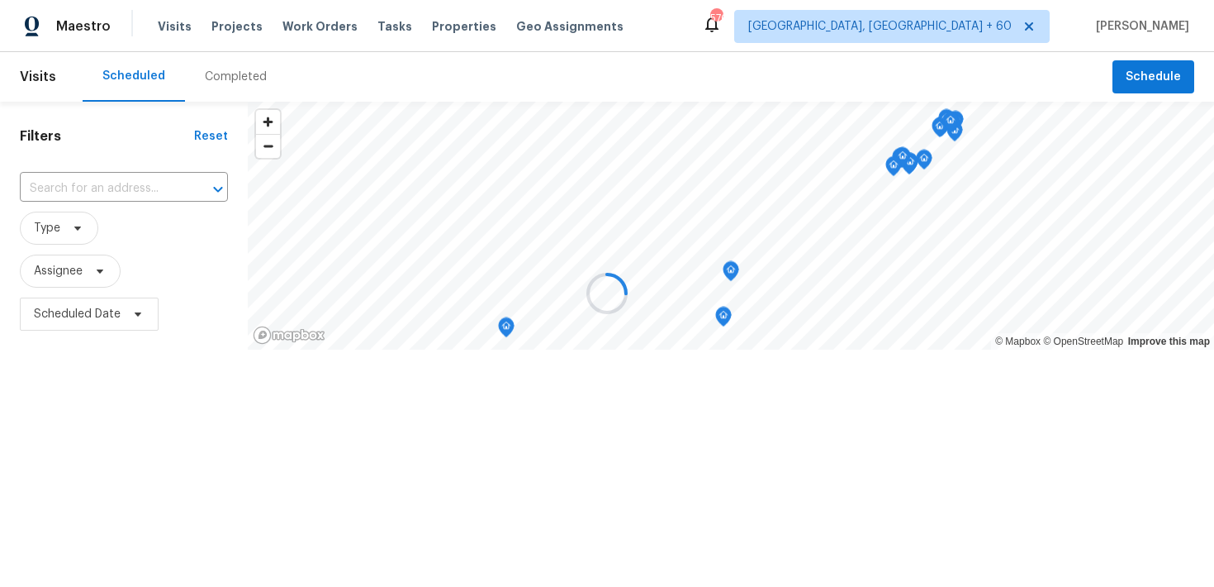
click at [229, 71] on div at bounding box center [607, 293] width 1214 height 587
click at [213, 74] on div at bounding box center [607, 293] width 1214 height 587
click at [224, 83] on div "Completed" at bounding box center [236, 77] width 62 height 17
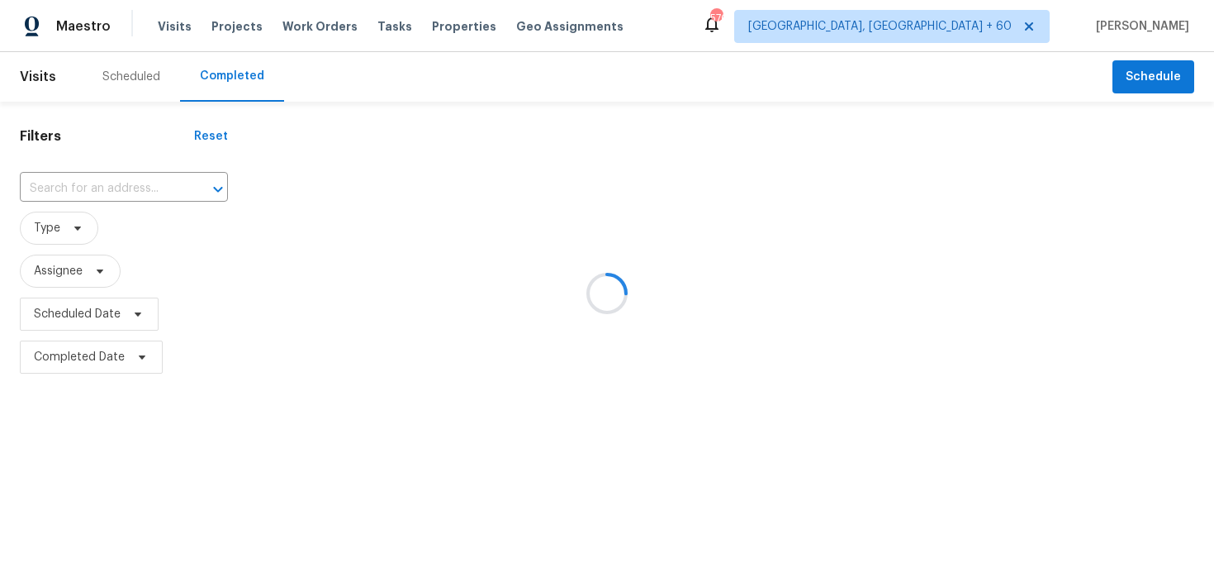
click at [86, 188] on div at bounding box center [607, 293] width 1214 height 587
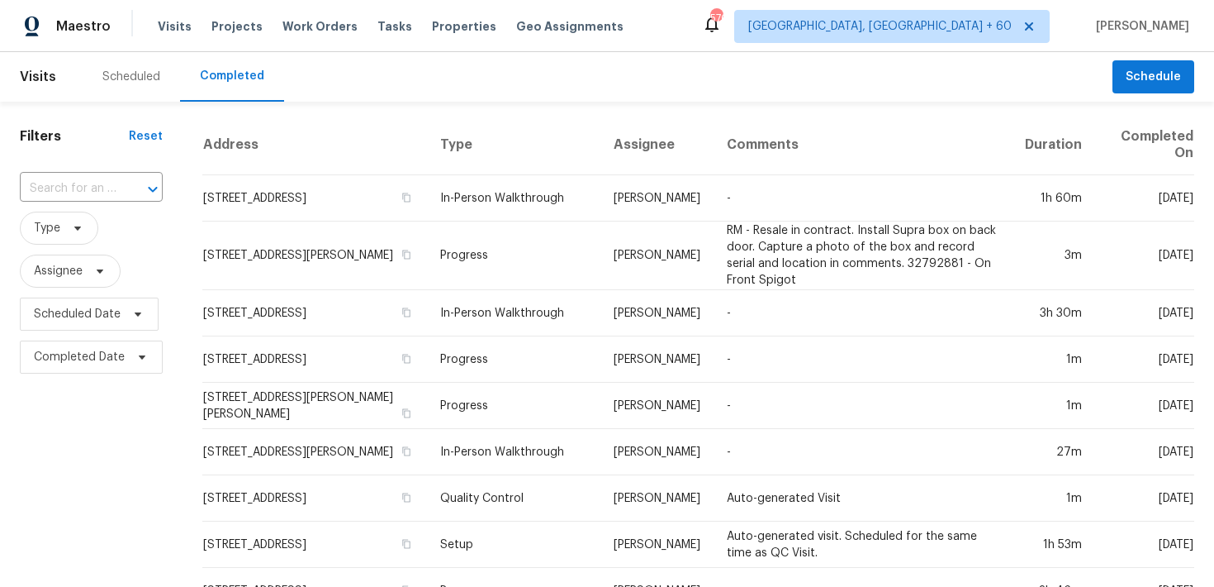
click at [91, 206] on div "​" at bounding box center [91, 189] width 143 height 36
click at [86, 189] on input "text" at bounding box center [68, 189] width 97 height 26
paste input "[STREET_ADDRESS][PERSON_NAME]"
type input "[STREET_ADDRESS][PERSON_NAME]"
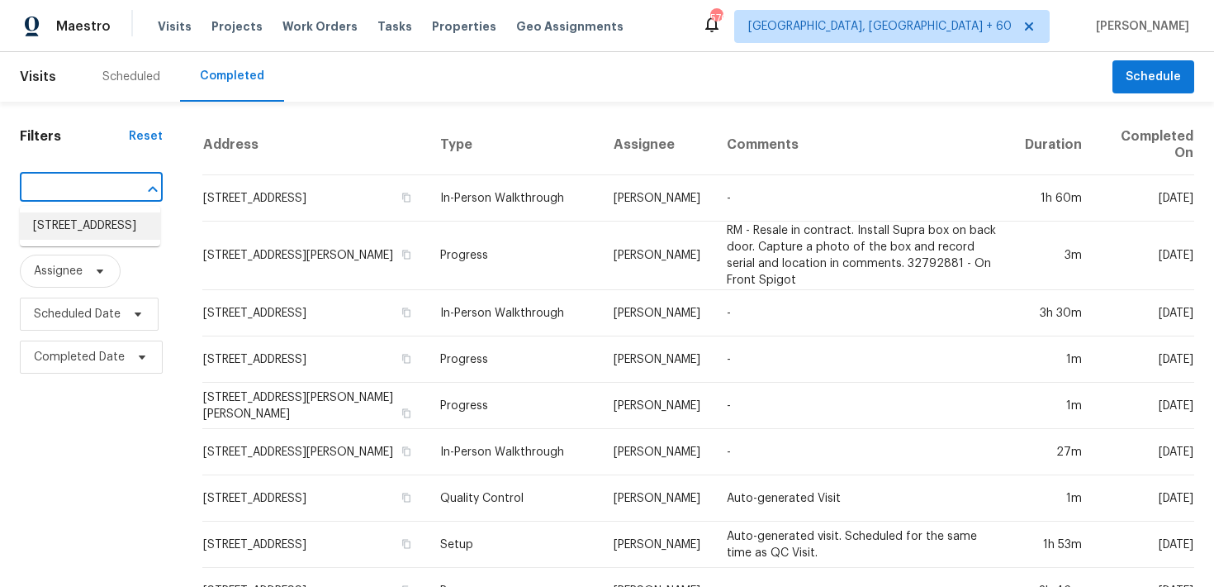
click at [54, 225] on li "[STREET_ADDRESS]" at bounding box center [90, 225] width 140 height 27
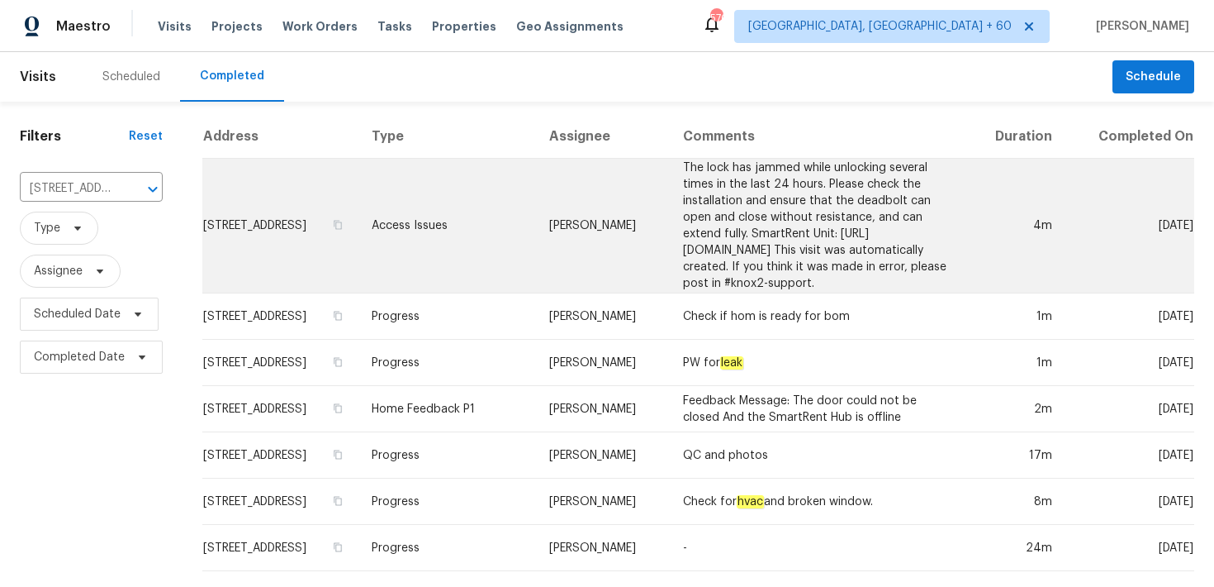
click at [469, 218] on td "Access Issues" at bounding box center [448, 226] width 178 height 135
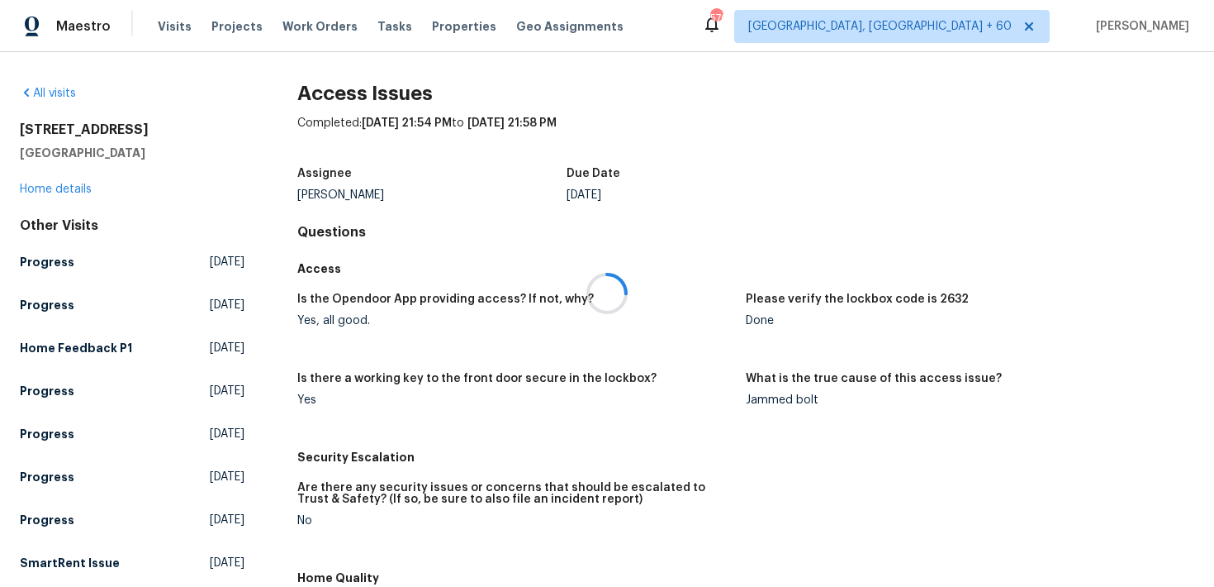
click at [53, 195] on div at bounding box center [607, 293] width 1214 height 587
click at [50, 190] on div at bounding box center [607, 293] width 1214 height 587
click at [40, 190] on link "Home details" at bounding box center [56, 189] width 72 height 12
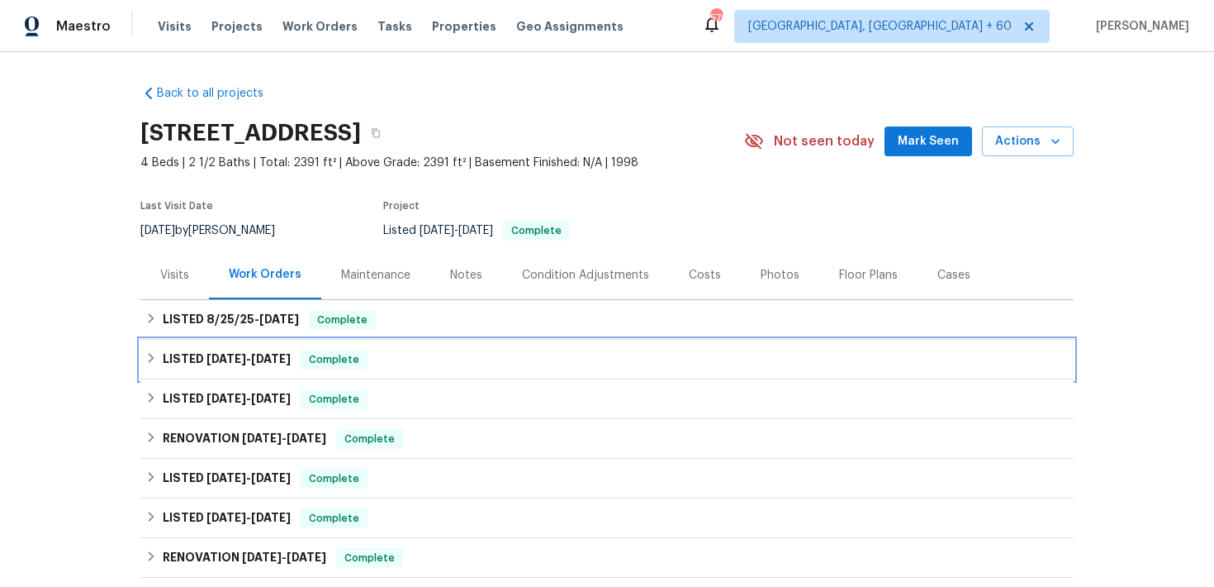
click at [445, 364] on div "LISTED [DATE] - [DATE] Complete" at bounding box center [607, 359] width 924 height 20
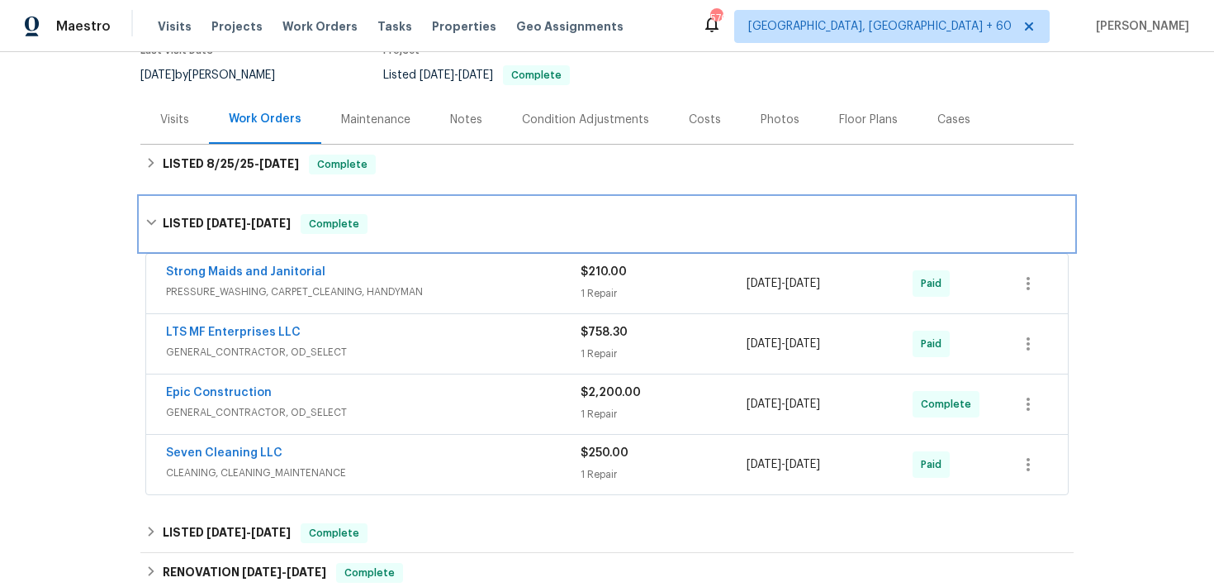
scroll to position [158, 0]
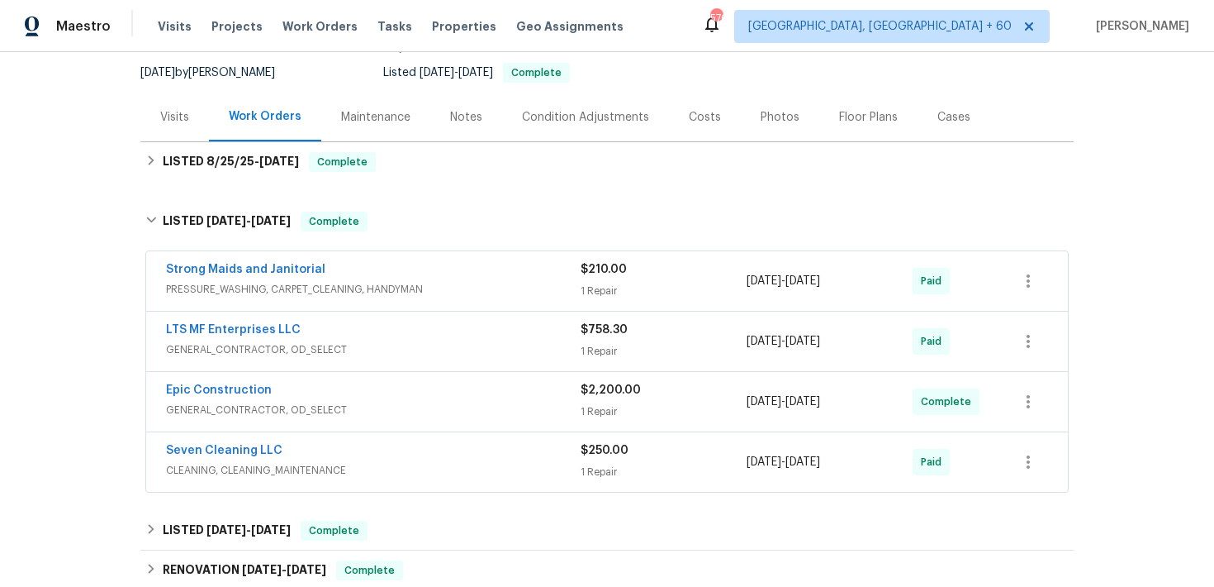
click at [602, 410] on div "1 Repair" at bounding box center [664, 411] width 166 height 17
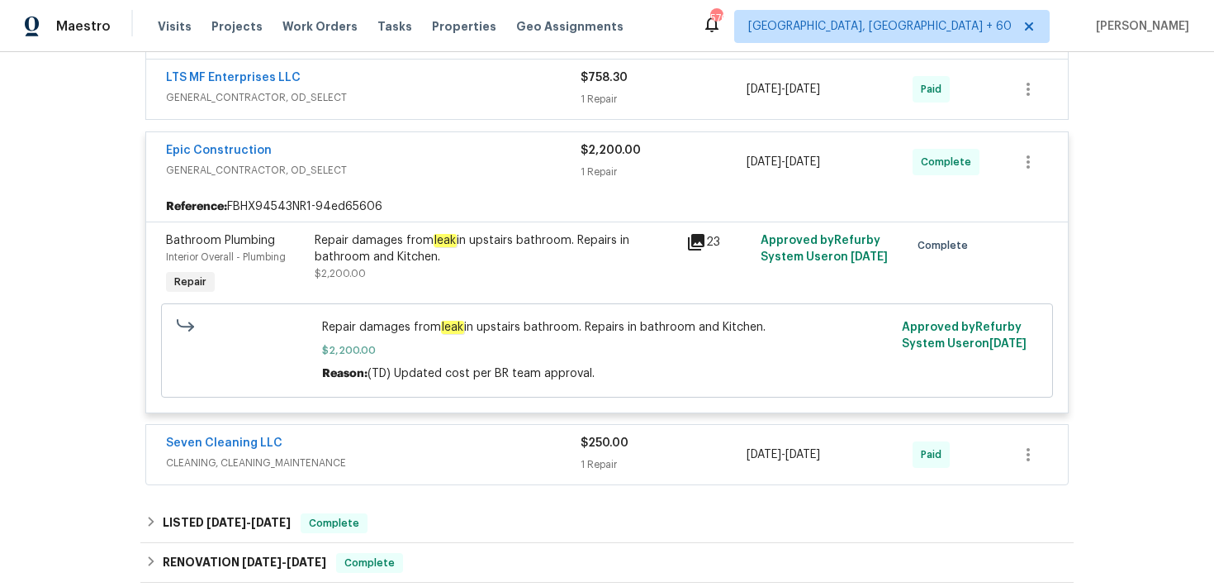
scroll to position [419, 0]
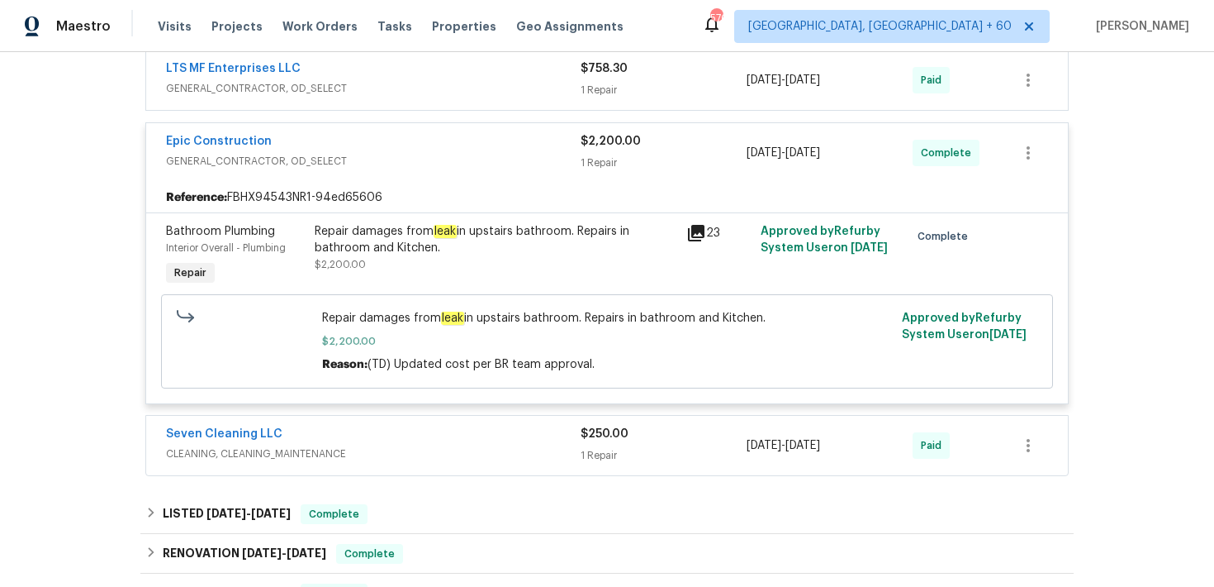
click at [594, 458] on div "1 Repair" at bounding box center [664, 455] width 166 height 17
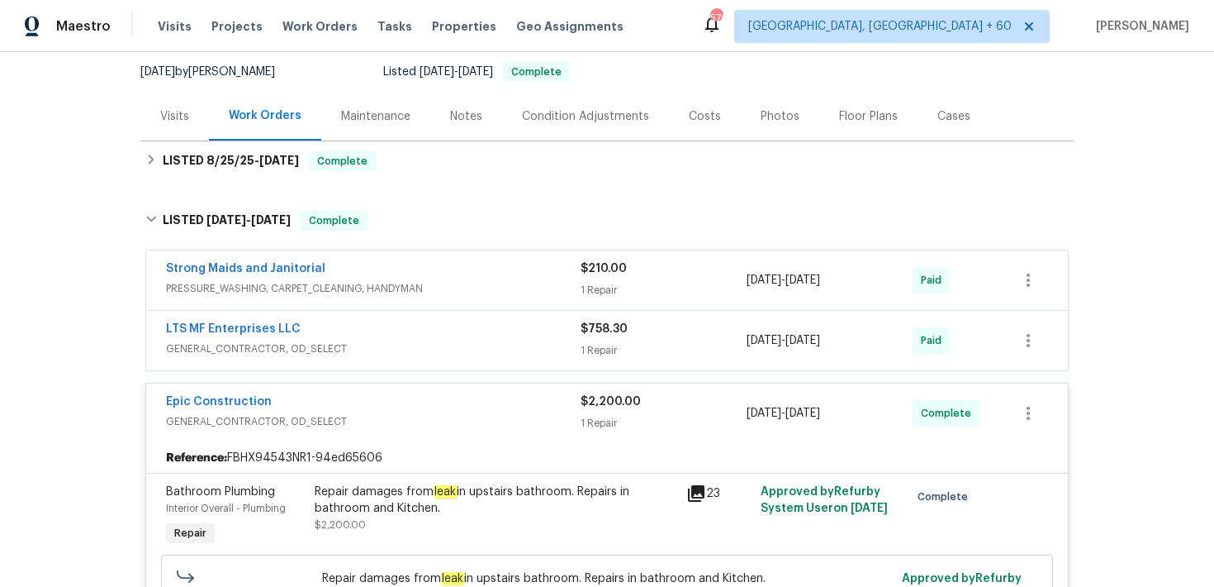
scroll to position [87, 0]
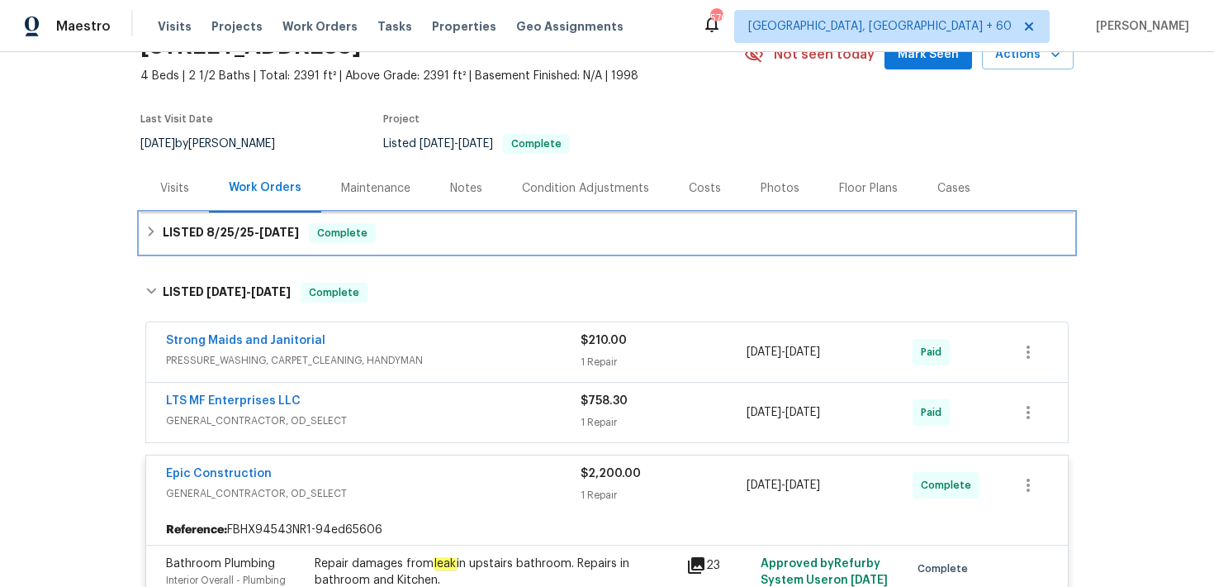
click at [487, 238] on div "LISTED [DATE] - [DATE] Complete" at bounding box center [607, 233] width 924 height 20
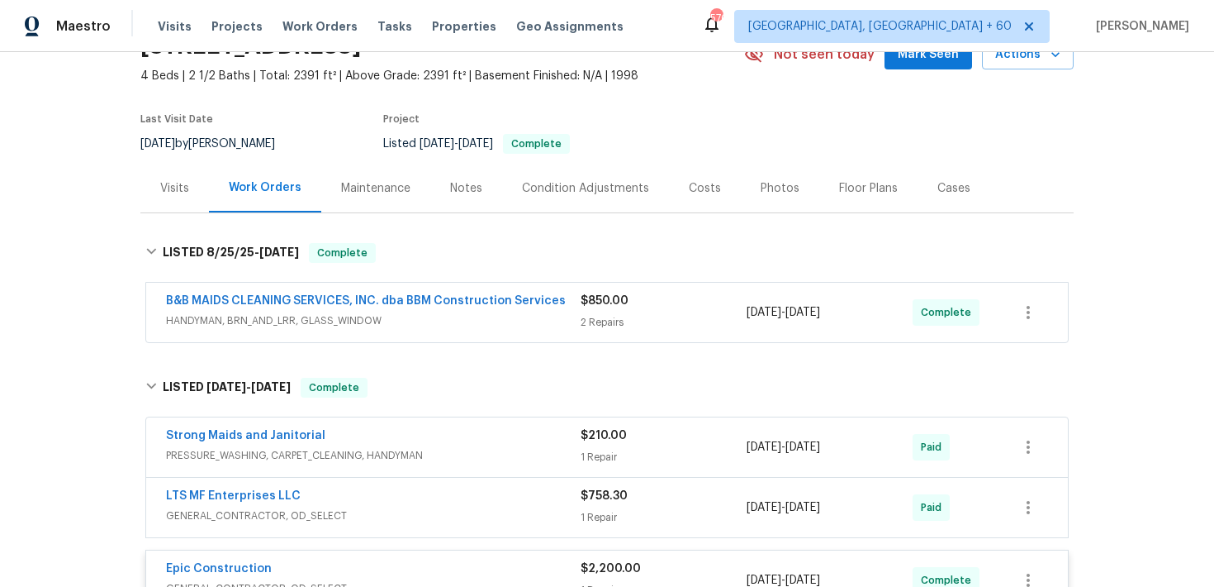
click at [625, 306] on span "$850.00" at bounding box center [605, 301] width 48 height 12
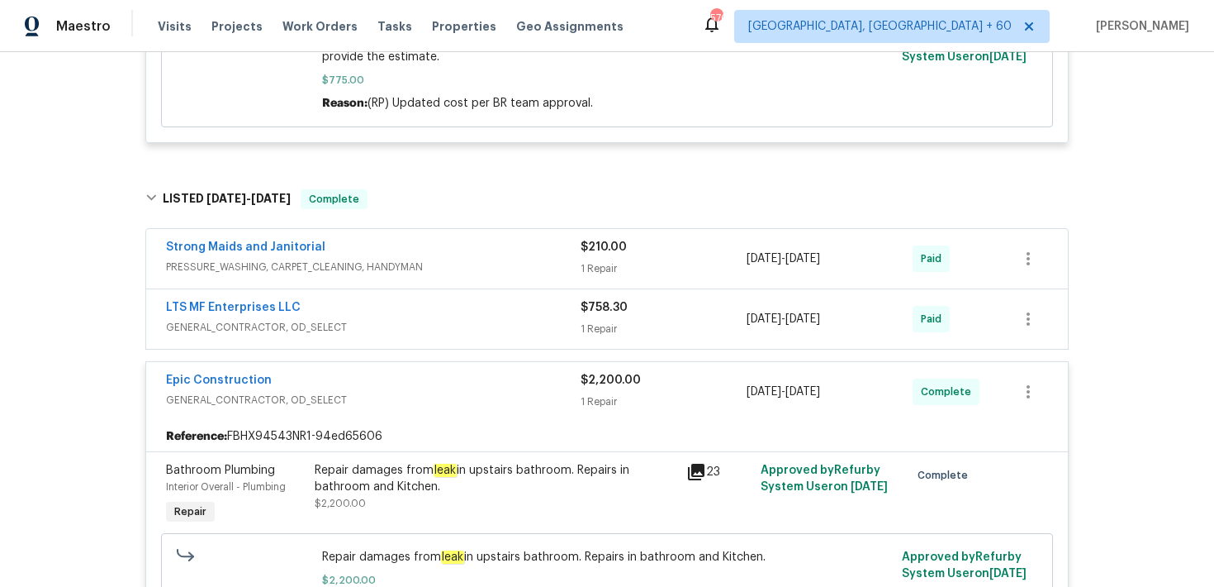
scroll to position [748, 0]
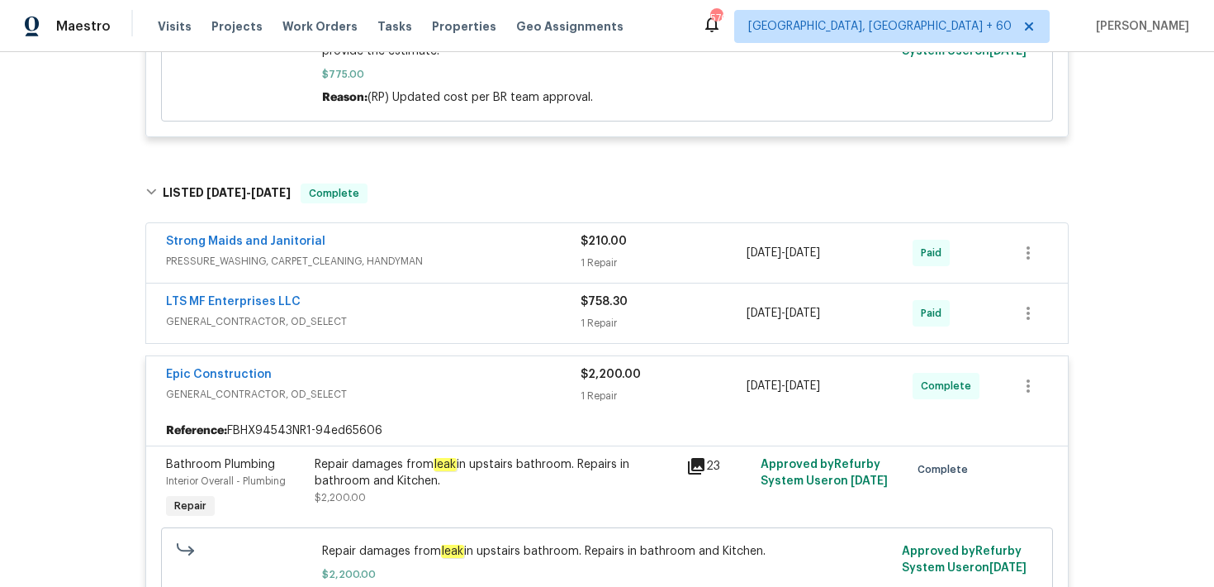
click at [609, 254] on div "1 Repair" at bounding box center [664, 262] width 166 height 17
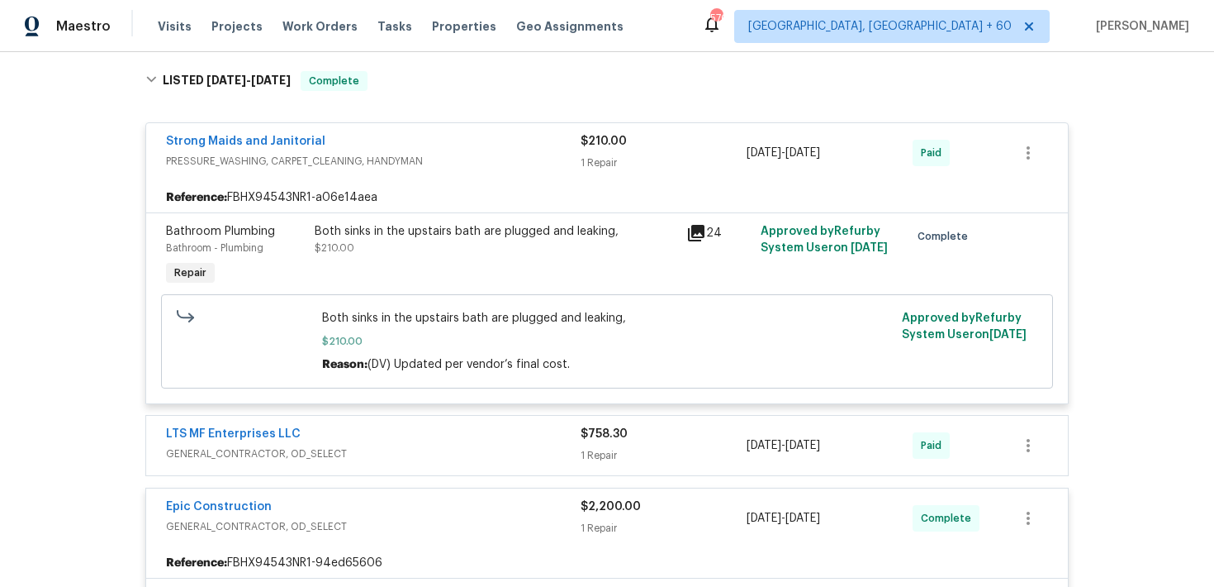
scroll to position [888, 0]
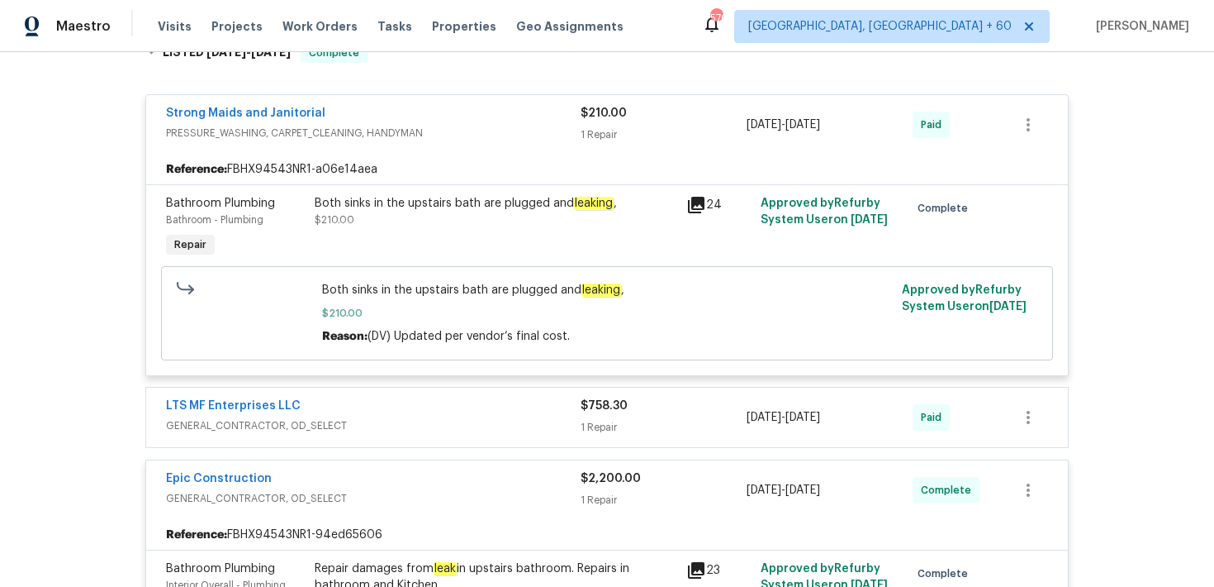
click at [573, 417] on span "GENERAL_CONTRACTOR, OD_SELECT" at bounding box center [373, 425] width 415 height 17
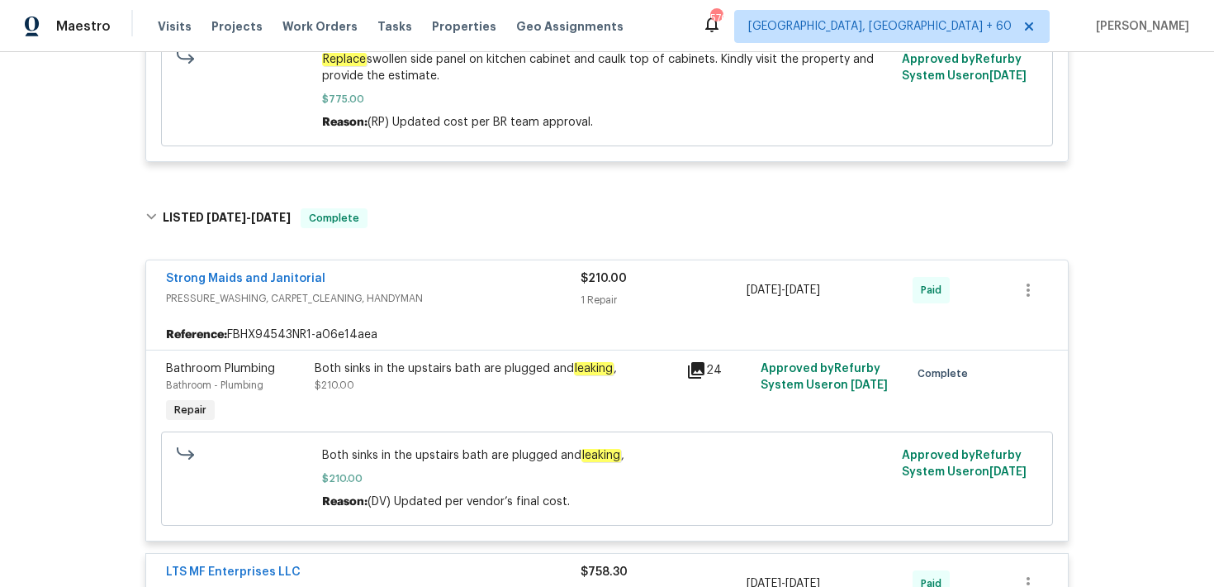
scroll to position [747, 0]
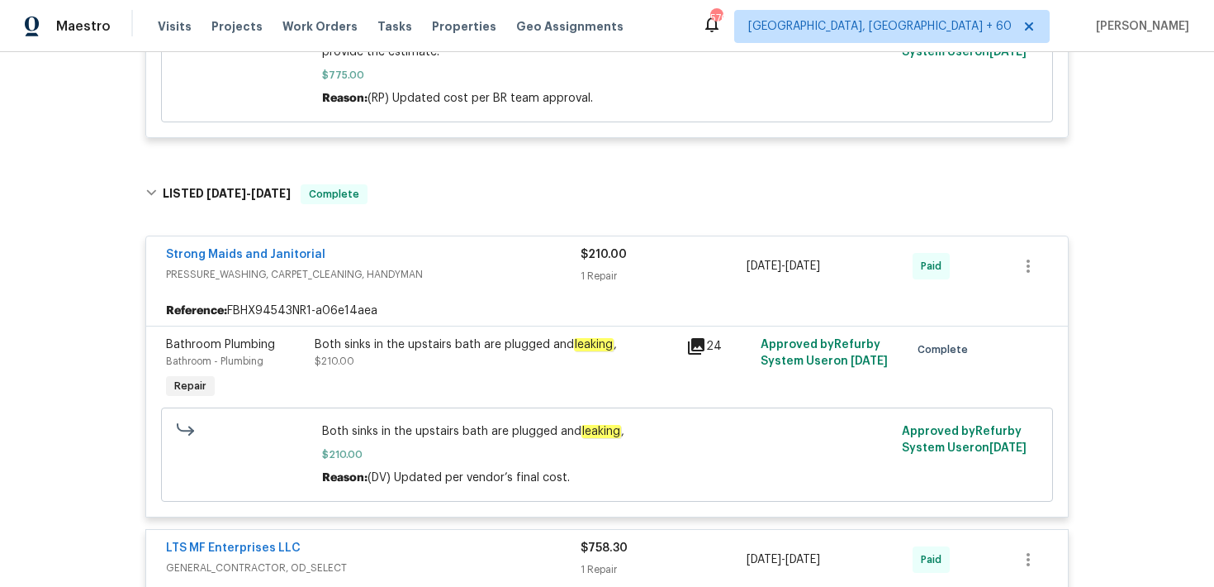
click at [588, 268] on div "1 Repair" at bounding box center [664, 276] width 166 height 17
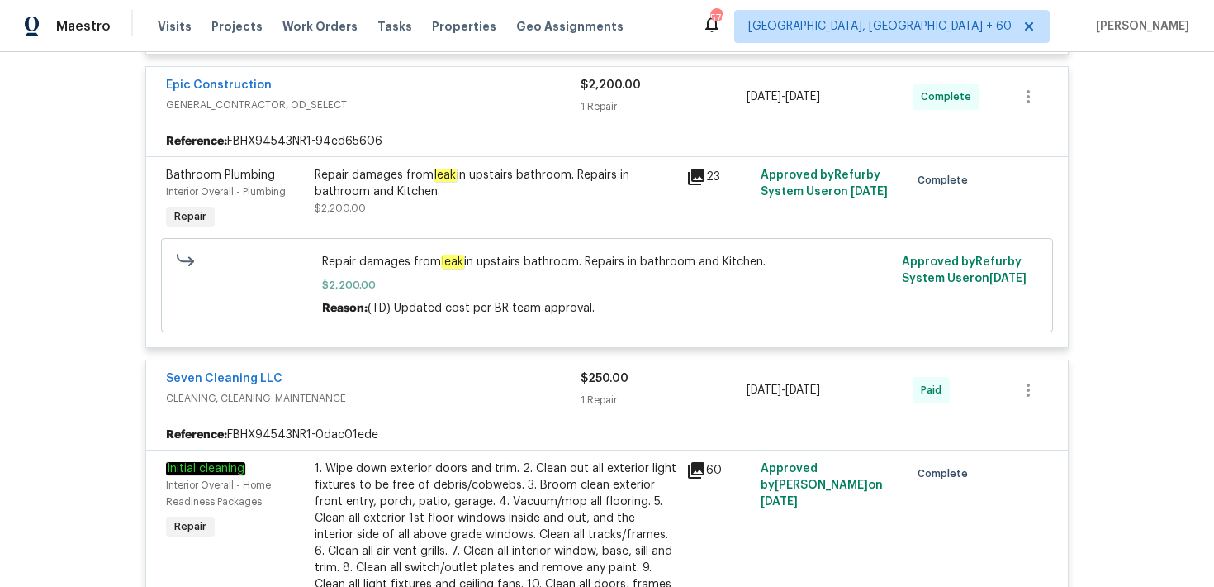
scroll to position [1314, 0]
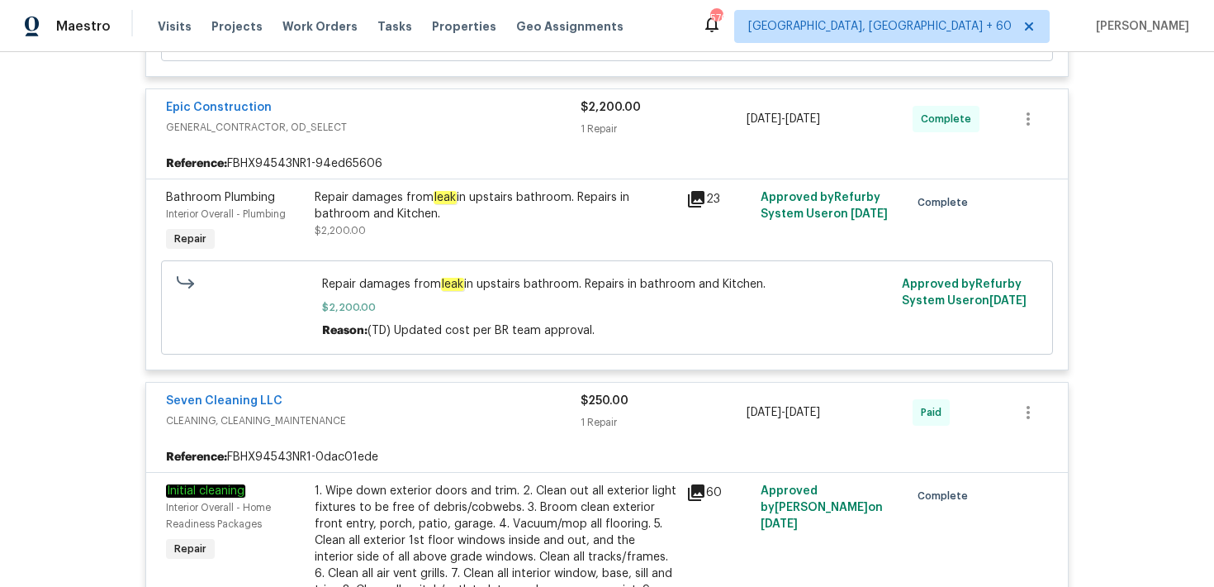
click at [604, 121] on div "1 Repair" at bounding box center [664, 129] width 166 height 17
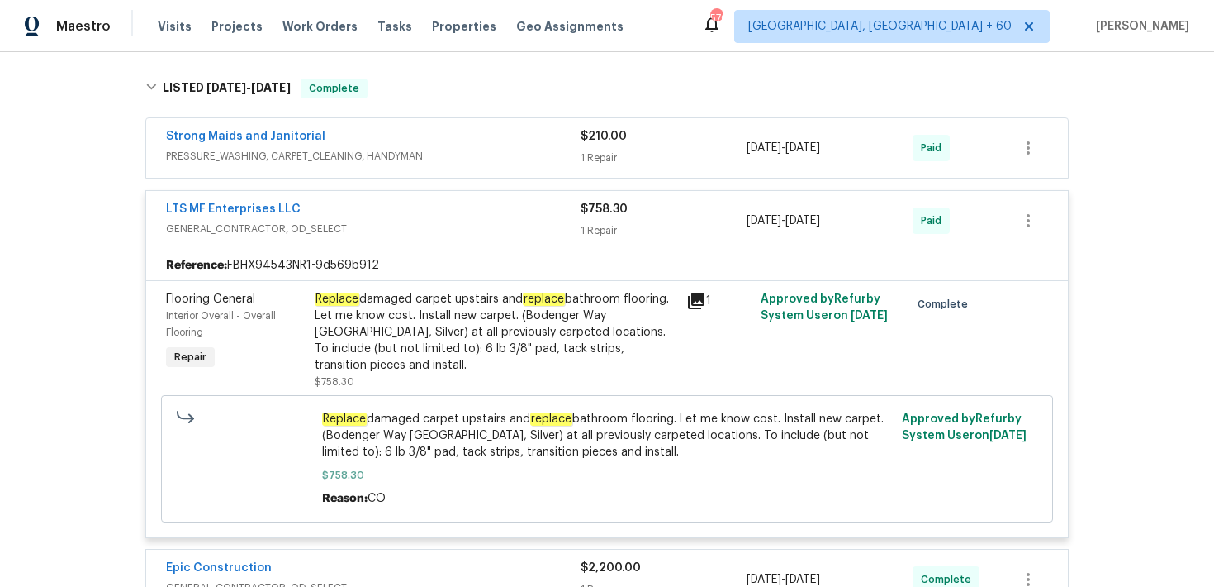
scroll to position [834, 0]
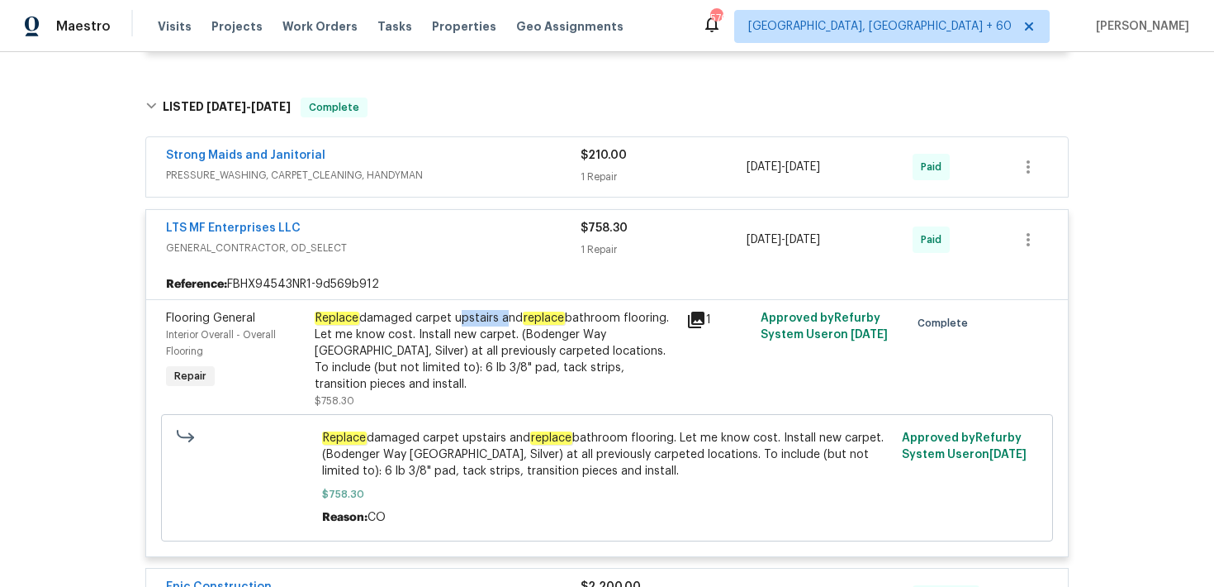
drag, startPoint x: 454, startPoint y: 303, endPoint x: 501, endPoint y: 298, distance: 48.2
click at [501, 310] on div "Replace damaged carpet upstairs and replace bathroom flooring. Let me know cost…" at bounding box center [496, 351] width 362 height 83
copy div "upstairs"
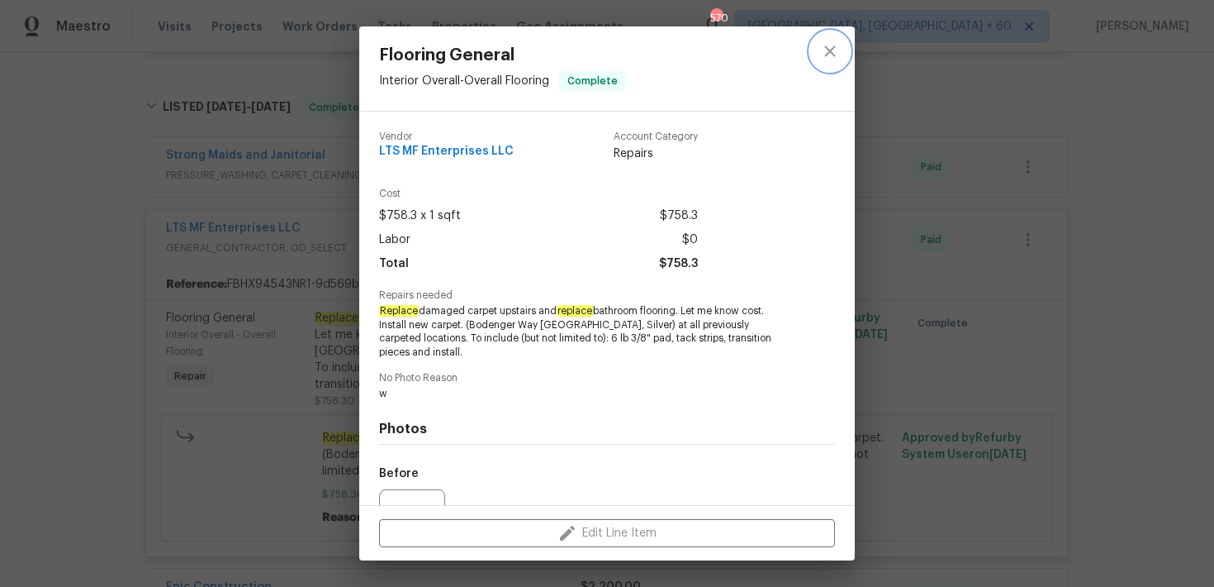
click at [832, 56] on icon "close" at bounding box center [830, 51] width 20 height 20
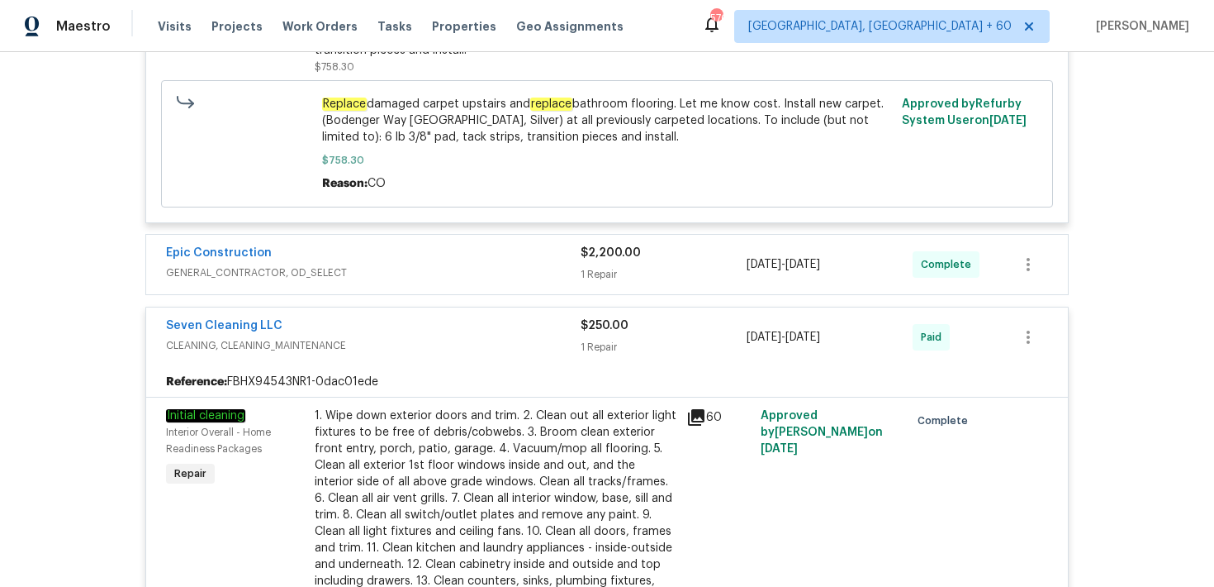
scroll to position [1145, 0]
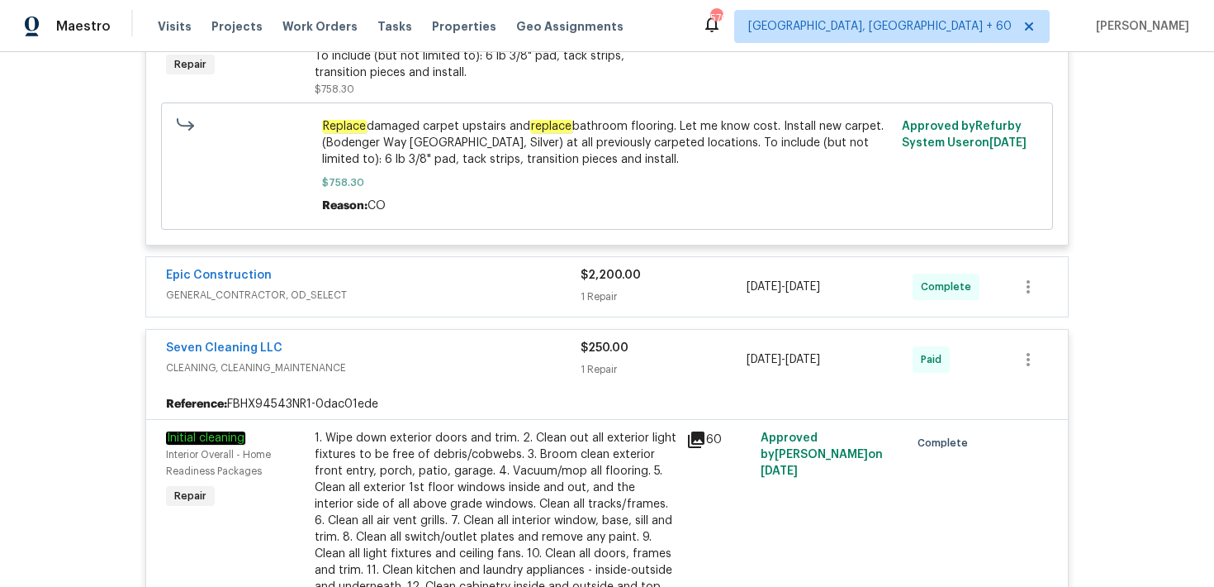
click at [600, 267] on div "$2,200.00 1 Repair" at bounding box center [664, 287] width 166 height 40
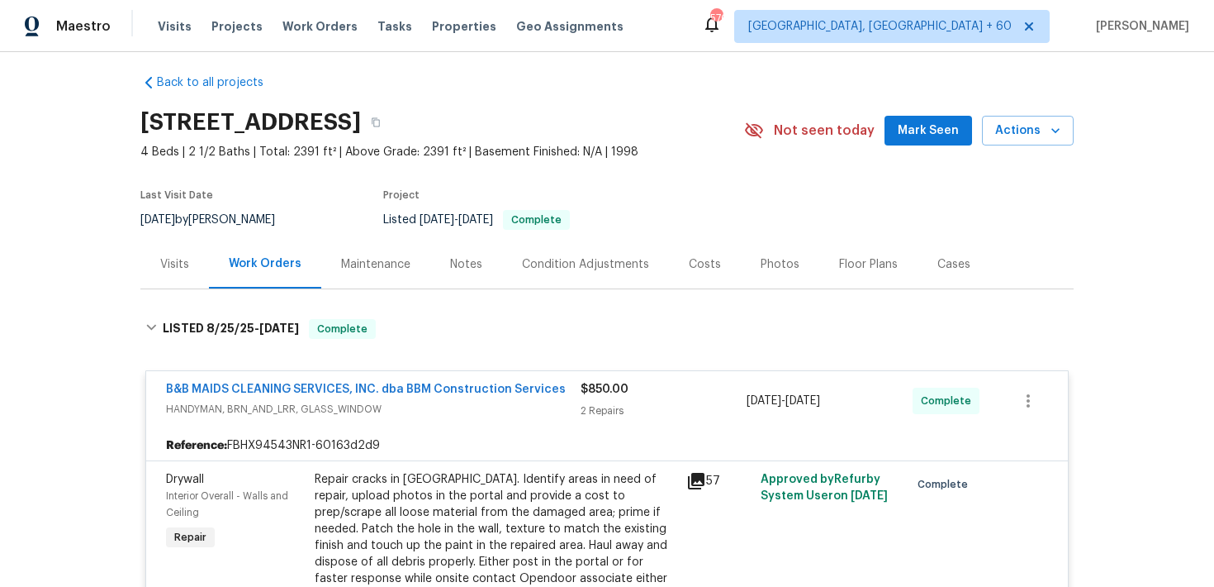
scroll to position [0, 0]
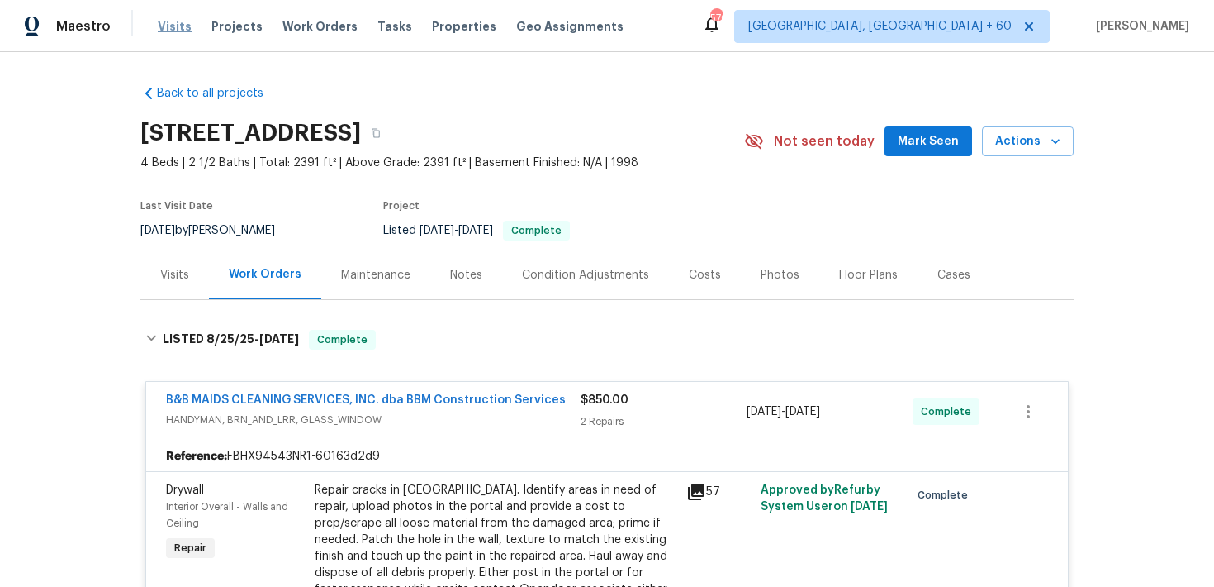
click at [171, 28] on span "Visits" at bounding box center [175, 26] width 34 height 17
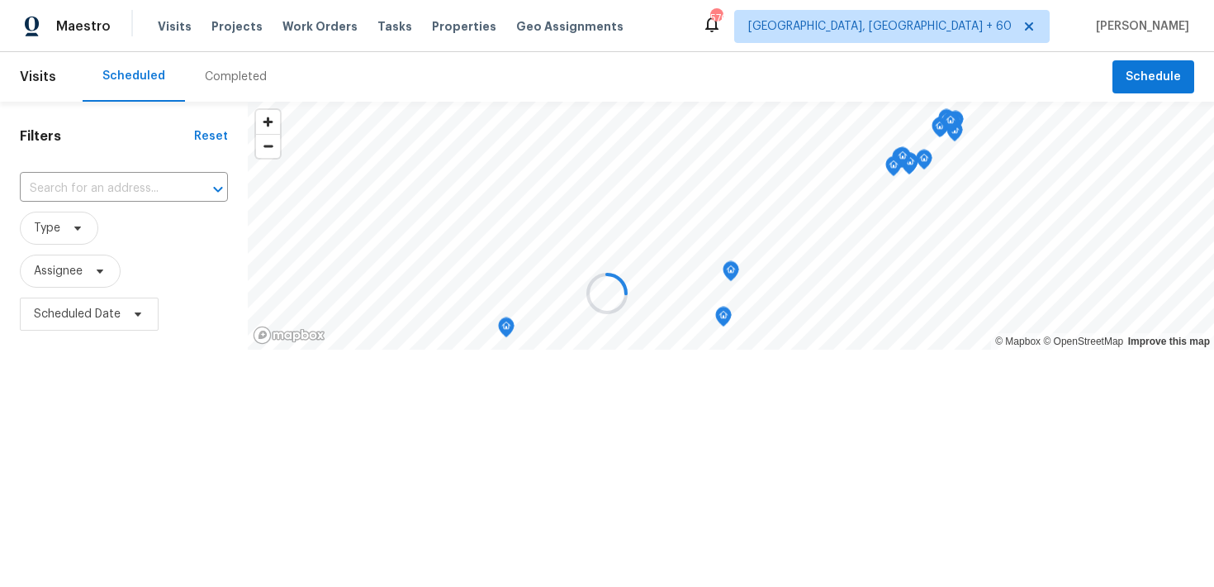
click at [214, 75] on div at bounding box center [607, 293] width 1214 height 587
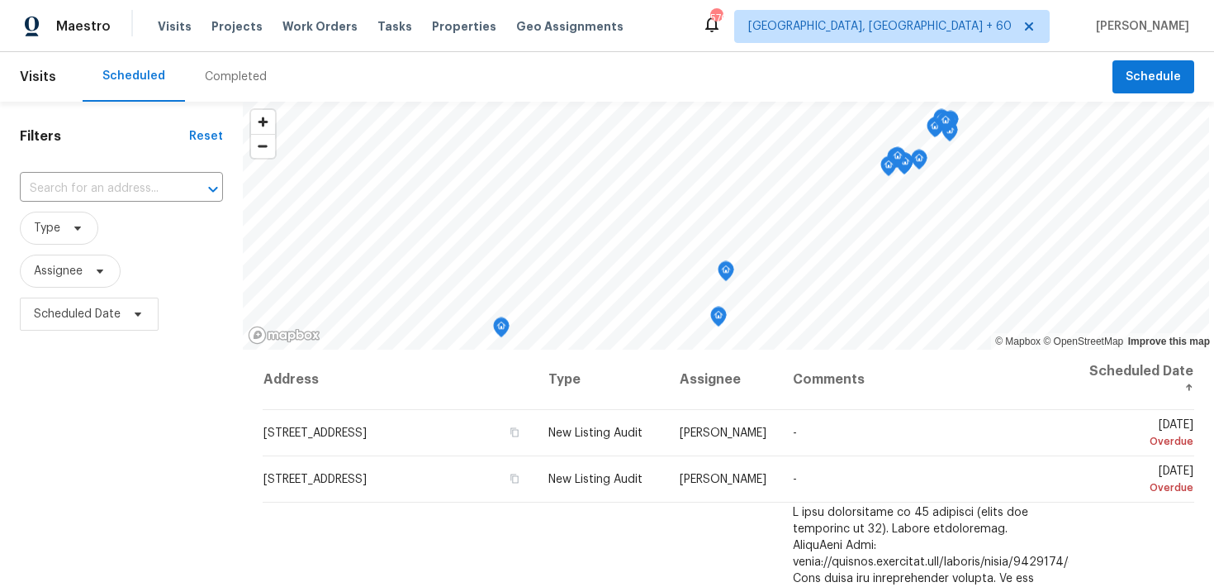
click at [213, 72] on div "Completed" at bounding box center [236, 77] width 62 height 17
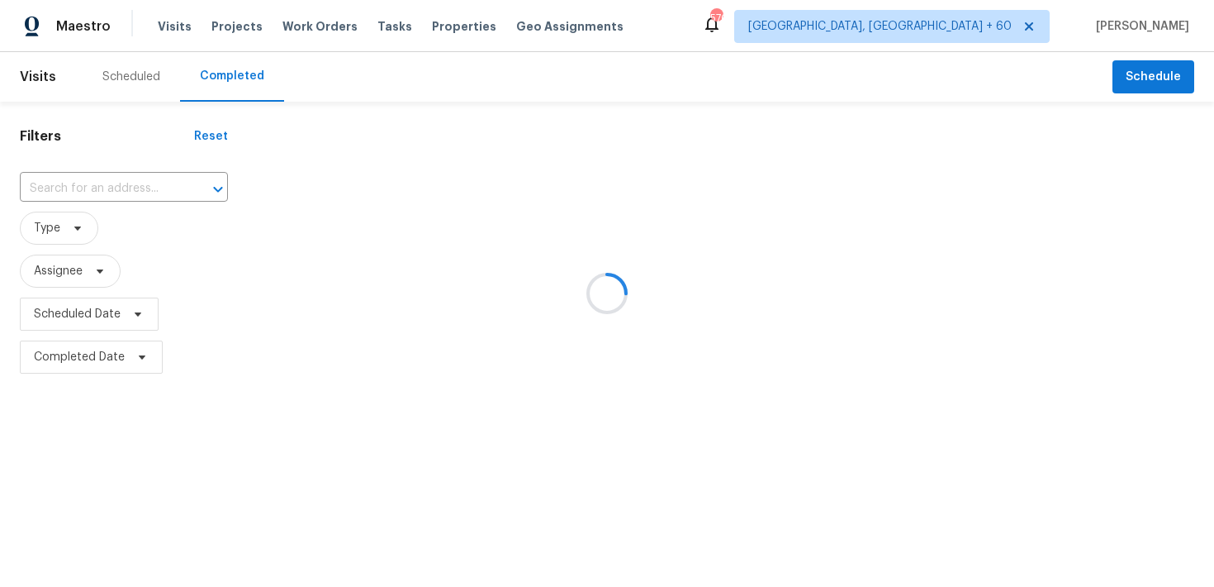
click at [97, 192] on div at bounding box center [607, 293] width 1214 height 587
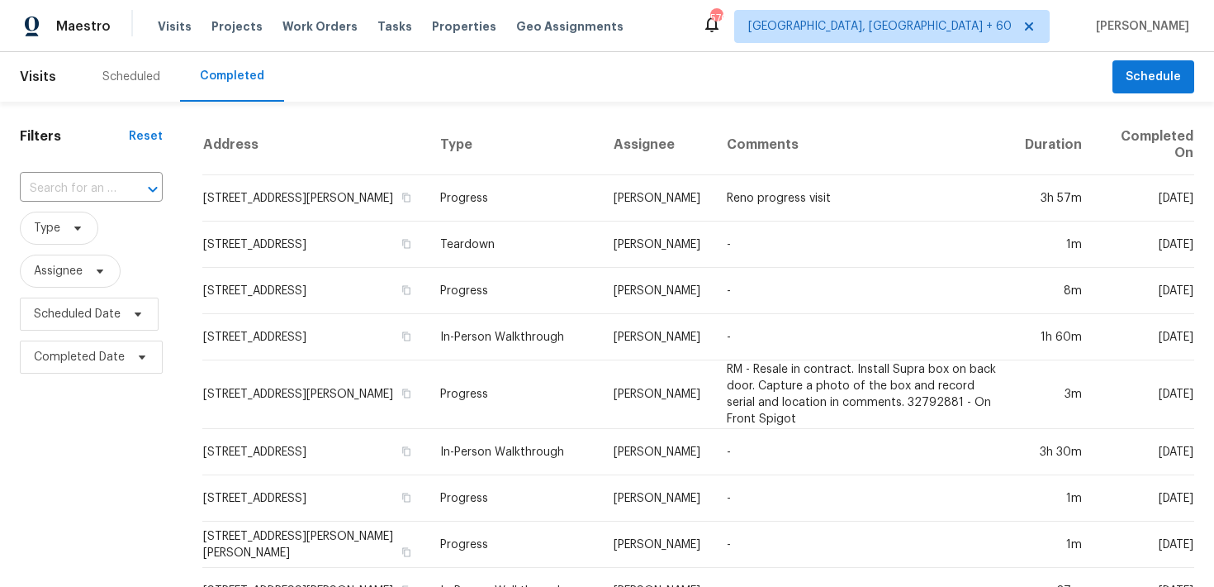
click at [98, 192] on input "text" at bounding box center [68, 189] width 97 height 26
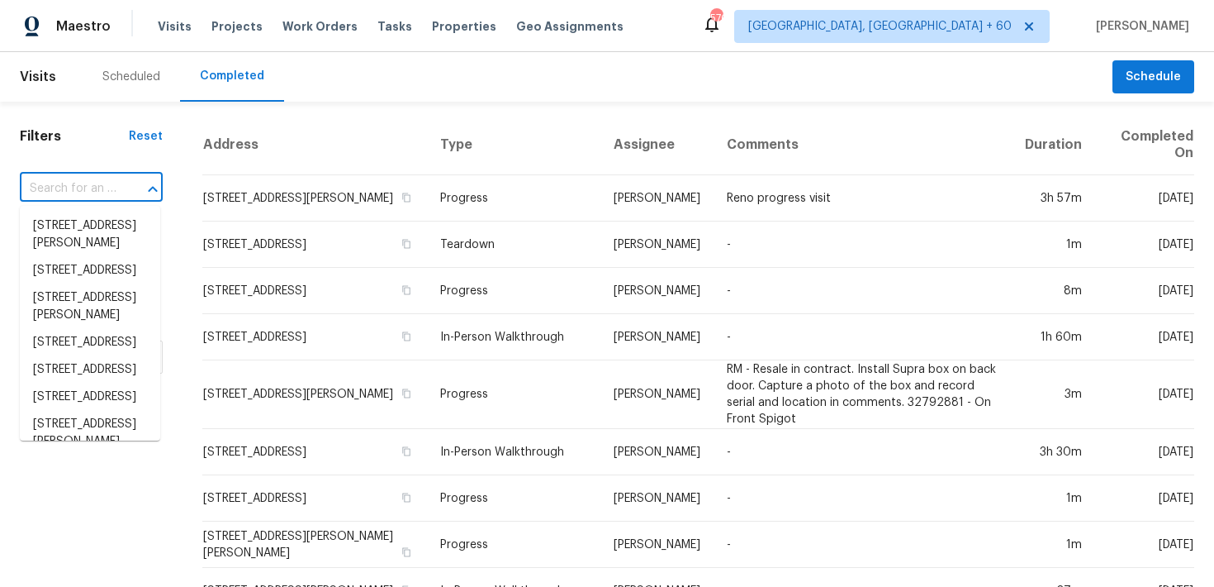
paste input "[STREET_ADDRESS]"
type input "[STREET_ADDRESS]"
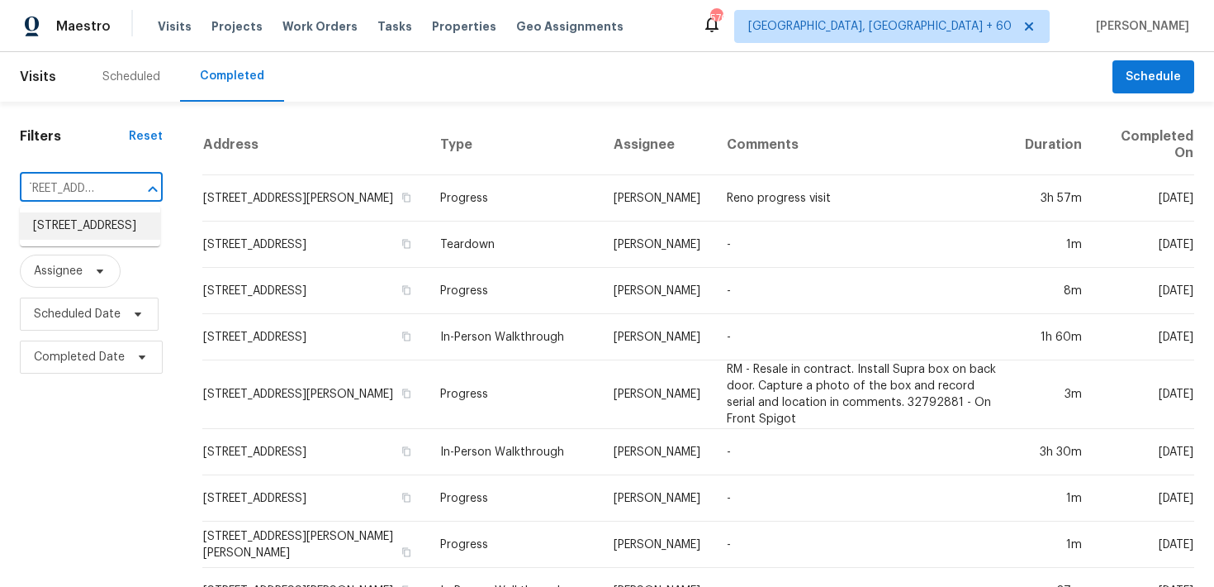
click at [62, 226] on li "[STREET_ADDRESS]" at bounding box center [90, 225] width 140 height 27
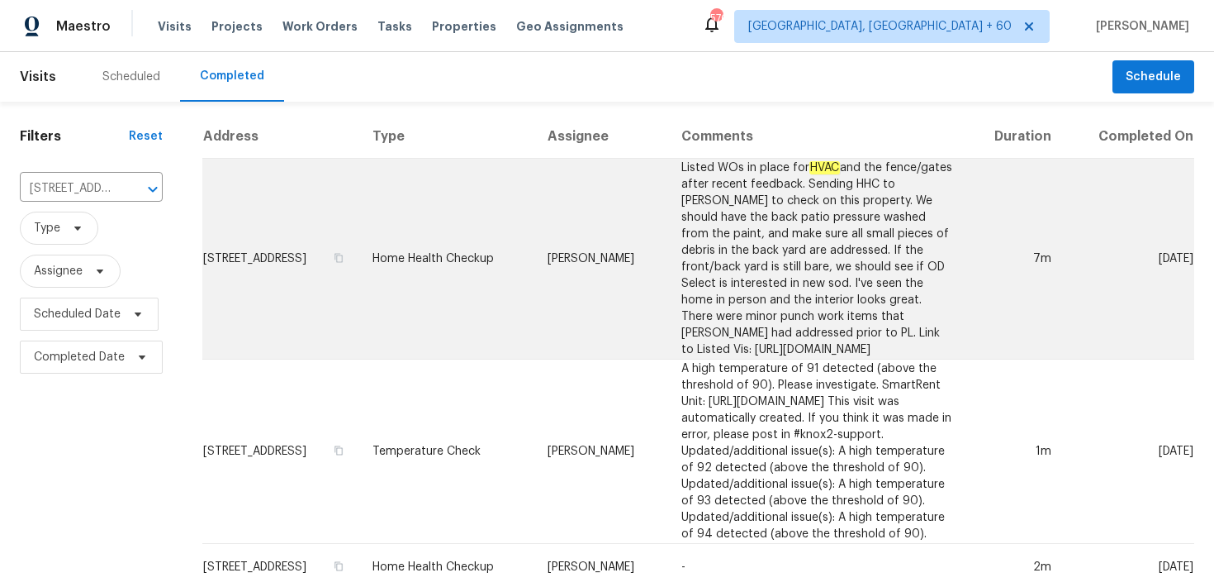
click at [430, 256] on td "Home Health Checkup" at bounding box center [446, 259] width 175 height 201
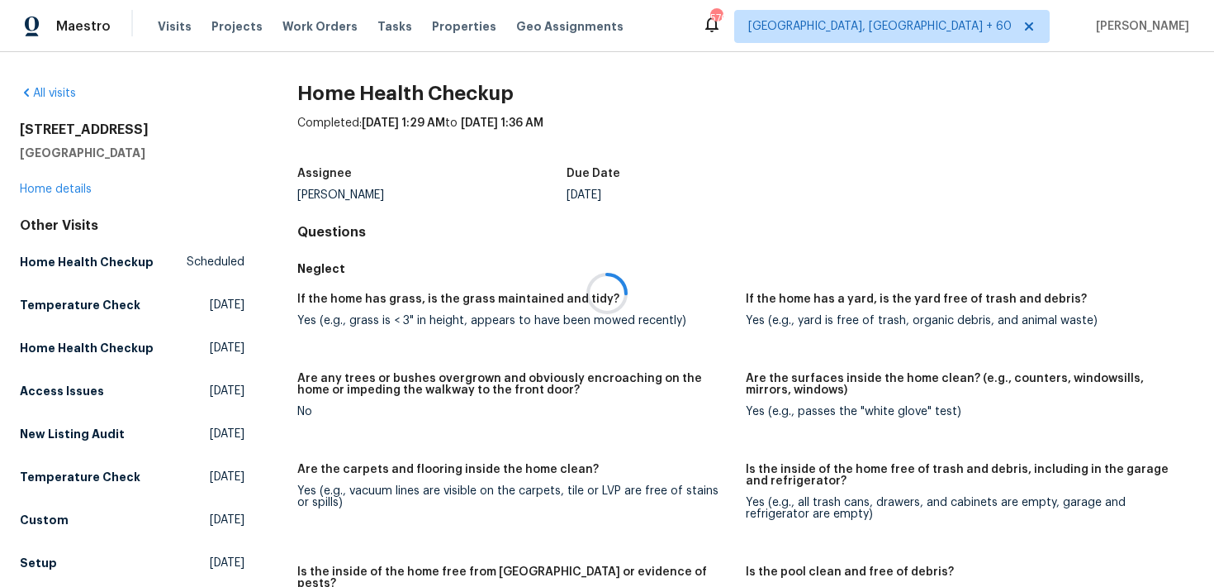
click at [32, 196] on div at bounding box center [607, 293] width 1214 height 587
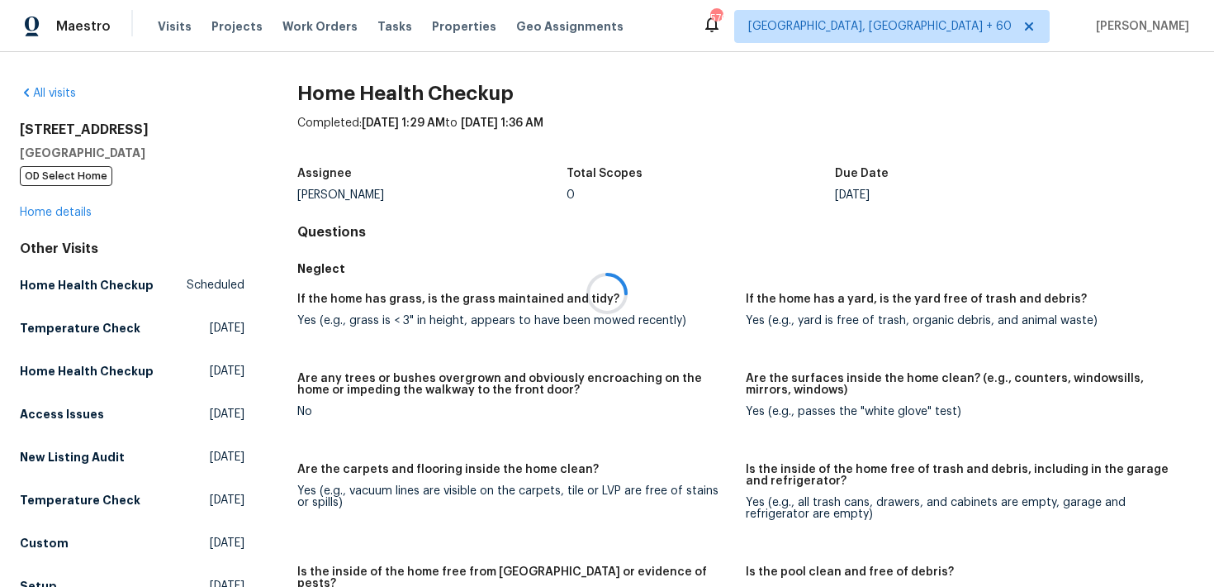
click at [37, 211] on div at bounding box center [607, 293] width 1214 height 587
click at [23, 211] on link "Home details" at bounding box center [56, 213] width 72 height 12
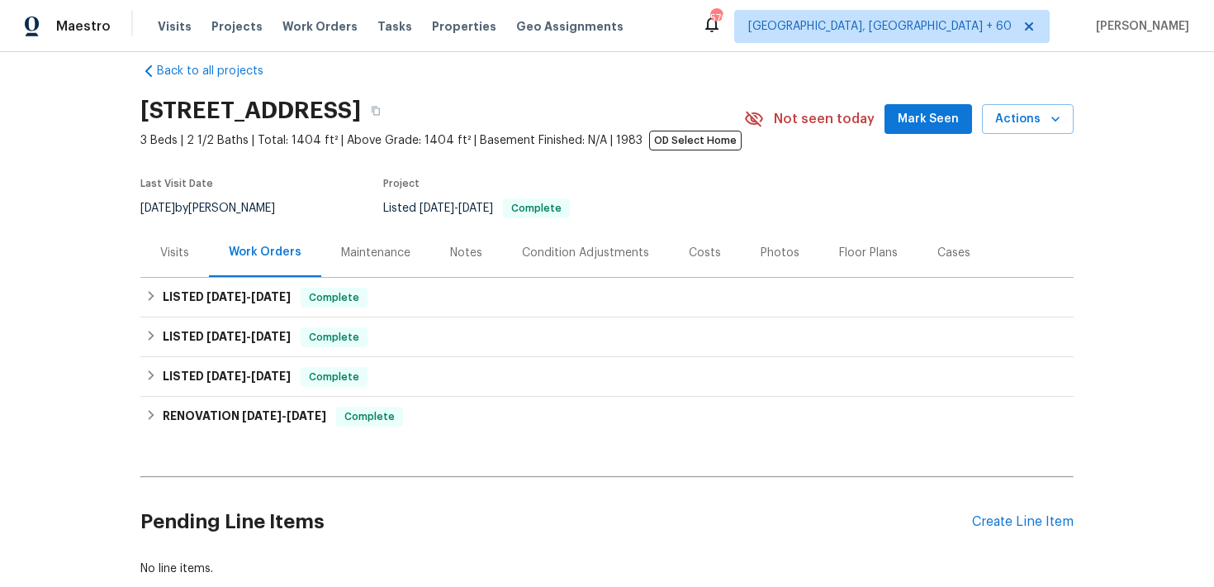
scroll to position [40, 0]
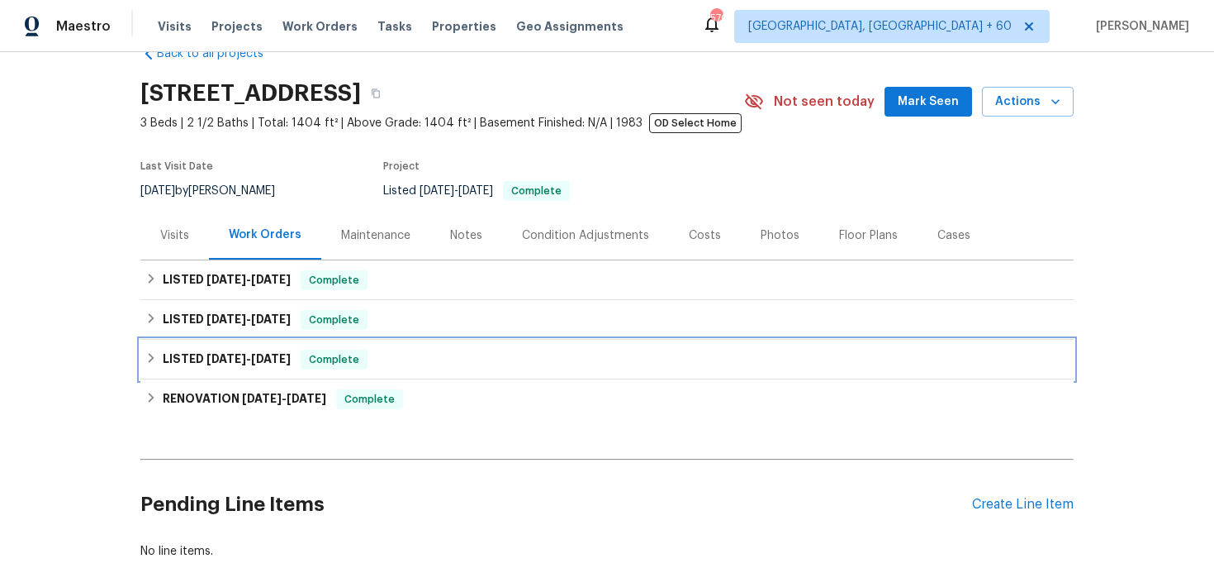
click at [365, 352] on span "Complete" at bounding box center [334, 359] width 64 height 17
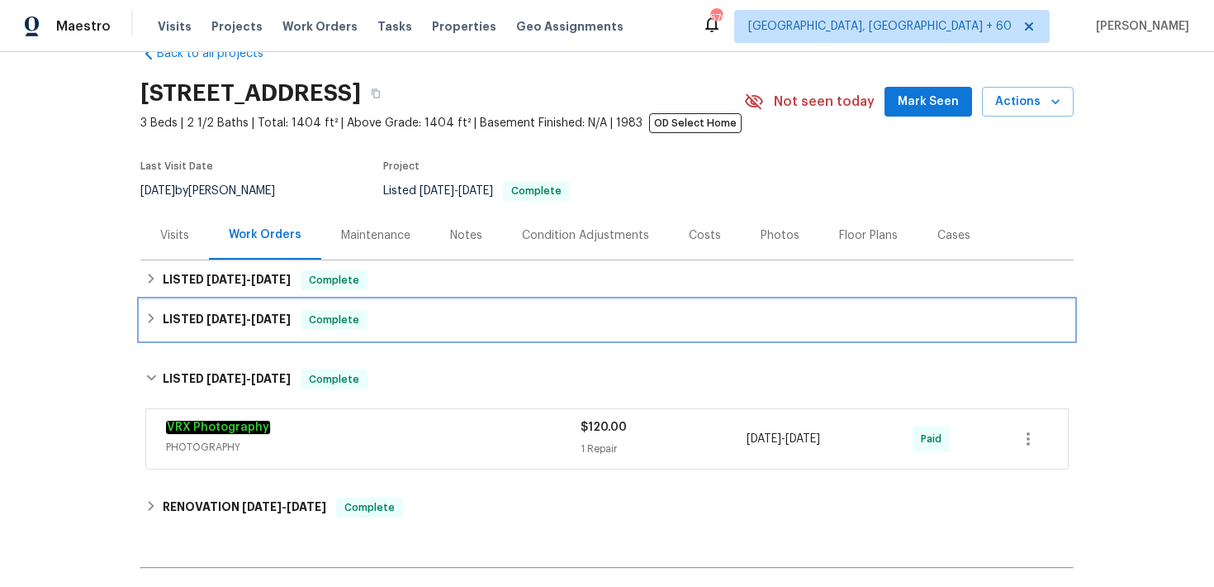
click at [469, 319] on div "LISTED [DATE] - [DATE] Complete" at bounding box center [607, 320] width 924 height 20
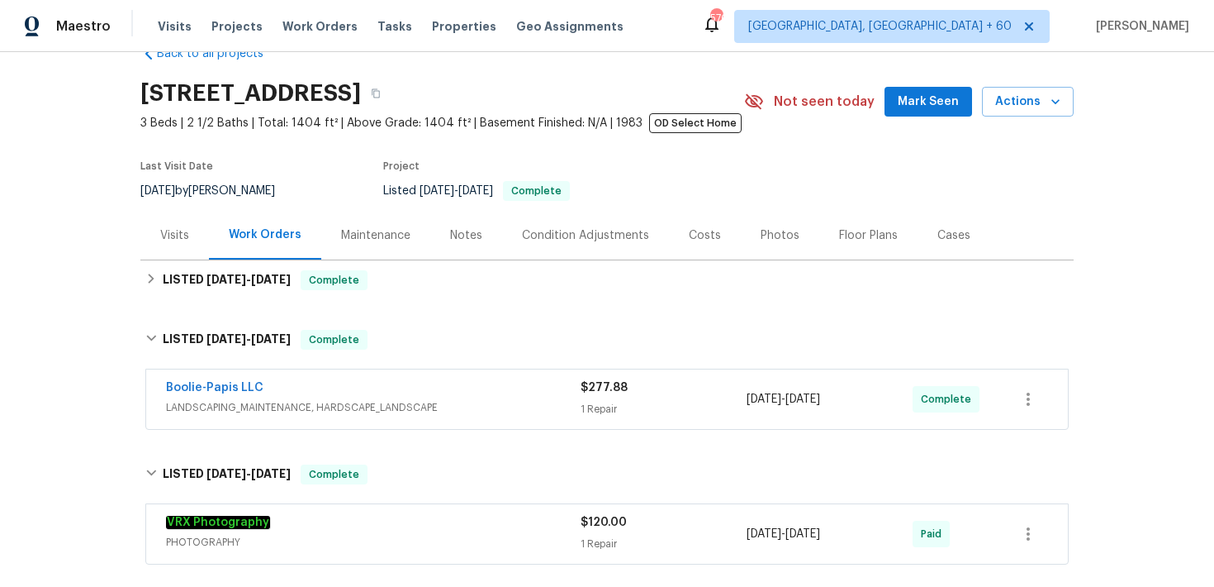
click at [575, 399] on span "LANDSCAPING_MAINTENANCE, HARDSCAPE_LANDSCAPE" at bounding box center [373, 407] width 415 height 17
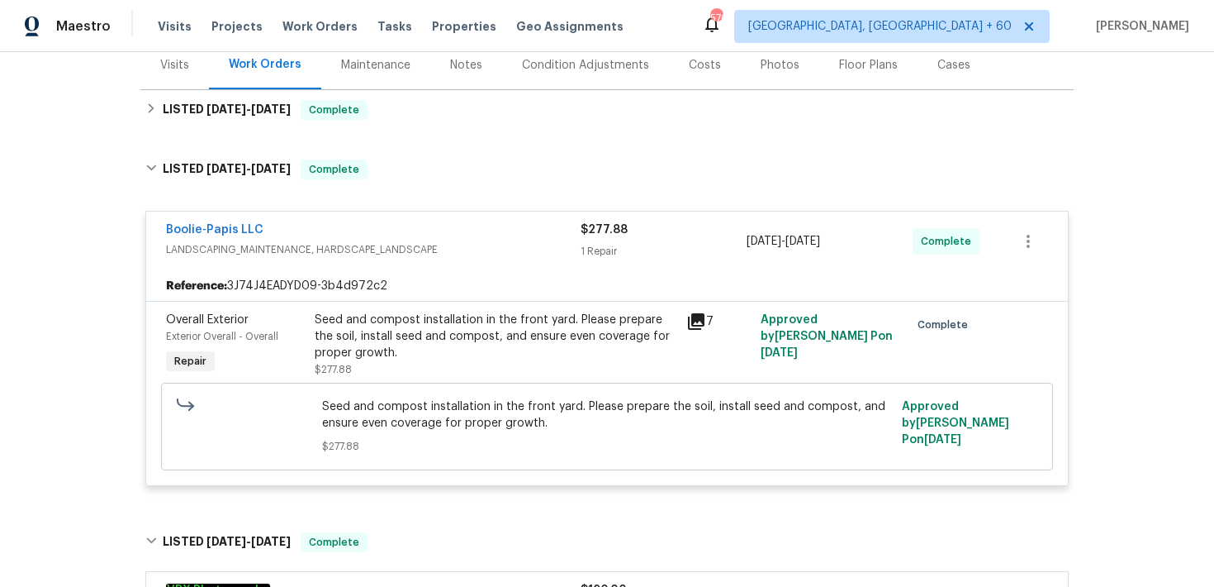
scroll to position [216, 0]
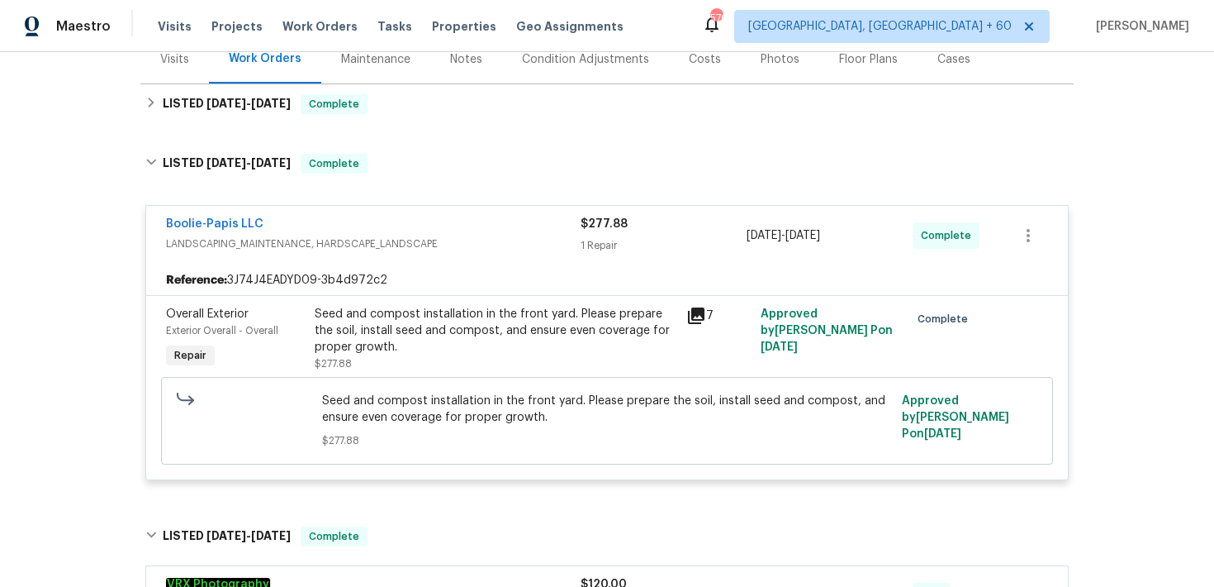
click at [449, 84] on div "LISTED [DATE] - [DATE] Complete M Green A/C and Heating, LLC HVAC , BRN_AND_LRR…" at bounding box center [607, 104] width 934 height 40
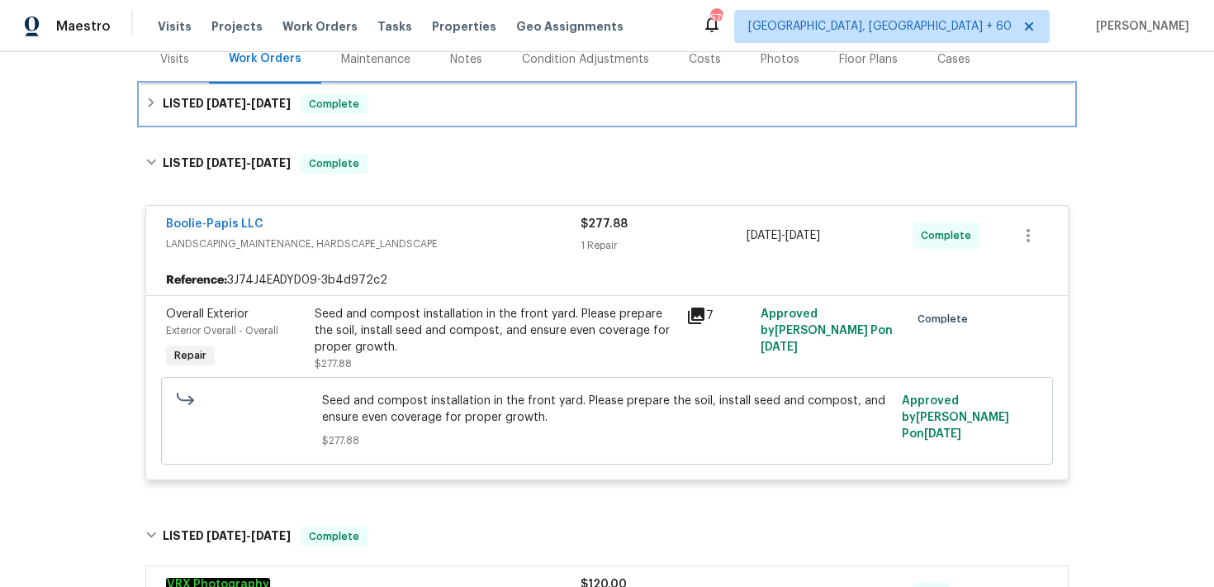
click at [475, 111] on div "LISTED [DATE] - [DATE] Complete" at bounding box center [607, 104] width 924 height 20
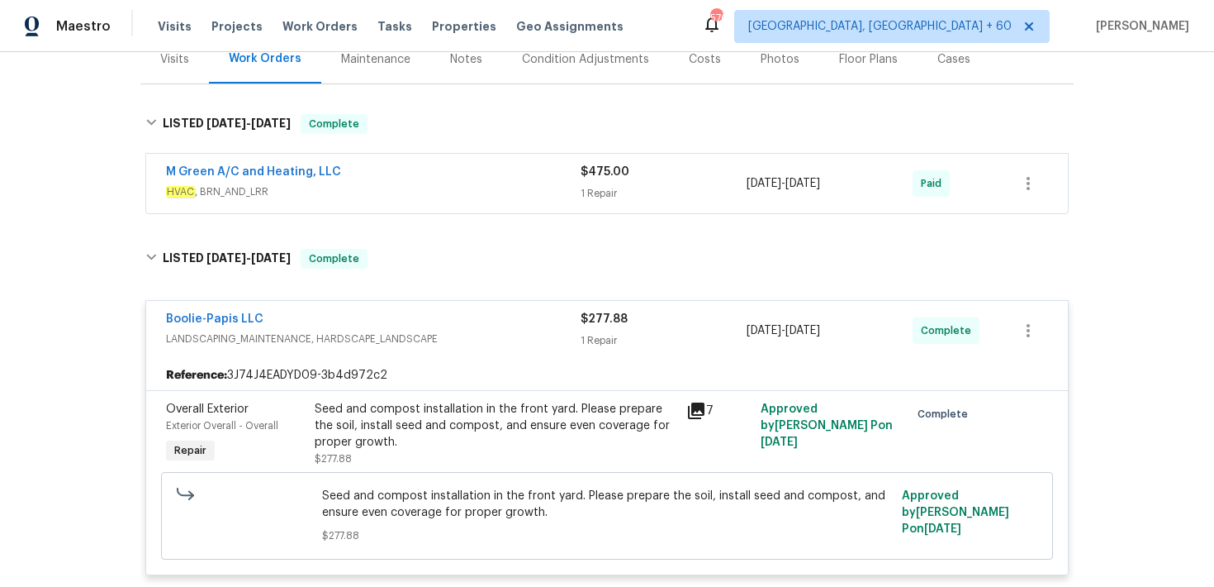
click at [607, 173] on span "$475.00" at bounding box center [605, 172] width 49 height 12
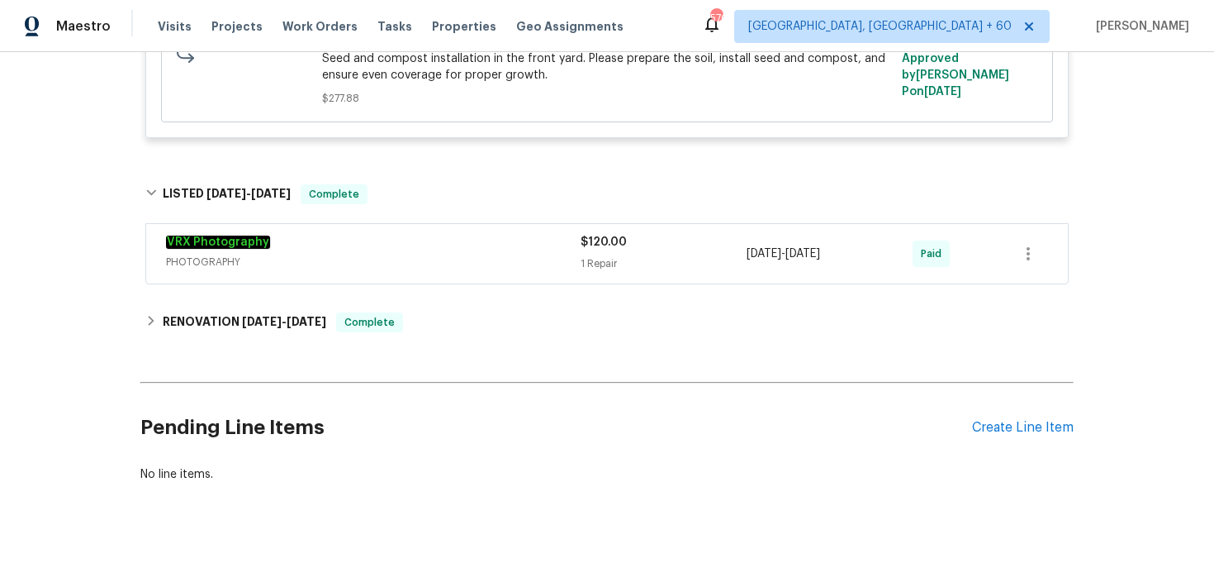
scroll to position [924, 0]
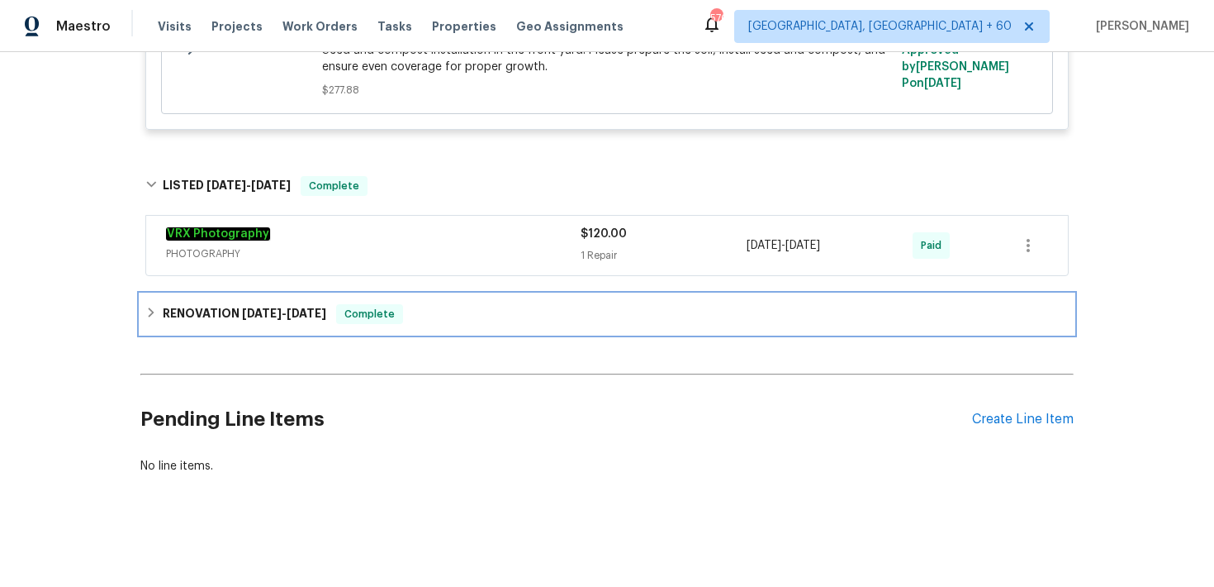
click at [452, 312] on div "RENOVATION [DATE] - [DATE] Complete" at bounding box center [607, 314] width 924 height 20
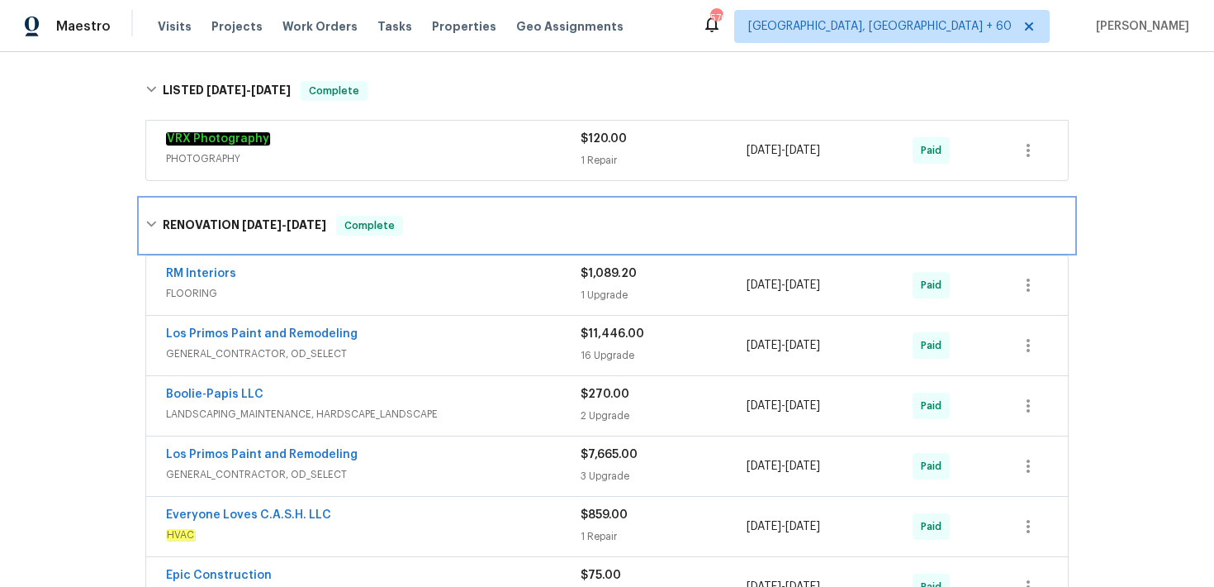
scroll to position [1044, 0]
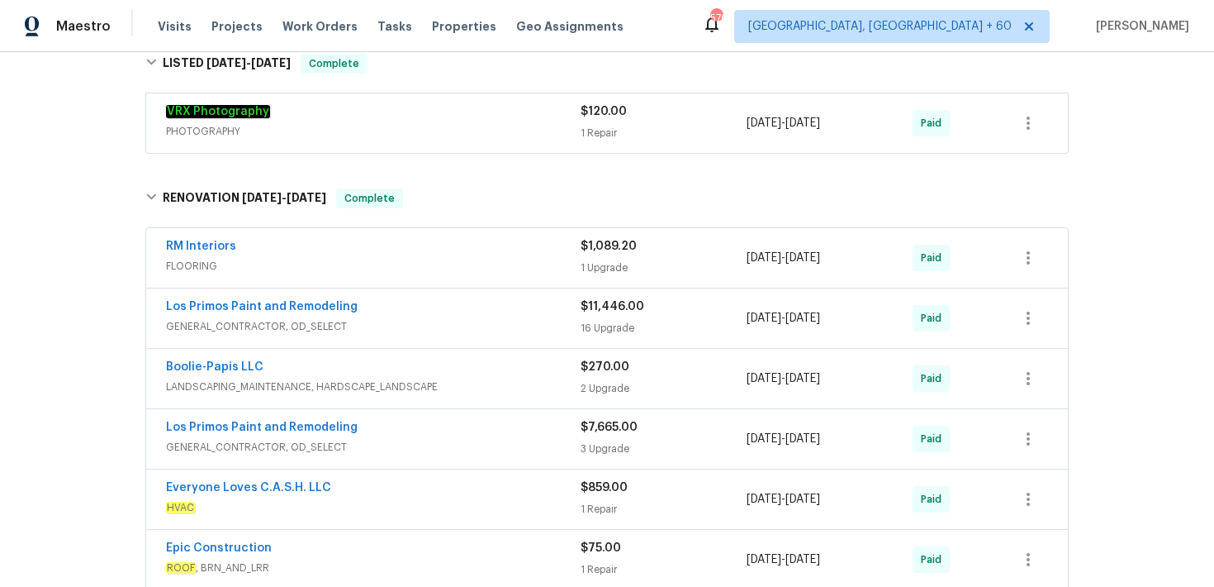
click at [591, 263] on div "1 Upgrade" at bounding box center [664, 267] width 166 height 17
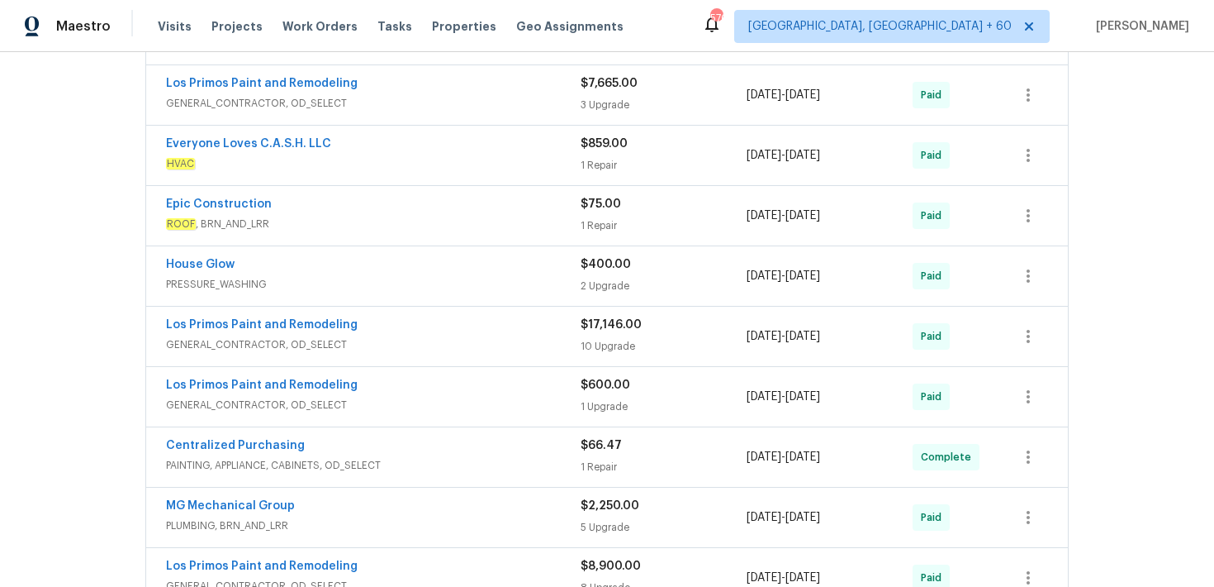
scroll to position [1684, 0]
click at [601, 287] on div "2 Upgrade" at bounding box center [664, 284] width 166 height 17
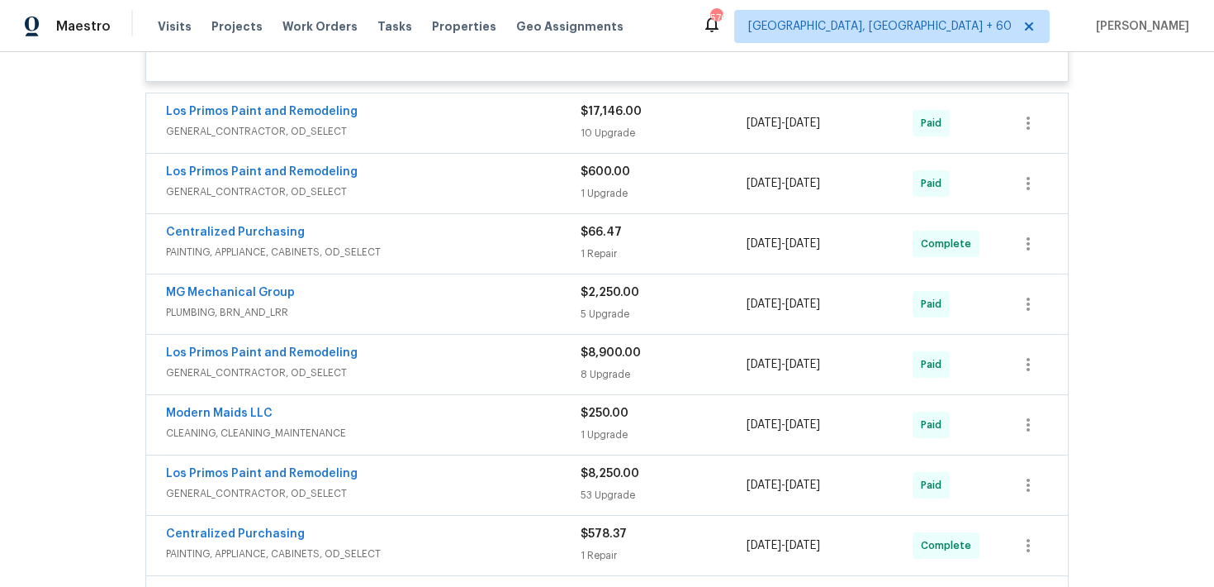
scroll to position [2489, 0]
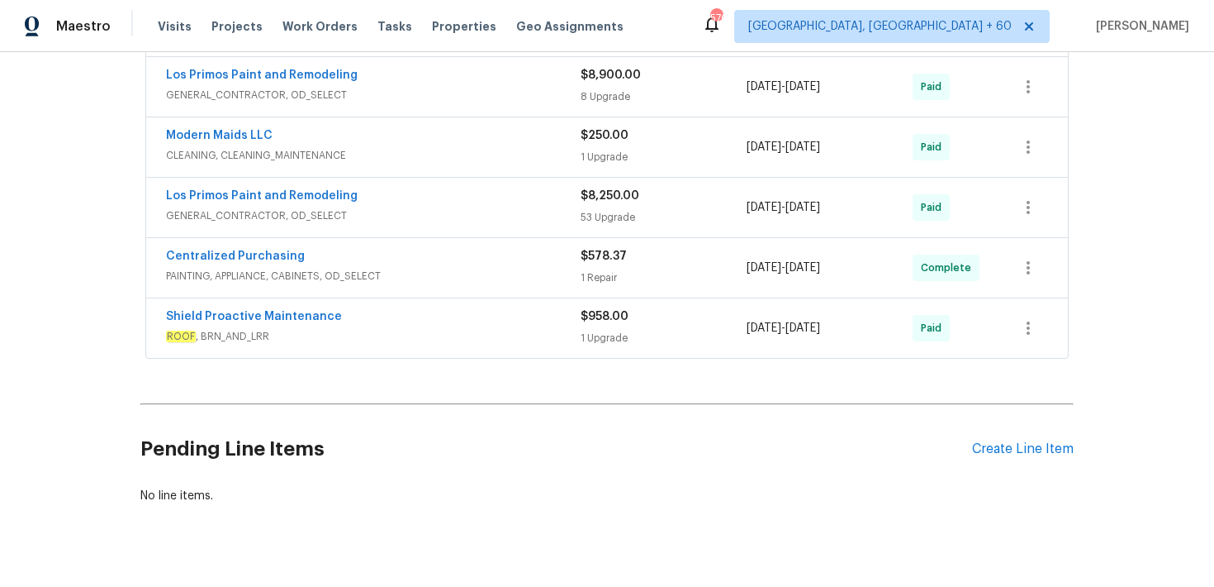
click at [618, 154] on div "1 Upgrade" at bounding box center [664, 157] width 166 height 17
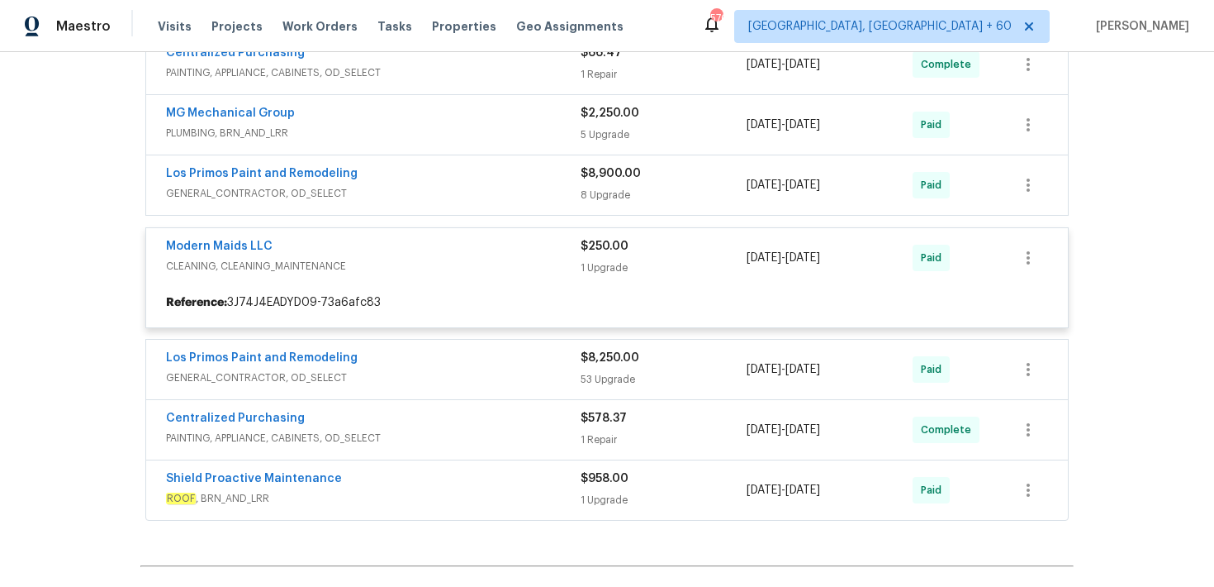
scroll to position [2374, 0]
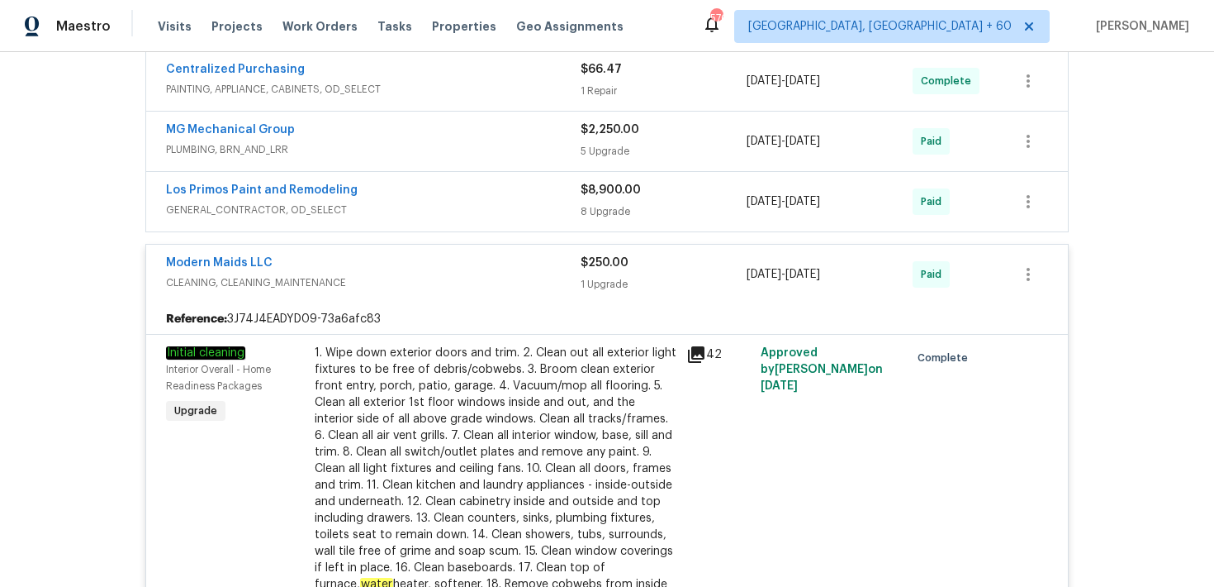
click at [600, 209] on div "8 Upgrade" at bounding box center [664, 211] width 166 height 17
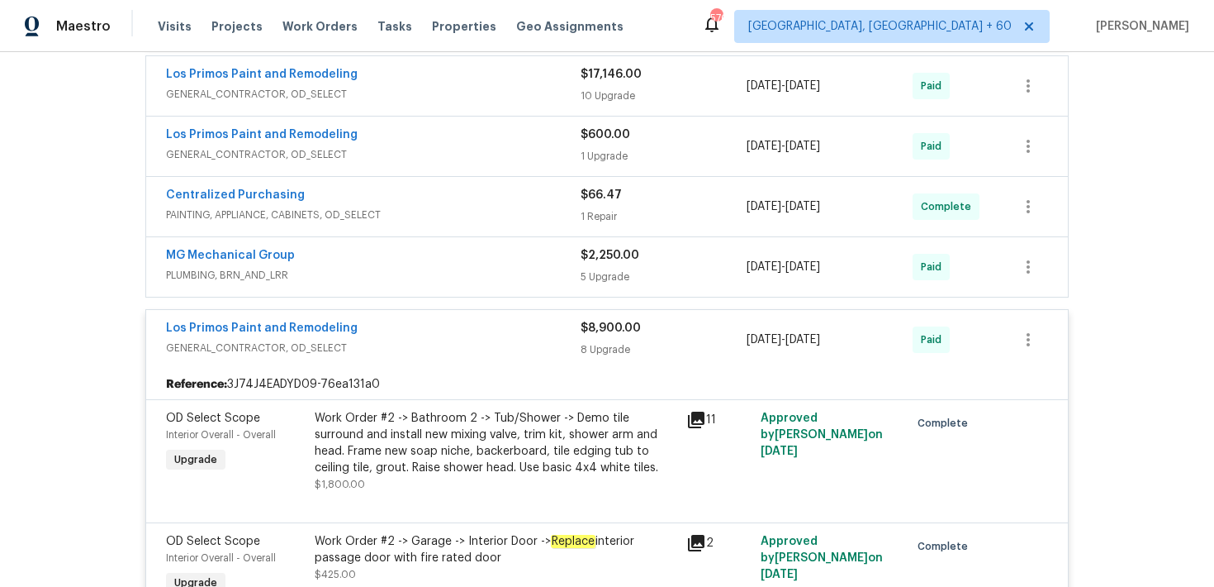
scroll to position [2250, 0]
click at [602, 152] on div "1 Upgrade" at bounding box center [664, 154] width 166 height 17
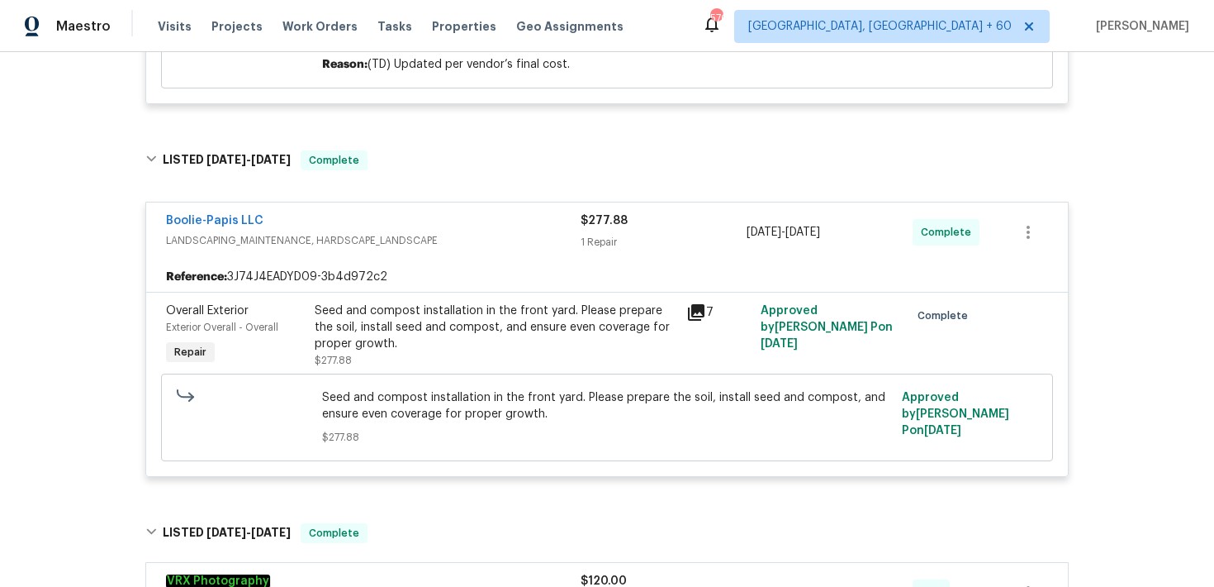
scroll to position [0, 0]
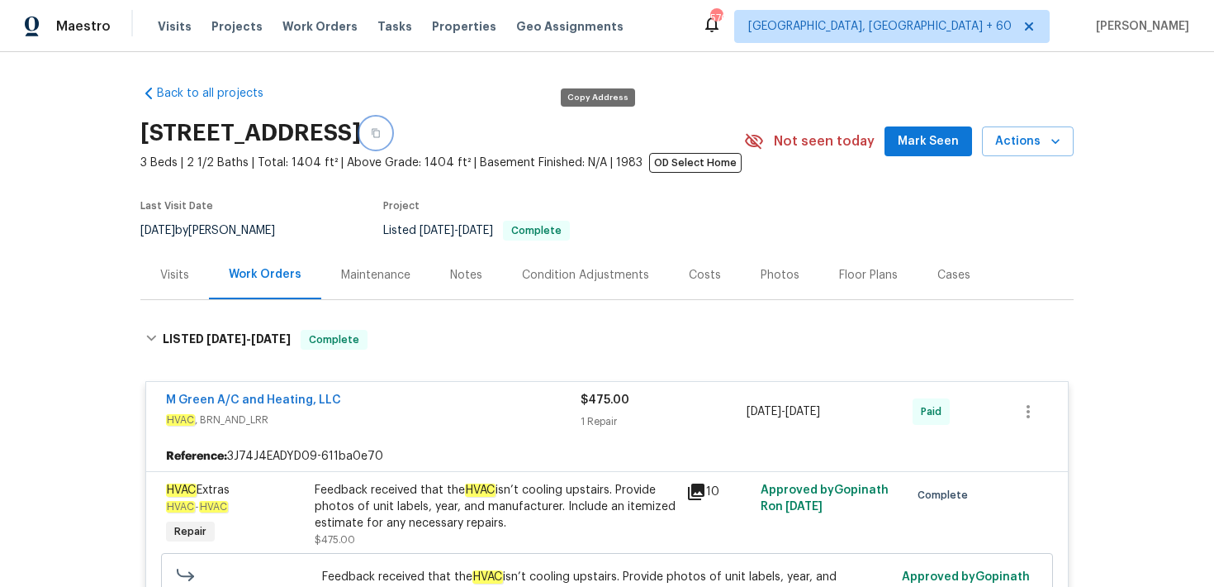
click at [380, 136] on icon "button" at bounding box center [376, 133] width 8 height 9
click at [167, 35] on div "Visits Projects Work Orders Tasks Properties Geo Assignments" at bounding box center [401, 26] width 486 height 33
click at [180, 31] on span "Visits" at bounding box center [175, 26] width 34 height 17
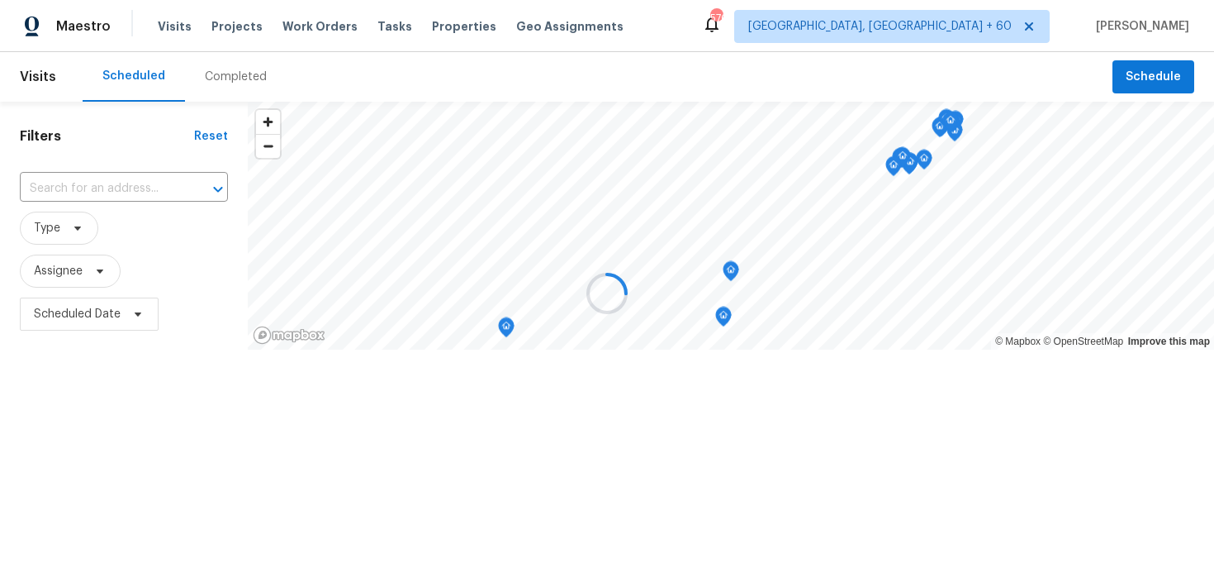
click at [207, 74] on div at bounding box center [607, 293] width 1214 height 587
click at [230, 71] on div at bounding box center [607, 293] width 1214 height 587
click at [221, 73] on div at bounding box center [607, 293] width 1214 height 587
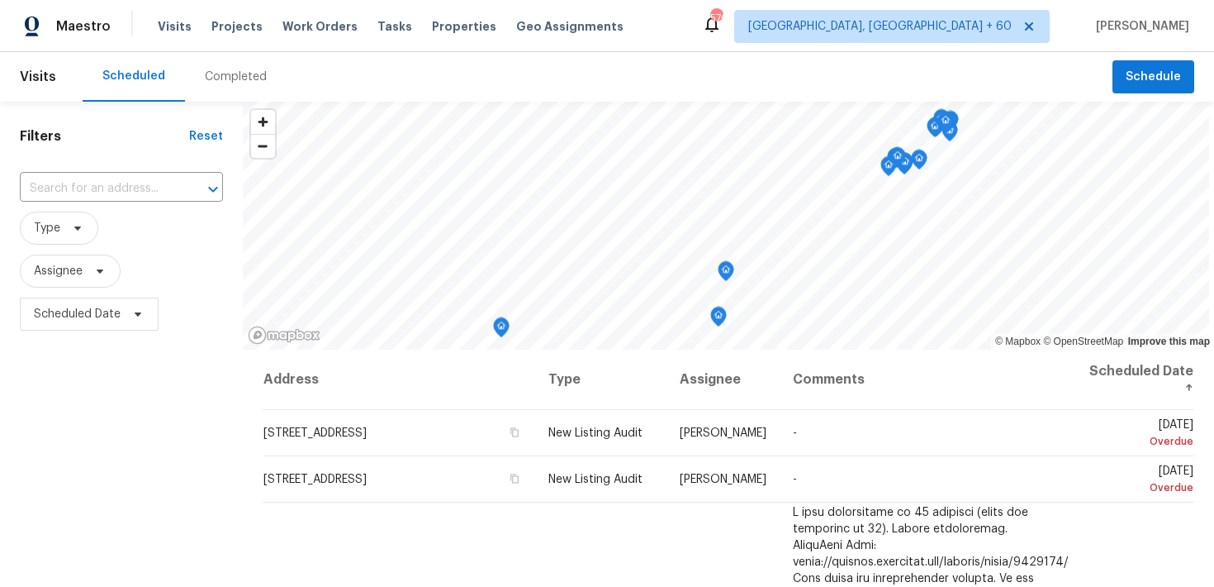
click at [223, 83] on div "Completed" at bounding box center [236, 77] width 62 height 17
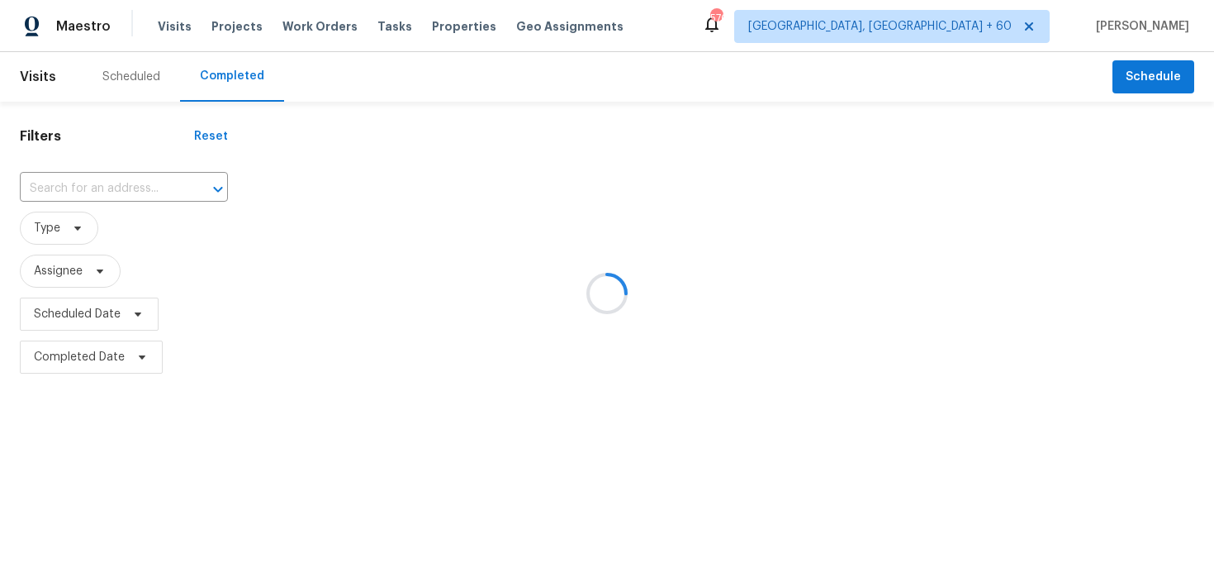
click at [108, 186] on div at bounding box center [607, 293] width 1214 height 587
click at [93, 179] on div at bounding box center [607, 293] width 1214 height 587
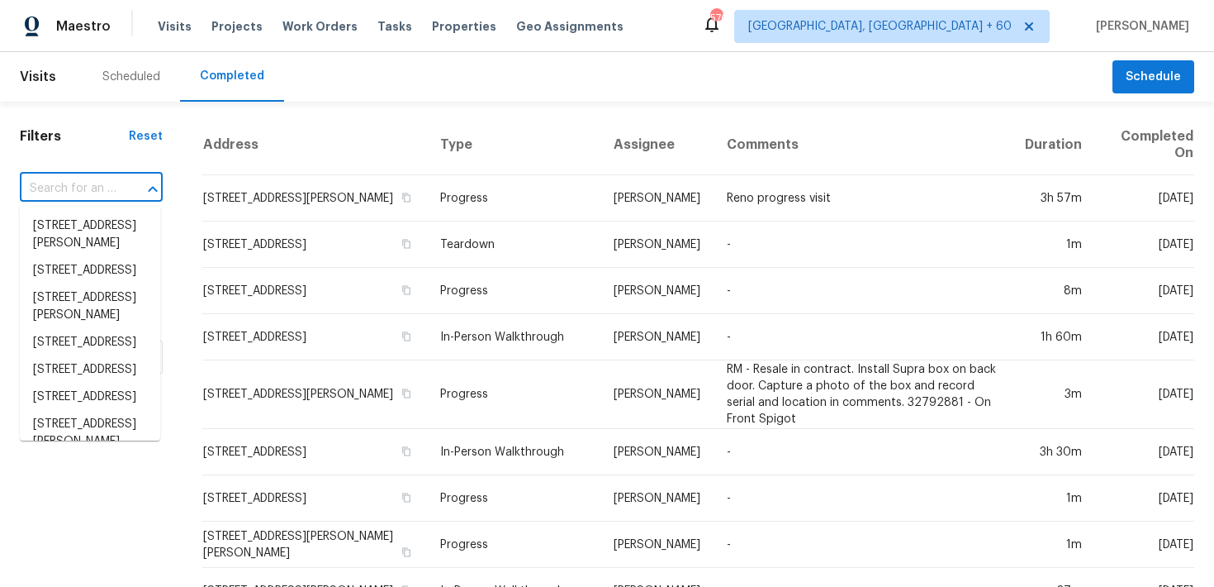
click at [99, 187] on input "text" at bounding box center [68, 189] width 97 height 26
paste input "[STREET_ADDRESS]"
type input "[STREET_ADDRESS]"
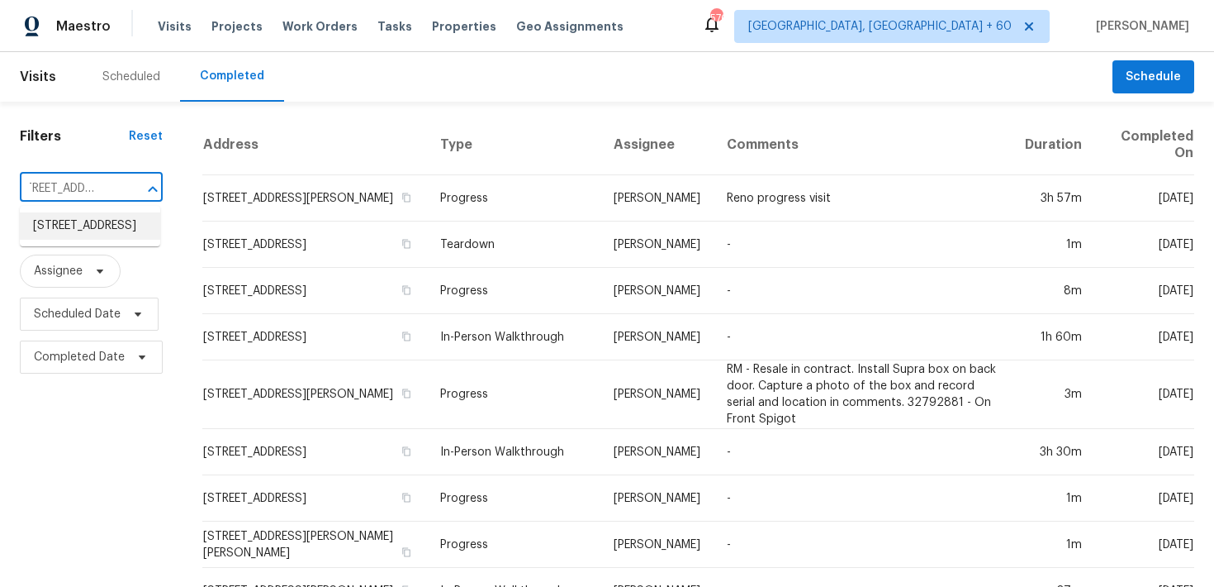
click at [69, 235] on li "[STREET_ADDRESS]" at bounding box center [90, 225] width 140 height 27
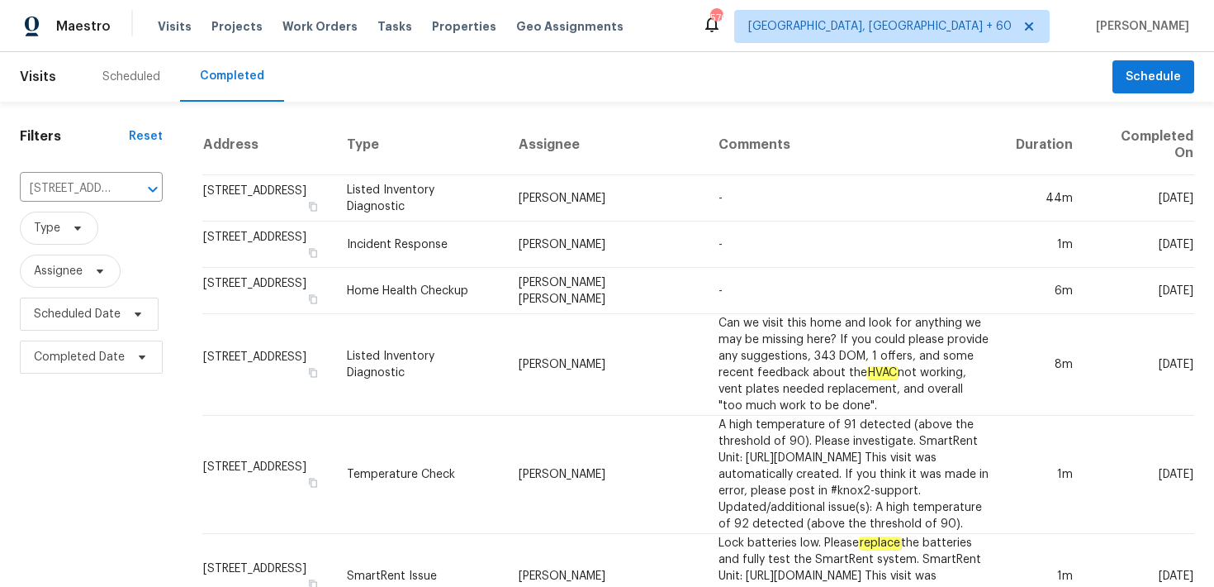
click at [456, 198] on td "Listed Inventory Diagnostic" at bounding box center [420, 198] width 172 height 46
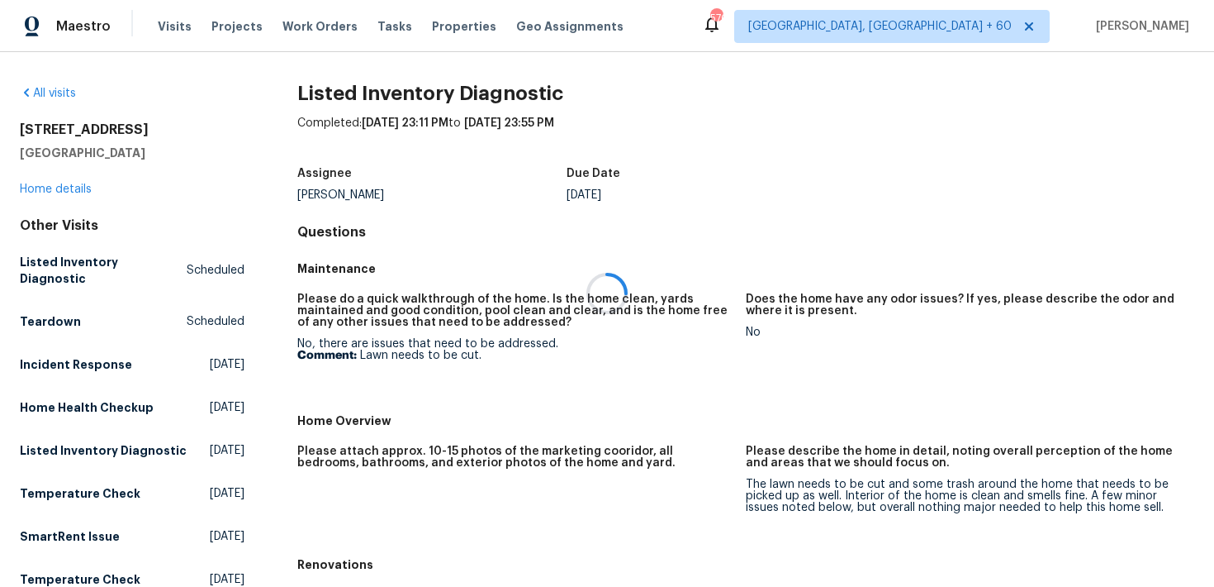
click at [70, 187] on div at bounding box center [607, 293] width 1214 height 587
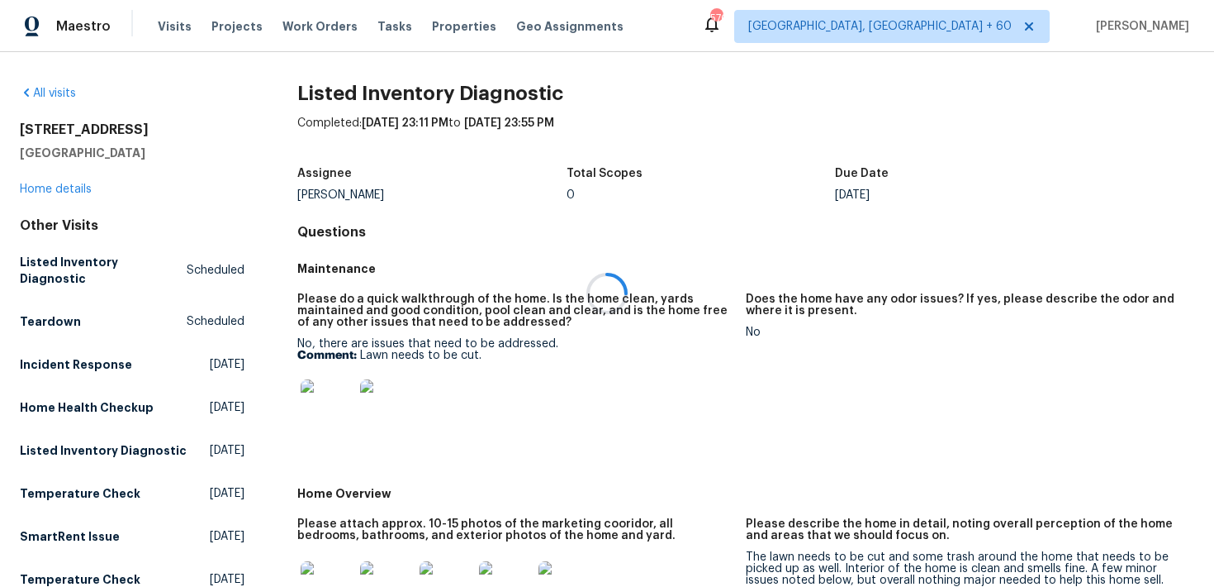
click at [59, 187] on div at bounding box center [607, 293] width 1214 height 587
click at [71, 188] on link "Home details" at bounding box center [56, 189] width 72 height 12
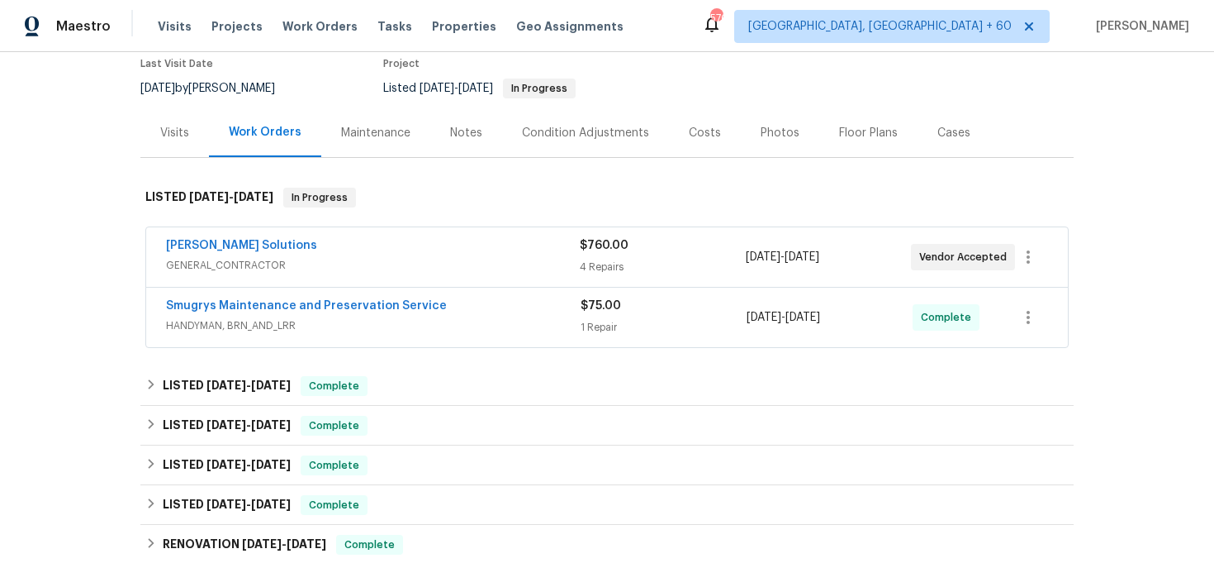
scroll to position [173, 0]
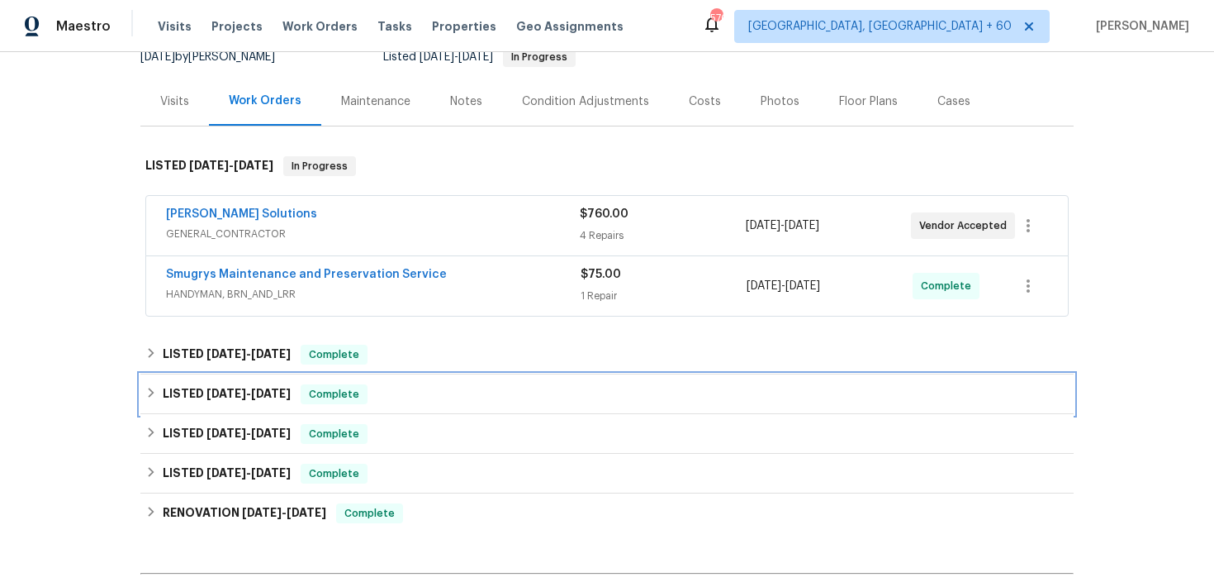
click at [383, 391] on div "LISTED [DATE] - [DATE] Complete" at bounding box center [607, 394] width 924 height 20
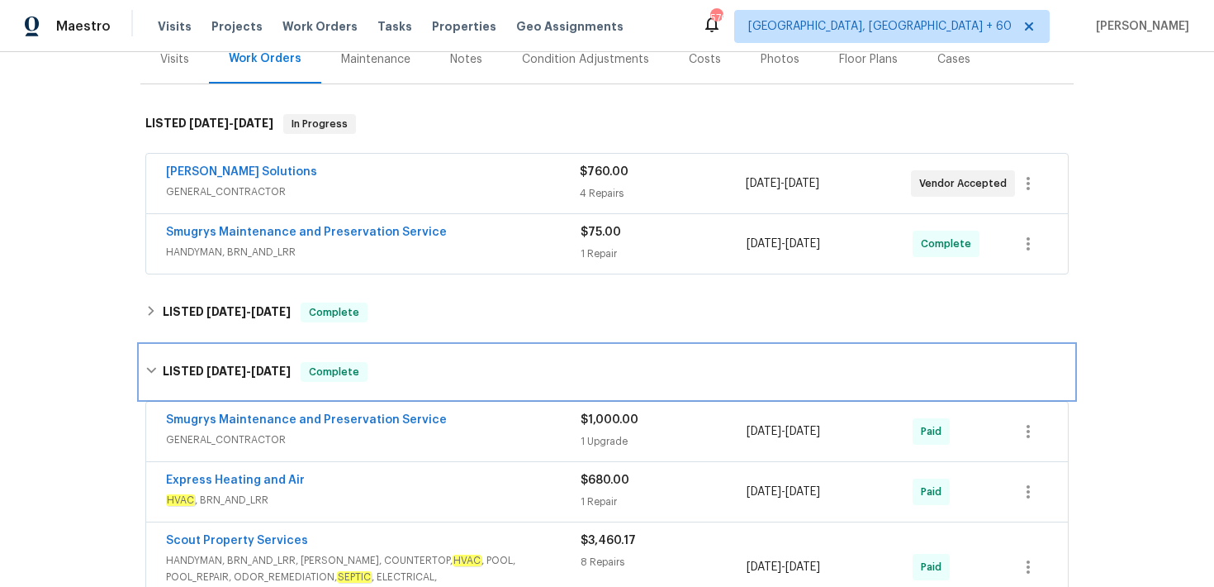
scroll to position [179, 0]
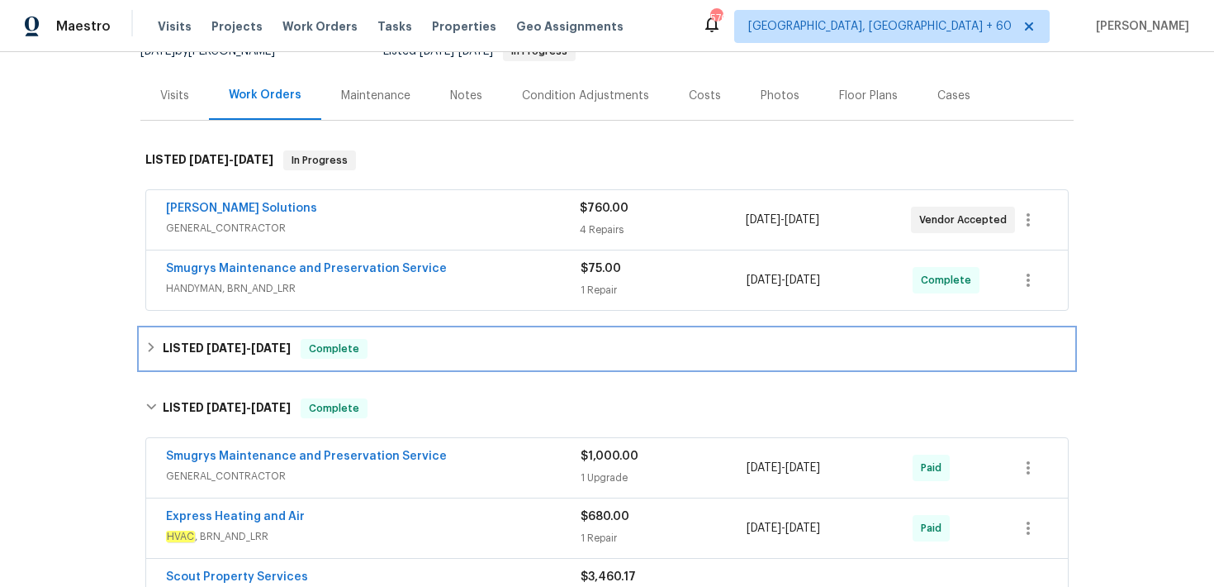
click at [486, 343] on div "LISTED [DATE] - [DATE] Complete" at bounding box center [607, 349] width 924 height 20
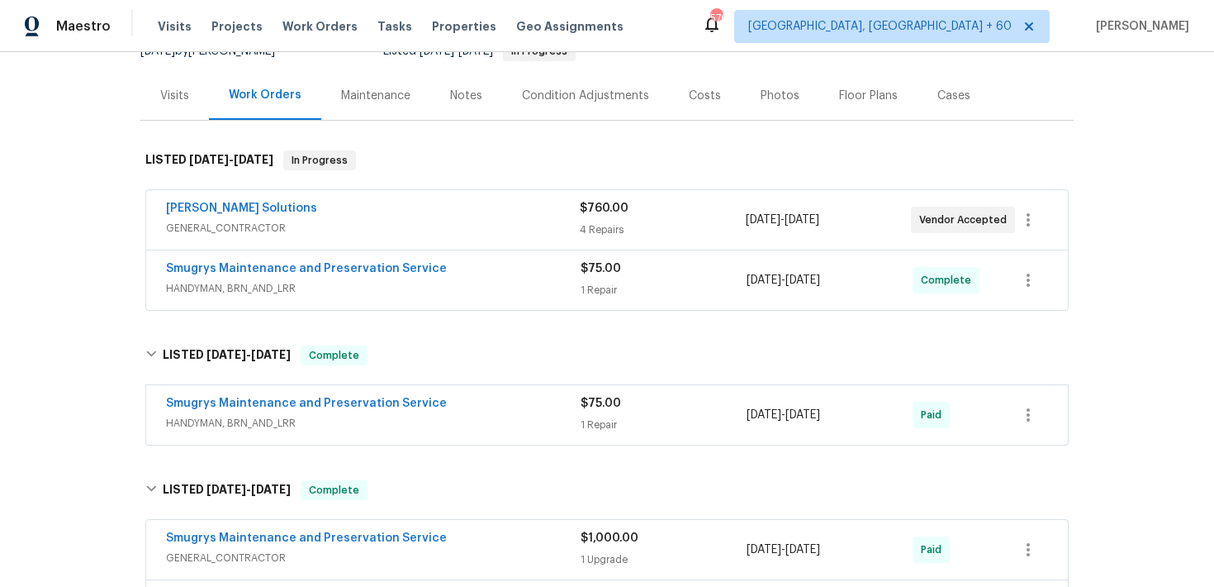
click at [620, 410] on div "$75.00" at bounding box center [664, 403] width 166 height 17
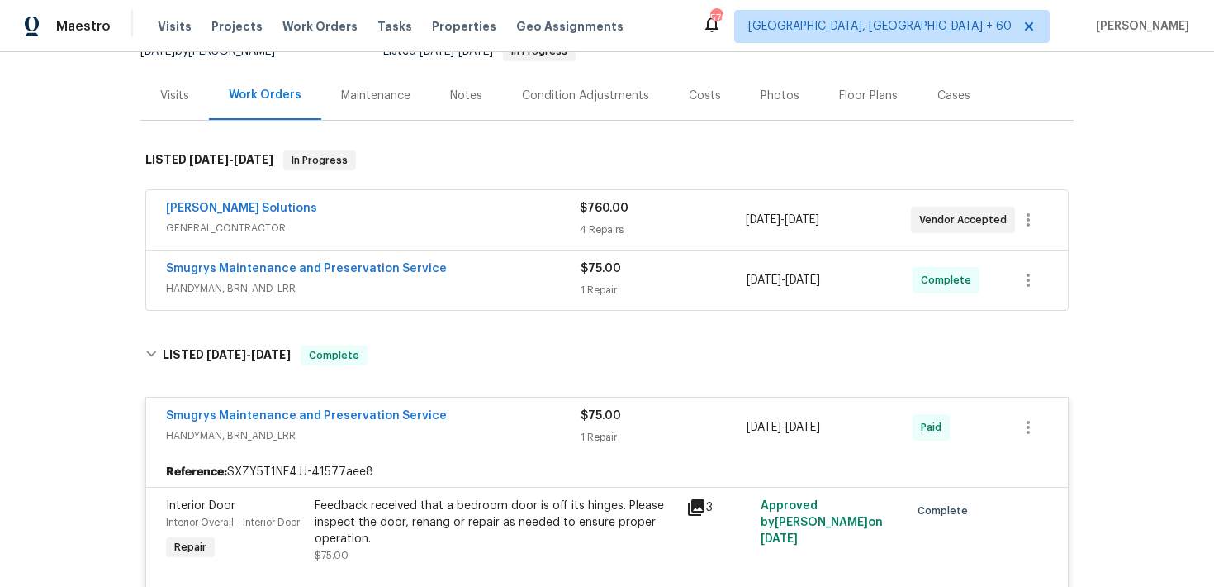
click at [604, 278] on div "$75.00 1 Repair" at bounding box center [664, 280] width 166 height 40
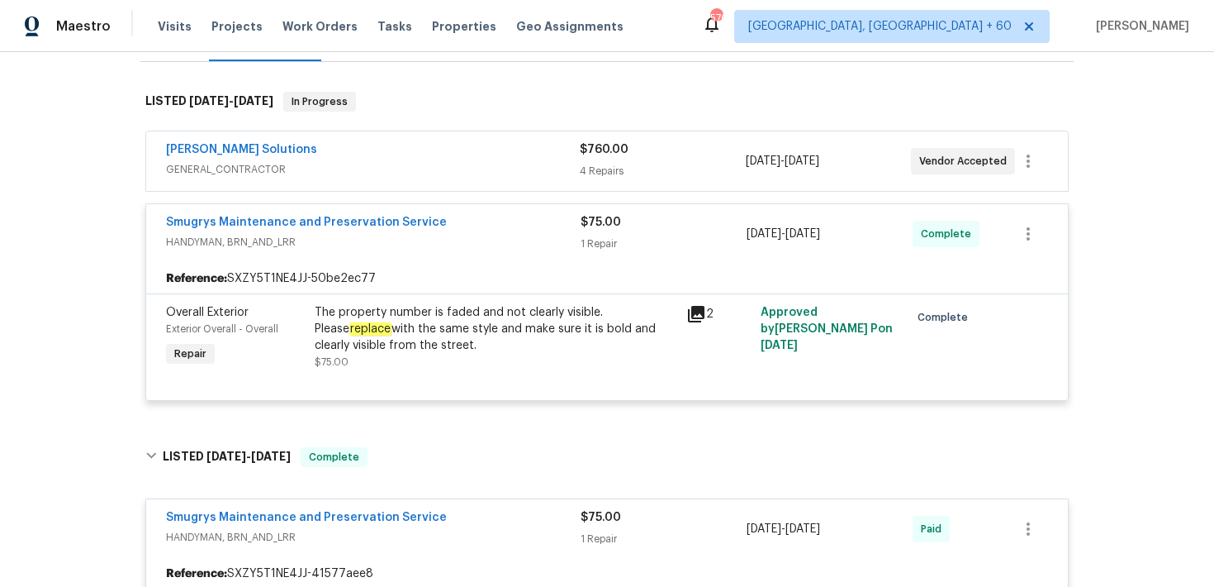
scroll to position [228, 0]
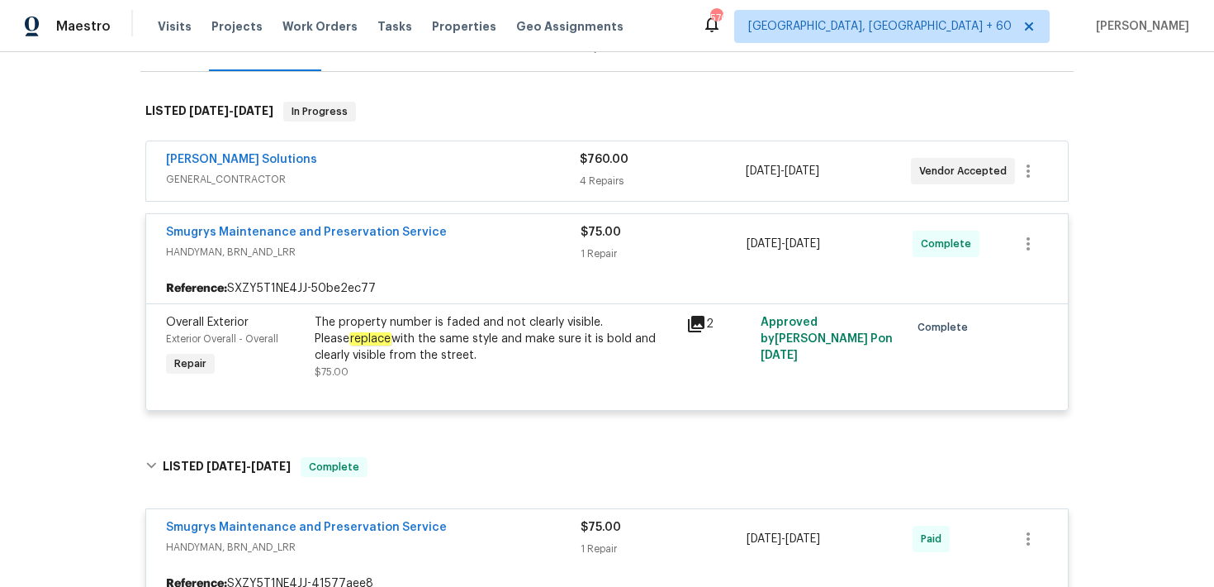
click at [604, 178] on div "4 Repairs" at bounding box center [662, 181] width 165 height 17
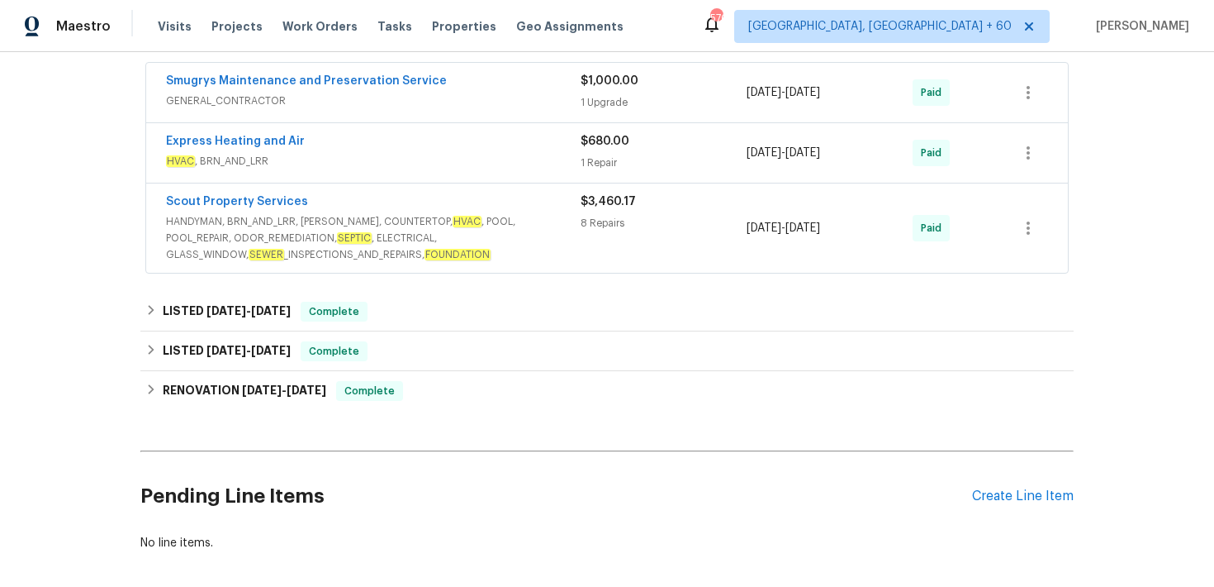
scroll to position [1529, 0]
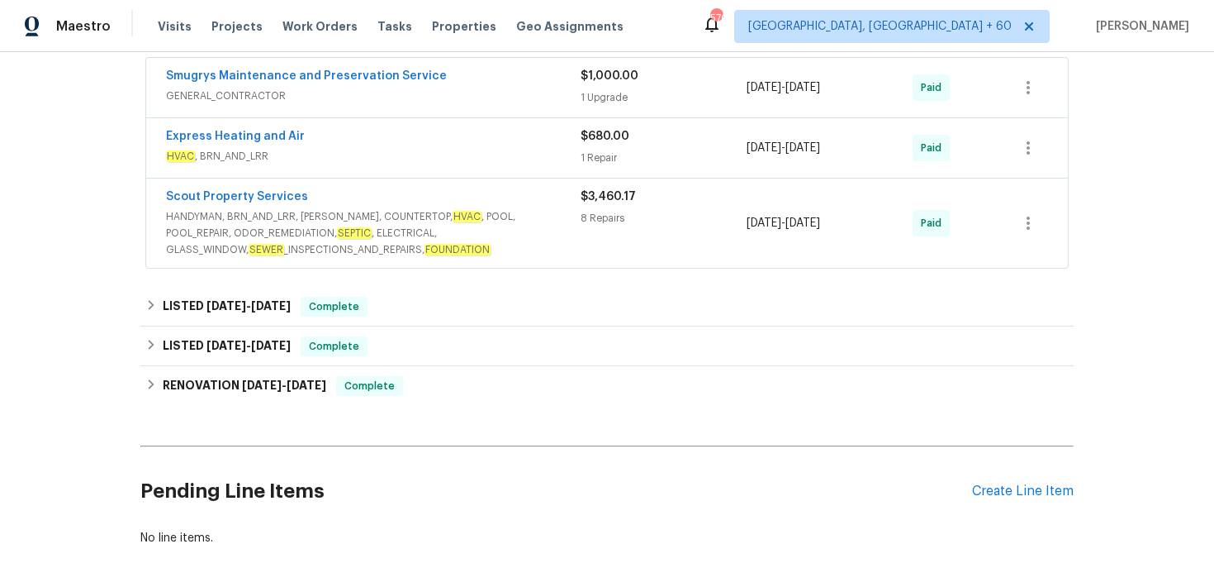
click at [593, 221] on div "8 Repairs" at bounding box center [664, 218] width 166 height 17
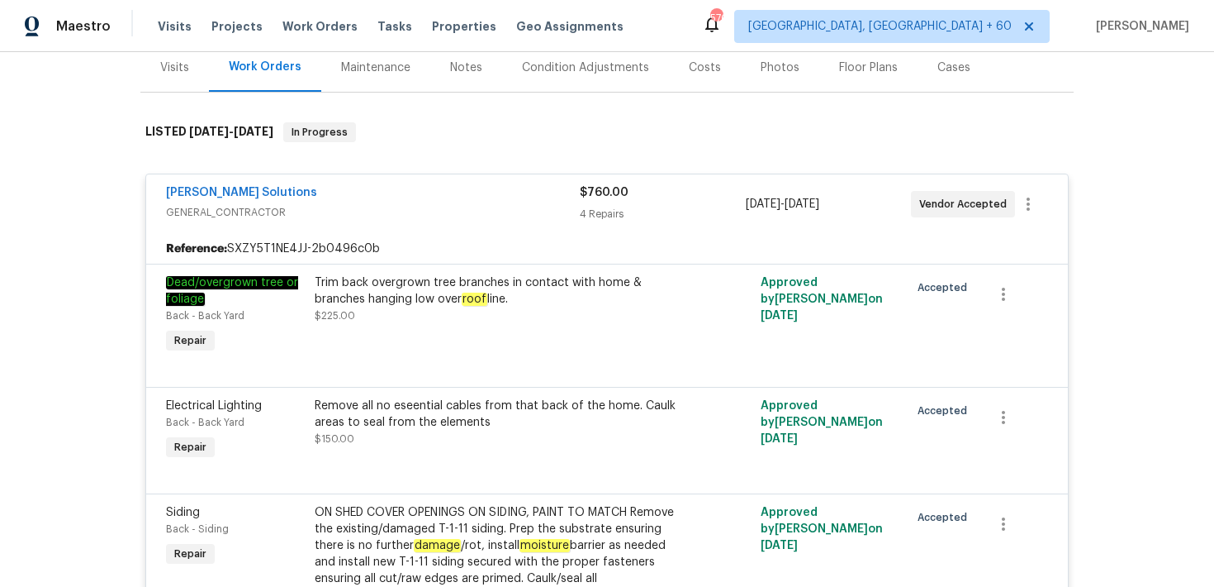
scroll to position [0, 0]
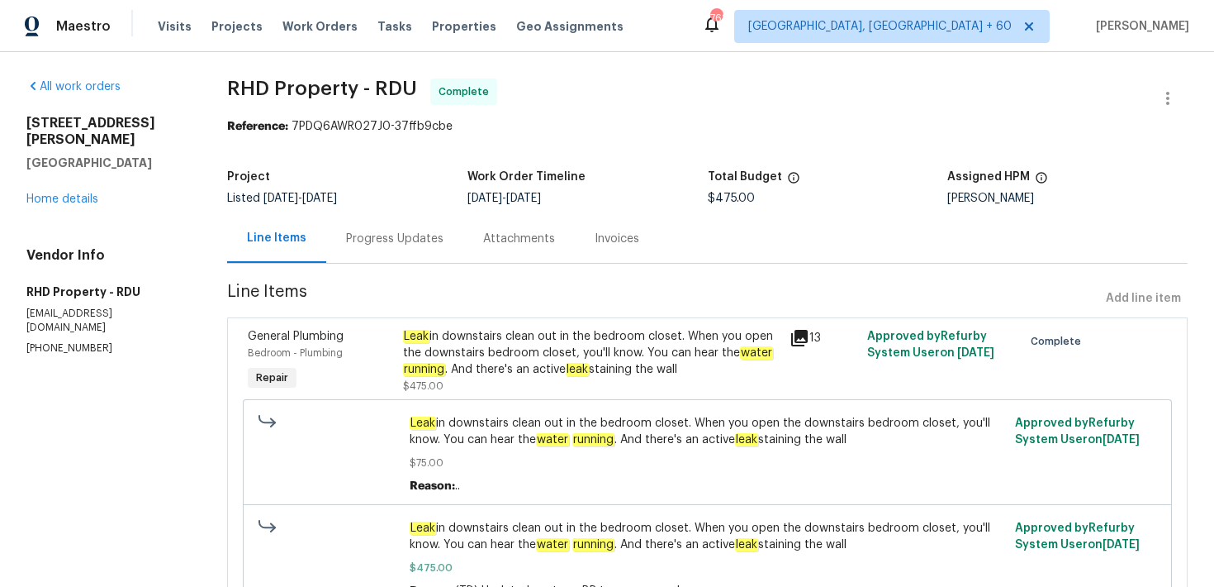
click at [410, 239] on div "Progress Updates" at bounding box center [394, 238] width 97 height 17
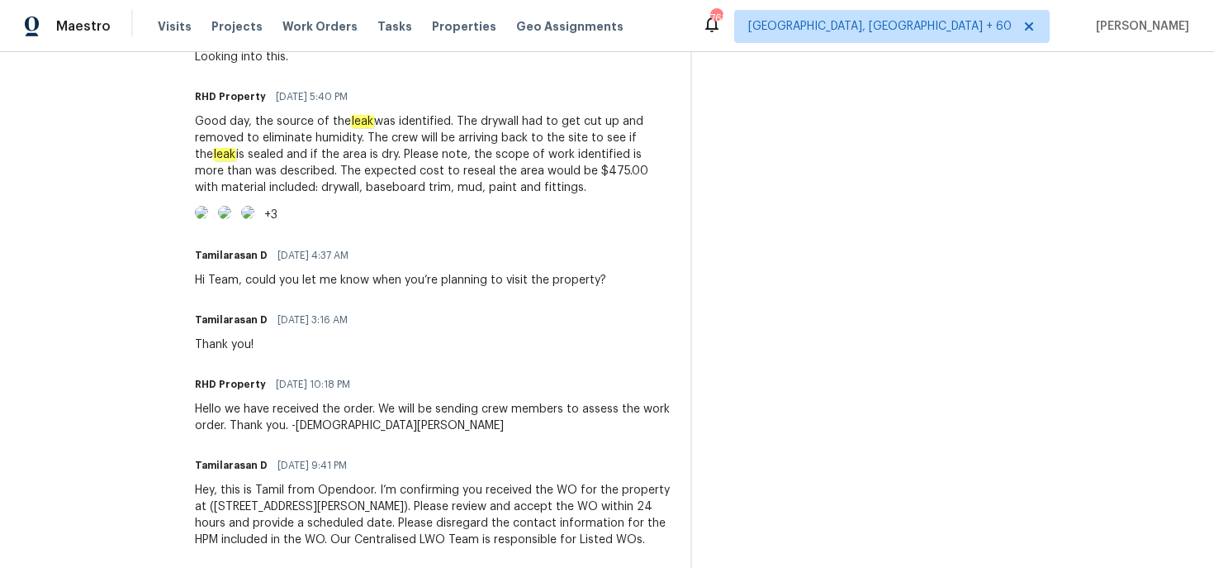
scroll to position [1098, 0]
